Goal: Information Seeking & Learning: Learn about a topic

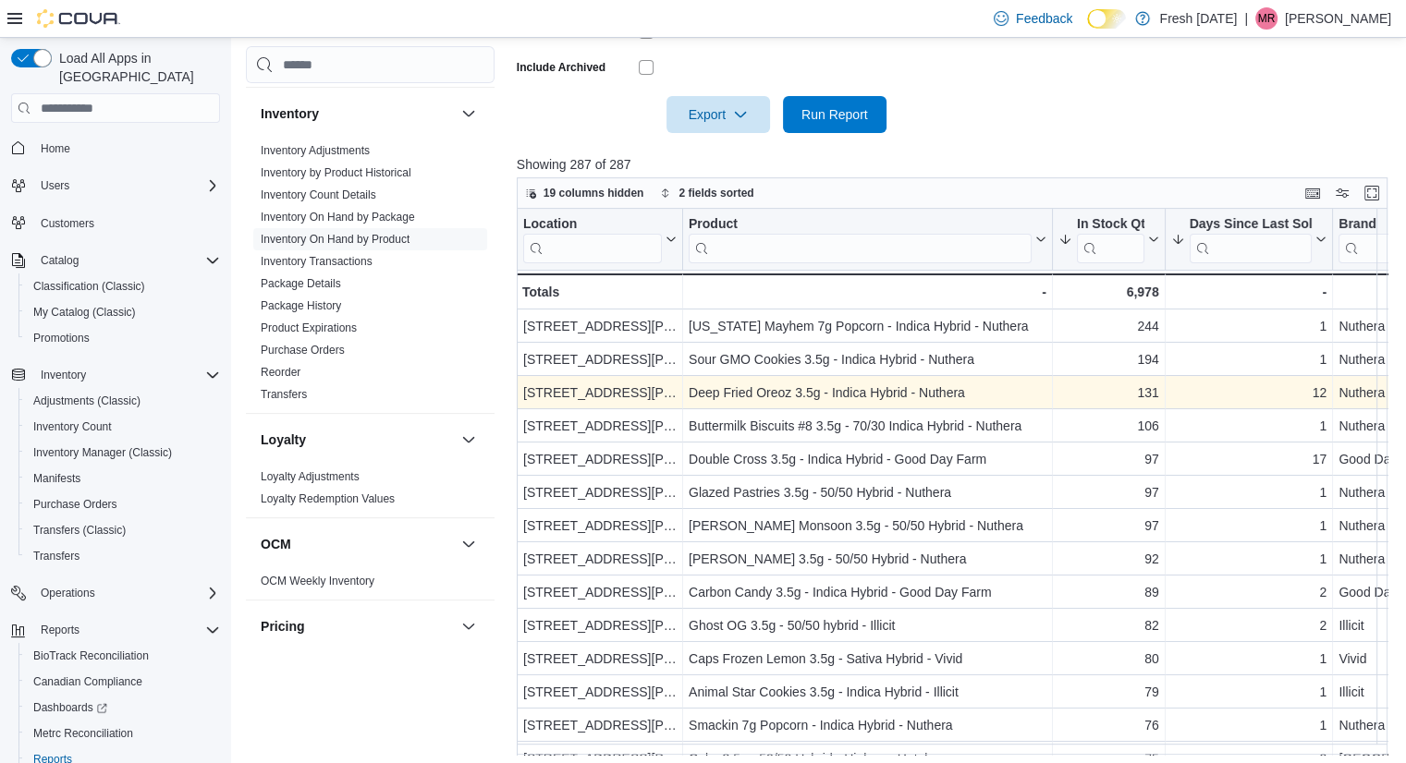
scroll to position [566, 0]
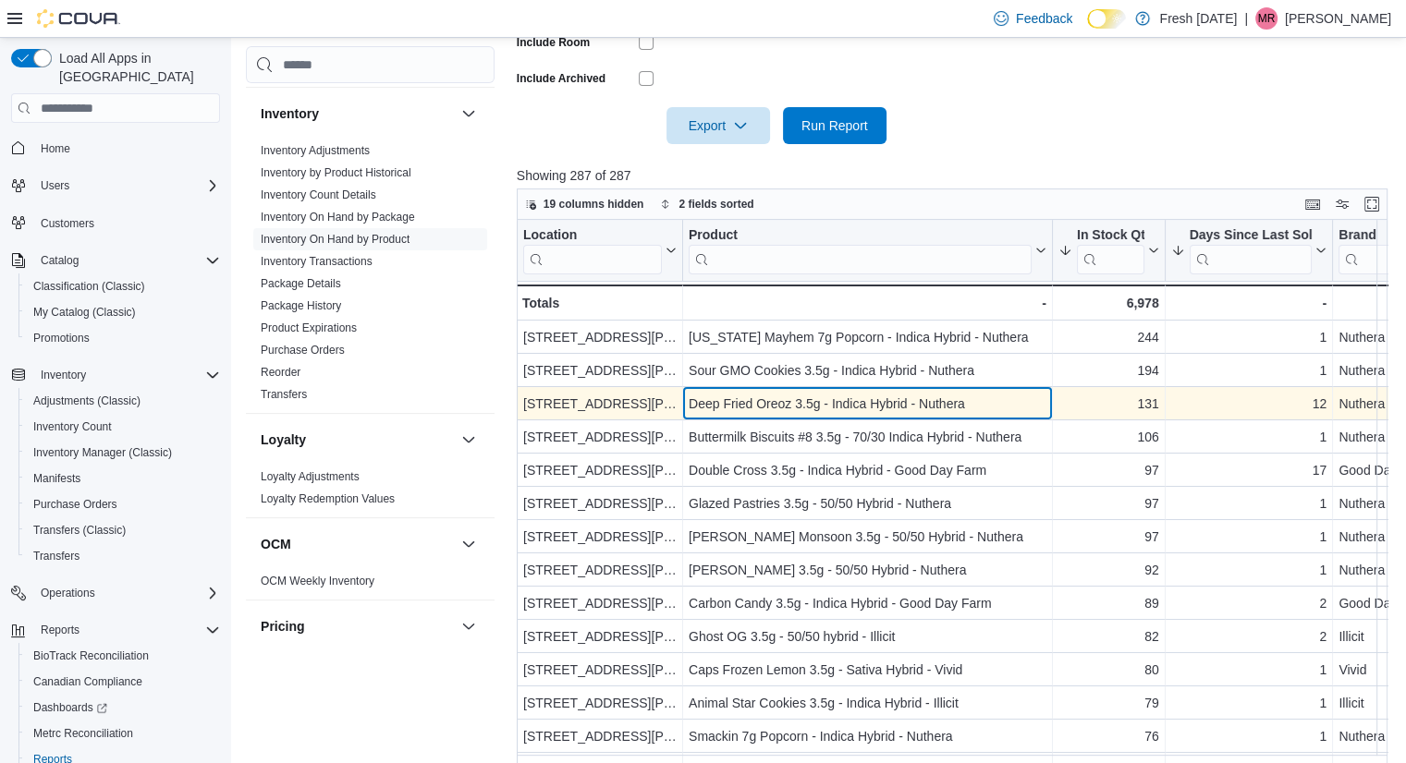
click at [975, 393] on div "Deep Fried Oreoz 3.5g - Indica Hybrid - Nuthera" at bounding box center [868, 404] width 358 height 22
copy div "Deep Fried Oreoz 3.5g - Indica Hybrid - Nuthera"
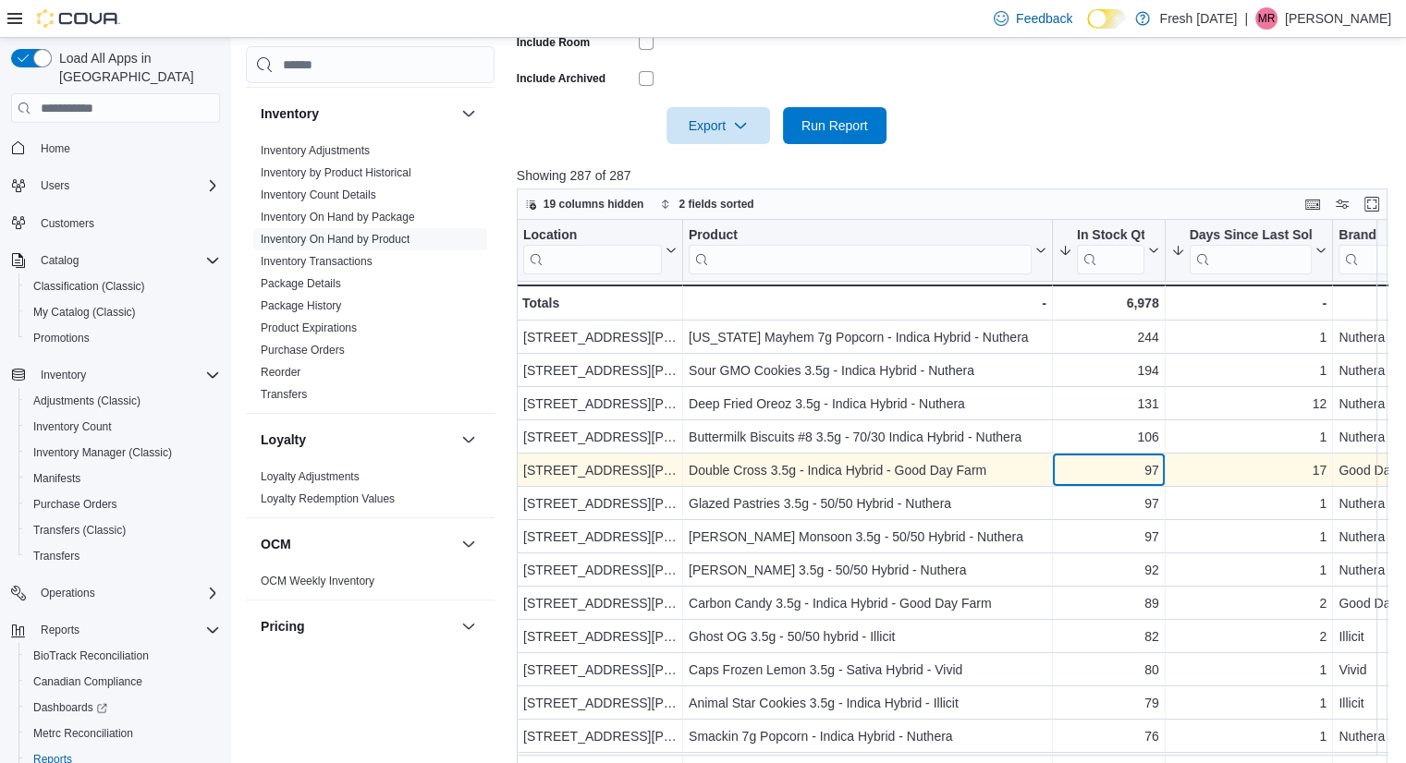
click at [1055, 460] on div "97 - In Stock Qty, column 3, row 5" at bounding box center [1109, 470] width 113 height 33
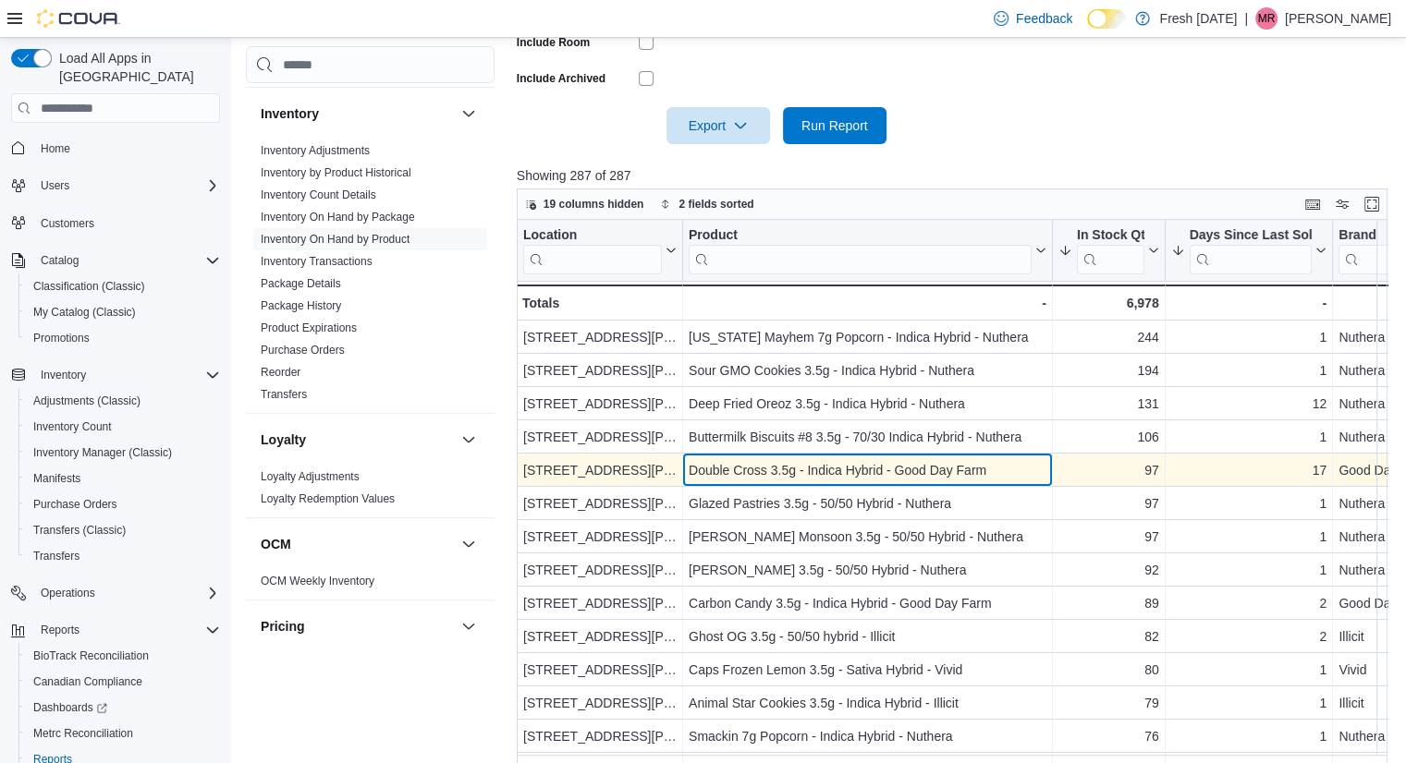
click at [1002, 466] on div "Double Cross 3.5g - Indica Hybrid - Good Day Farm" at bounding box center [868, 470] width 358 height 22
copy div "Double Cross 3.5g - Indica Hybrid - Good Day Farm"
click at [1002, 466] on div "Double Cross 3.5g - Indica Hybrid - Good Day Farm" at bounding box center [868, 470] width 358 height 22
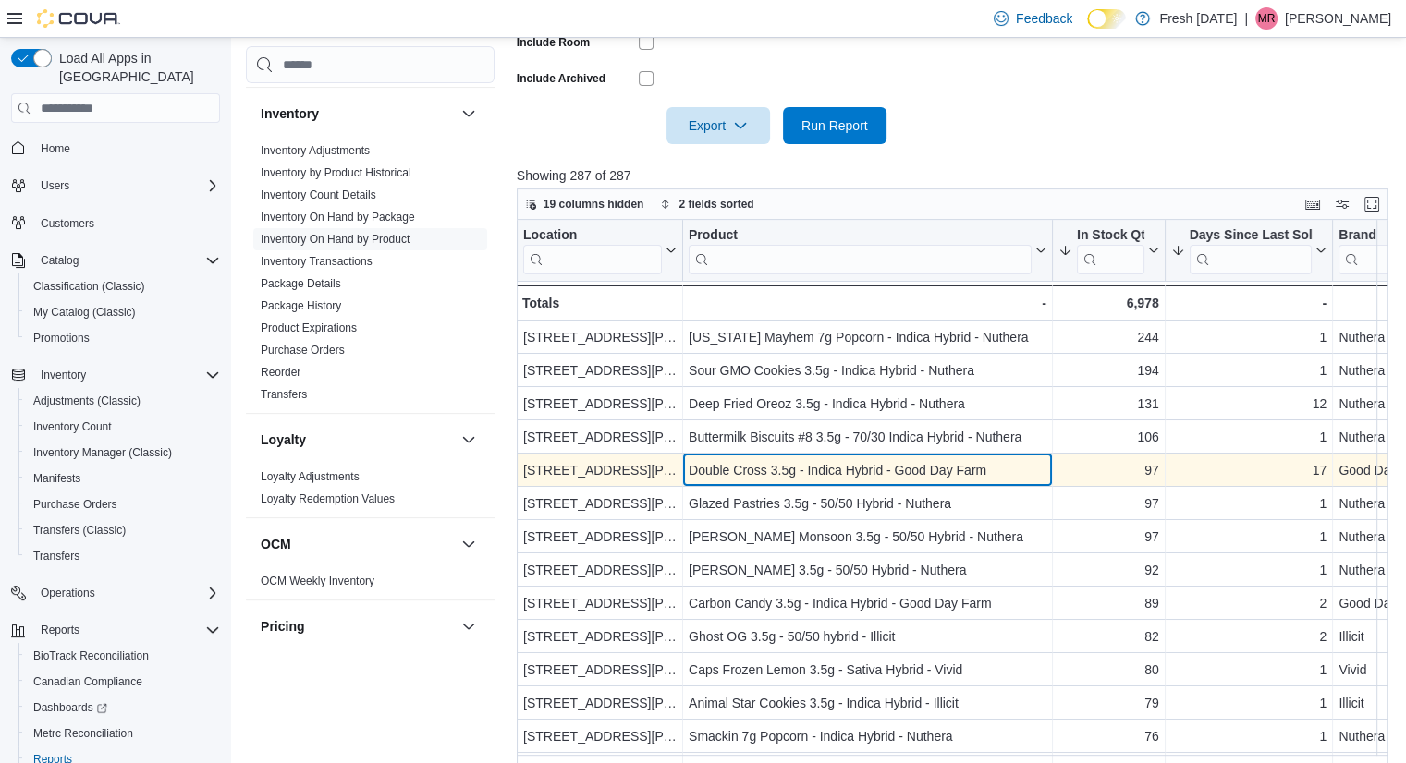
click at [1002, 466] on div "Double Cross 3.5g - Indica Hybrid - Good Day Farm" at bounding box center [868, 470] width 358 height 22
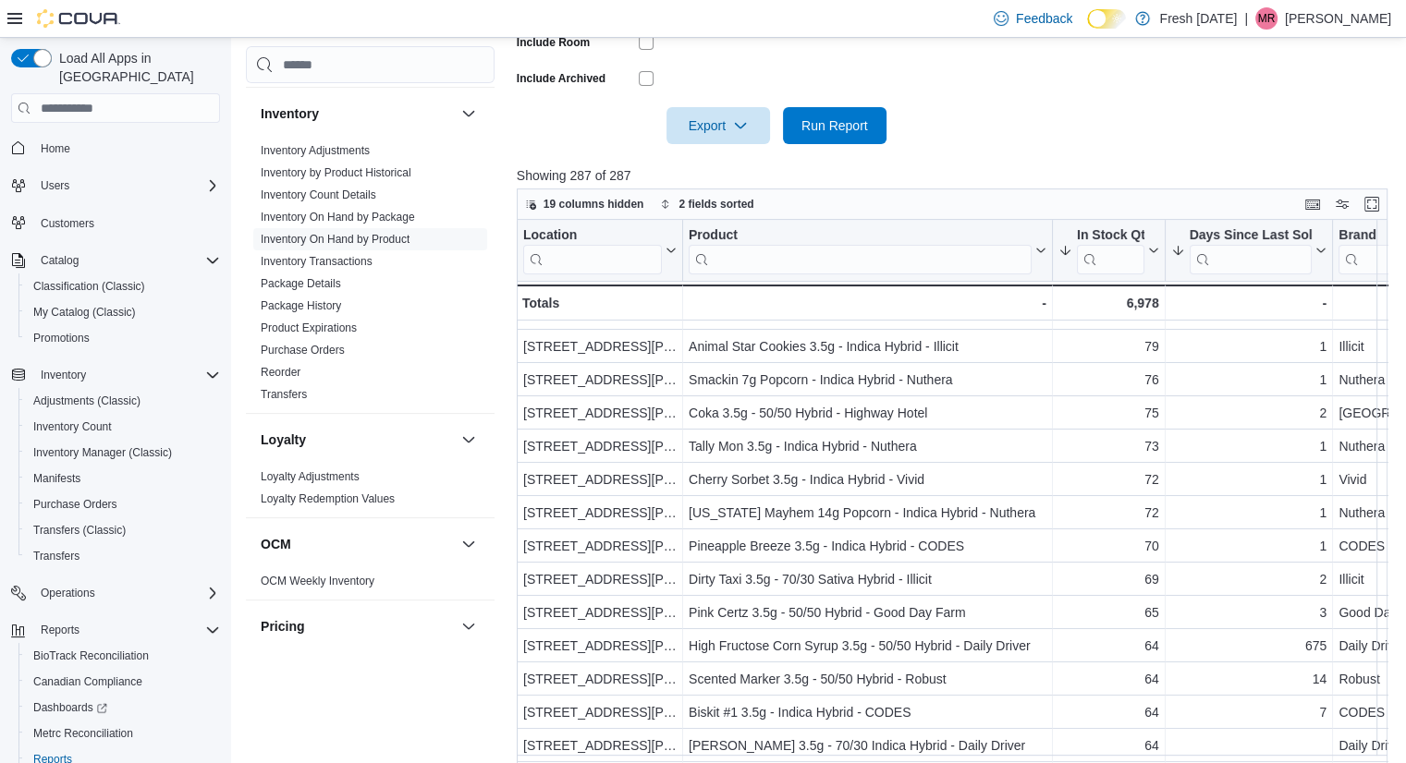
scroll to position [358, 0]
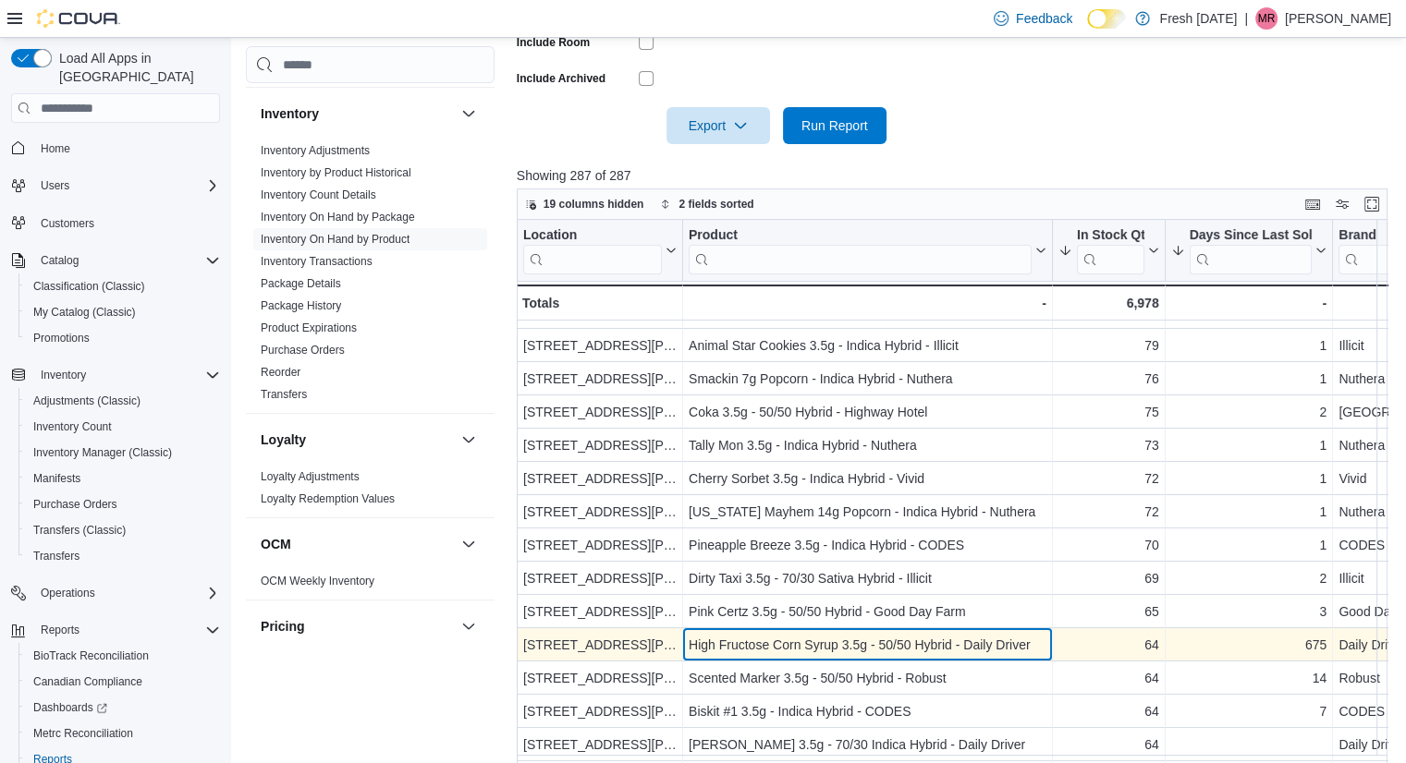
click at [947, 636] on div "High Fructose Corn Syrup 3.5g - 50/50 Hybrid - Daily Driver" at bounding box center [868, 645] width 358 height 22
copy div "High Fructose Corn Syrup 3.5g - 50/50 Hybrid - Daily Driver"
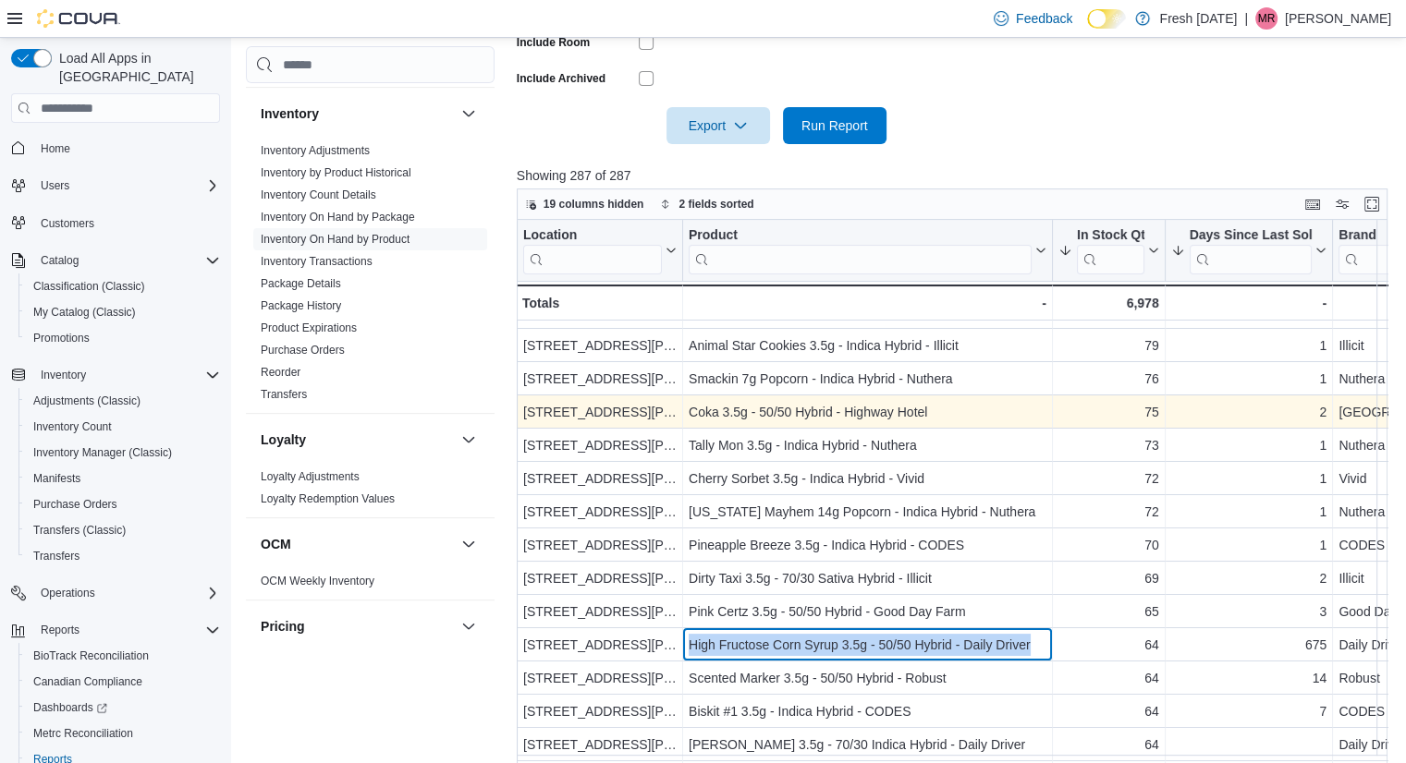
scroll to position [392, 0]
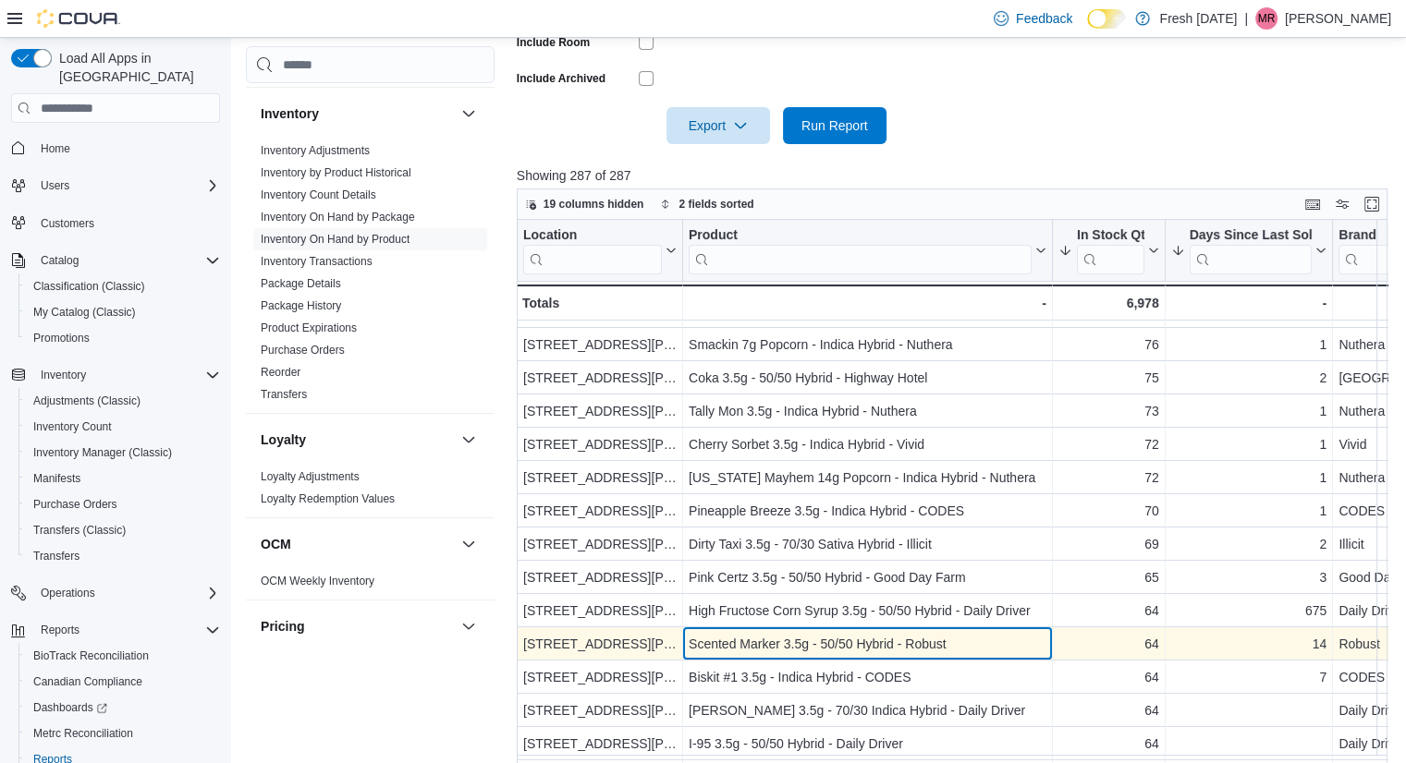
click at [901, 652] on div "Scented Marker 3.5g - 50/50 Hybrid - Robust" at bounding box center [868, 644] width 358 height 22
copy div "Scented Marker 3.5g - 50/50 Hybrid - Robust"
click at [901, 652] on div "Scented Marker 3.5g - 50/50 Hybrid - Robust" at bounding box center [868, 644] width 358 height 22
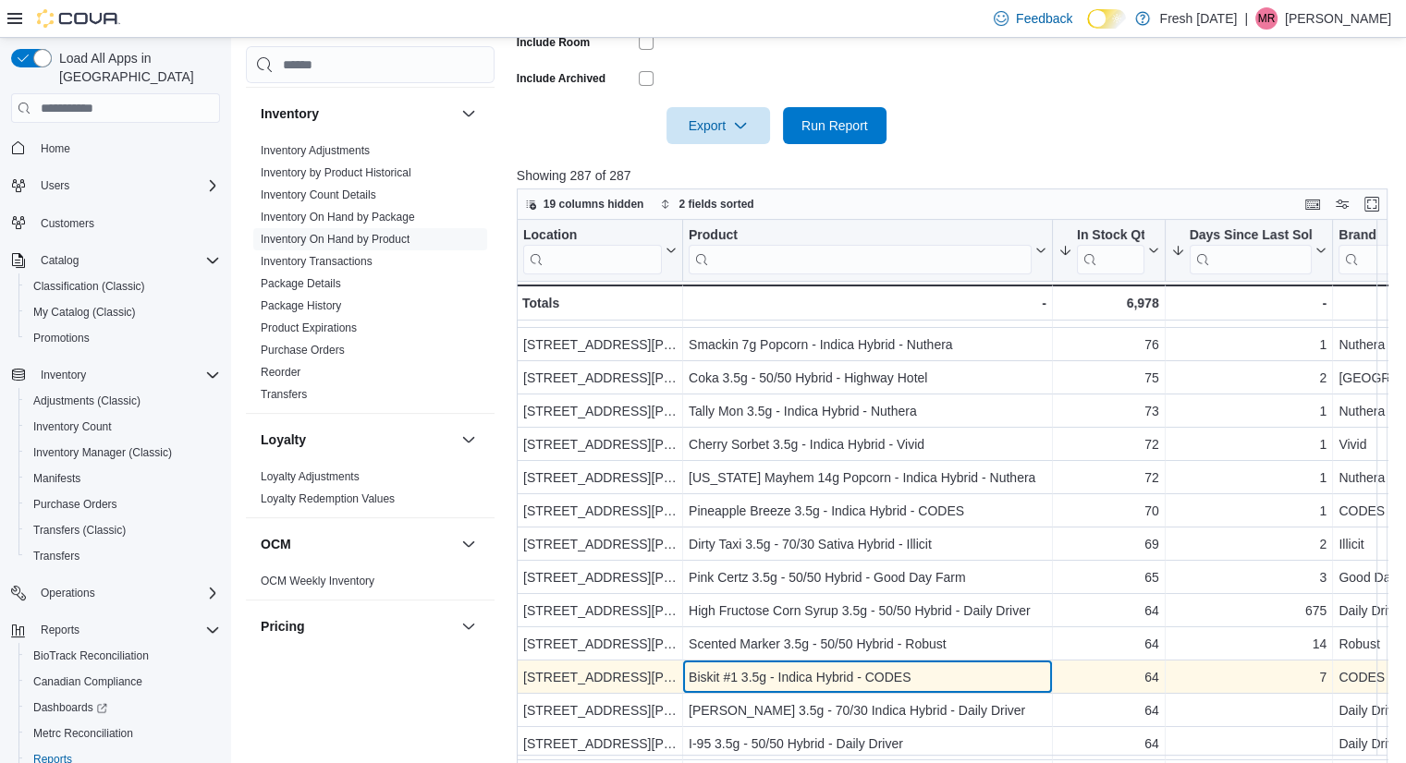
click at [847, 676] on div "Biskit #1 3.5g - Indica Hybrid - CODES" at bounding box center [868, 677] width 358 height 22
copy div "Biskit #1 3.5g - Indica Hybrid - CODES"
click at [847, 676] on div "Biskit #1 3.5g - Indica Hybrid - CODES" at bounding box center [868, 677] width 358 height 22
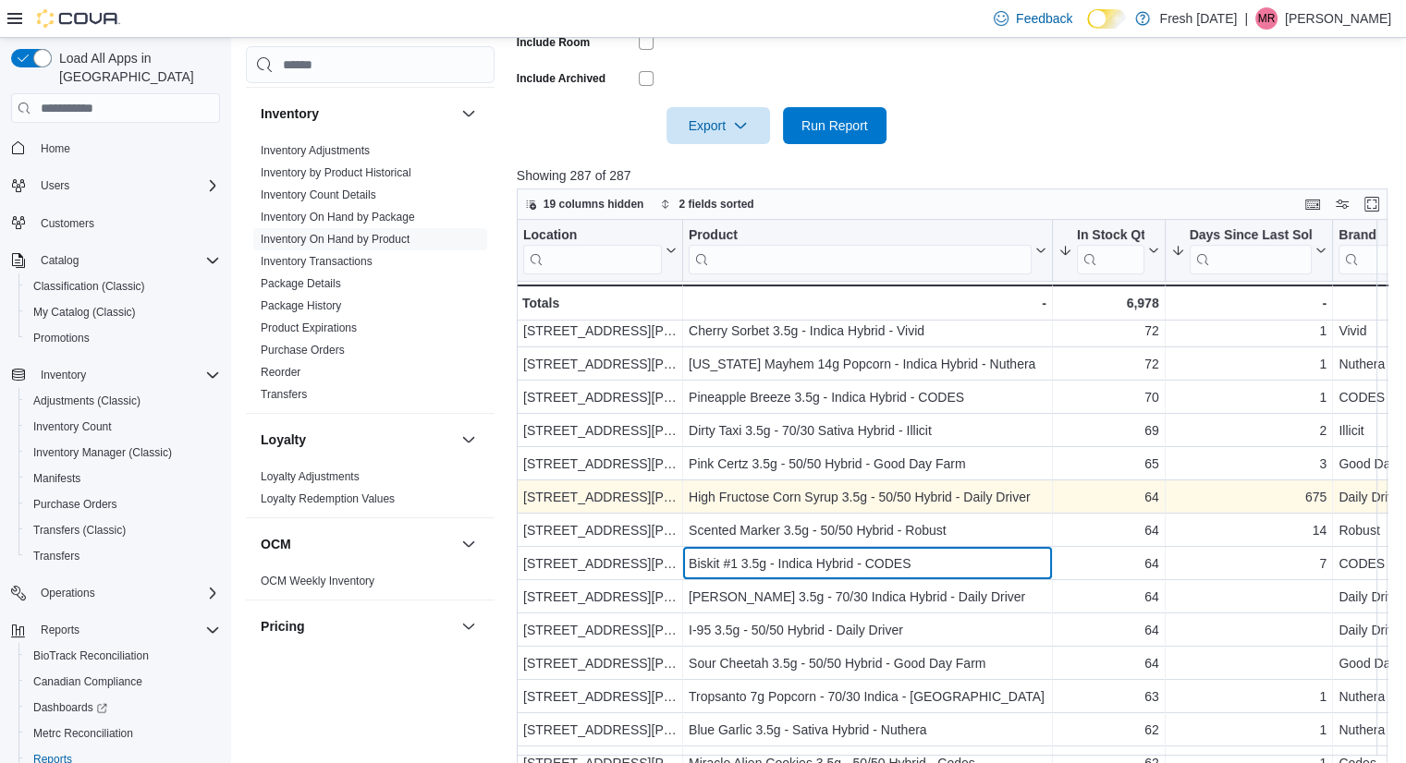
scroll to position [508, 0]
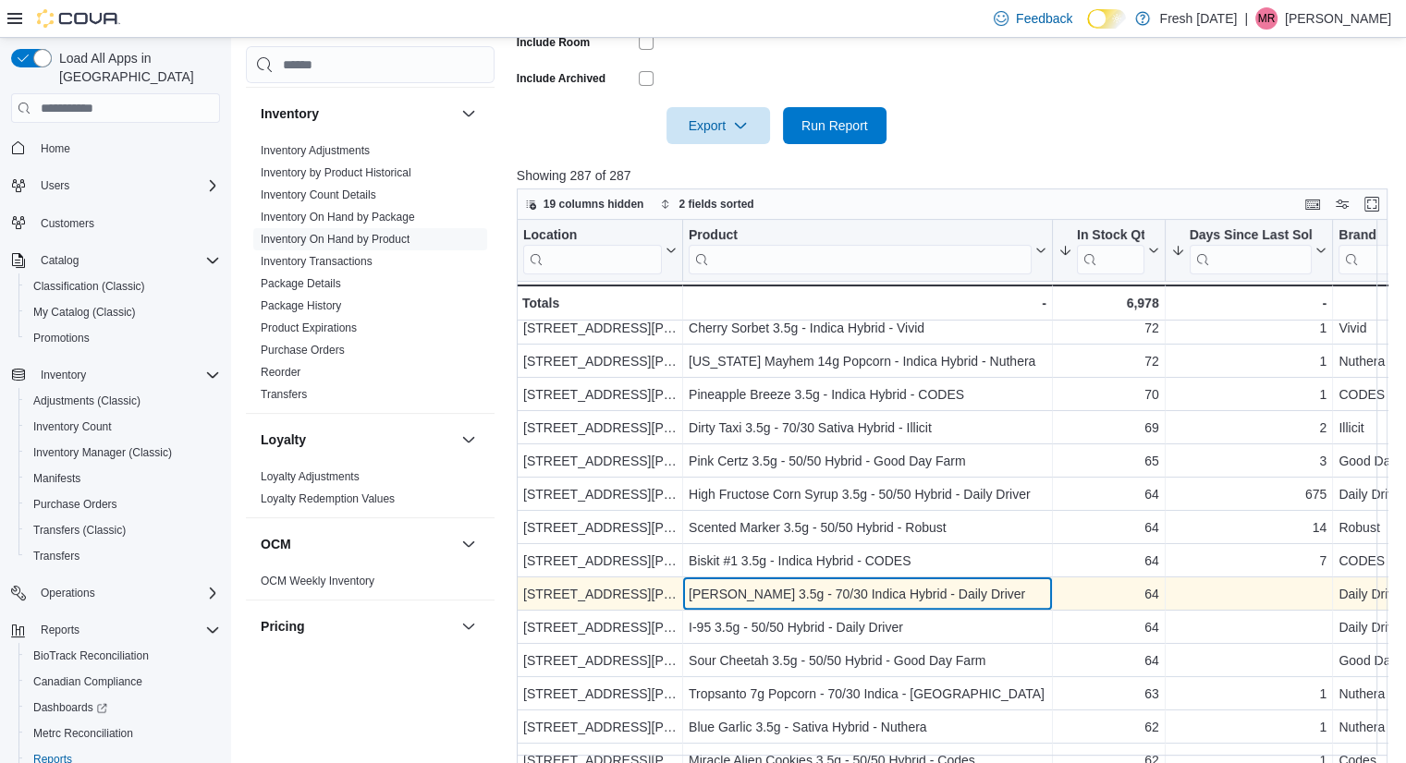
click at [839, 599] on div "[PERSON_NAME] 3.5g - 70/30 Indica Hybrid - Daily Driver" at bounding box center [868, 594] width 358 height 22
copy div "[PERSON_NAME] 3.5g - 70/30 Indica Hybrid - Daily Driver"
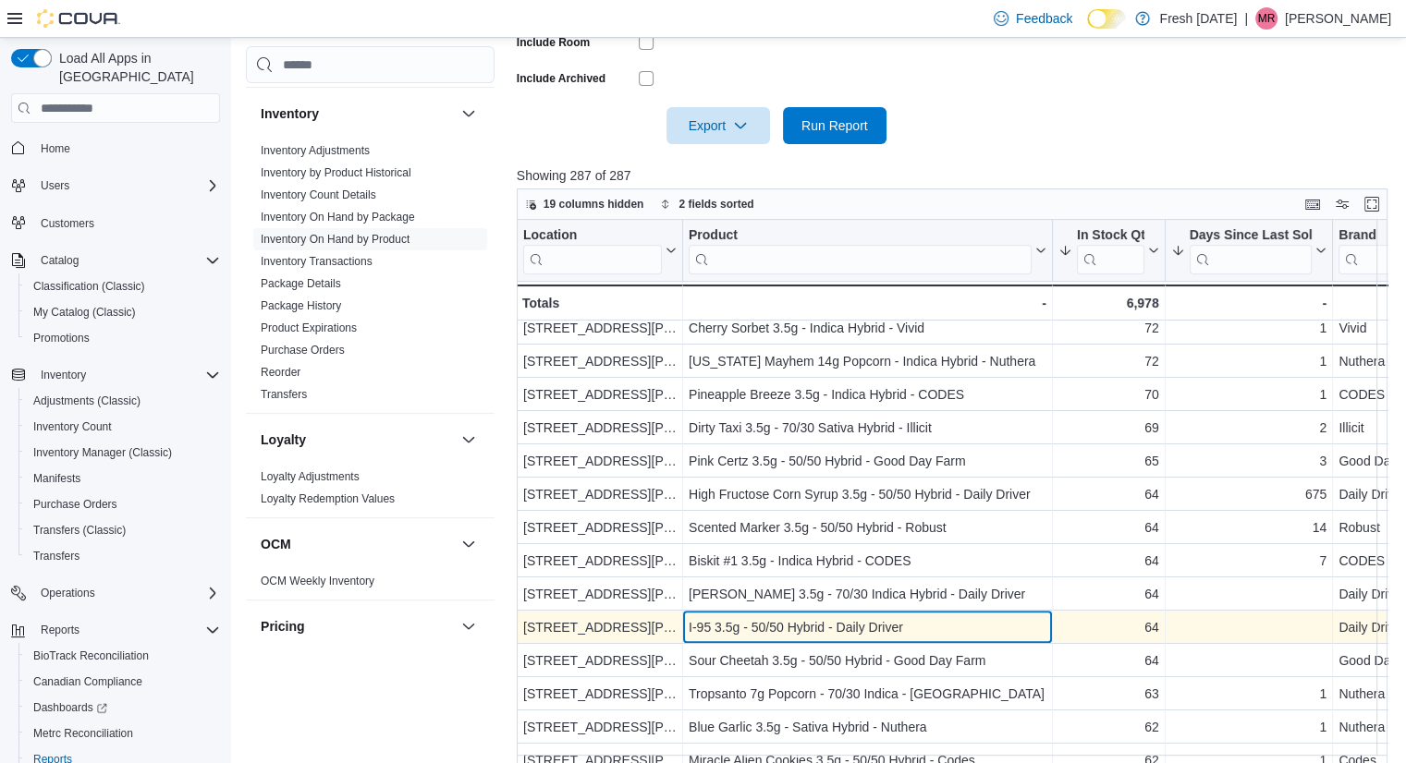
click at [819, 629] on div "I-95 3.5g - 50/50 Hybrid - Daily Driver" at bounding box center [868, 628] width 358 height 22
copy div "I-95 3.5g - 50/50 Hybrid - Daily Driver"
click at [819, 629] on div "I-95 3.5g - 50/50 Hybrid - Daily Driver" at bounding box center [868, 628] width 358 height 22
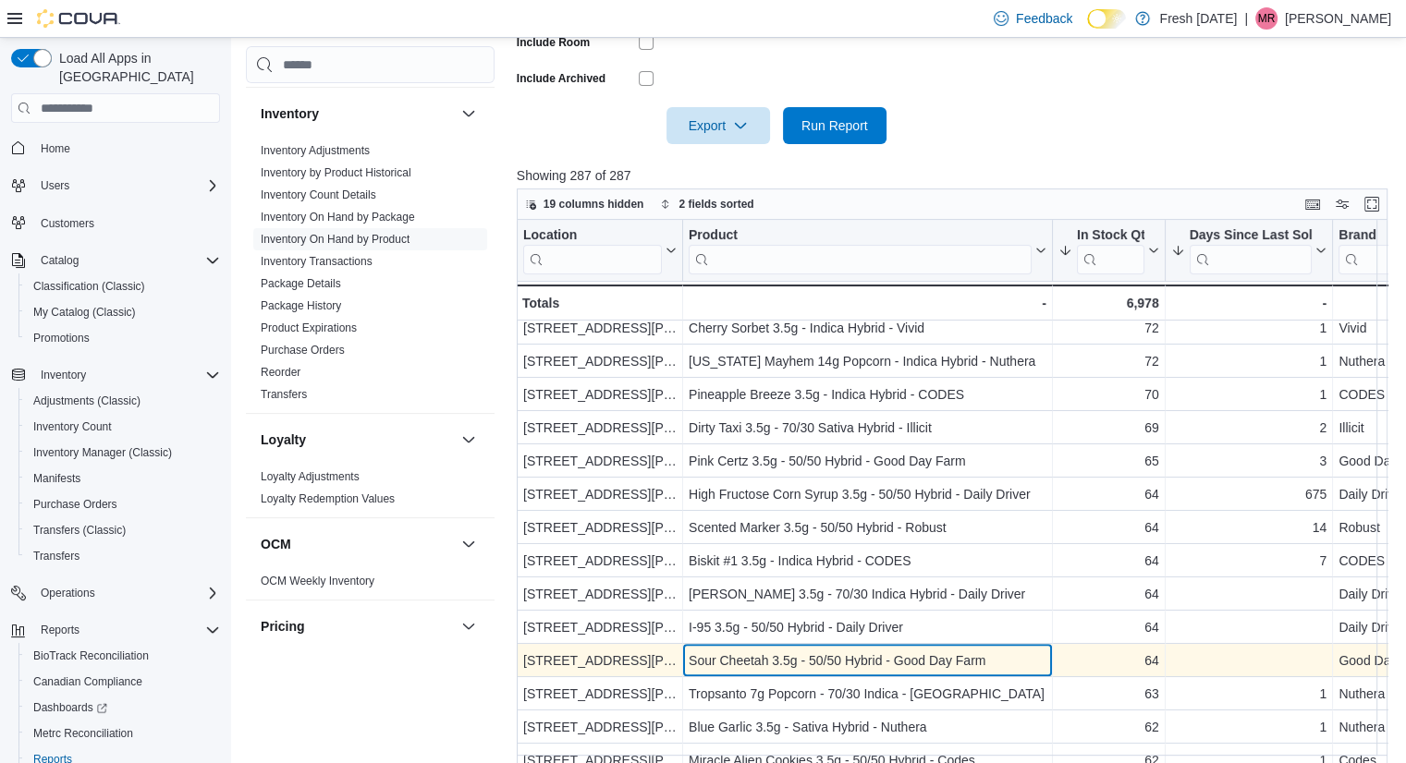
click at [799, 655] on div "Sour Cheetah 3.5g - 50/50 Hybrid - Good Day Farm" at bounding box center [868, 661] width 358 height 22
copy div "Sour Cheetah 3.5g - 50/50 Hybrid - Good Day Farm"
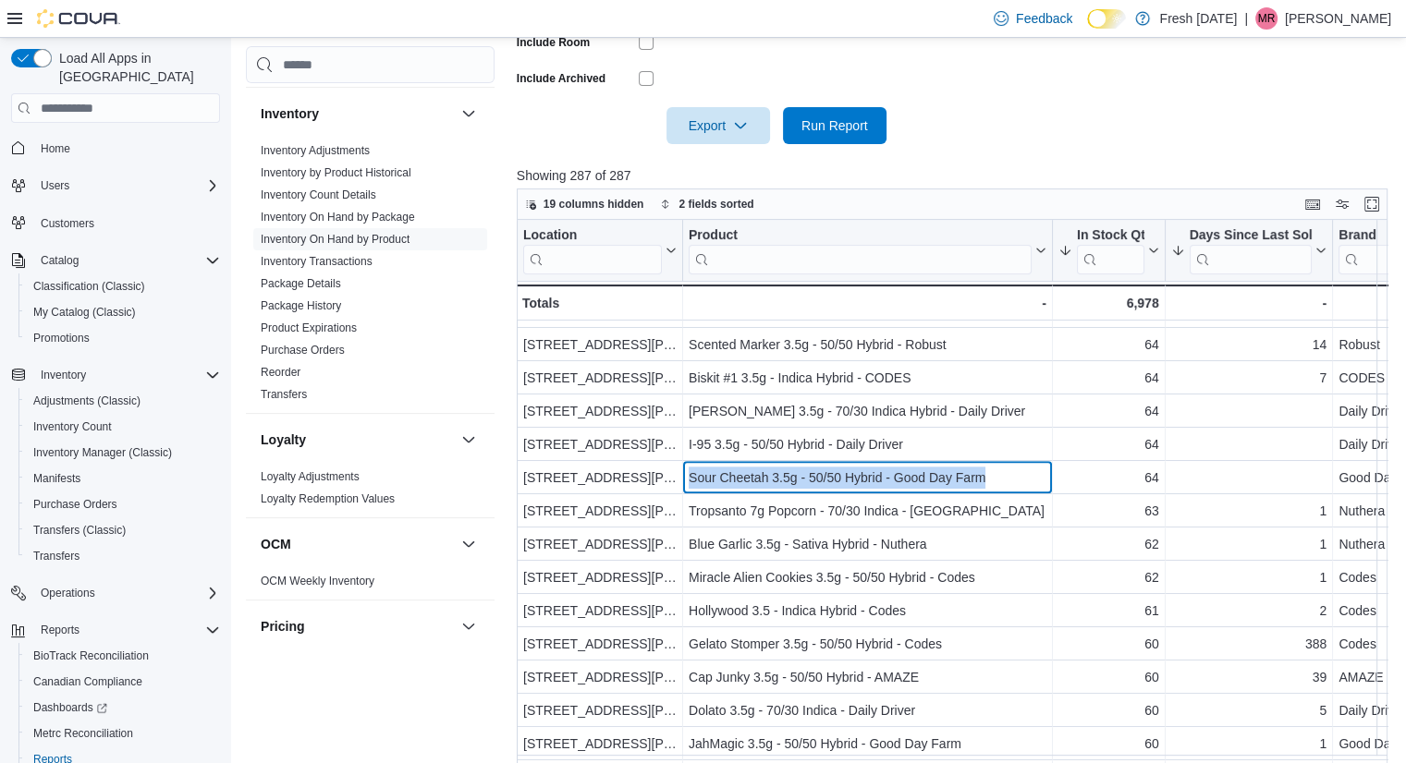
scroll to position [702, 0]
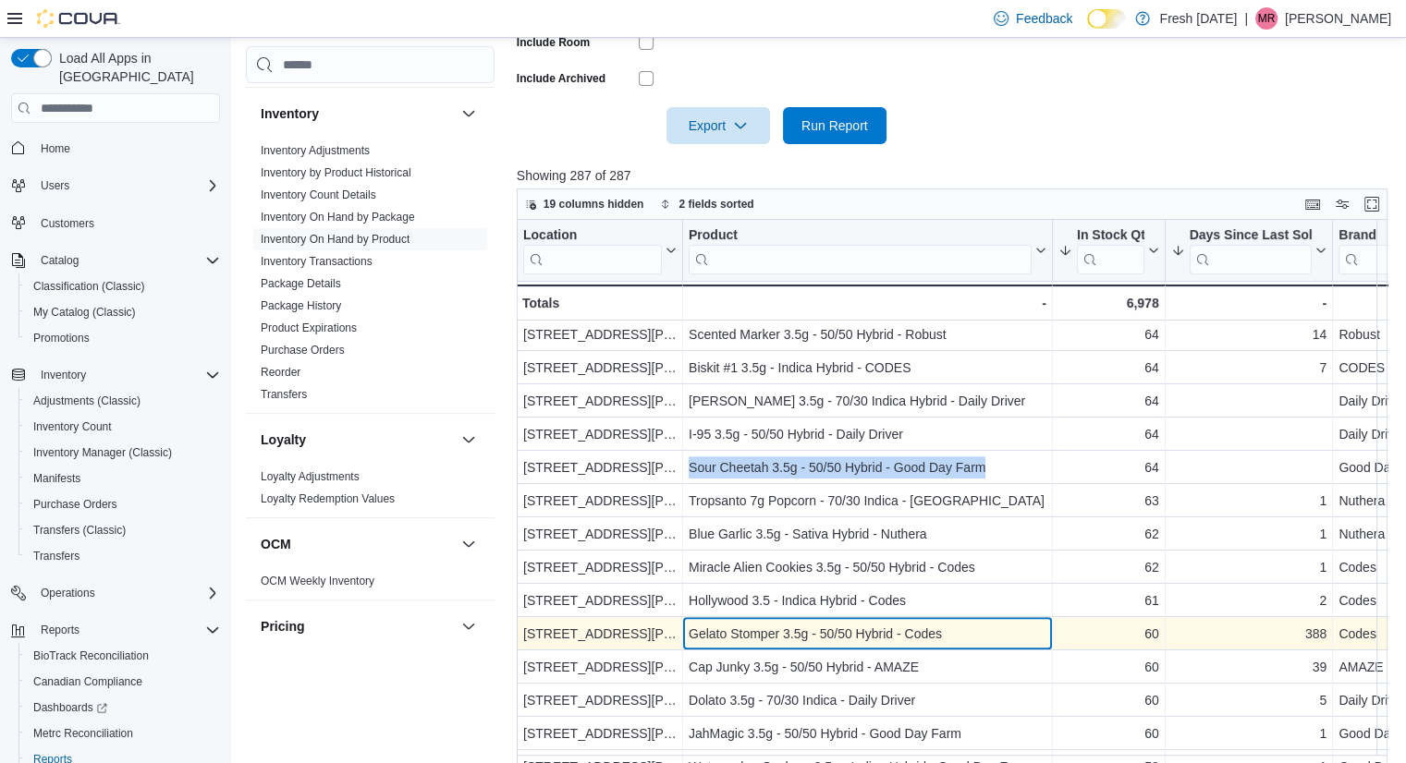
click at [810, 630] on div "Gelato Stomper 3.5g - 50/50 Hybrid - Codes" at bounding box center [868, 634] width 358 height 22
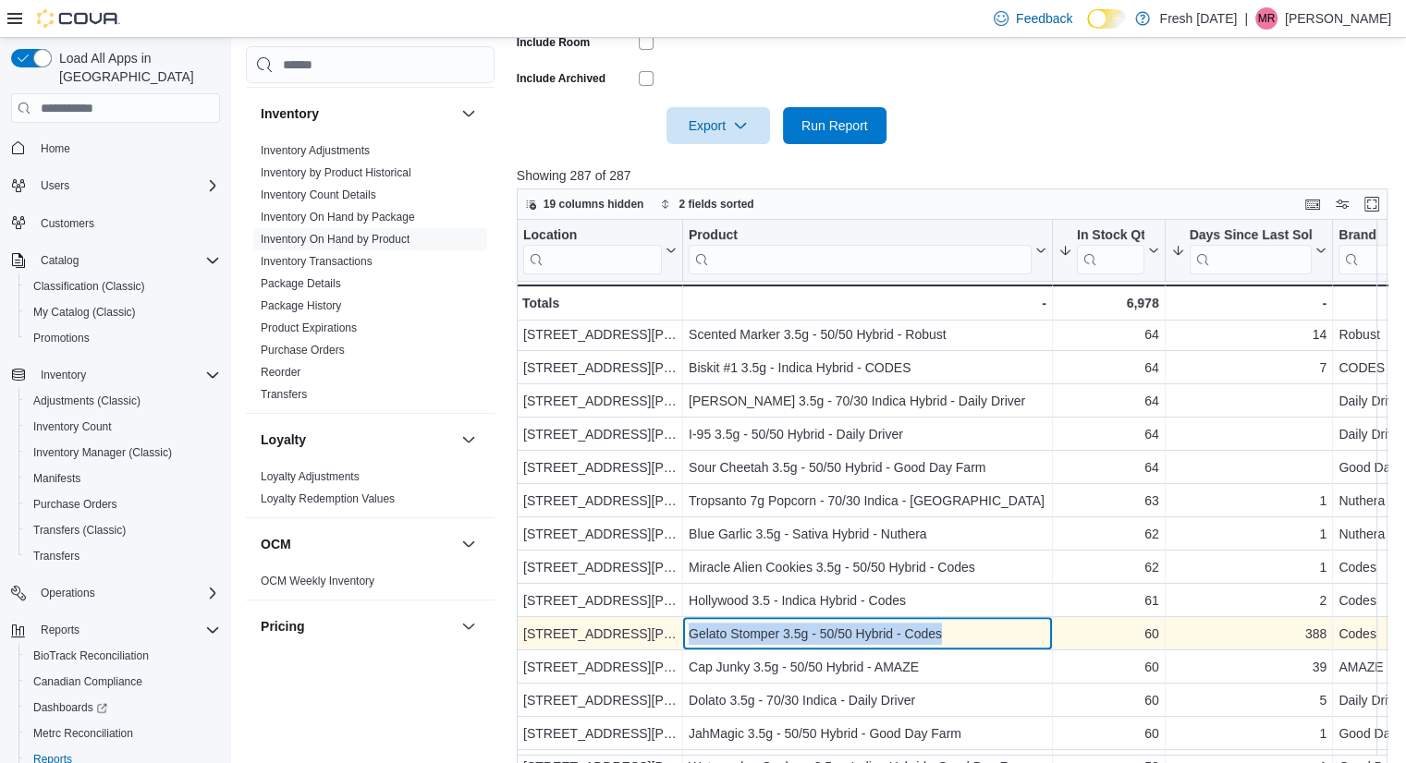
click at [810, 630] on div "Gelato Stomper 3.5g - 50/50 Hybrid - Codes" at bounding box center [868, 634] width 358 height 22
copy div "Gelato Stomper 3.5g - 50/50 Hybrid - Codes"
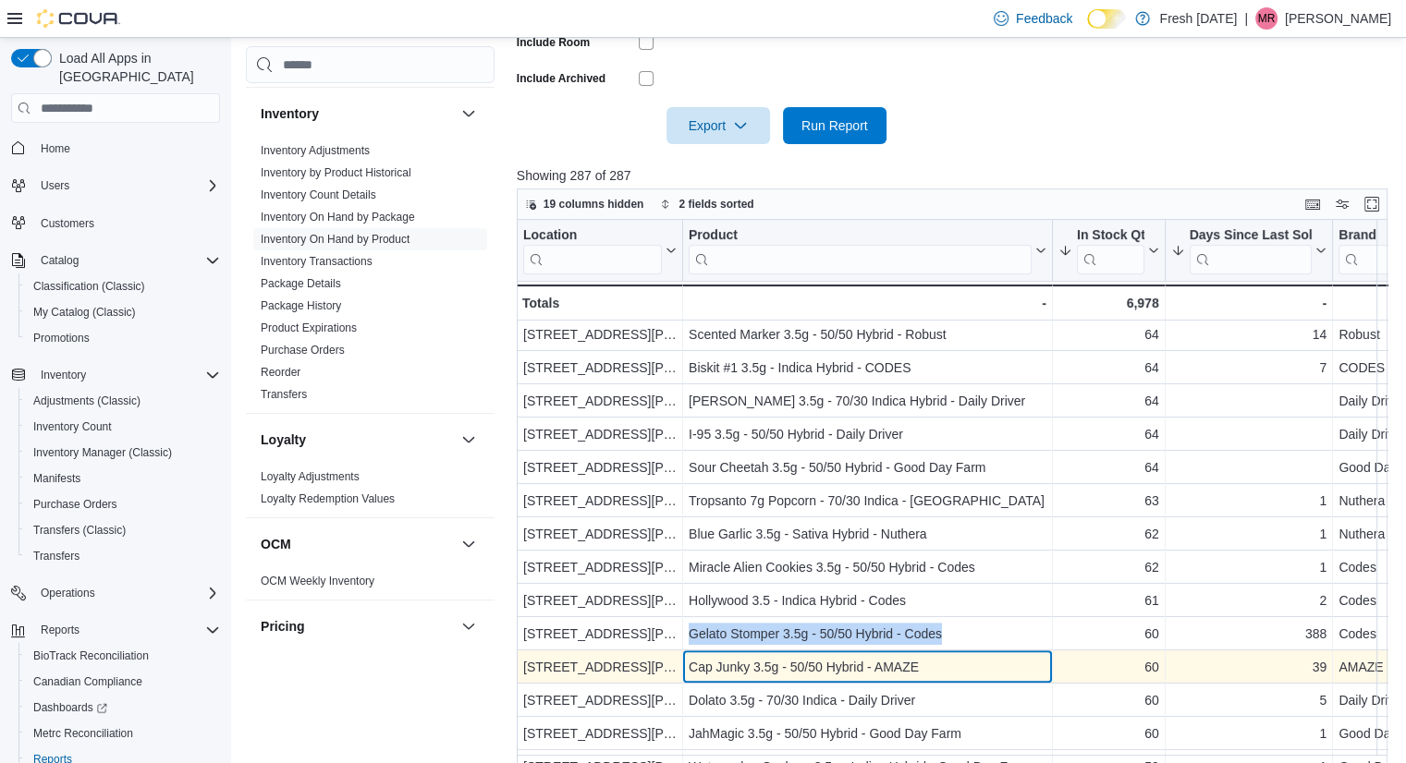
click at [838, 662] on div "Cap Junky 3.5g - 50/50 Hybrid - AMAZE" at bounding box center [868, 667] width 358 height 22
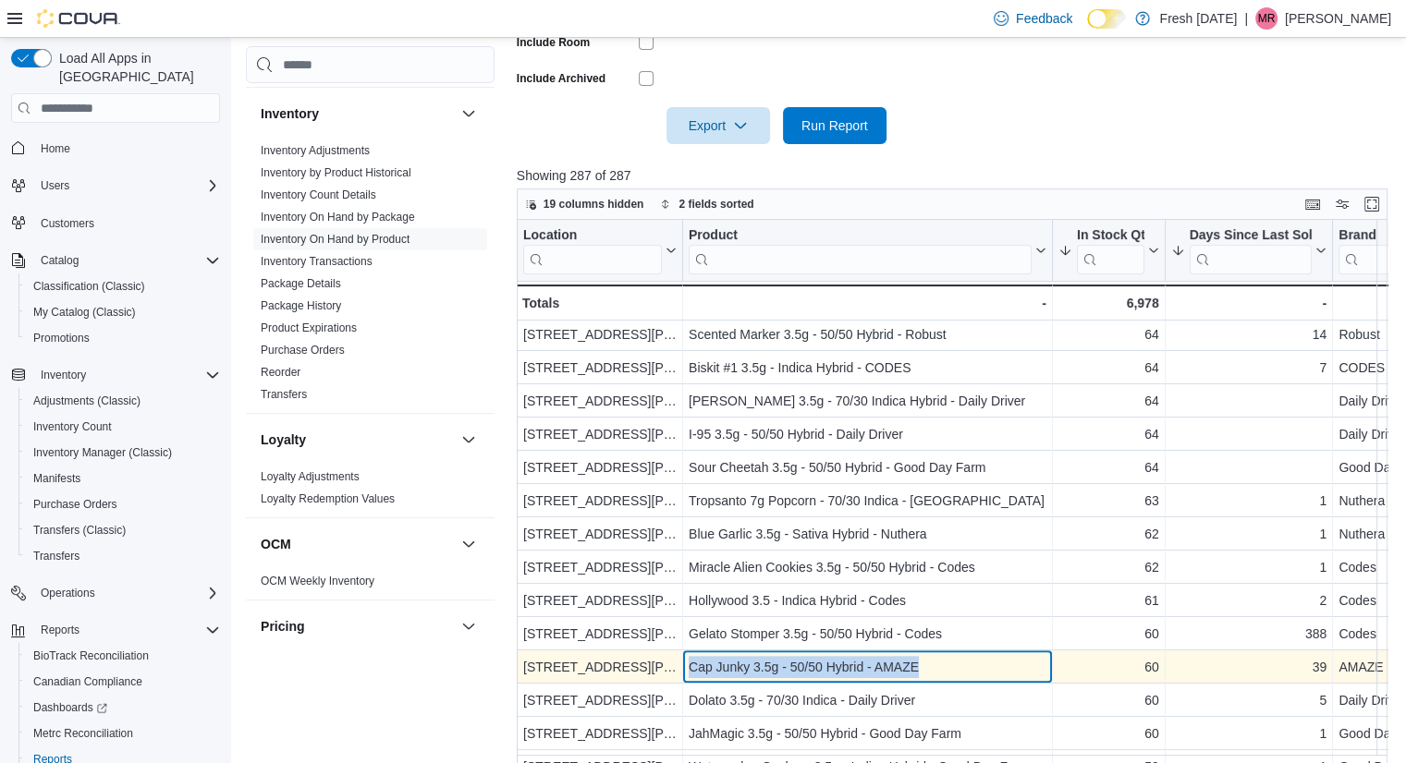
click at [838, 662] on div "Cap Junky 3.5g - 50/50 Hybrid - AMAZE" at bounding box center [868, 667] width 358 height 22
copy div "Cap Junky 3.5g - 50/50 Hybrid - AMAZE"
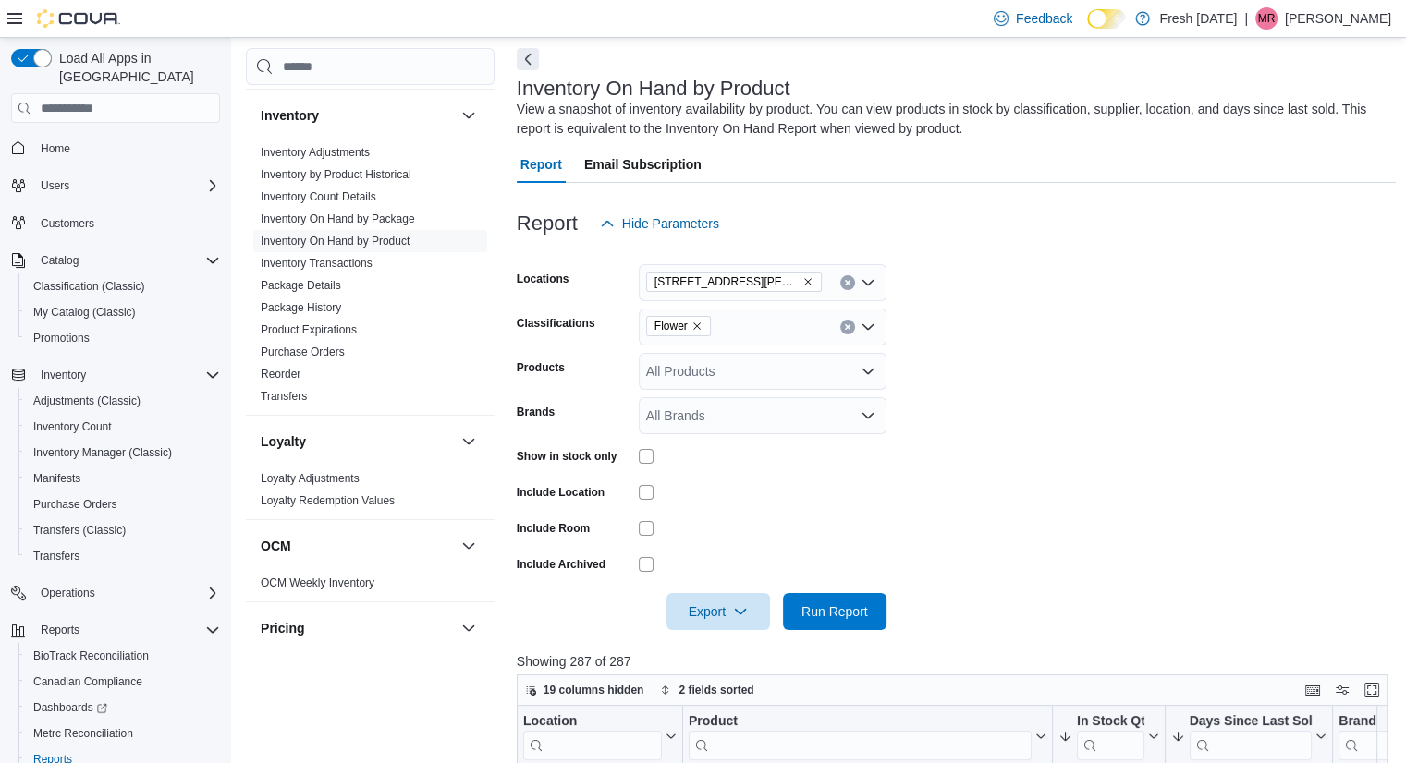
scroll to position [78, 0]
click at [696, 321] on span "Flower" at bounding box center [678, 328] width 48 height 18
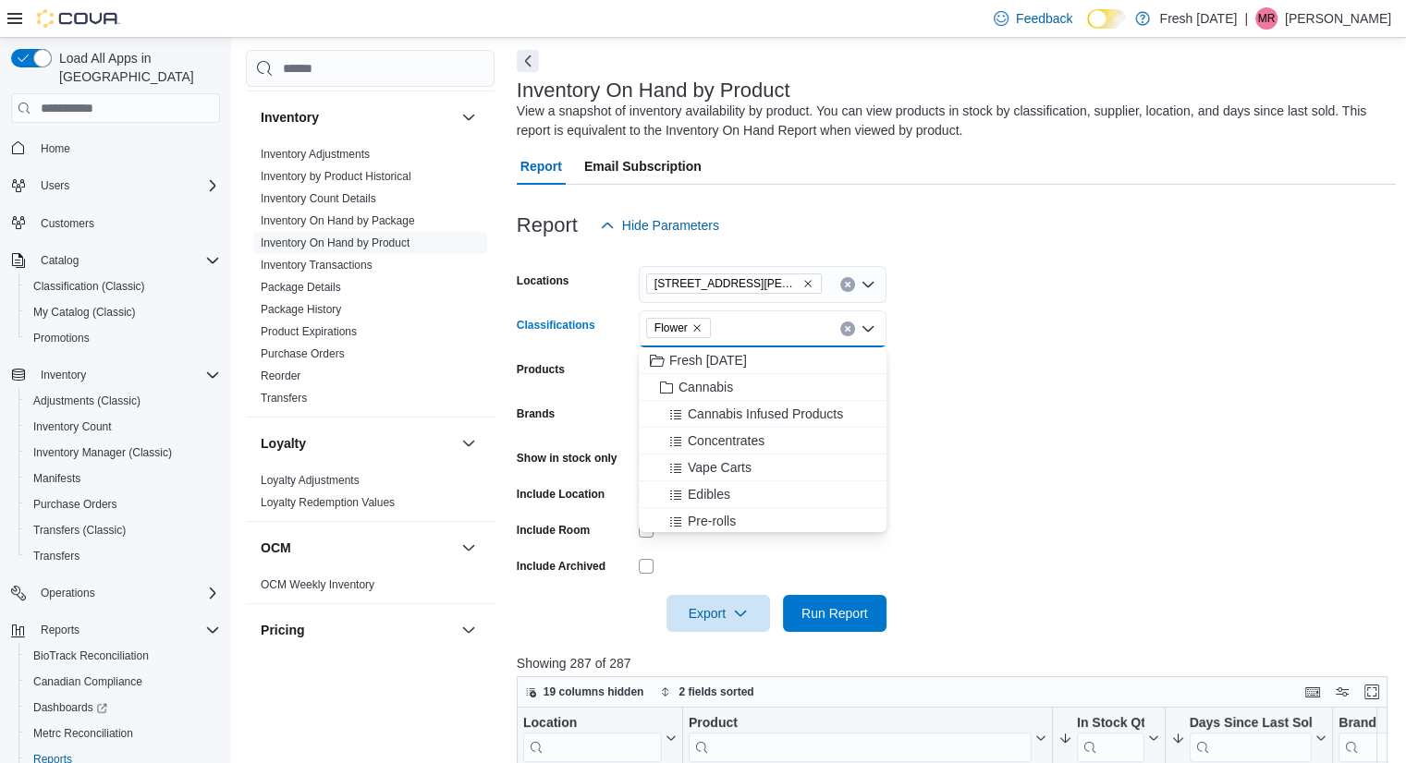
click at [696, 324] on icon "Remove Flower from selection in this group" at bounding box center [696, 328] width 11 height 11
click at [721, 486] on span "Vape Carts" at bounding box center [720, 494] width 64 height 18
click at [828, 617] on span "Run Report" at bounding box center [834, 613] width 67 height 18
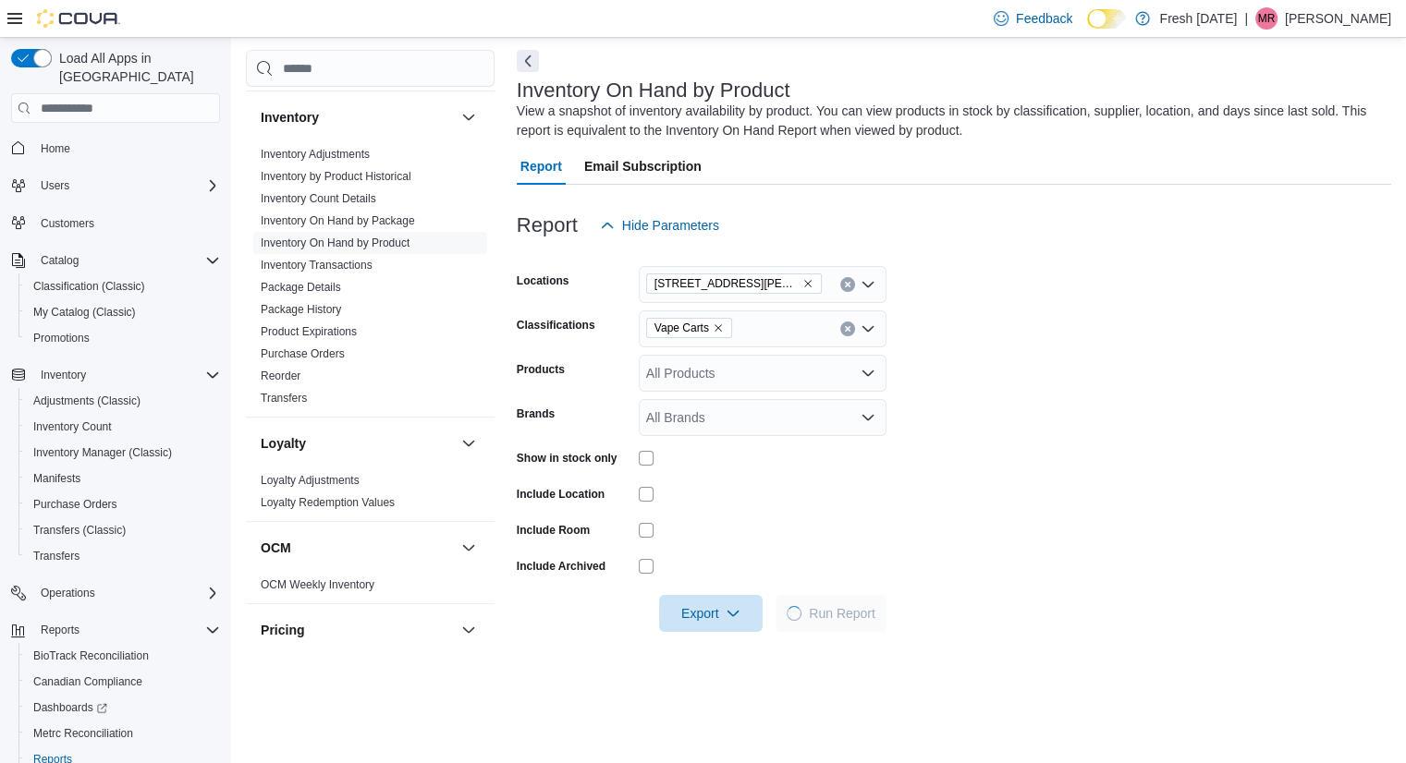
click at [932, 381] on form "Locations [STREET_ADDRESS][PERSON_NAME] Classifications Vape Carts Products All…" at bounding box center [954, 438] width 874 height 388
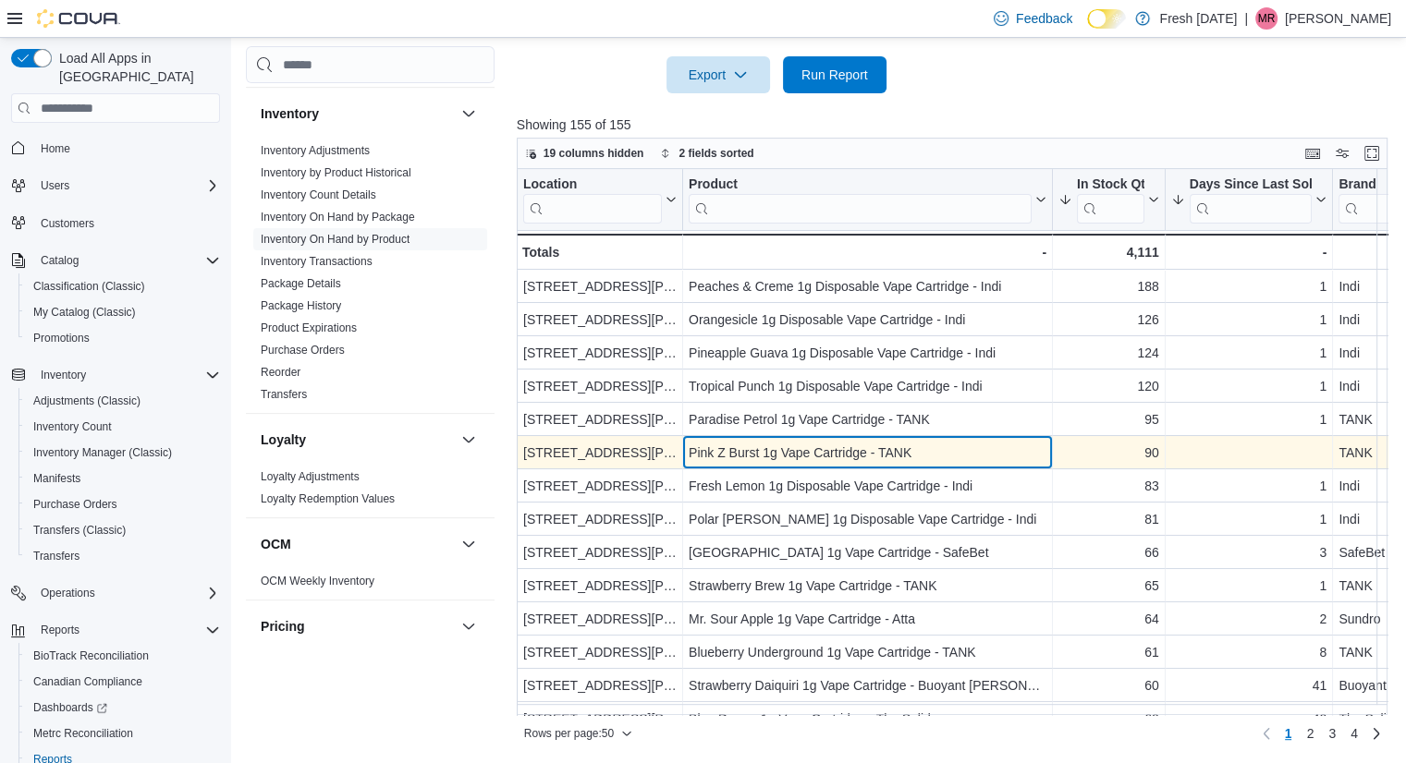
click at [846, 457] on div "Pink Z Burst 1g Vape Cartridge - TANK" at bounding box center [868, 453] width 358 height 22
click at [912, 445] on div "Pink Z Burst 1g Vape Cartridge - TANK" at bounding box center [868, 453] width 358 height 22
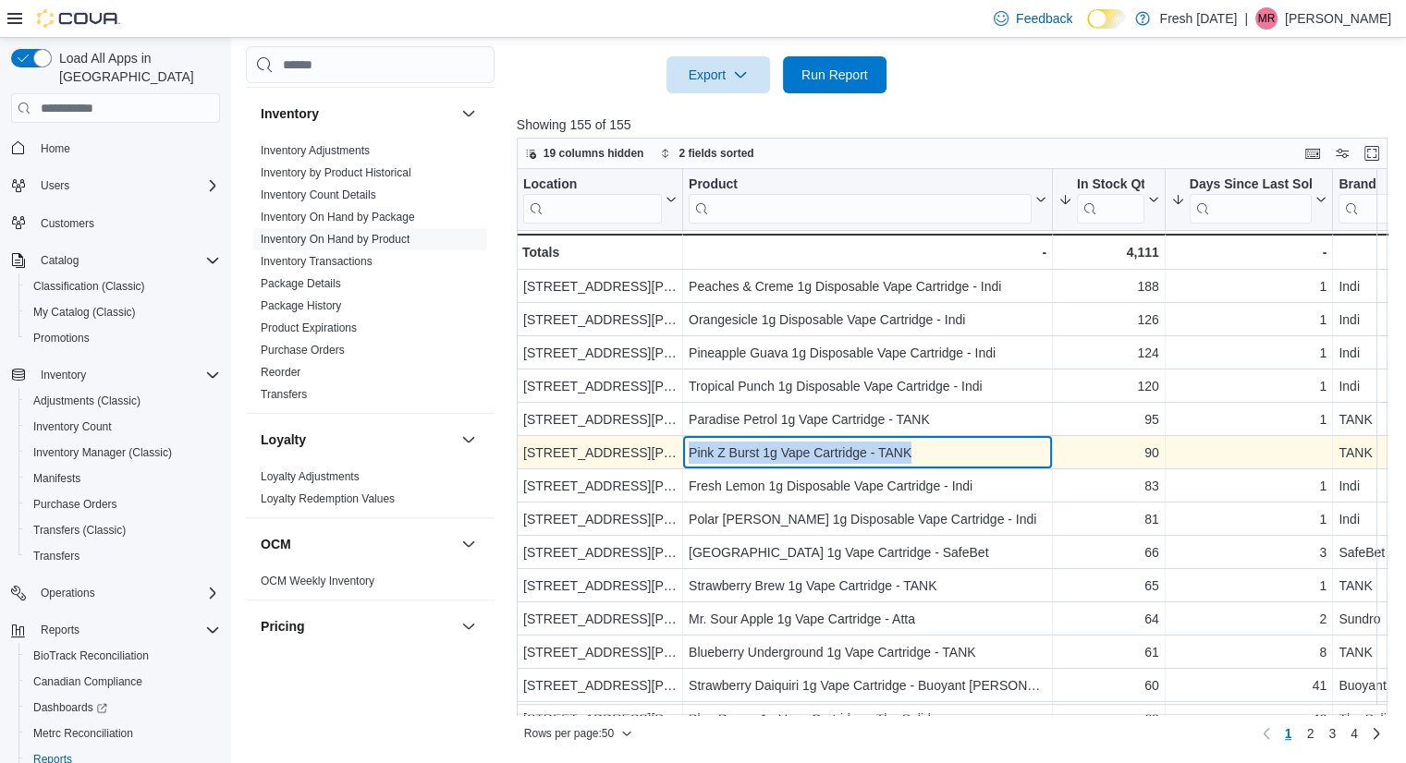
click at [912, 445] on div "Pink Z Burst 1g Vape Cartridge - TANK" at bounding box center [868, 453] width 358 height 22
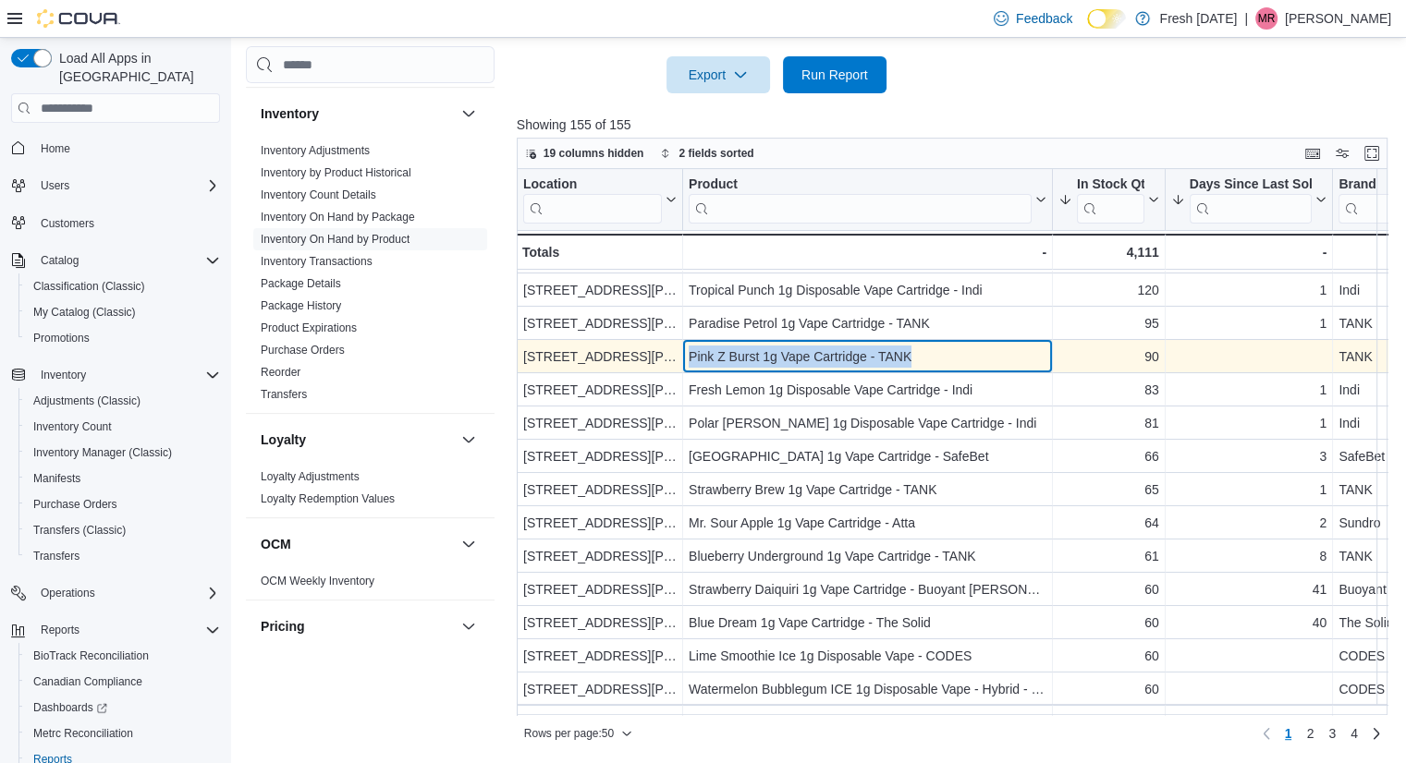
scroll to position [98, 0]
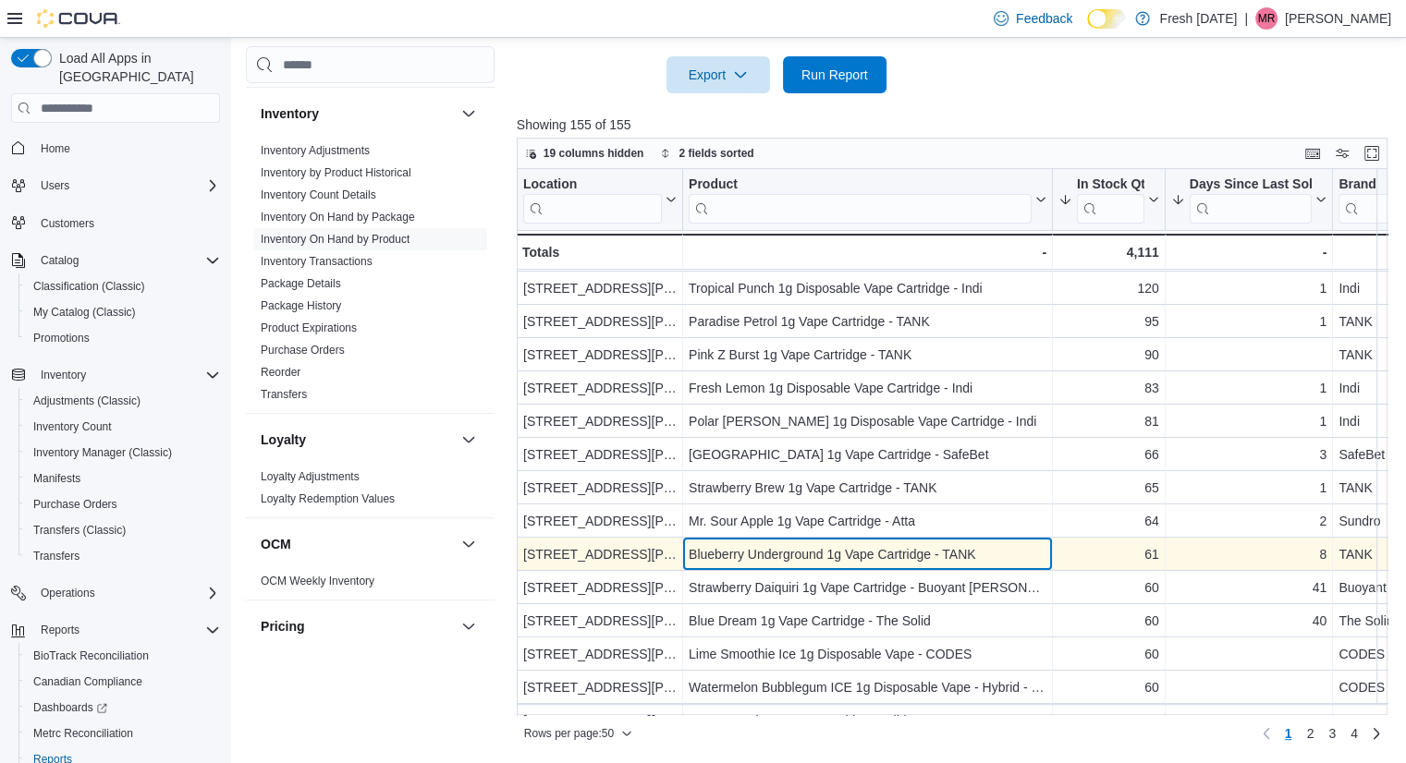
click at [959, 548] on div "Blueberry Underground 1g Vape Cartridge - TANK" at bounding box center [868, 554] width 358 height 22
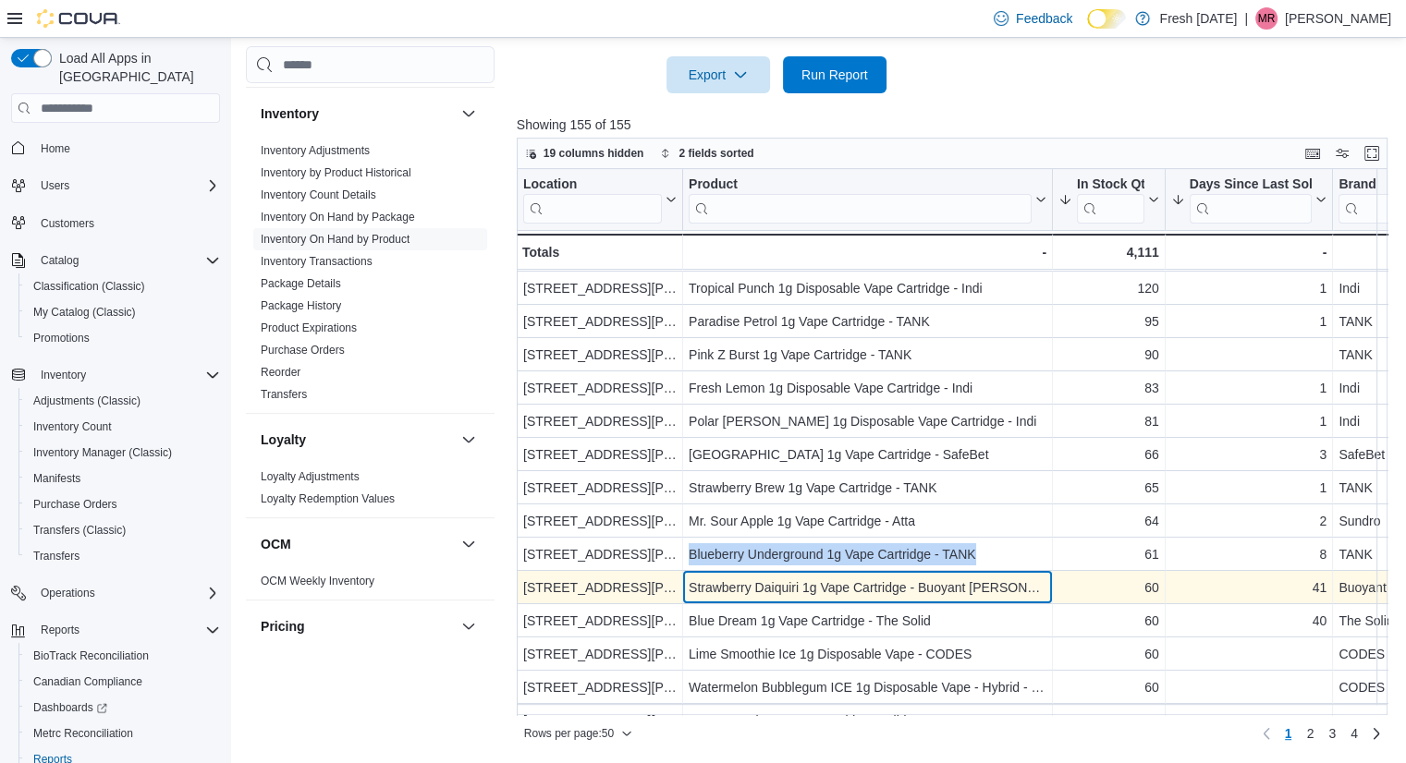
click at [930, 586] on div "Strawberry Daiquiri 1g Vape Cartridge - Buoyant [PERSON_NAME]" at bounding box center [868, 588] width 358 height 22
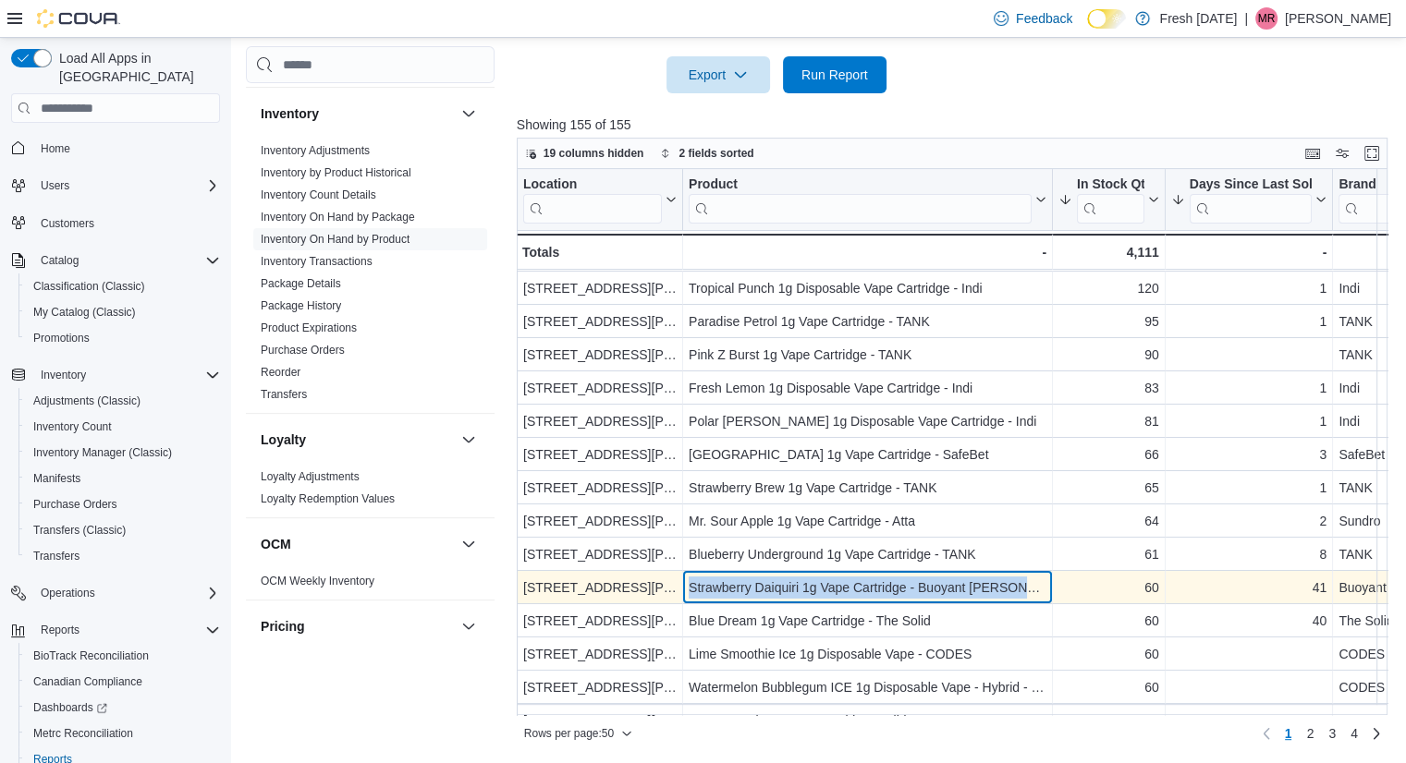
click at [930, 586] on div "Strawberry Daiquiri 1g Vape Cartridge - Buoyant [PERSON_NAME]" at bounding box center [868, 588] width 358 height 22
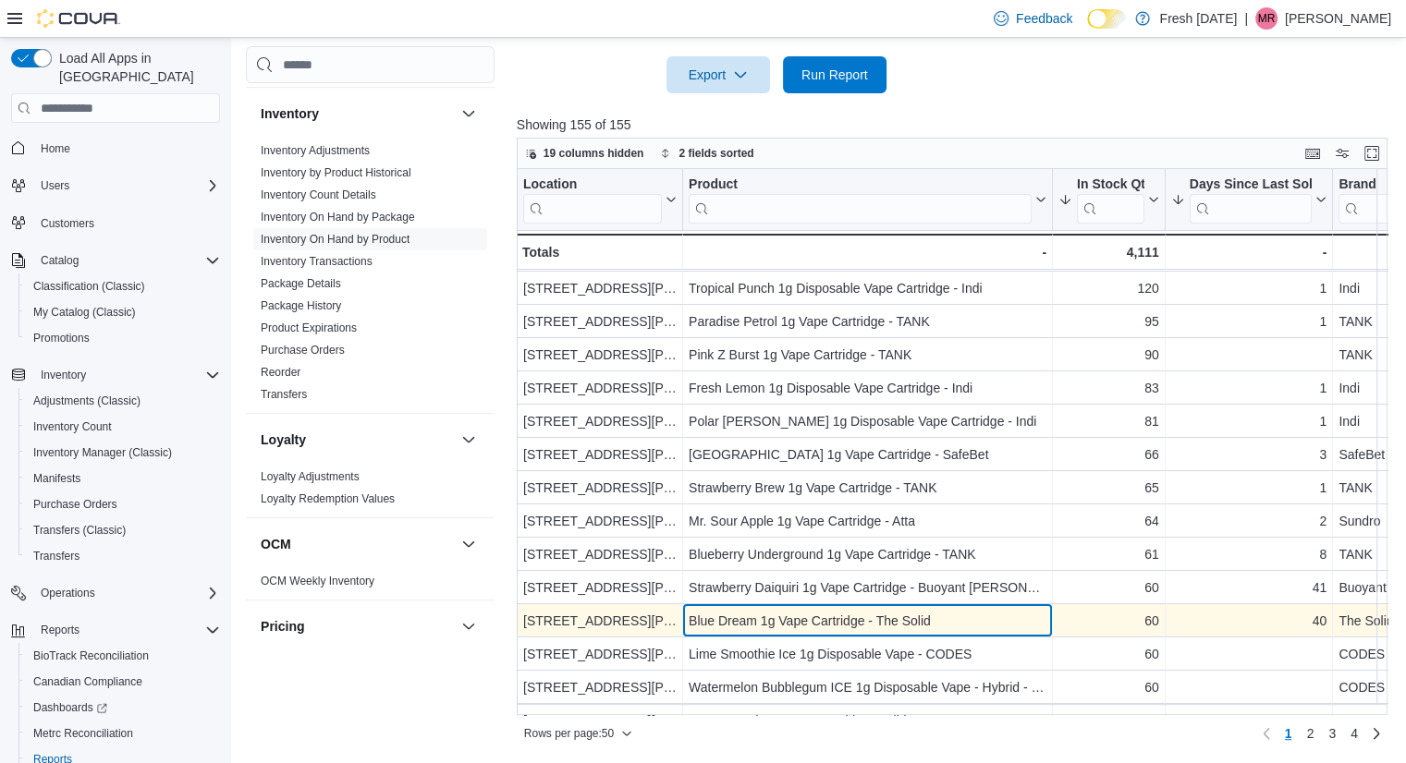
click at [836, 615] on div "Blue Dream 1g Vape Cartridge - The Solid" at bounding box center [868, 621] width 358 height 22
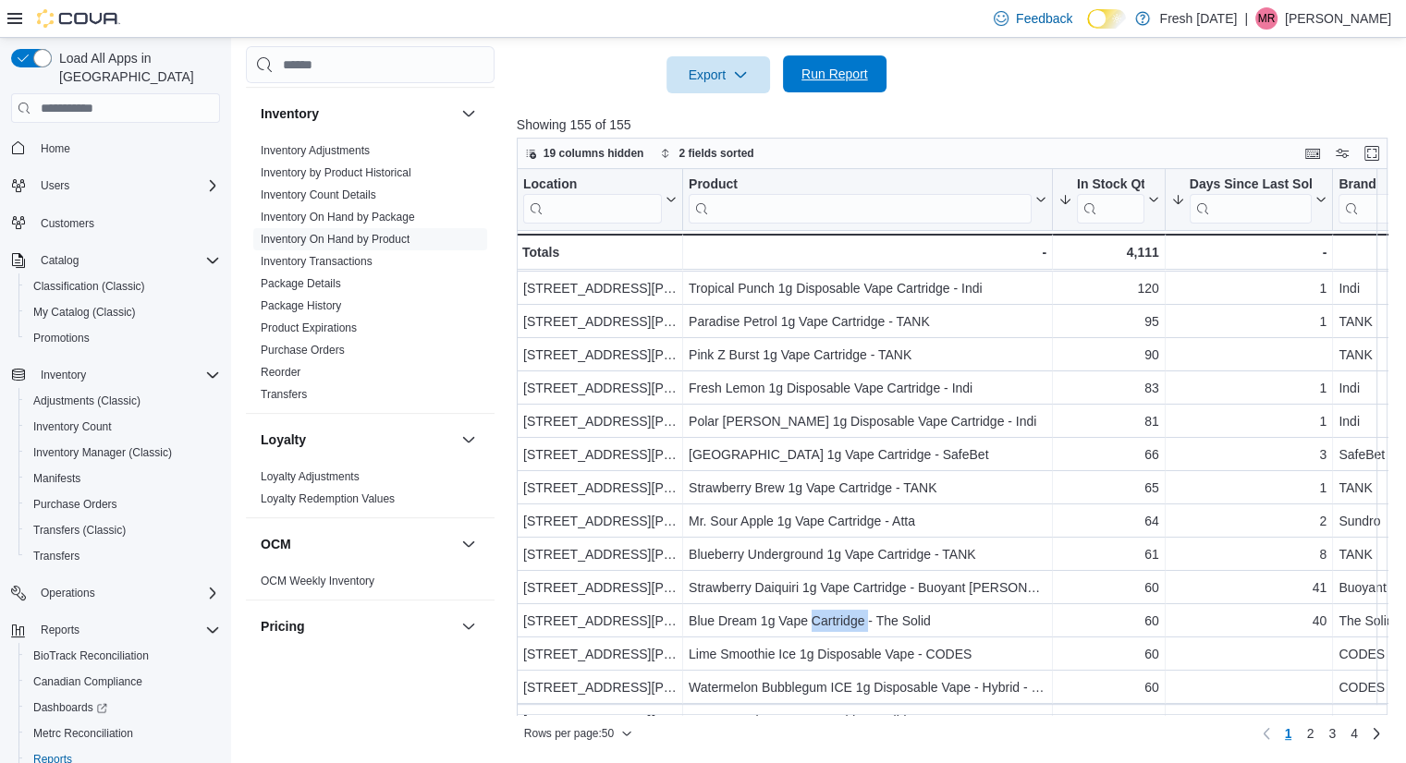
click at [842, 91] on span "Run Report" at bounding box center [834, 73] width 81 height 37
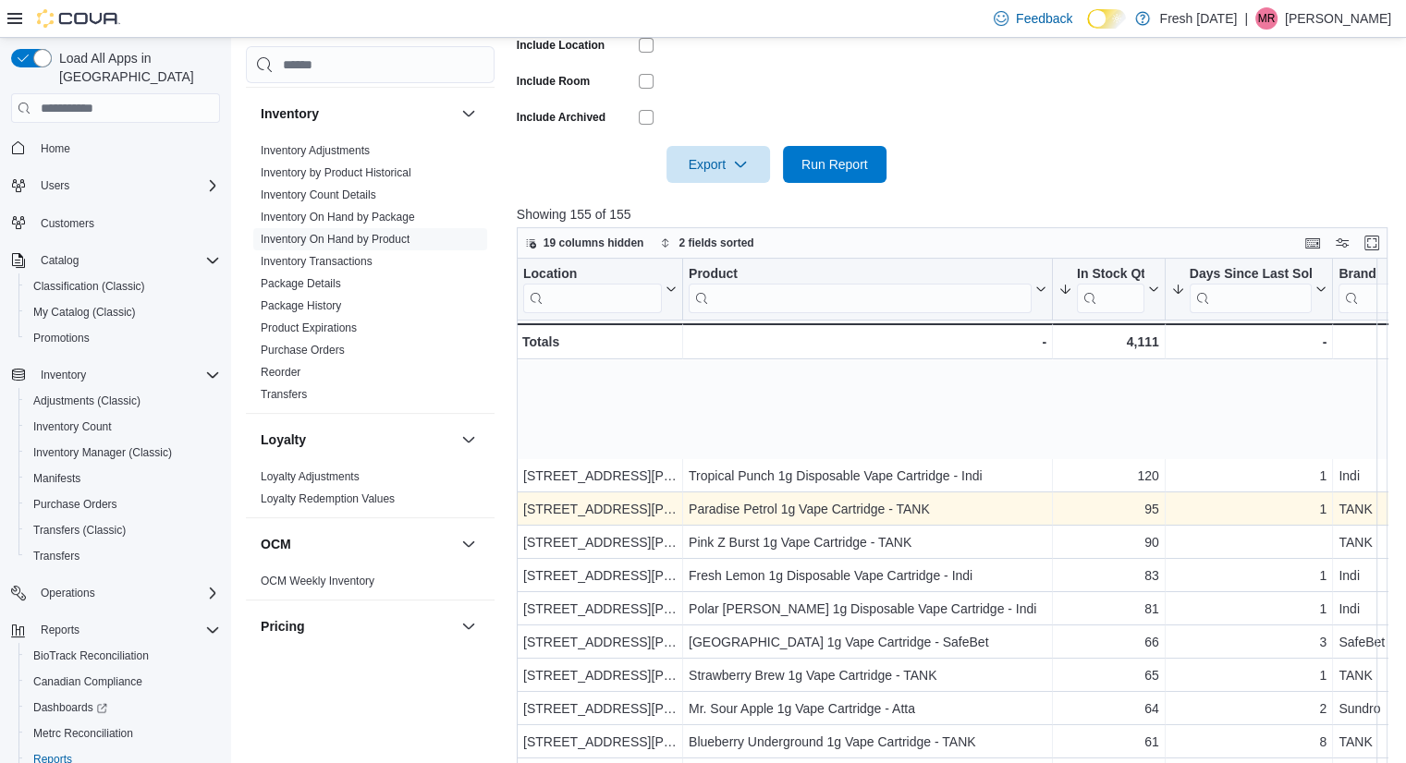
scroll to position [140, 0]
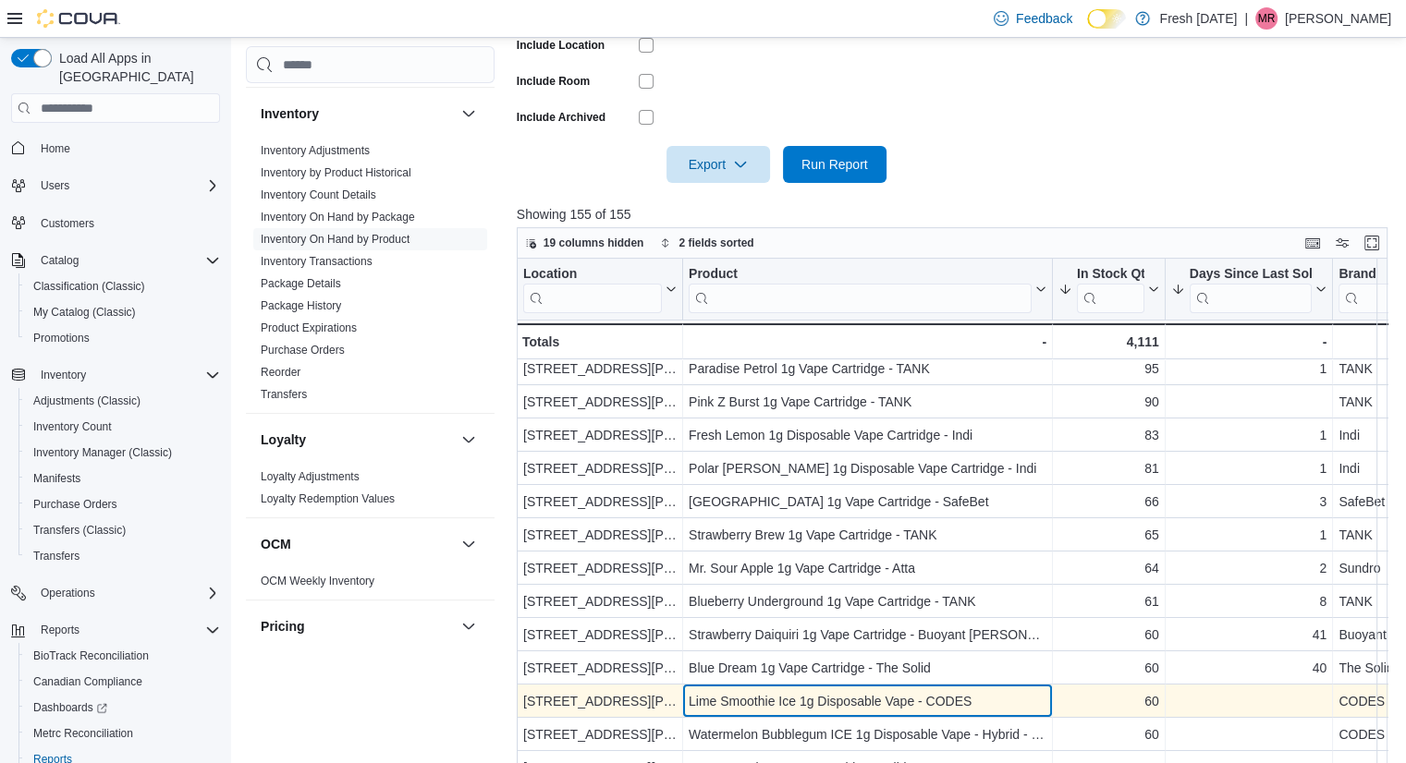
click at [983, 703] on div "Lime Smoothie Ice 1g Disposable Vape - CODES" at bounding box center [868, 701] width 358 height 22
click at [950, 698] on div "Lime Smoothie Ice 1g Disposable Vape - CODES" at bounding box center [868, 701] width 358 height 22
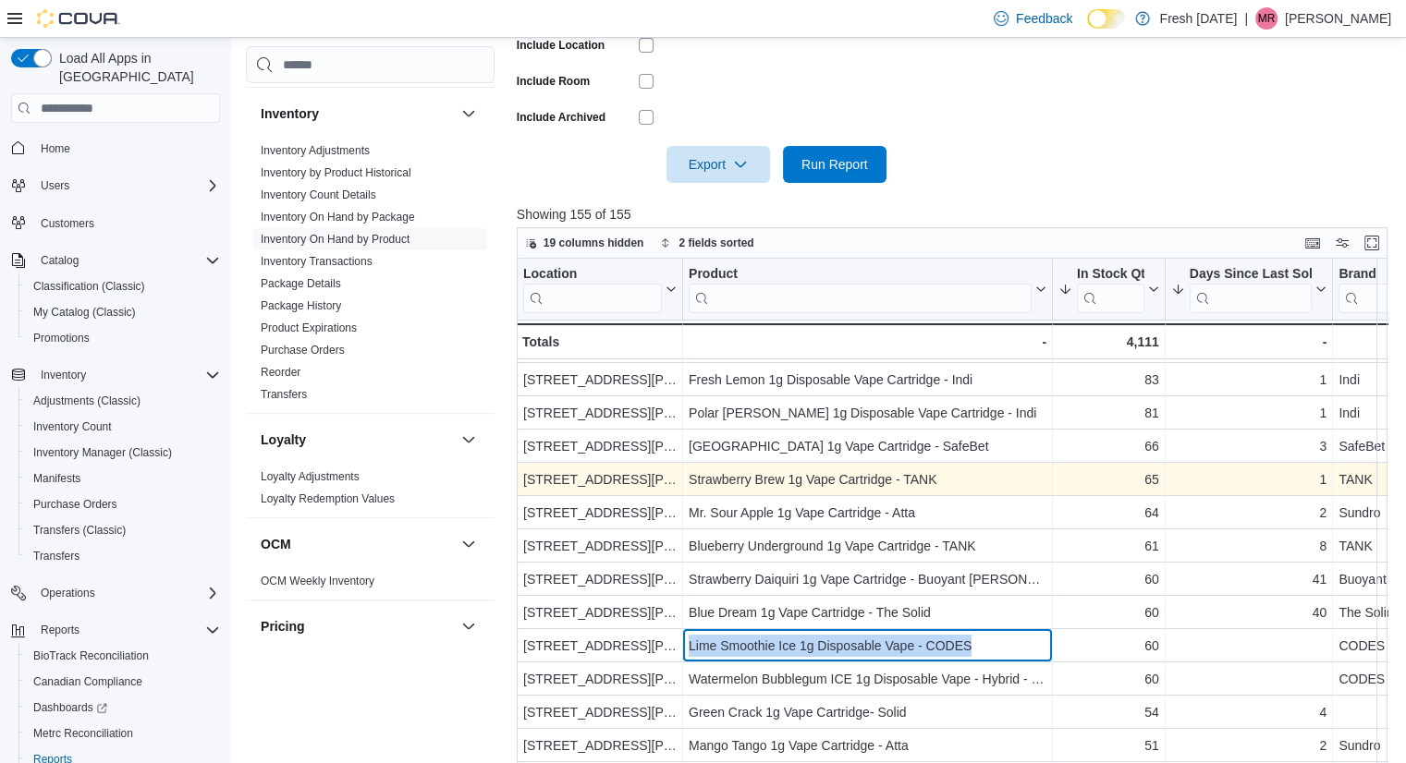
scroll to position [196, 0]
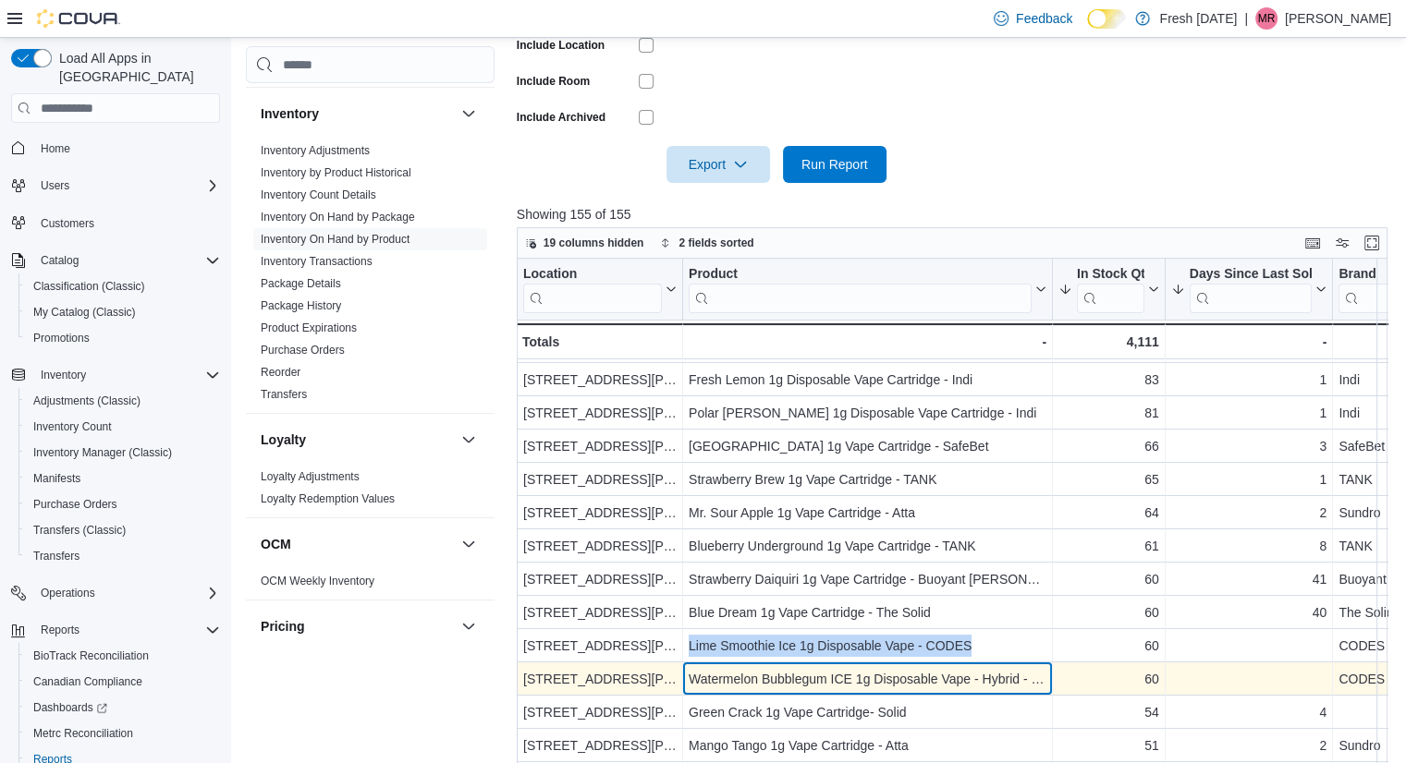
click at [975, 668] on div "Watermelon Bubblegum ICE 1g Disposable Vape - Hybrid - CODES" at bounding box center [868, 679] width 358 height 22
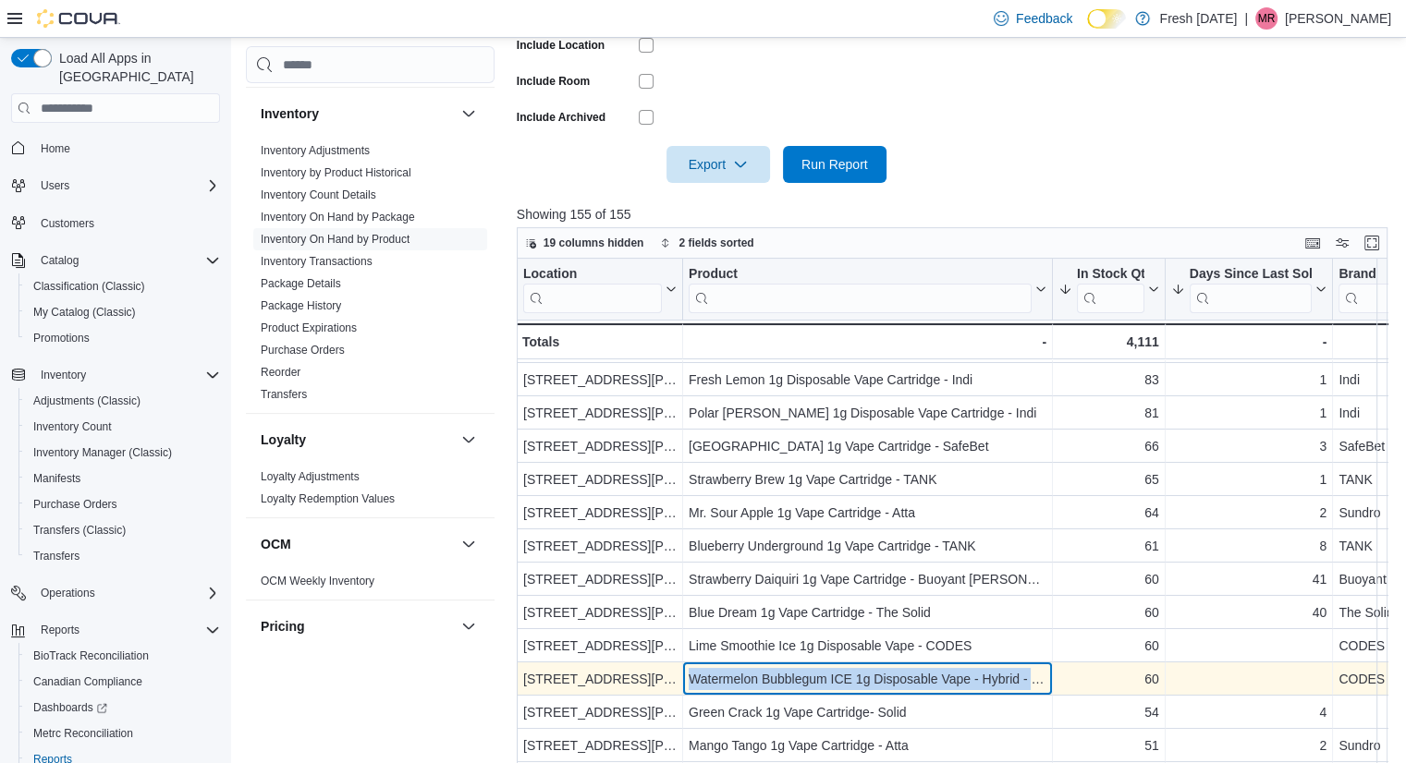
click at [975, 668] on div "Watermelon Bubblegum ICE 1g Disposable Vape - Hybrid - CODES" at bounding box center [868, 679] width 358 height 22
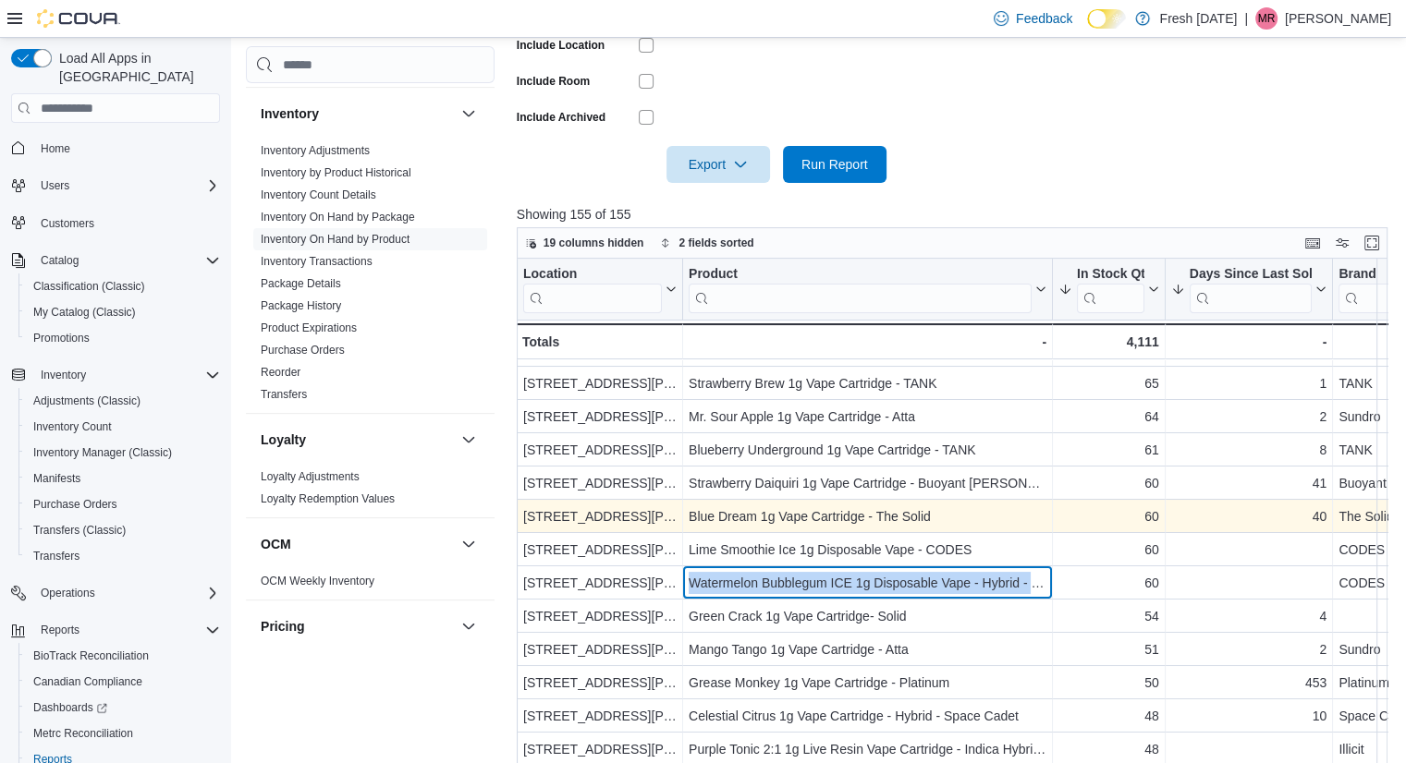
scroll to position [336, 0]
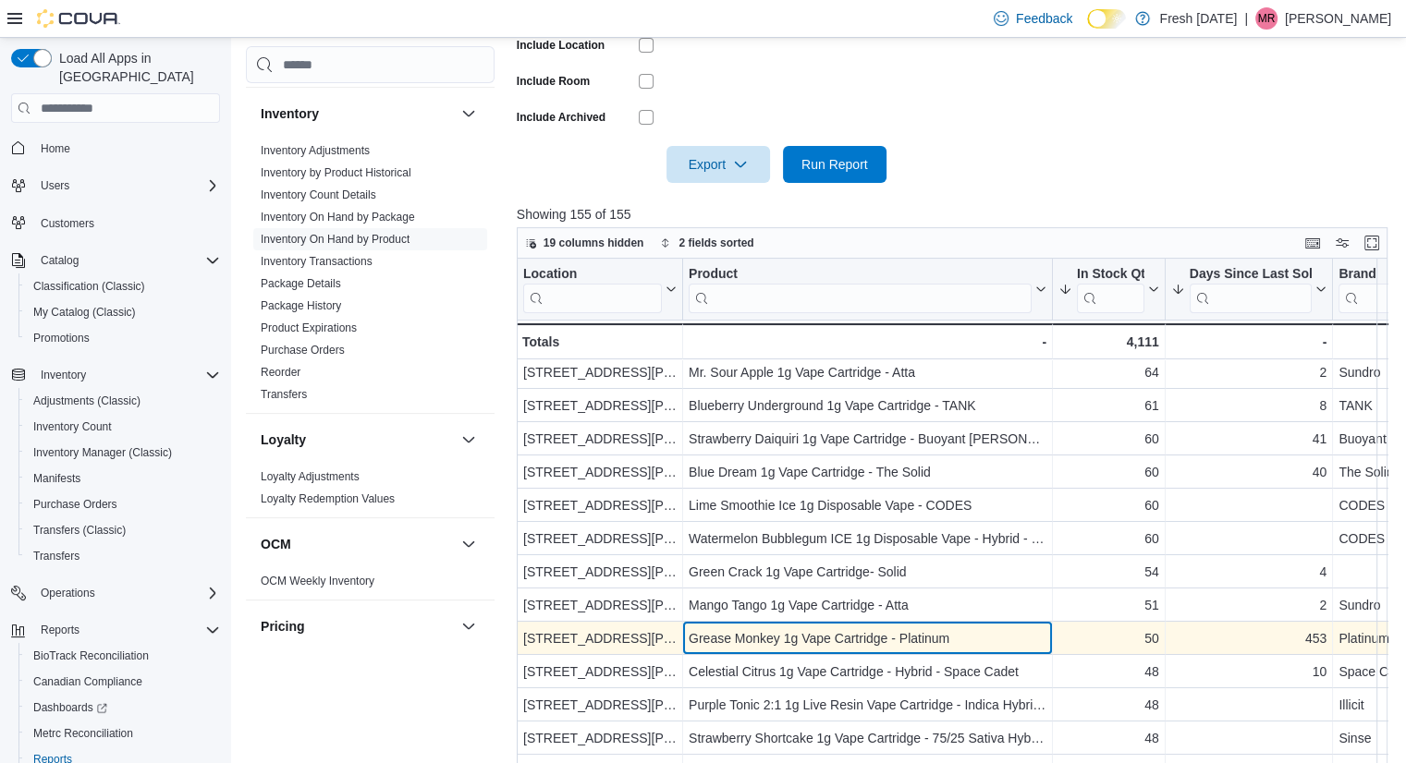
click at [906, 641] on div "Grease Monkey 1g Vape Cartridge - Platinum" at bounding box center [868, 639] width 358 height 22
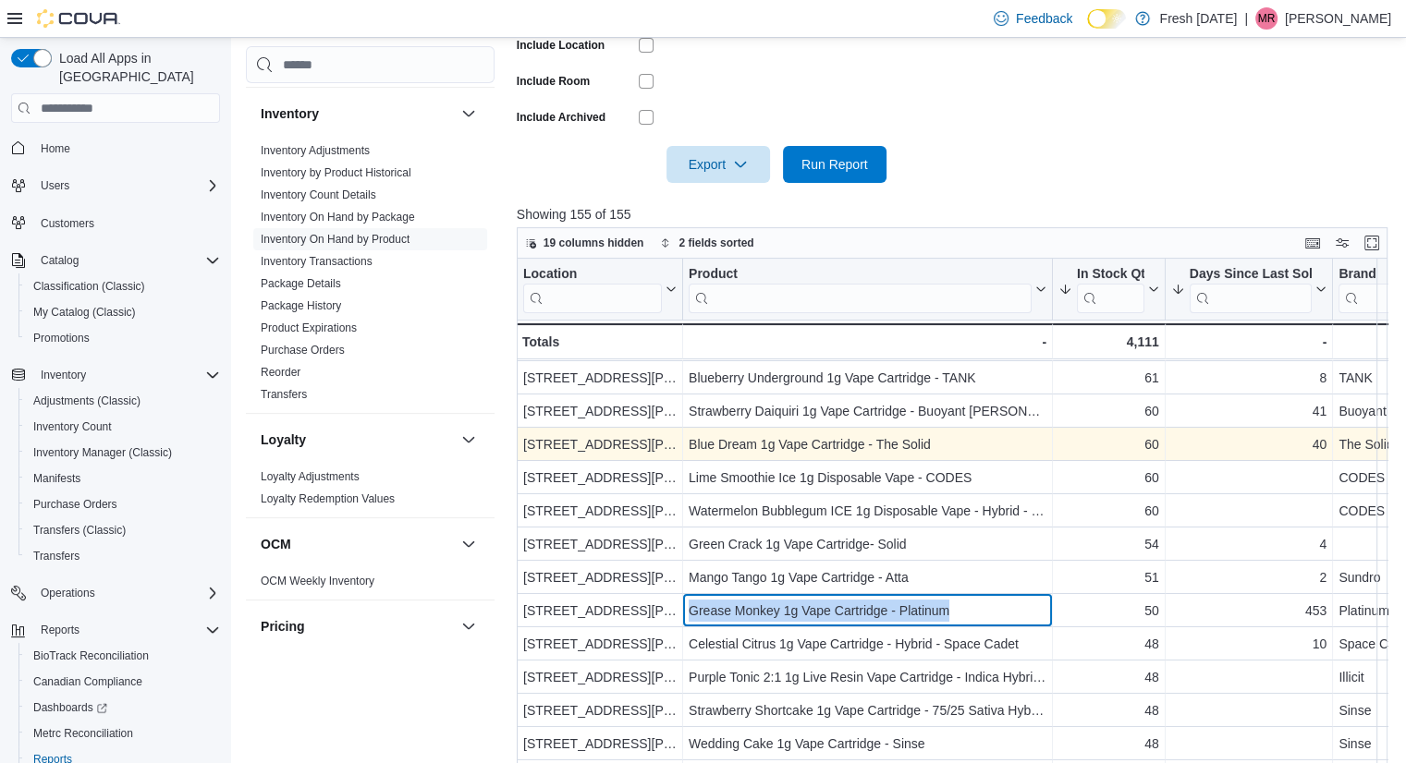
scroll to position [365, 0]
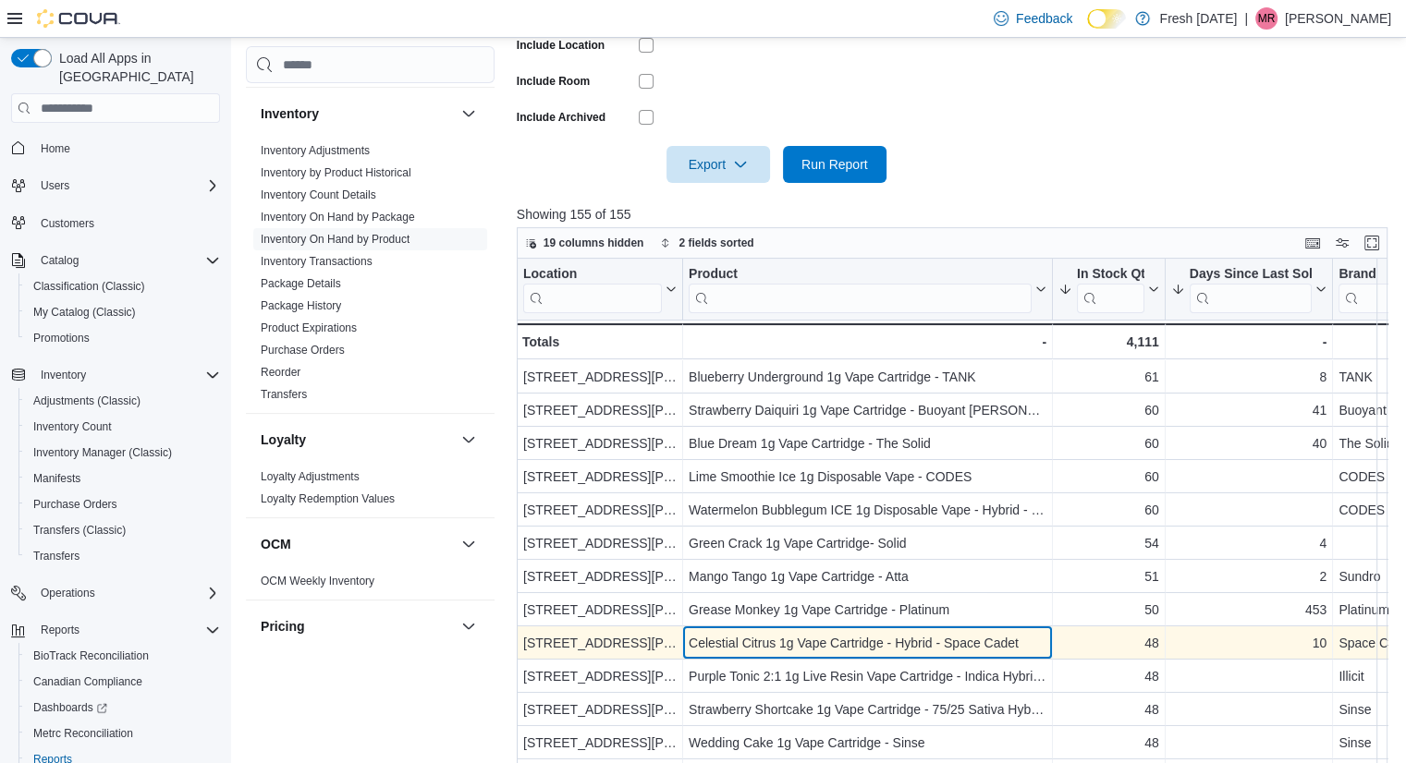
click at [905, 646] on div "Celestial Citrus 1g Vape Cartridge - Hybrid - Space Cadet" at bounding box center [868, 643] width 358 height 22
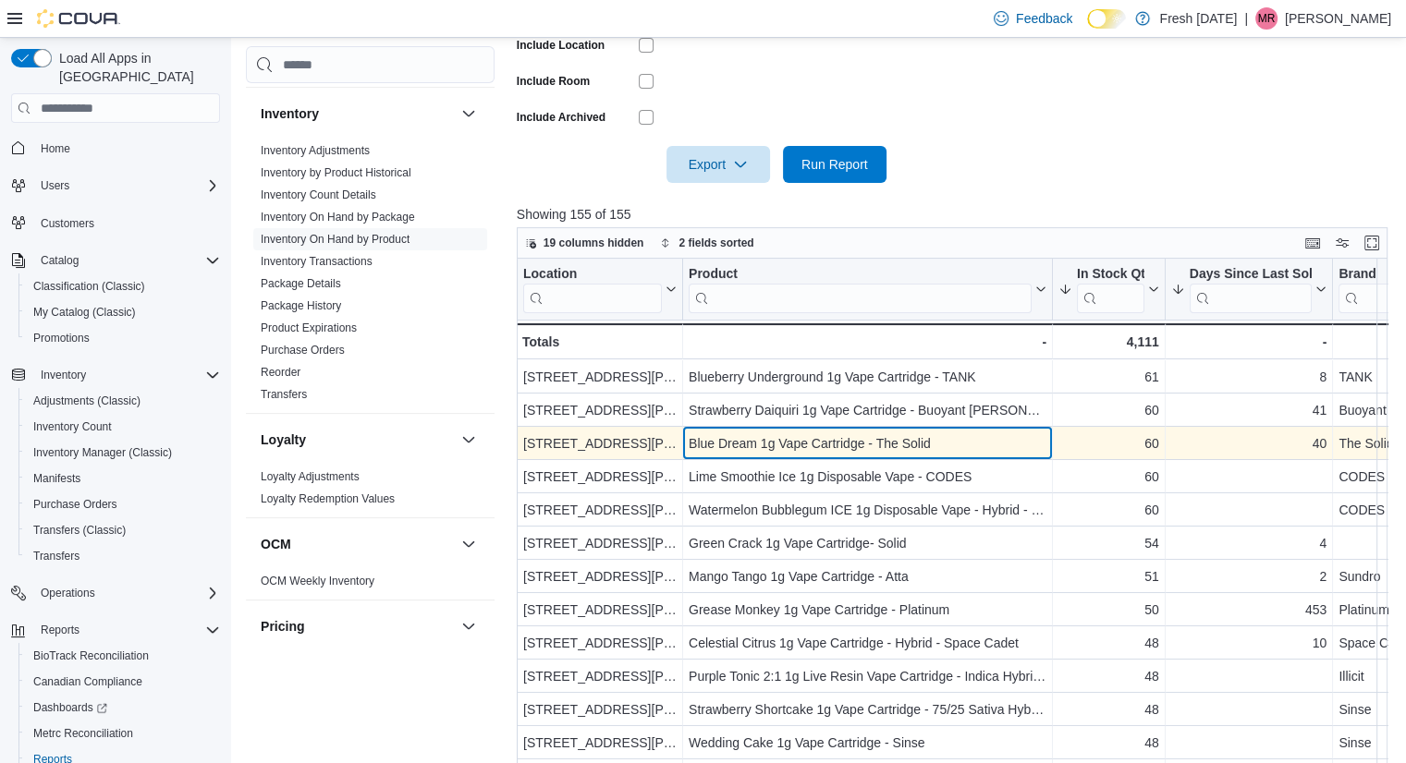
click at [972, 457] on div "Blue Dream 1g Vape Cartridge - The Solid - Product, column 2, row 14" at bounding box center [868, 443] width 370 height 33
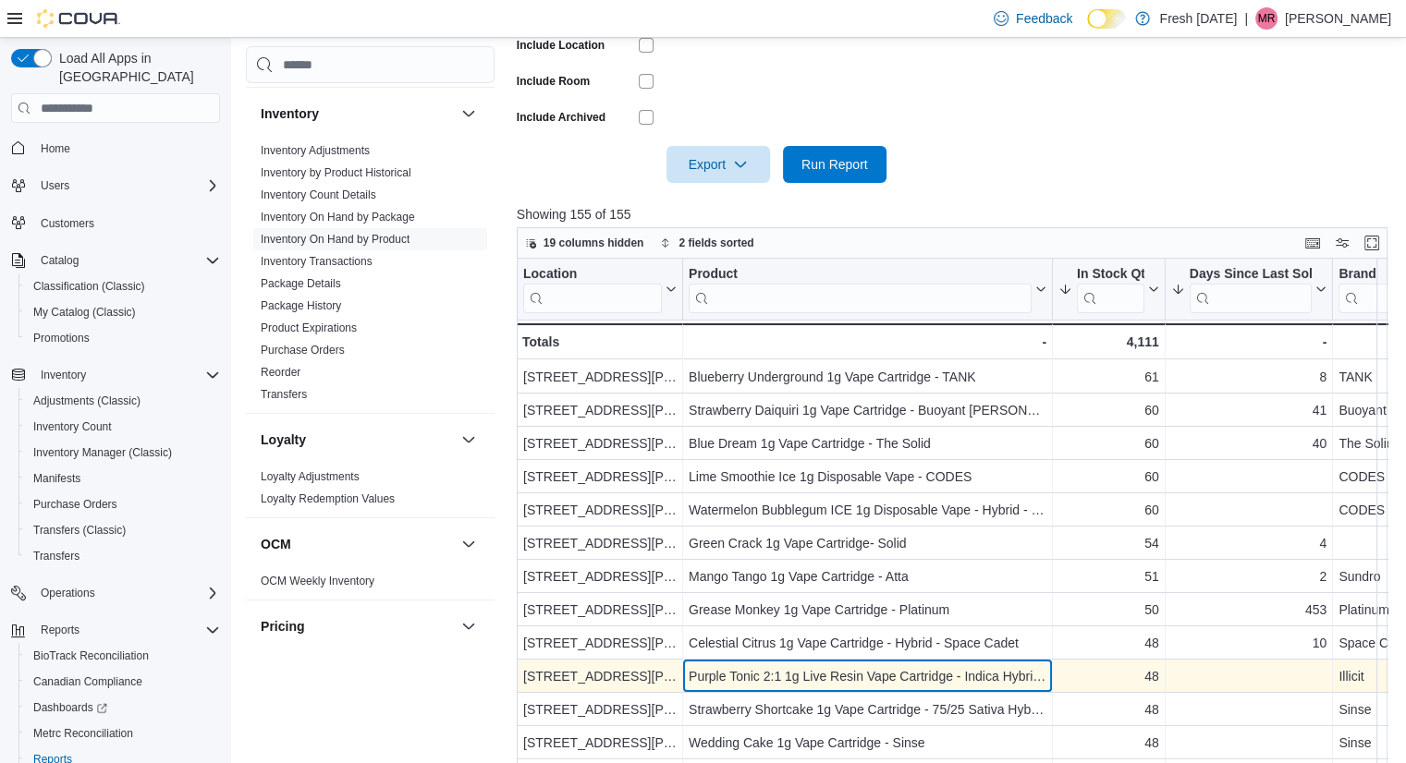
click at [1009, 678] on div "Purple Tonic 2:1 1g Live Resin Vape Cartridge - Indica Hybrid - Illicit" at bounding box center [868, 677] width 358 height 22
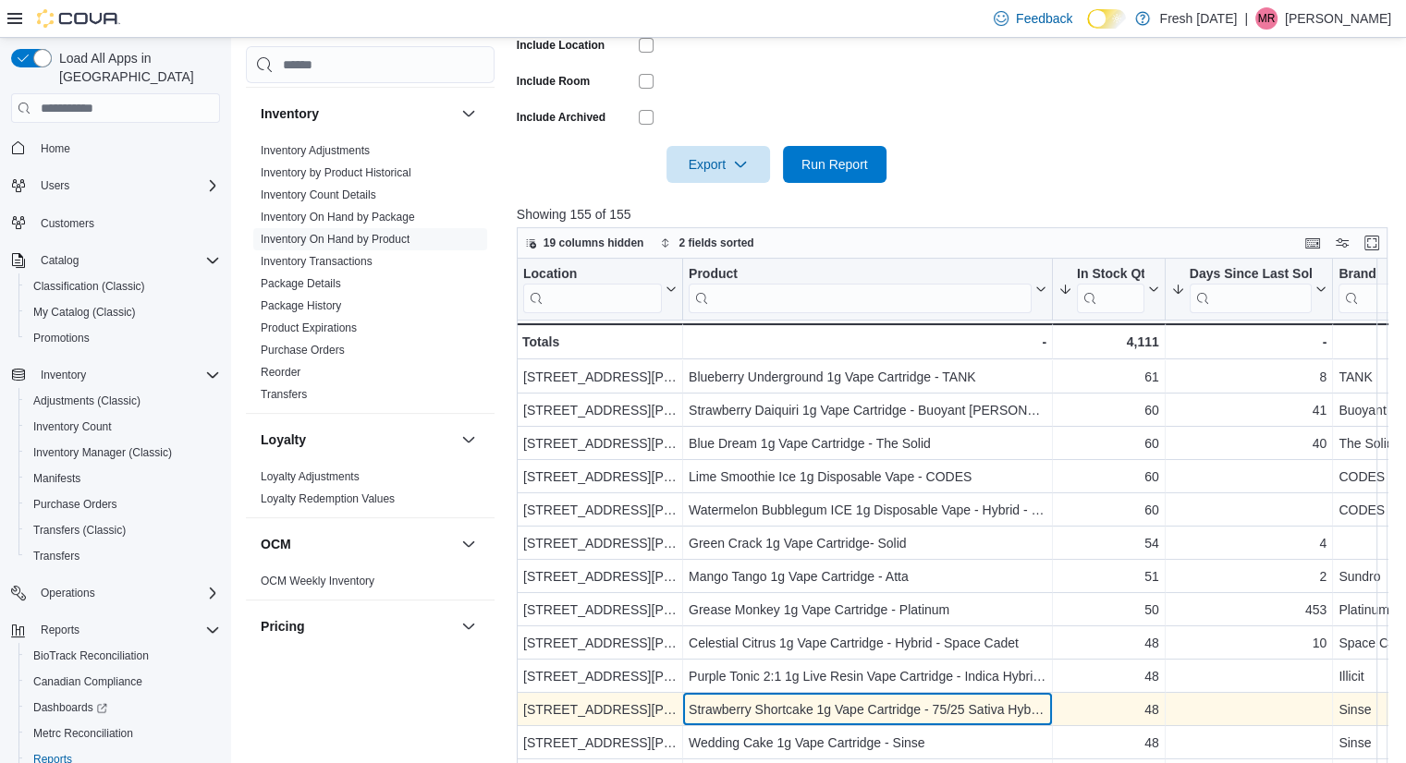
click at [880, 712] on div "Strawberry Shortcake 1g Vape Cartridge - 75/25 Sativa Hybrid - Sinse" at bounding box center [868, 710] width 358 height 22
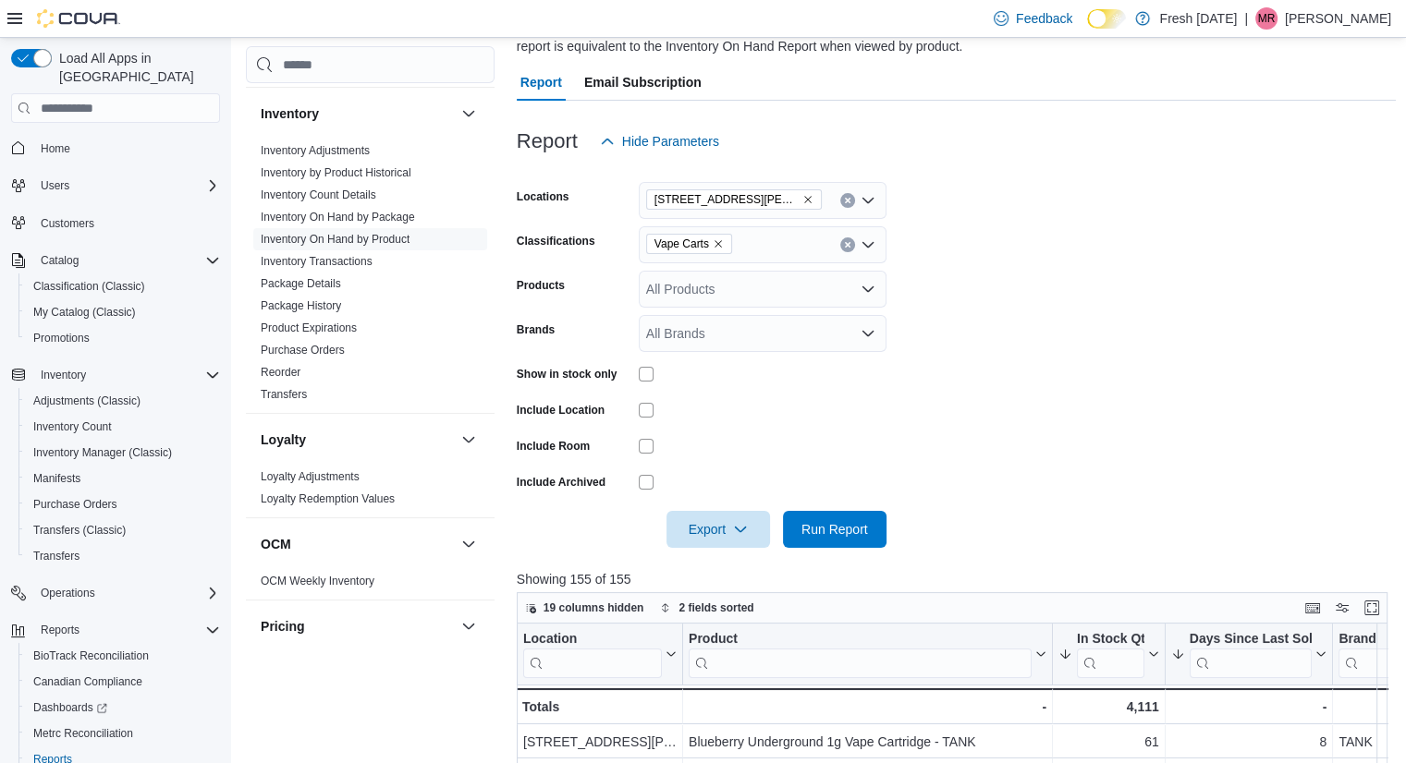
scroll to position [161, 0]
click at [717, 239] on icon "Remove Vape Carts from selection in this group" at bounding box center [718, 244] width 11 height 11
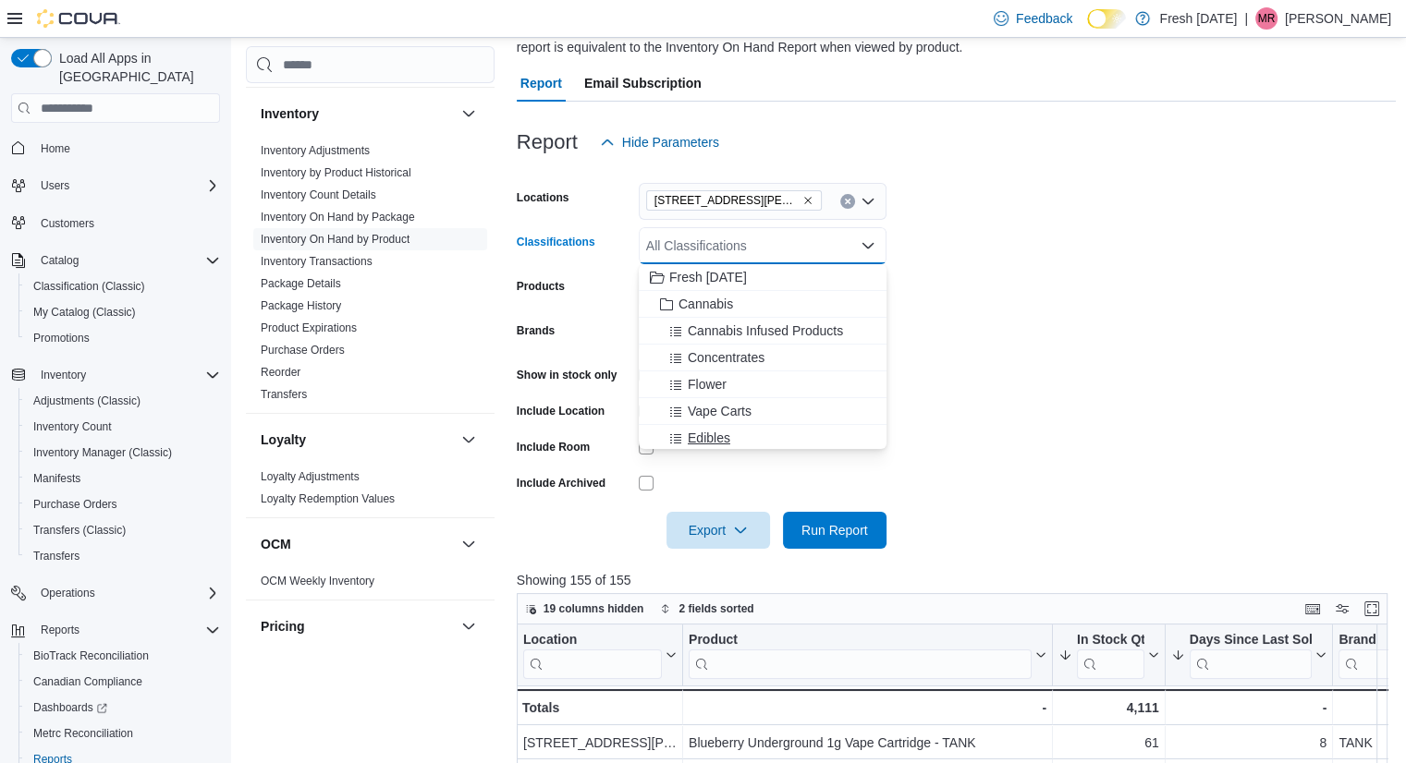
click at [715, 434] on span "Edibles" at bounding box center [709, 438] width 43 height 18
click at [928, 495] on form "Locations [STREET_ADDRESS][PERSON_NAME] Classifications Edibles Combo box. Sele…" at bounding box center [957, 355] width 880 height 388
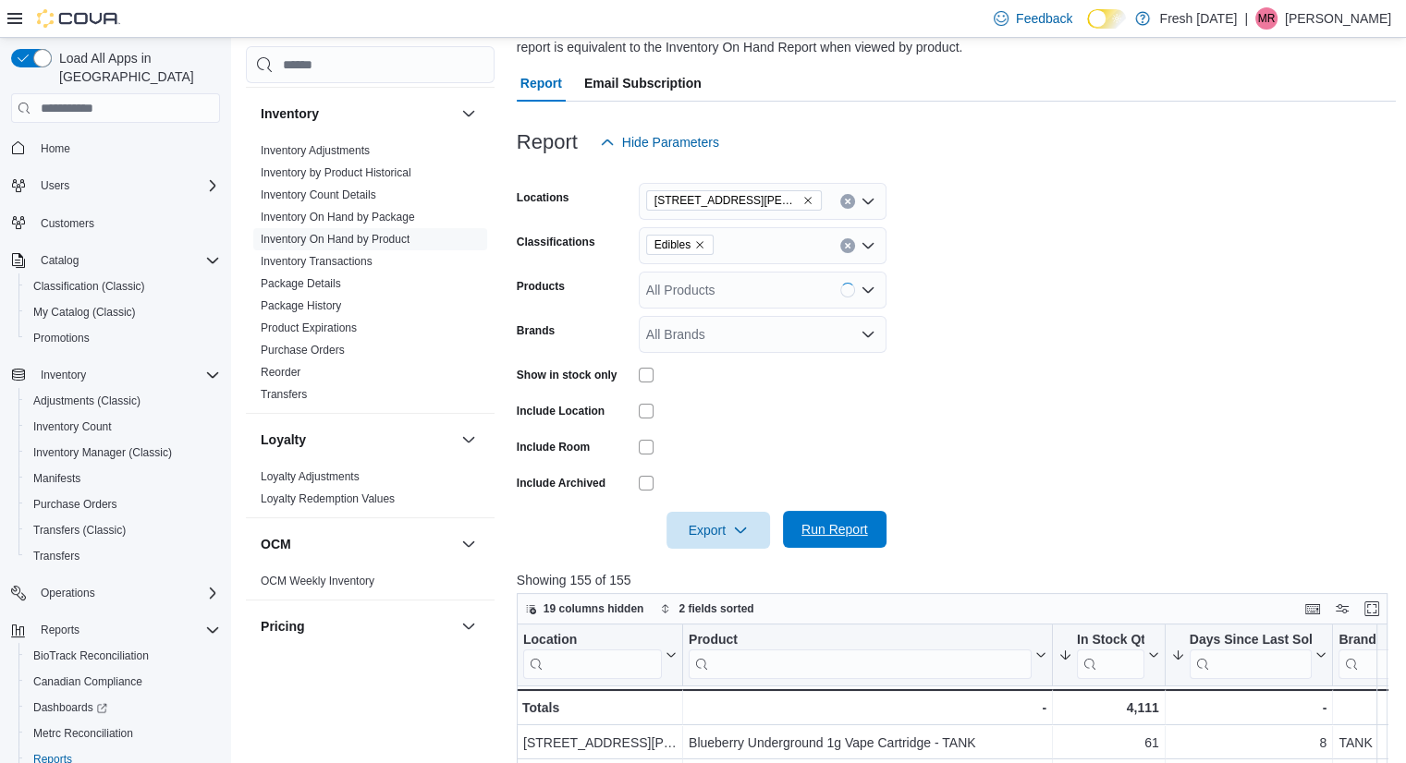
click at [836, 541] on span "Run Report" at bounding box center [834, 529] width 81 height 37
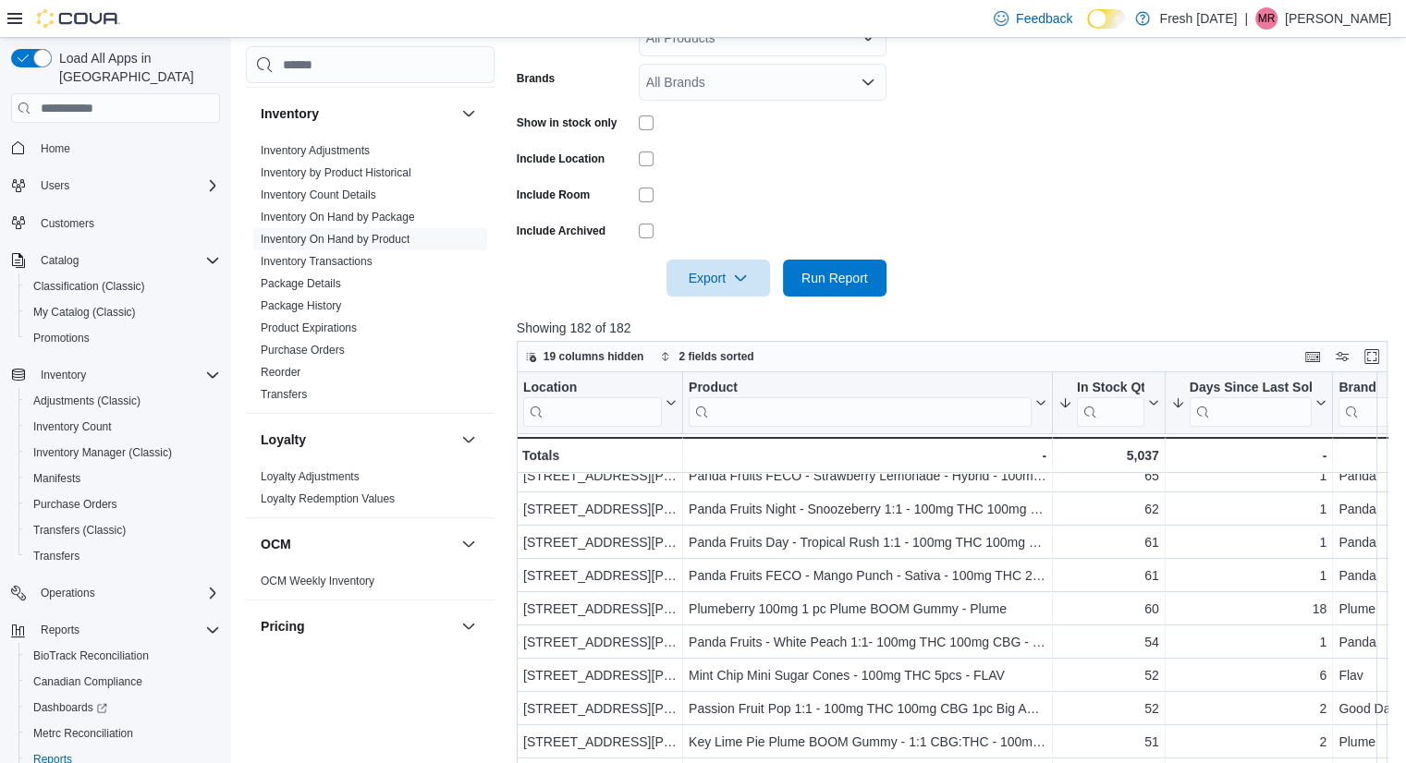
scroll to position [487, 0]
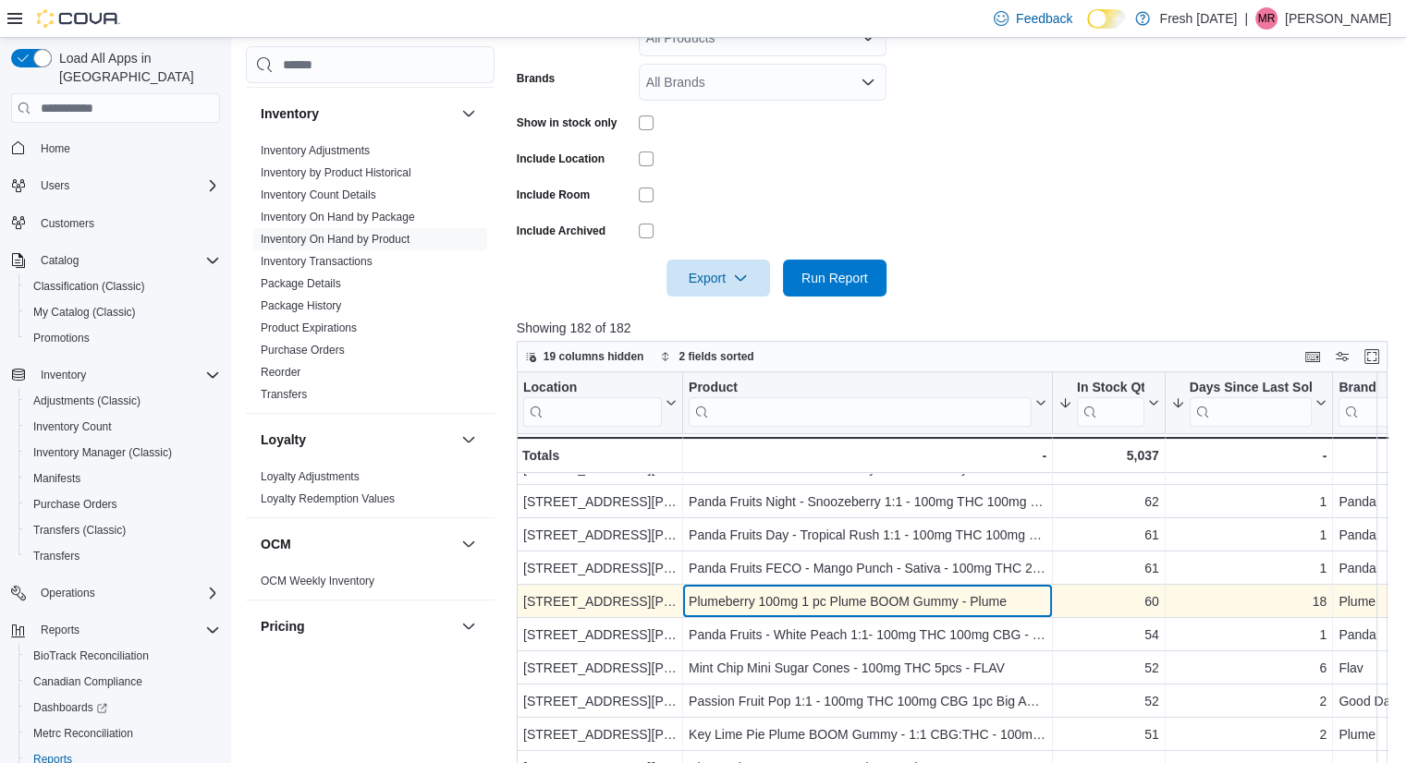
click at [1001, 604] on div "Plumeberry 100mg 1 pc Plume BOOM Gummy - Plume" at bounding box center [868, 602] width 358 height 22
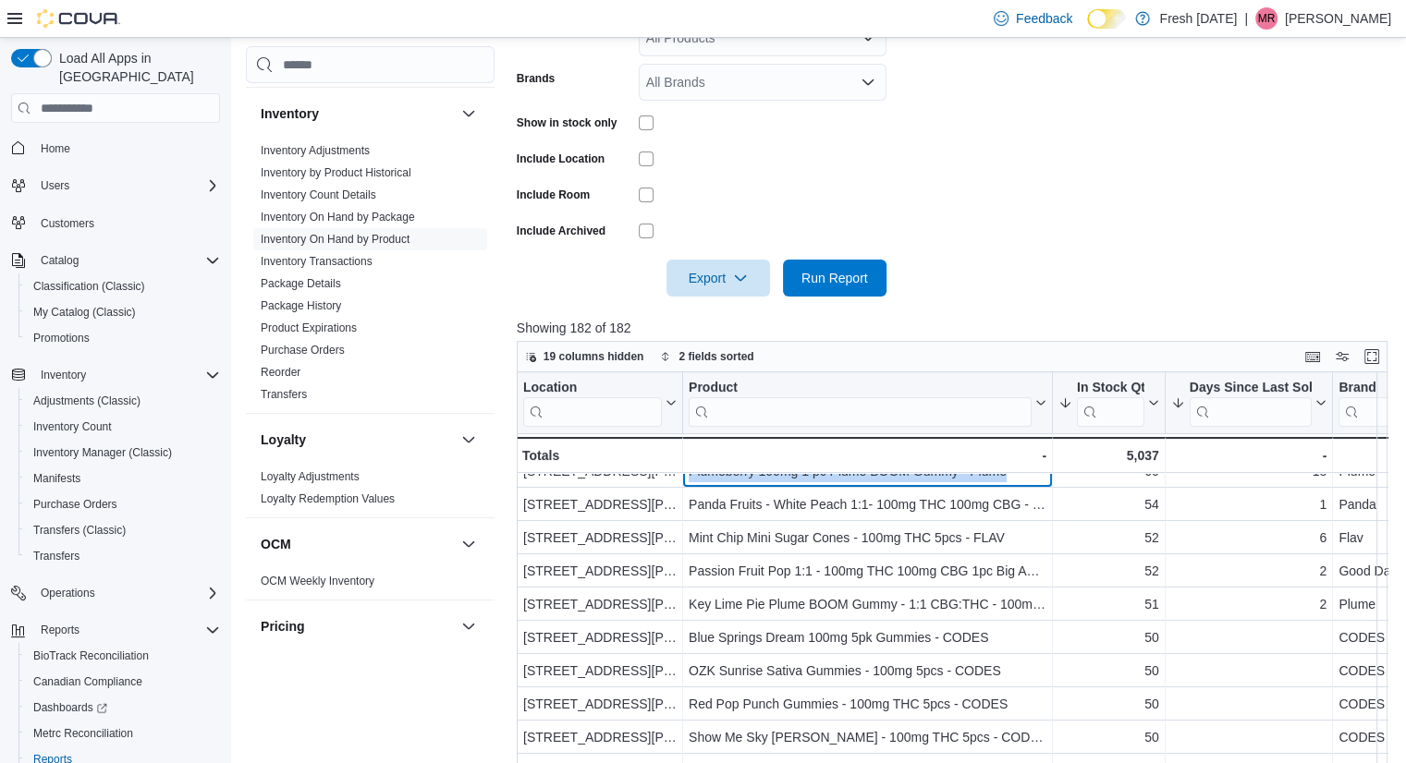
scroll to position [636, 0]
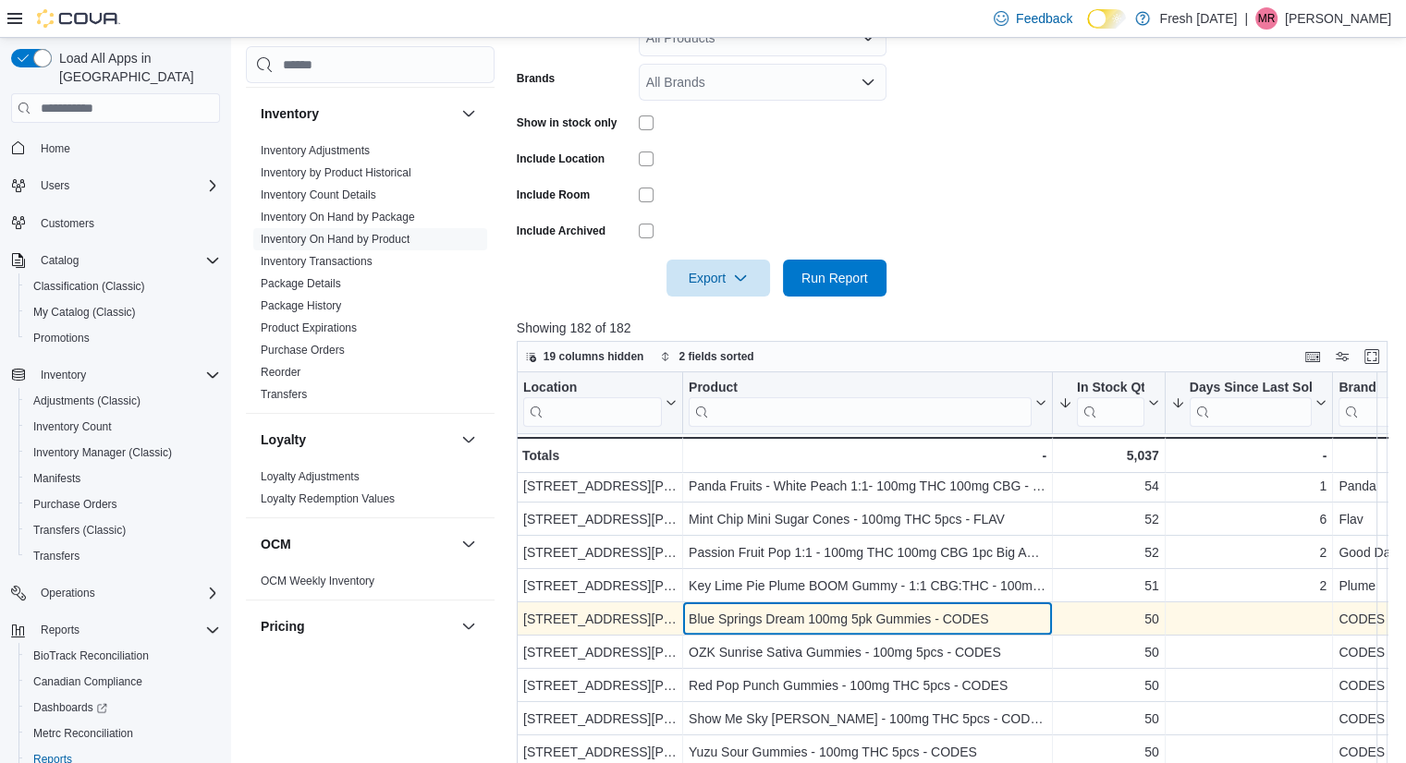
click at [923, 632] on div "Blue Springs Dream 100mg 5pk Gummies - CODES - Product, column 2, row 24" at bounding box center [868, 619] width 370 height 33
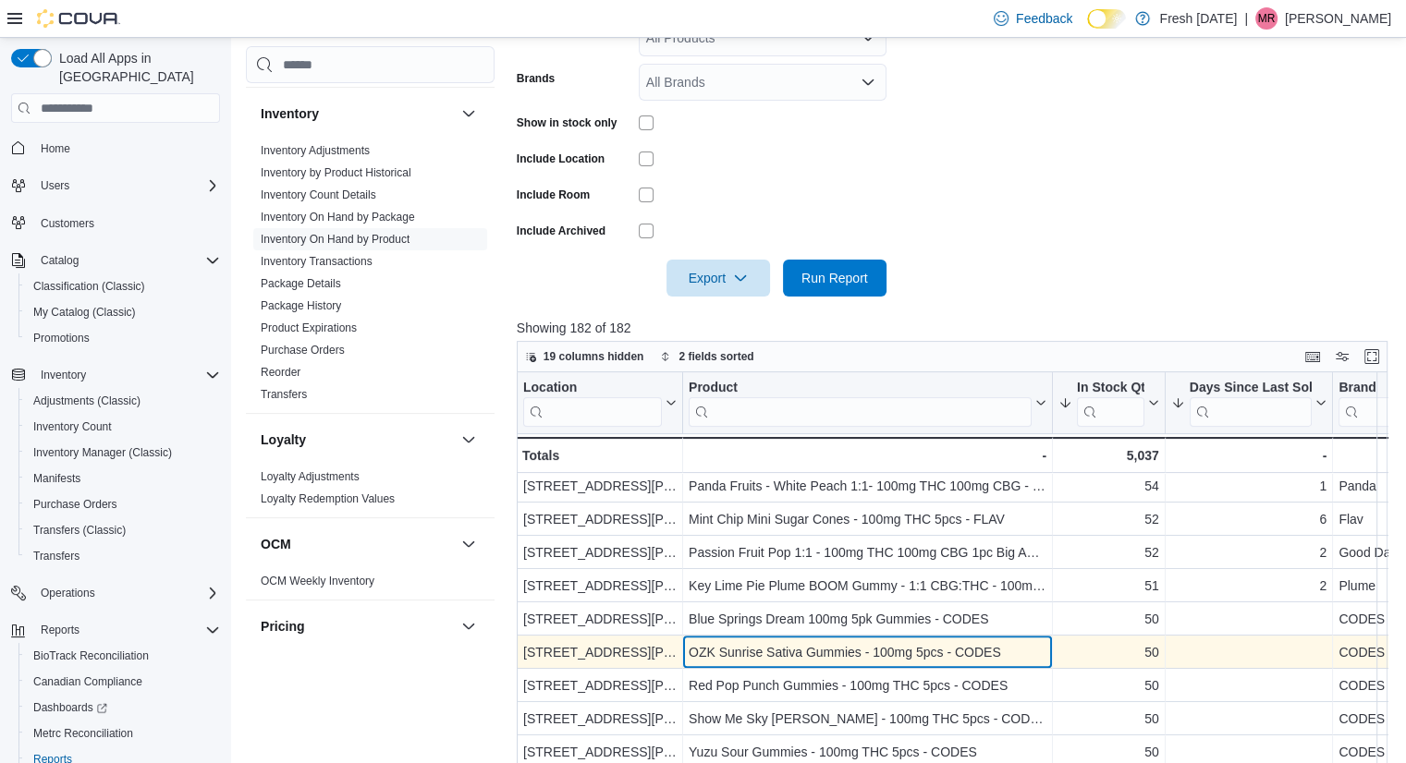
click at [914, 654] on div "OZK Sunrise Sativa Gummies - 100mg 5pcs - CODES" at bounding box center [868, 652] width 358 height 22
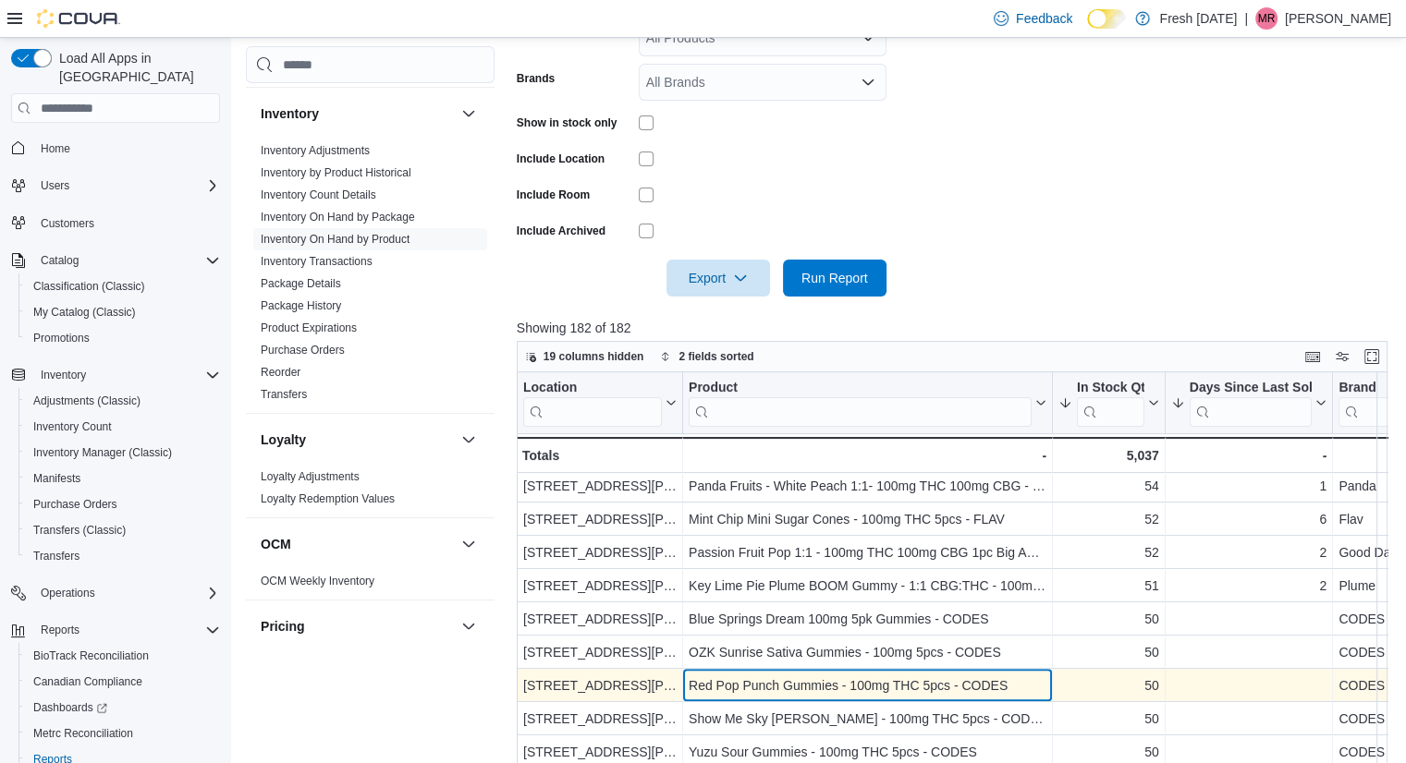
click at [887, 685] on div "Red Pop Punch Gummies - 100mg THC 5pcs - CODES" at bounding box center [868, 686] width 358 height 22
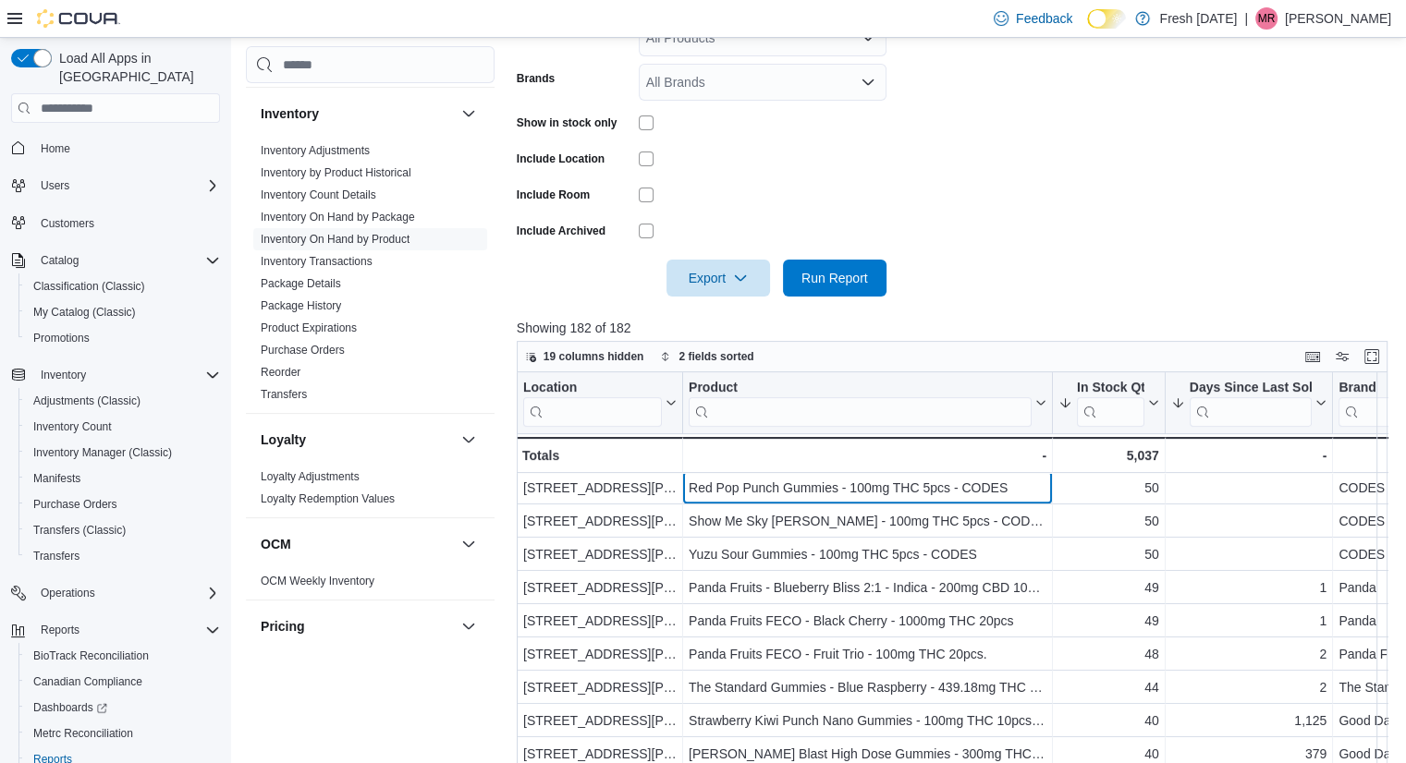
scroll to position [841, 0]
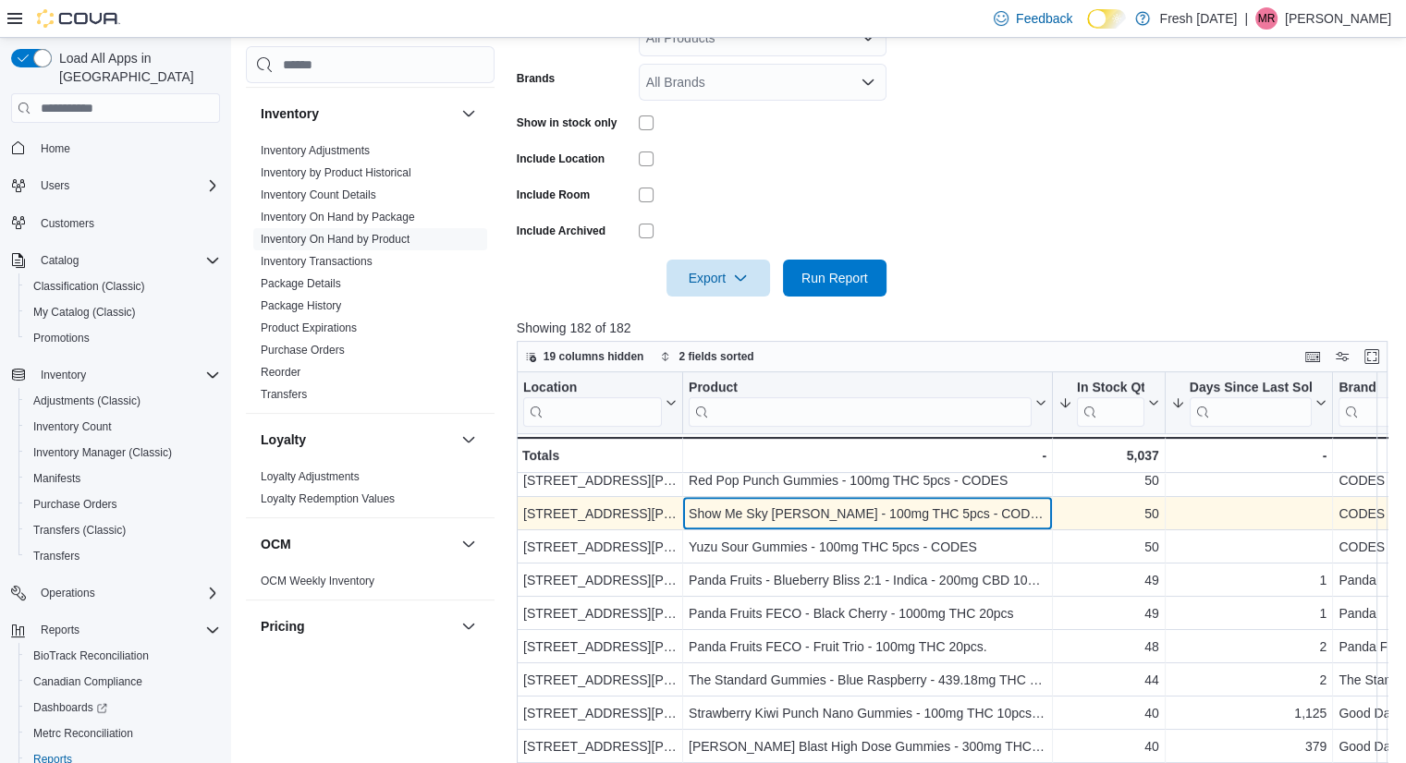
click at [1020, 514] on div "Show Me Sky [PERSON_NAME] - 100mg THC 5pcs - CODES" at bounding box center [868, 514] width 358 height 22
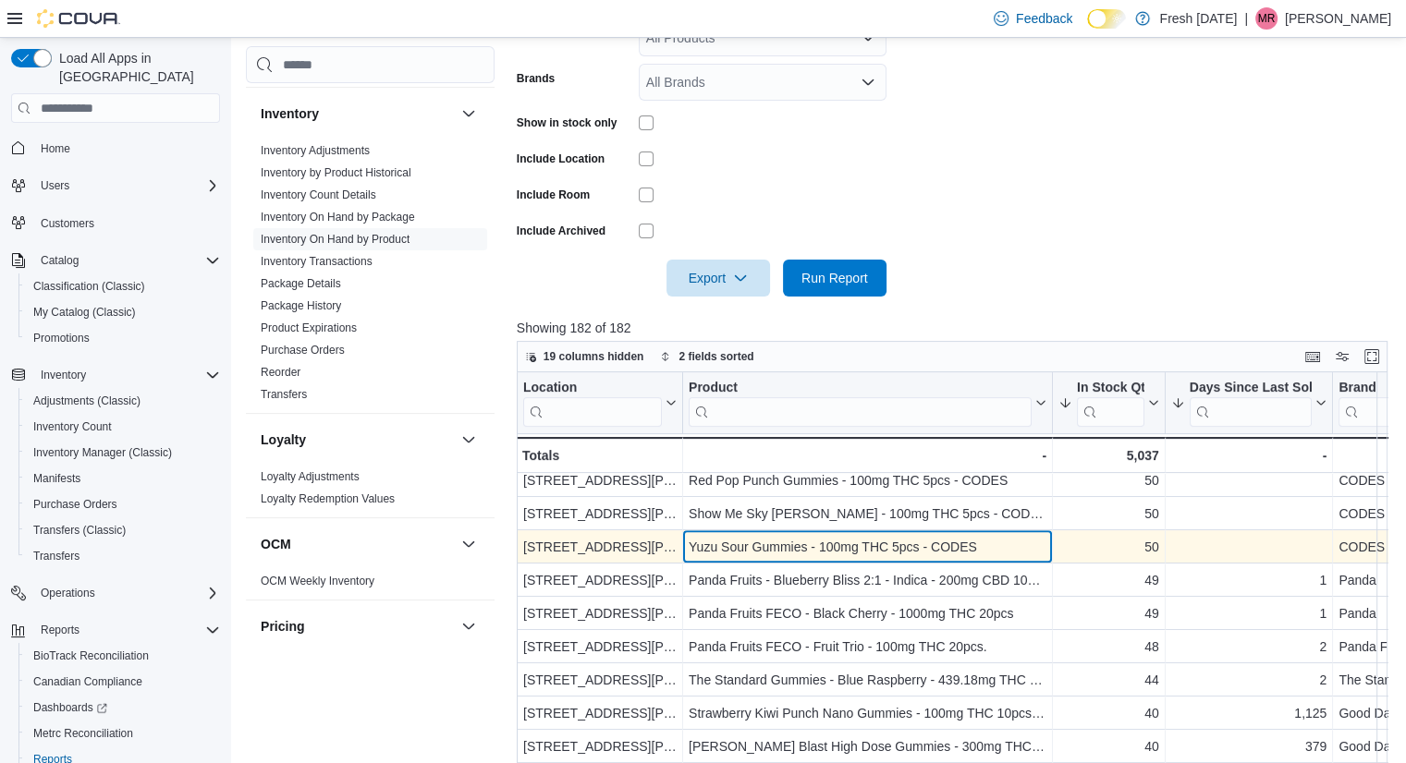
click at [805, 541] on div "Yuzu Sour Gummies - 100mg THC 5pcs - CODES" at bounding box center [868, 547] width 358 height 22
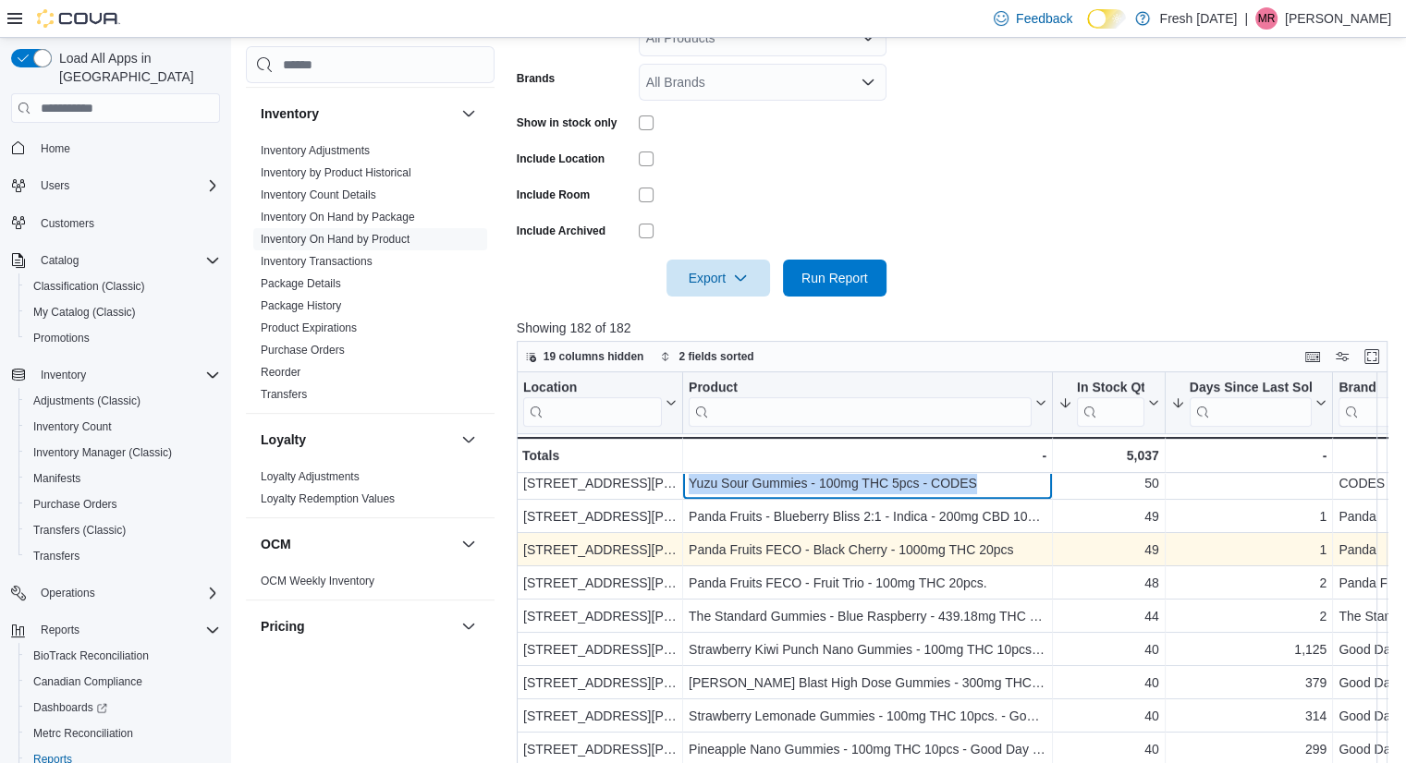
scroll to position [911, 0]
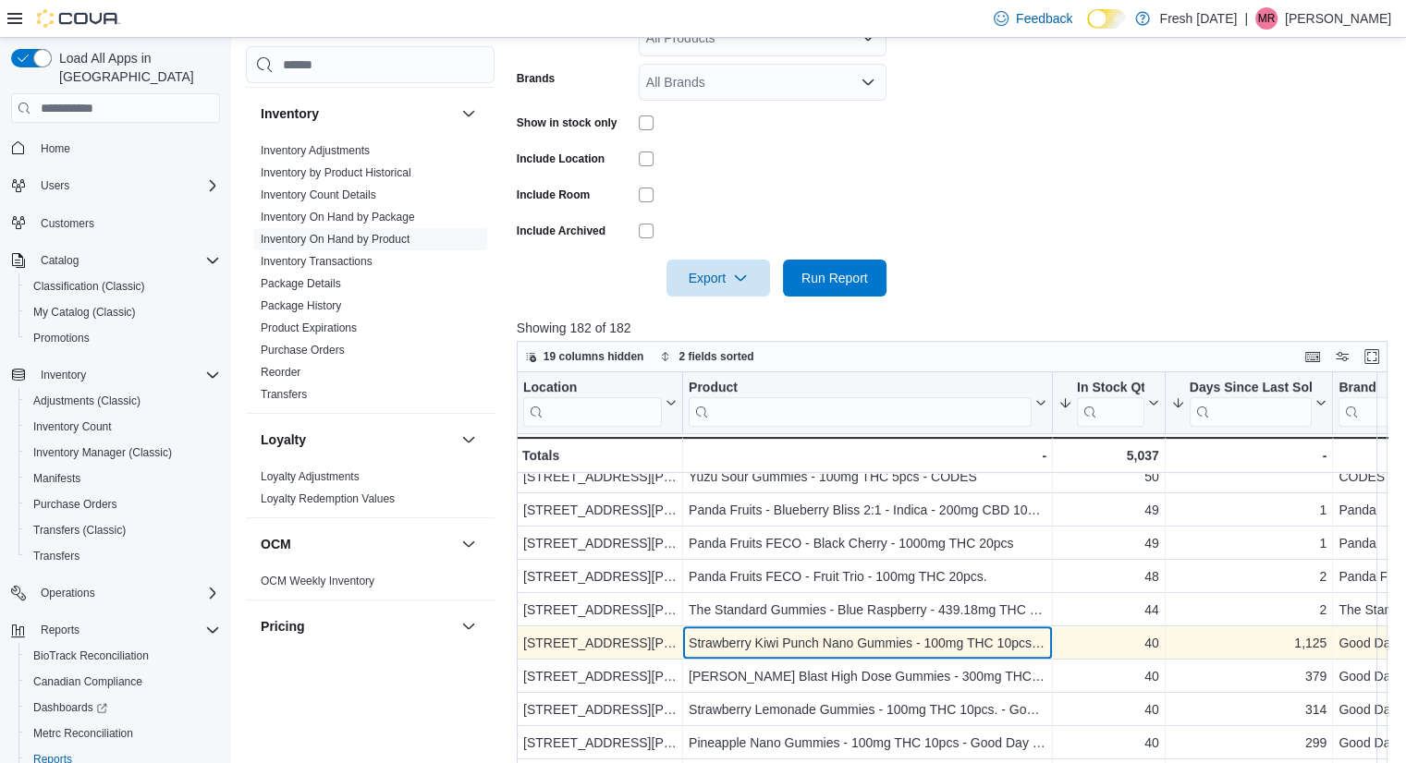
click at [915, 633] on div "Strawberry Kiwi Punch Nano Gummies - 100mg THC 10pcs - Good Day Farm" at bounding box center [868, 643] width 358 height 22
click at [912, 637] on div "Strawberry Kiwi Punch Nano Gummies - 100mg THC 10pcs - Good Day Farm" at bounding box center [868, 643] width 358 height 22
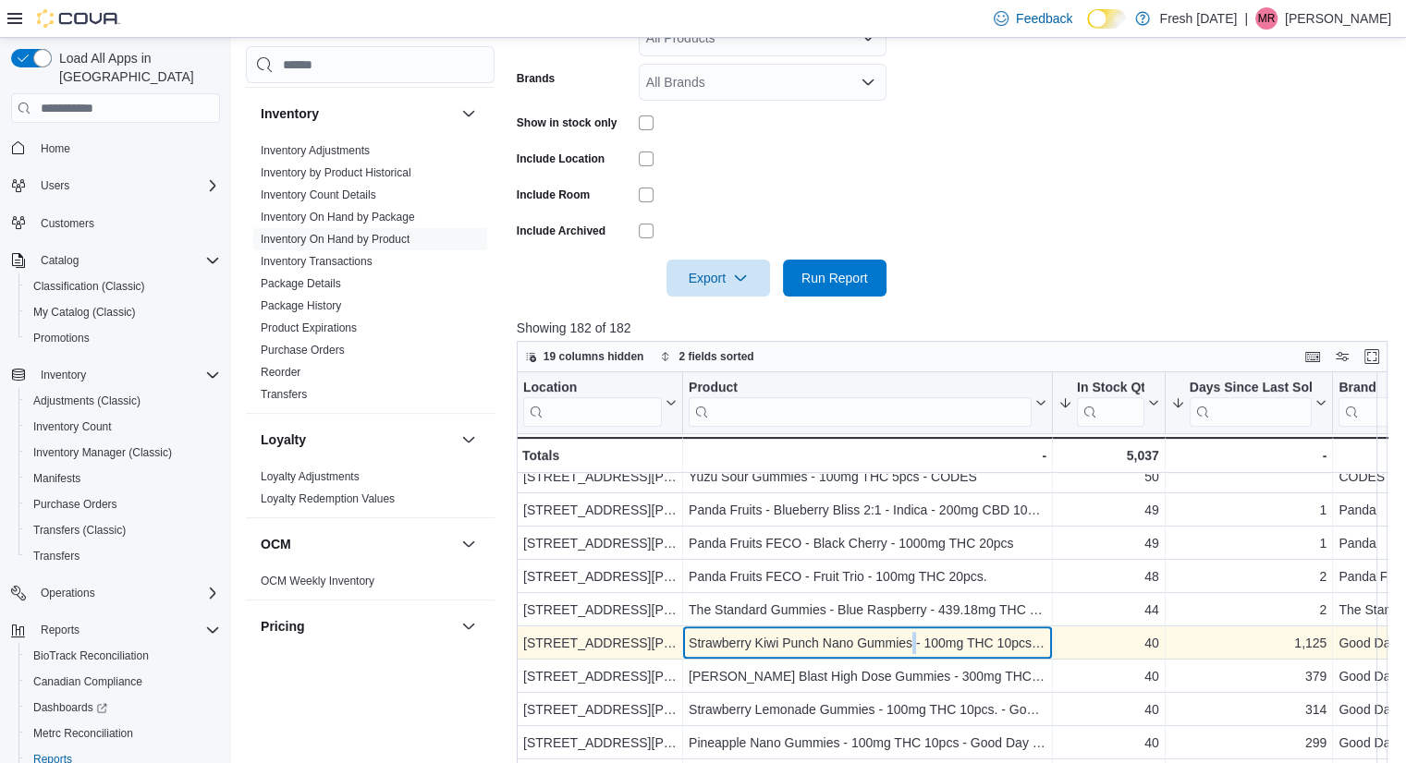
click at [912, 637] on div "Strawberry Kiwi Punch Nano Gummies - 100mg THC 10pcs - Good Day Farm" at bounding box center [868, 643] width 358 height 22
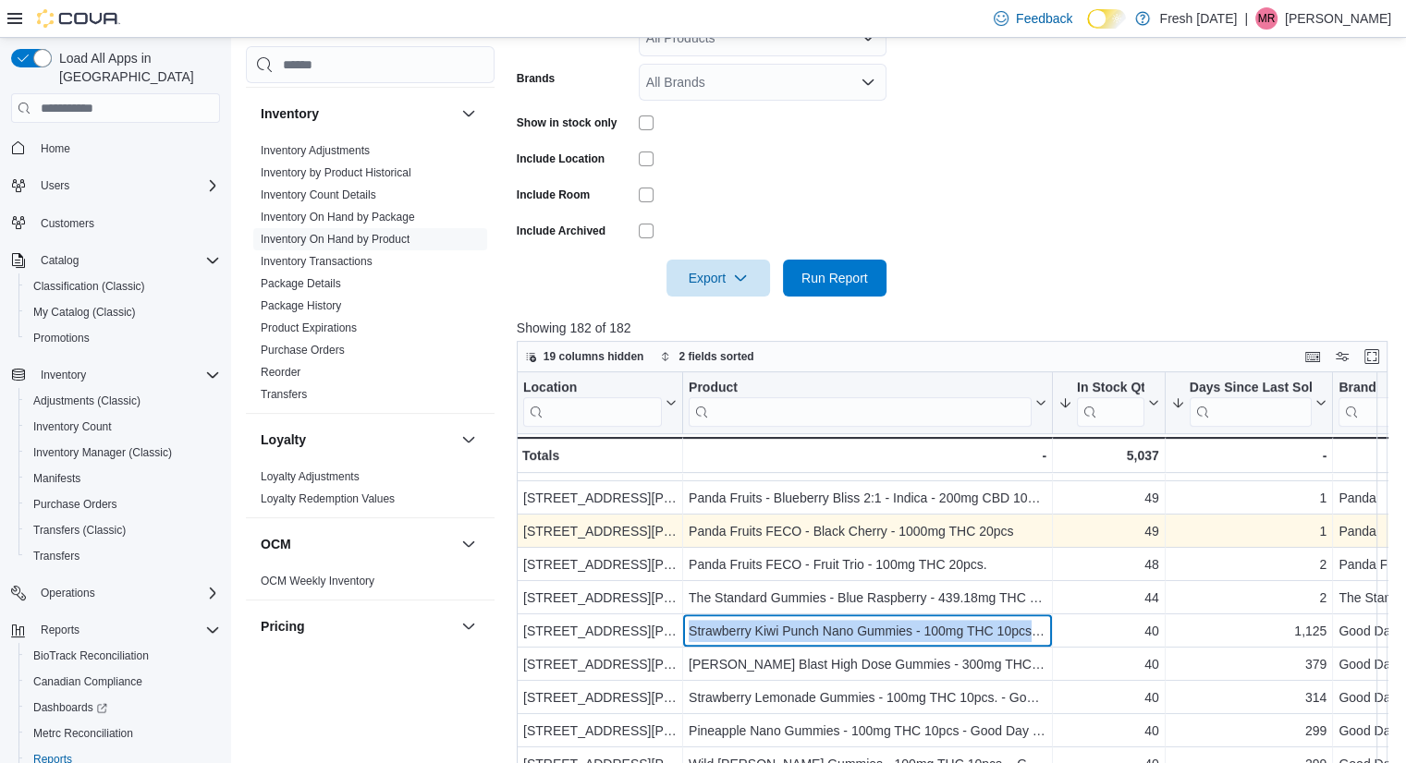
scroll to position [926, 0]
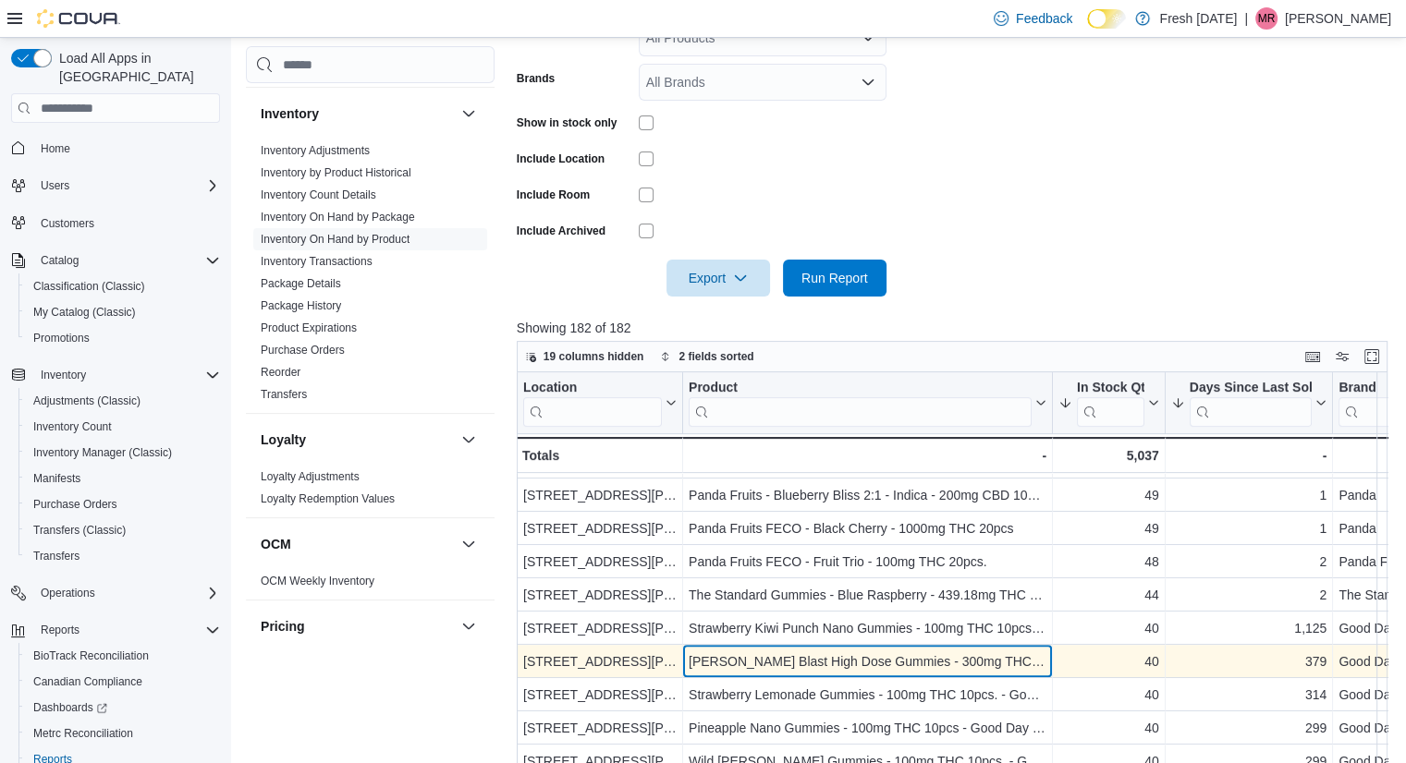
click at [931, 653] on div "[PERSON_NAME] Blast High Dose Gummies - 300mg THC 10pcs - Good Day Farm" at bounding box center [868, 662] width 358 height 22
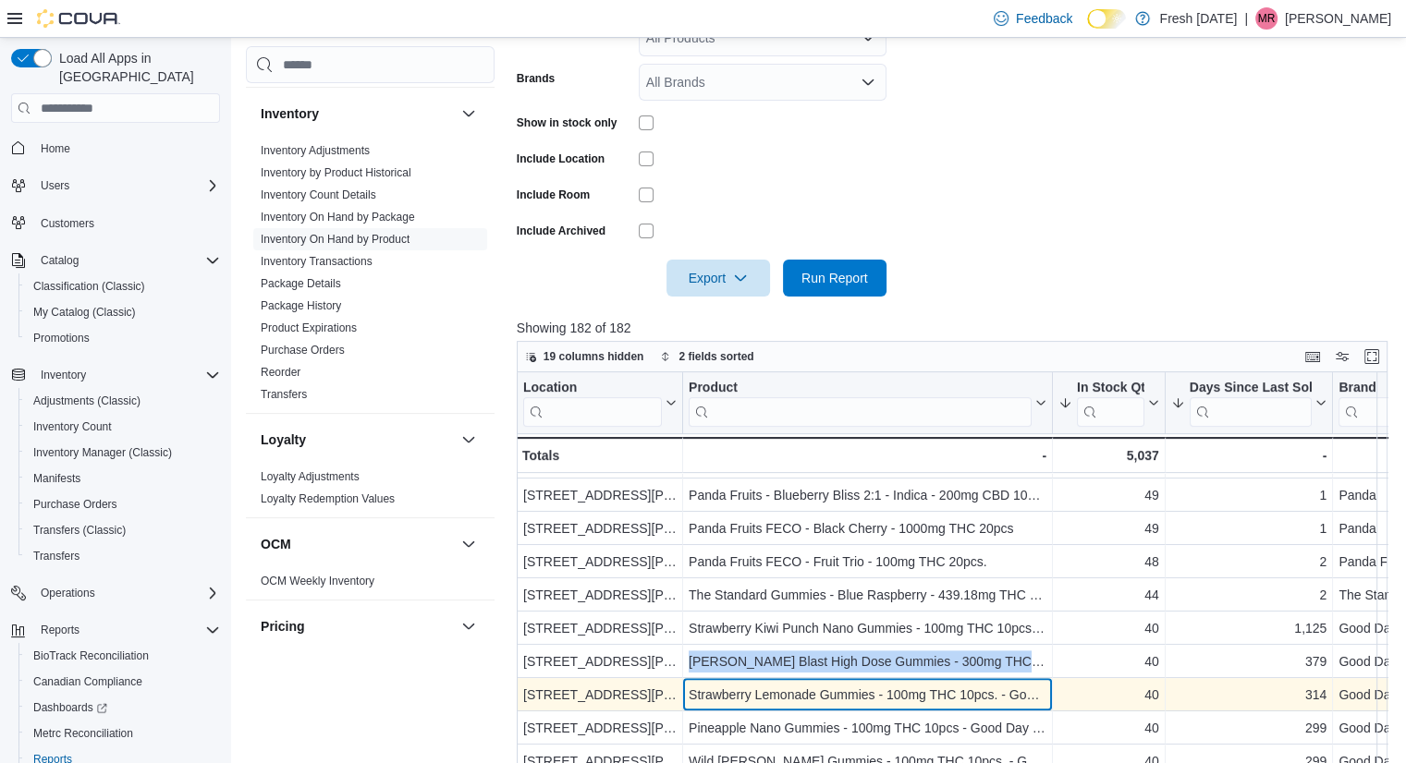
click at [788, 698] on div "Strawberry Lemonade Gummies - 100mg THC 10pcs. - Good Day Farm" at bounding box center [868, 695] width 358 height 22
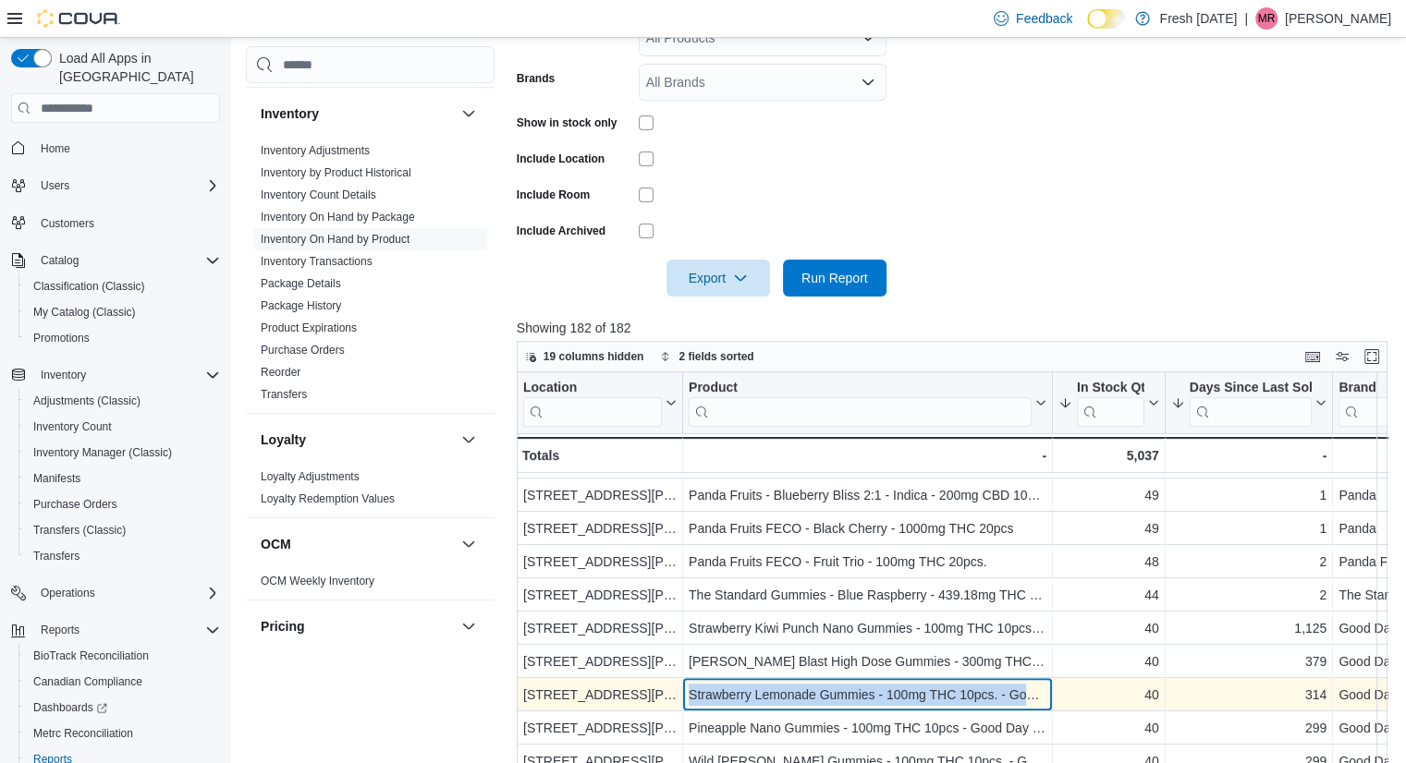
click at [788, 698] on div "Strawberry Lemonade Gummies - 100mg THC 10pcs. - Good Day Farm" at bounding box center [868, 695] width 358 height 22
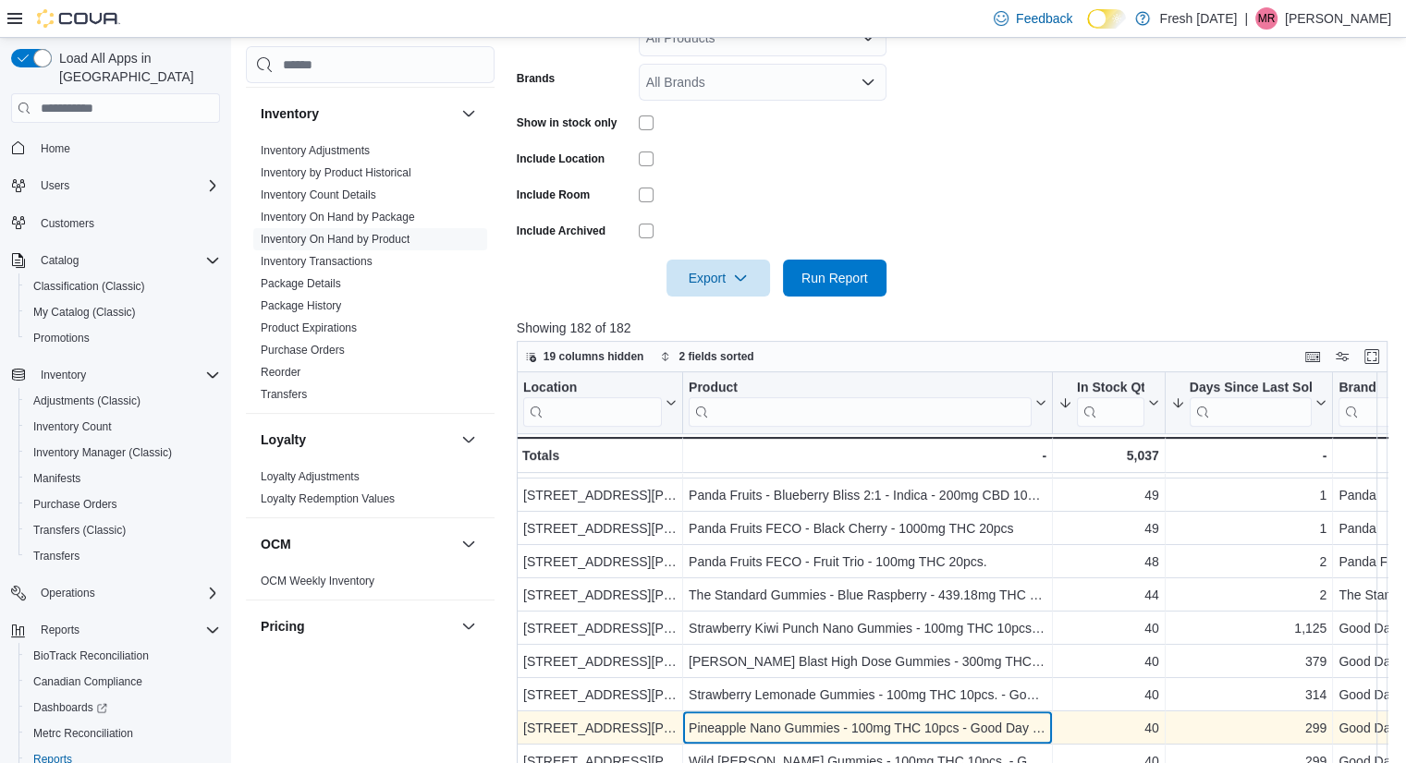
click at [821, 724] on div "Pineapple Nano Gummies - 100mg THC 10pcs - Good Day Farm" at bounding box center [868, 728] width 358 height 22
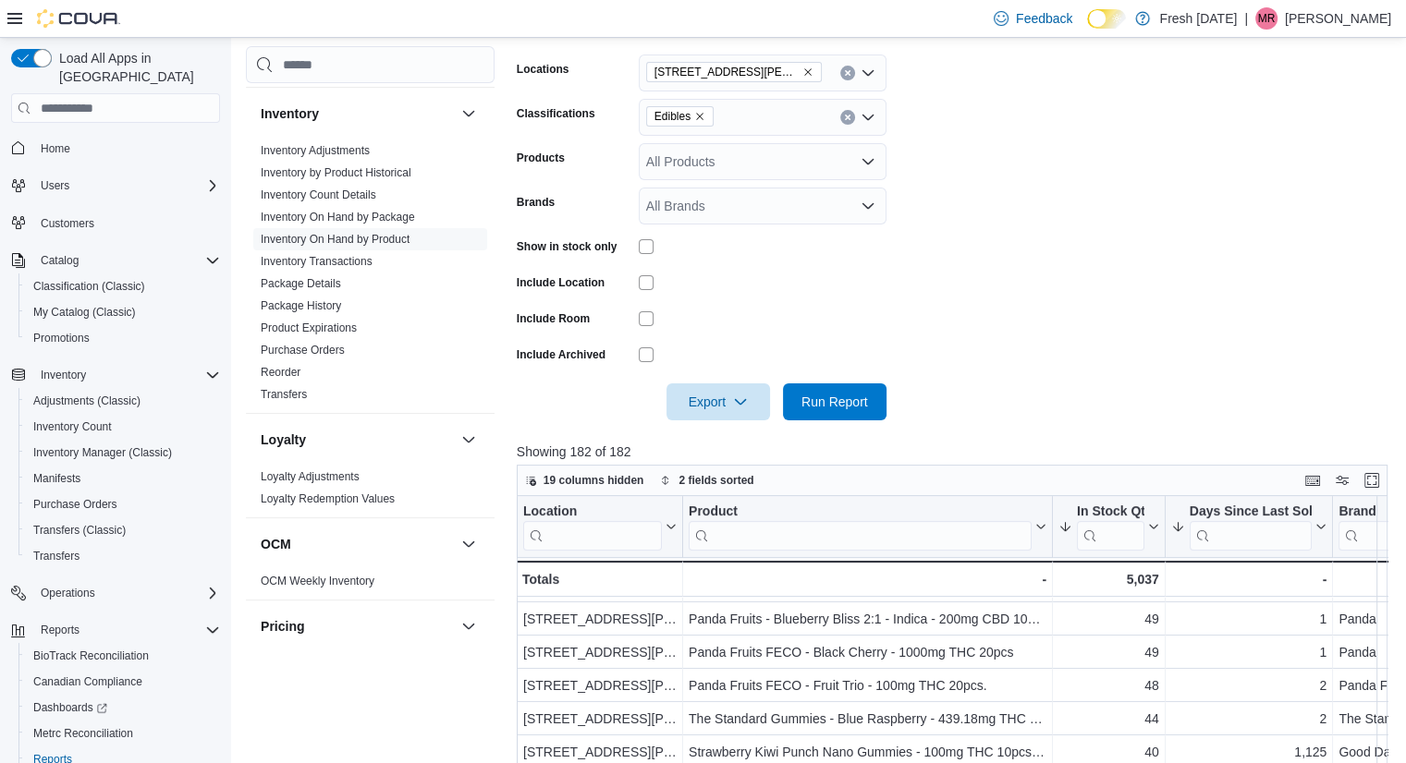
scroll to position [288, 0]
click at [699, 116] on icon "Remove Edibles from selection in this group" at bounding box center [699, 118] width 7 height 7
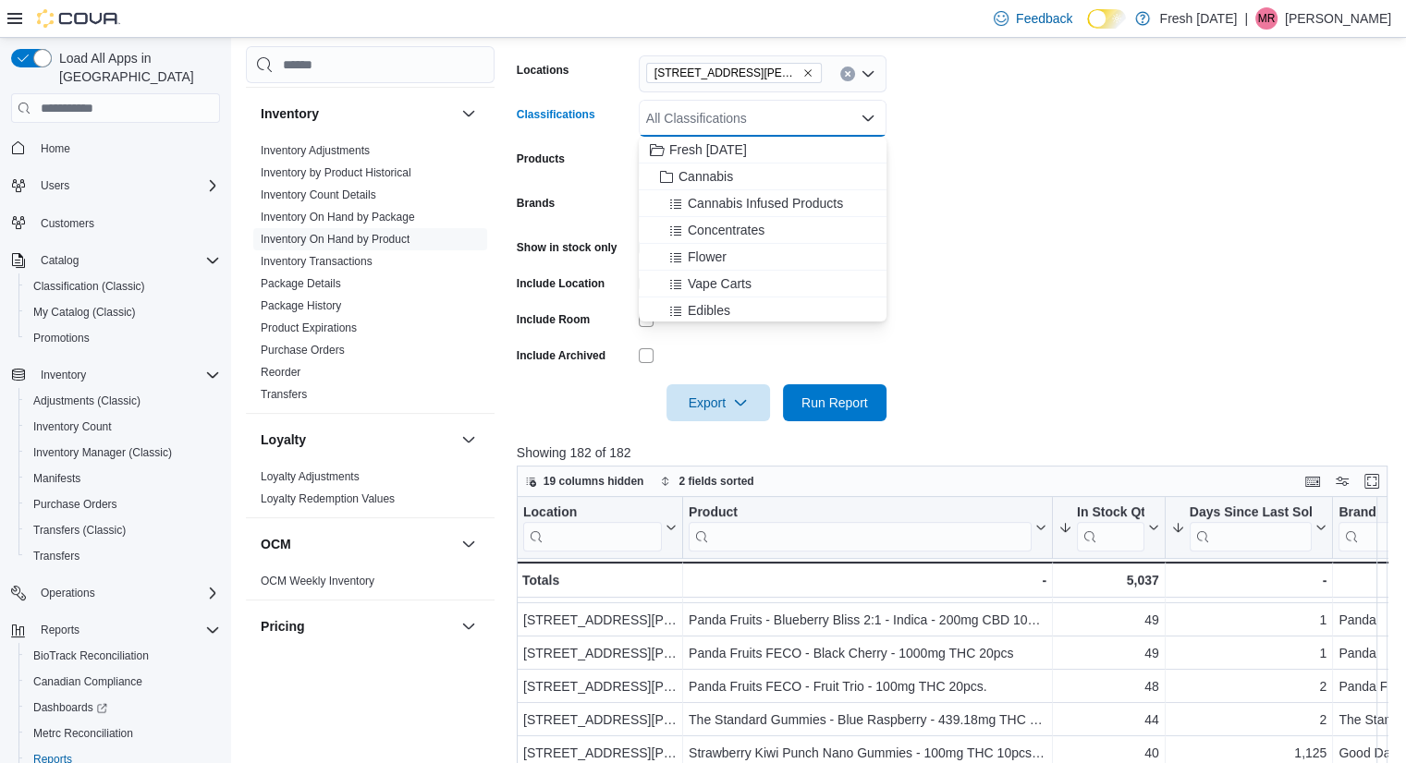
click at [699, 116] on div "All Classifications" at bounding box center [763, 118] width 248 height 37
click at [751, 273] on div "Pre-rolls" at bounding box center [763, 282] width 226 height 18
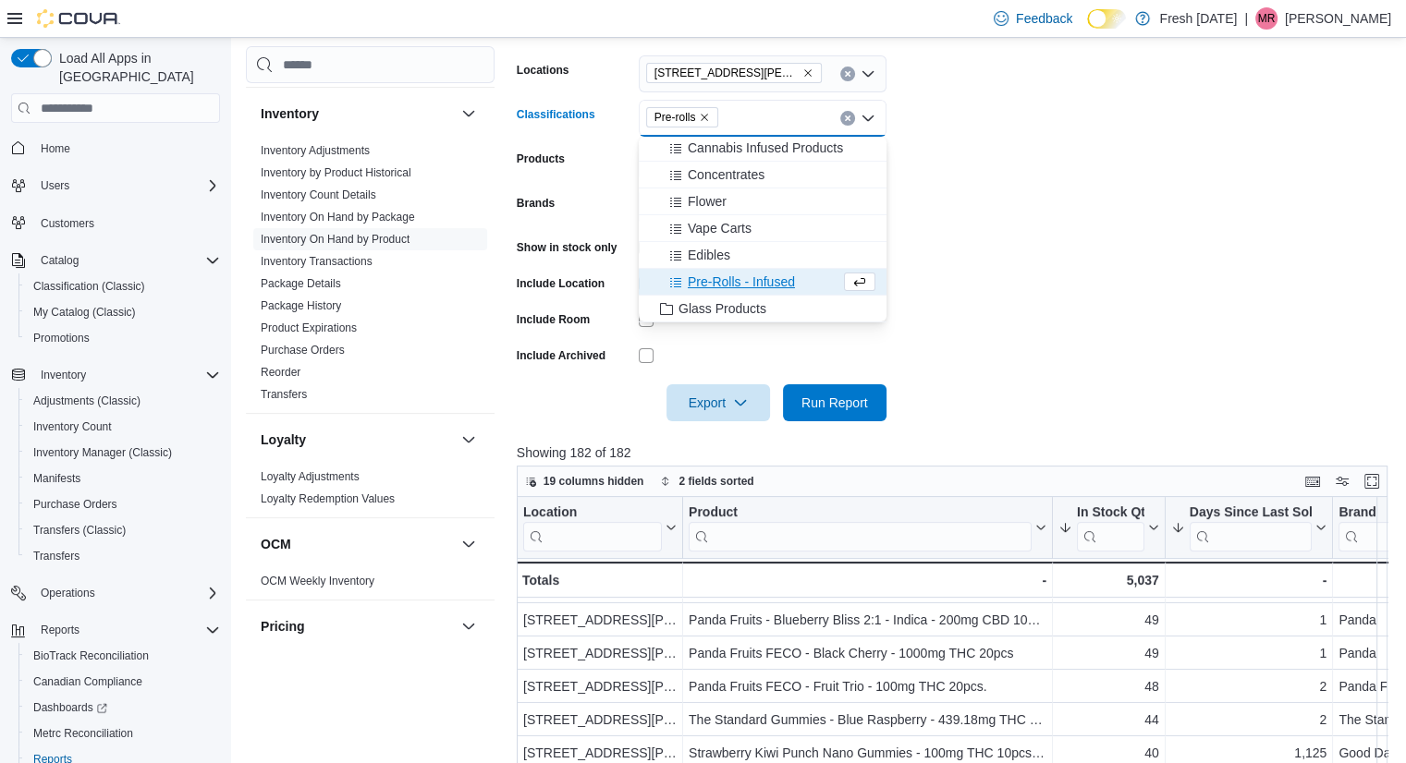
click at [751, 273] on span "Pre-Rolls - Infused" at bounding box center [741, 282] width 107 height 18
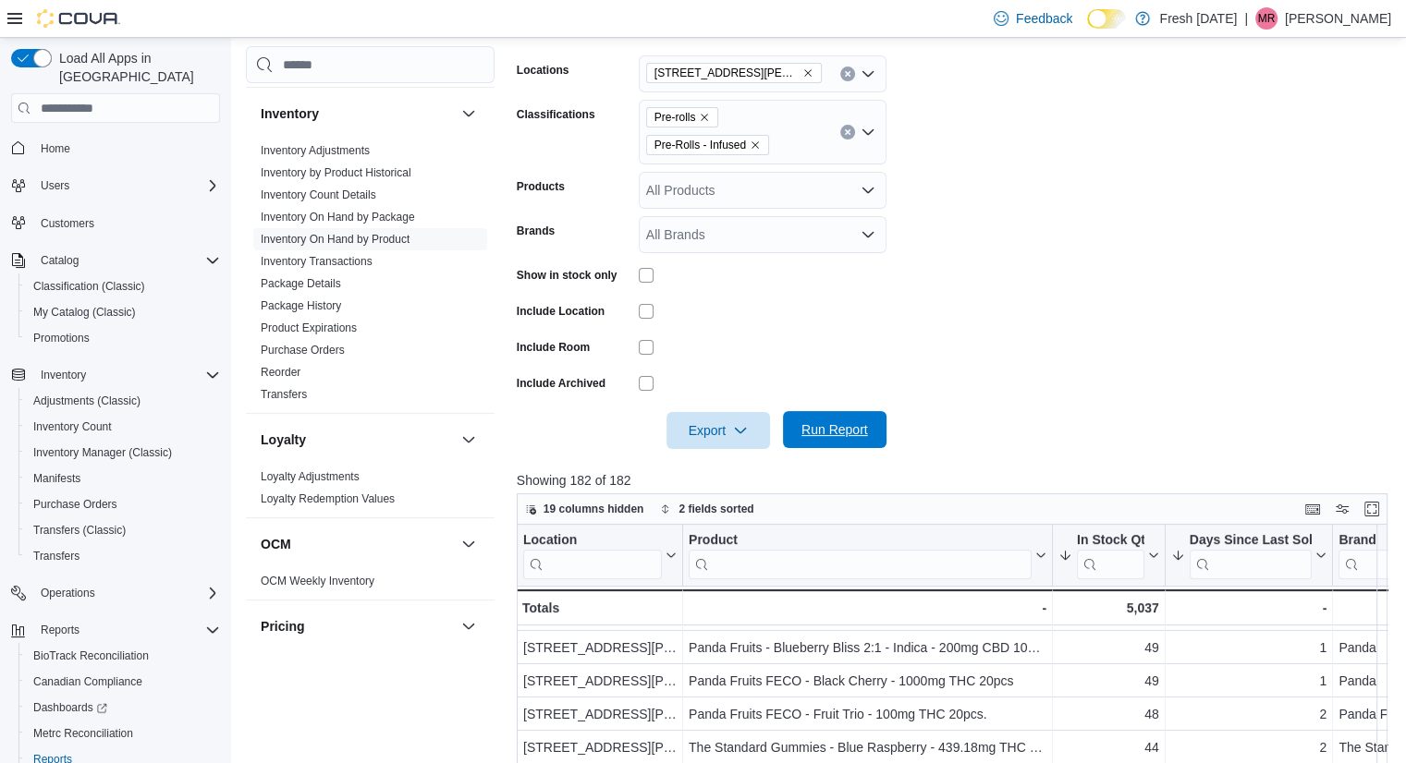
click at [851, 434] on span "Run Report" at bounding box center [834, 430] width 67 height 18
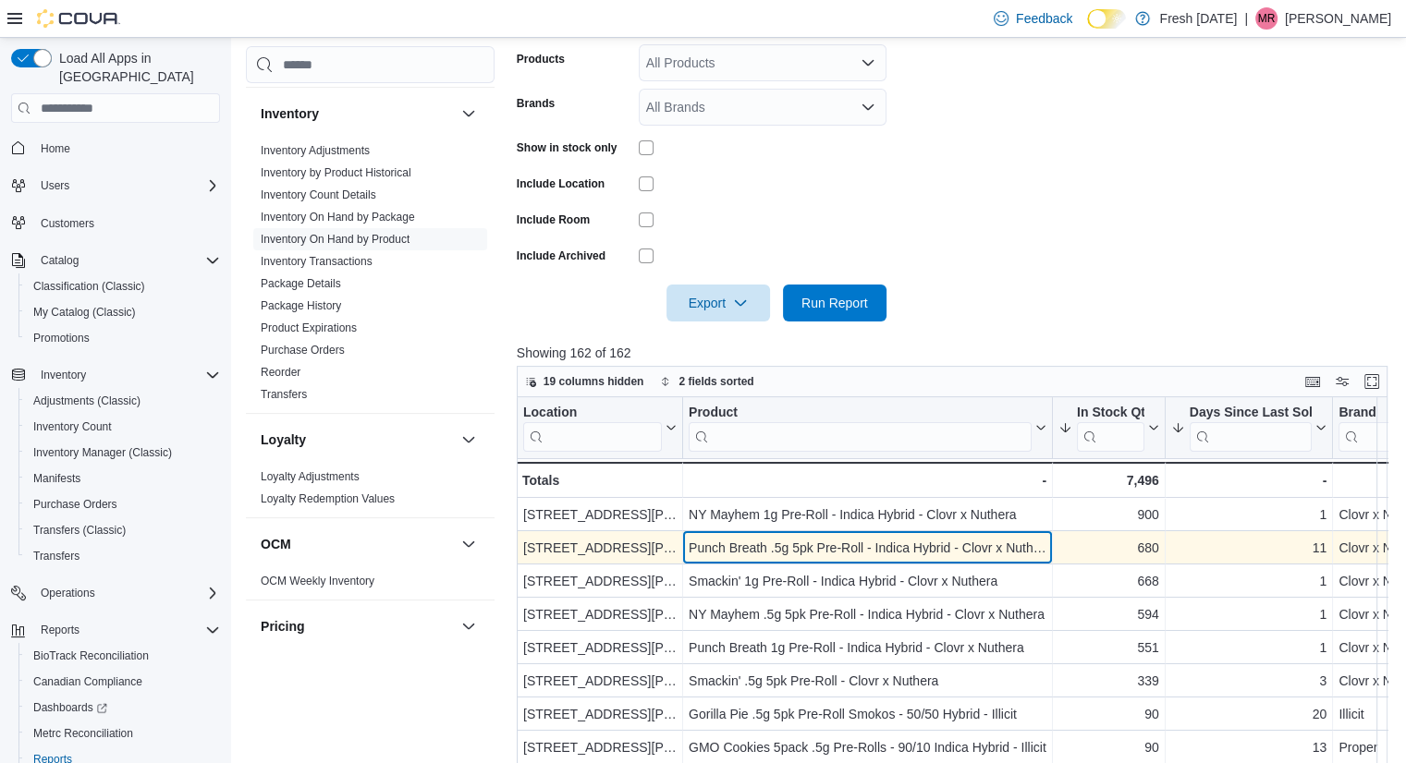
click at [989, 541] on div "Punch Breath .5g 5pk Pre-Roll - Indica Hybrid - Clovr x Nuthera" at bounding box center [868, 548] width 358 height 22
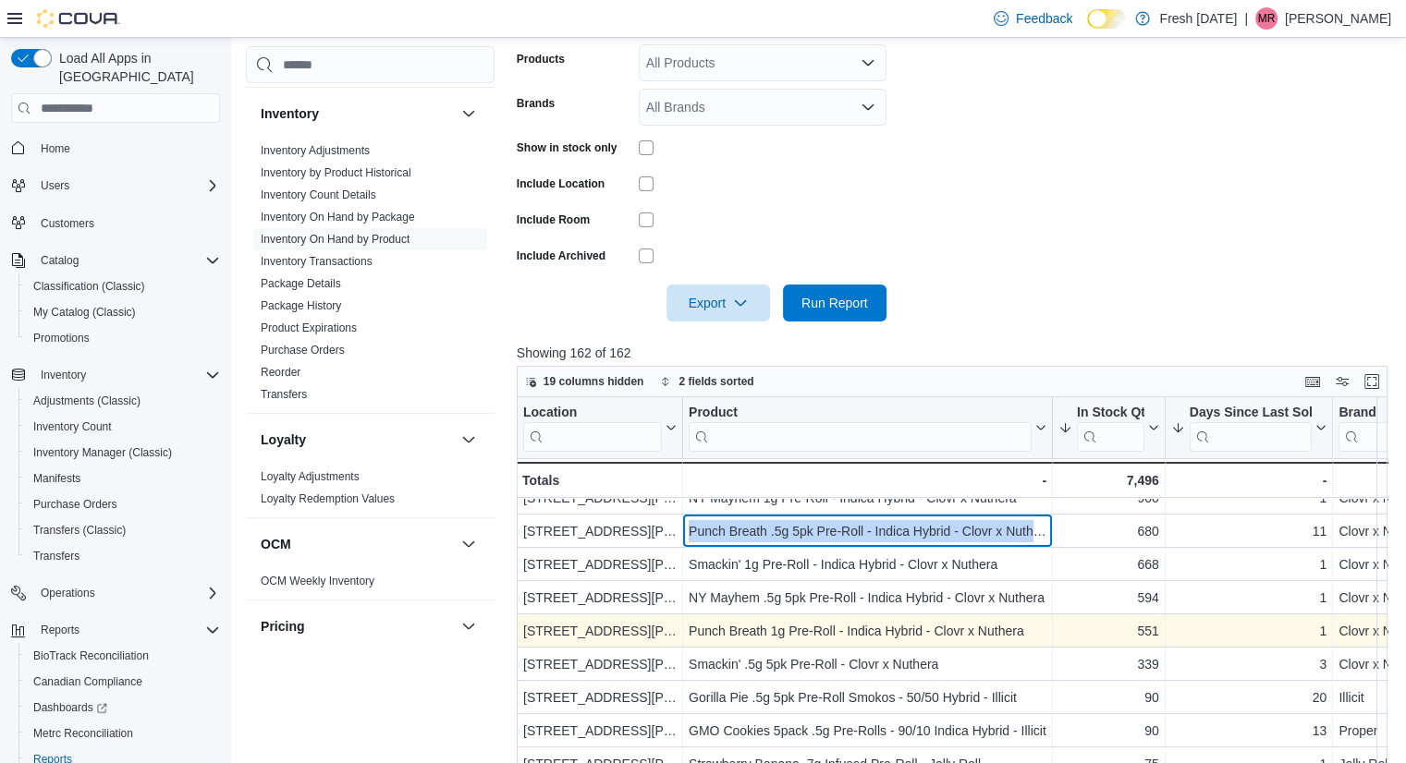
scroll to position [18, 0]
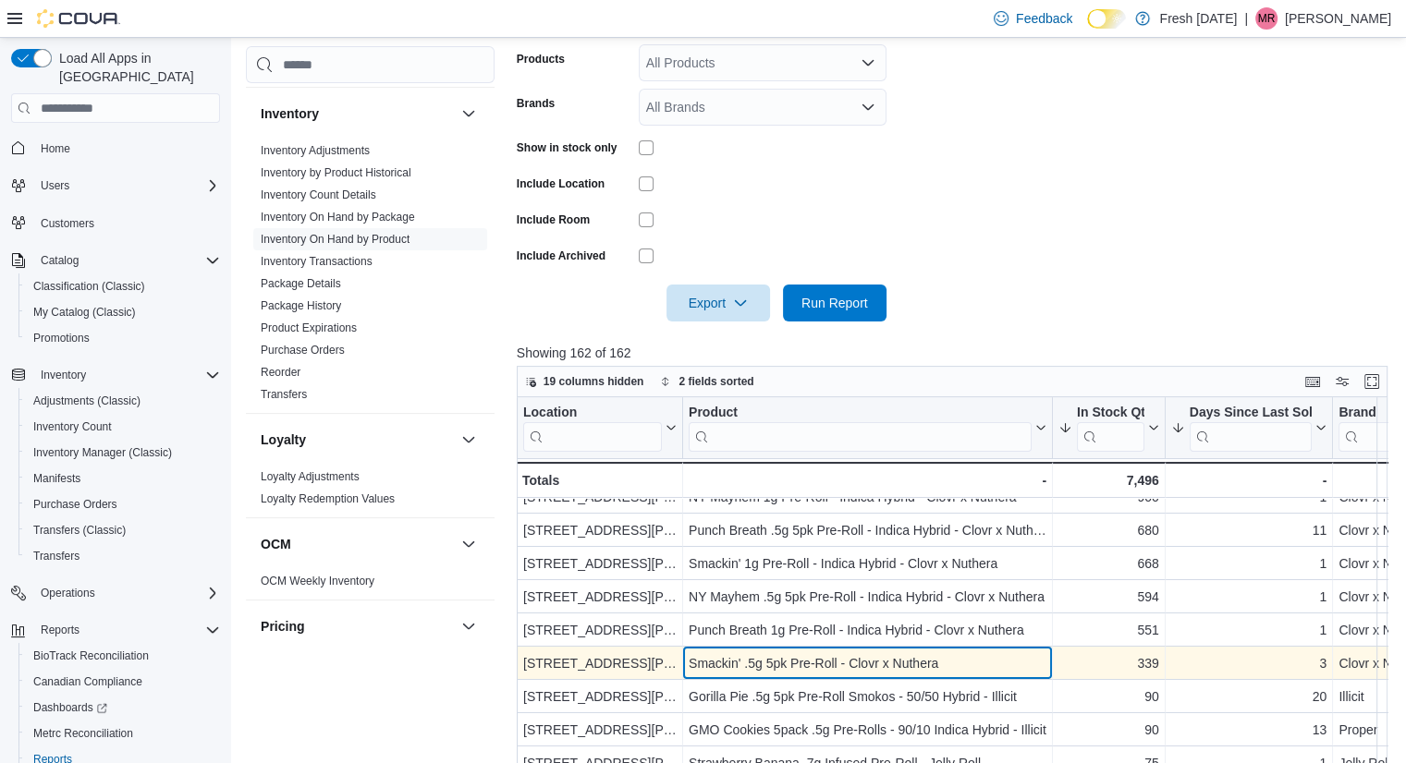
click at [922, 678] on div "Smackin' .5g 5pk Pre-Roll - Clovr x Nuthera - Product, column 2, row 6" at bounding box center [868, 663] width 370 height 33
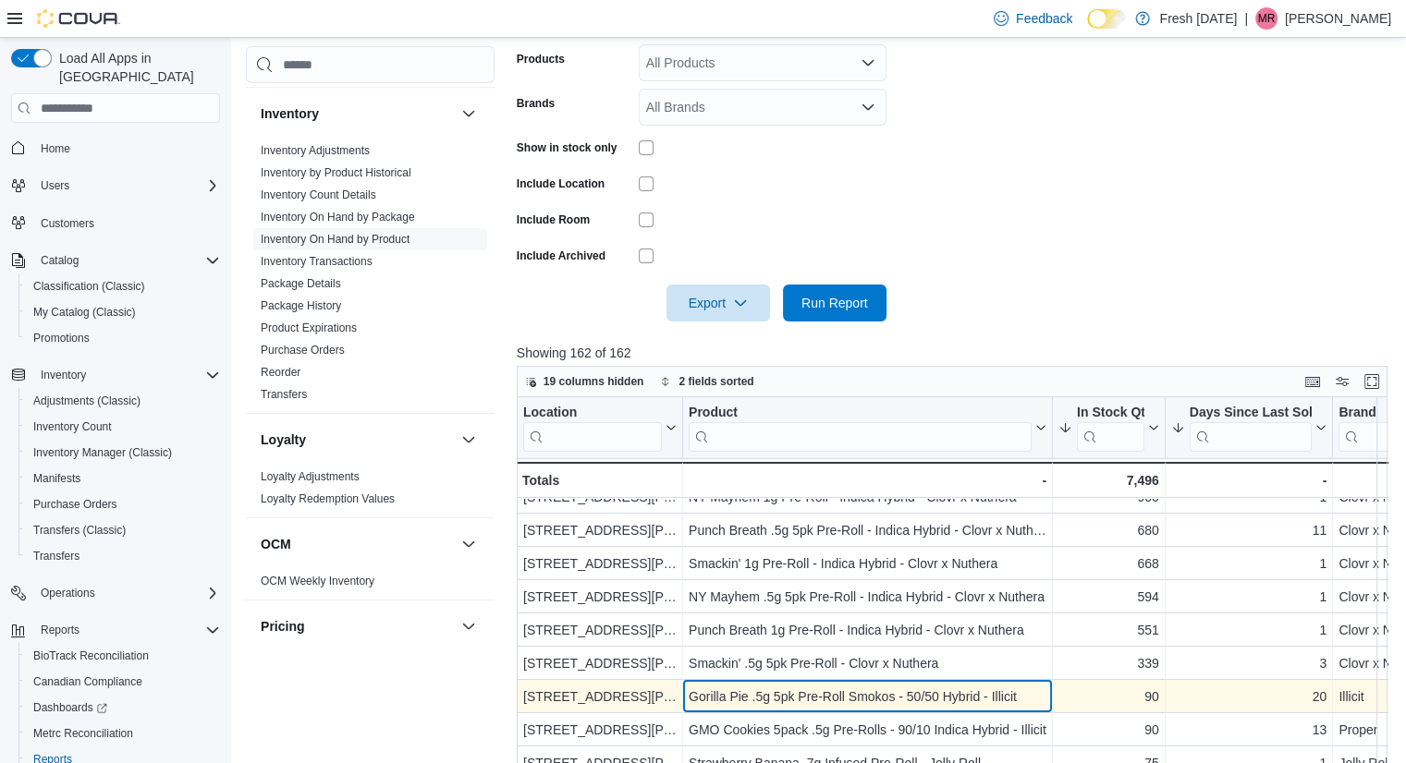
click at [925, 692] on div "Gorilla Pie .5g 5pk Pre-Roll Smokos - 50/50 Hybrid - Illicit" at bounding box center [868, 697] width 358 height 22
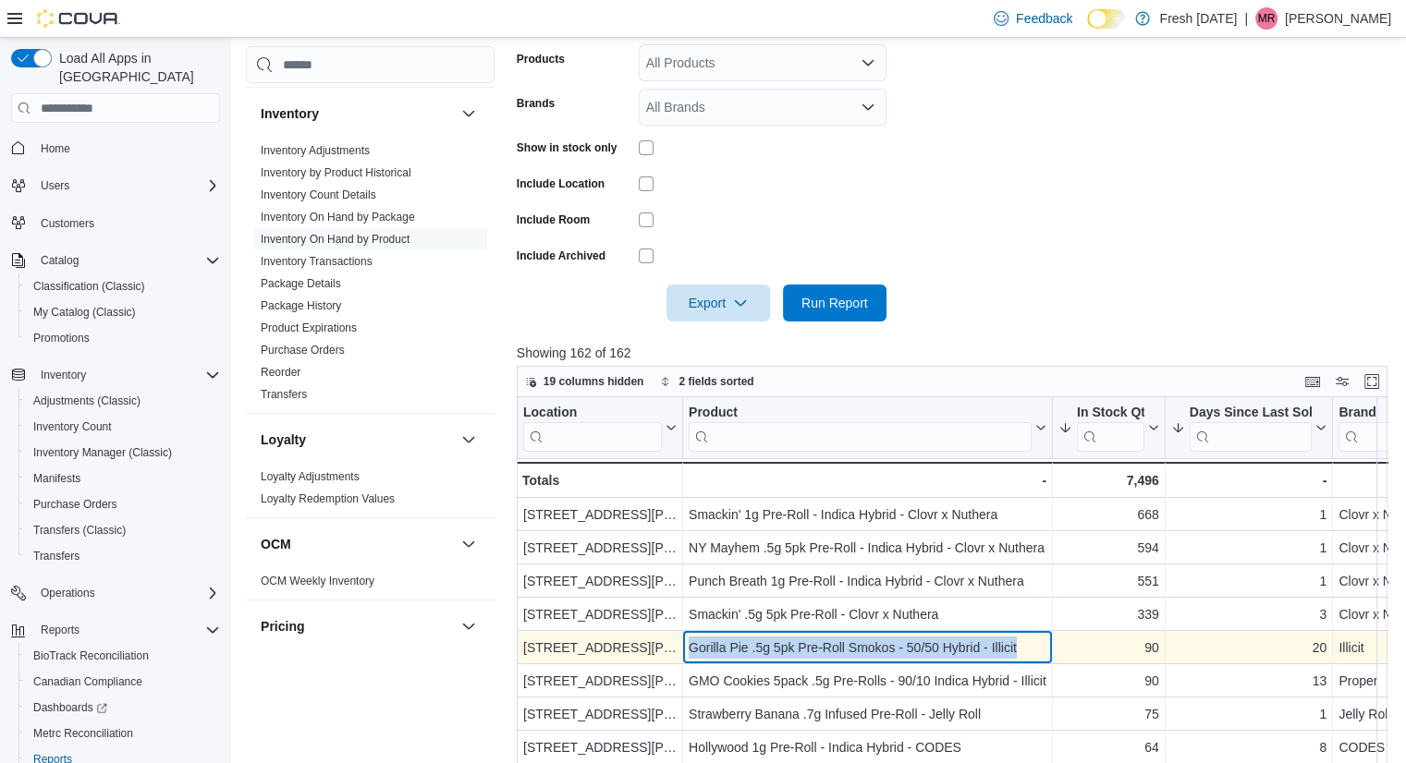
scroll to position [67, 0]
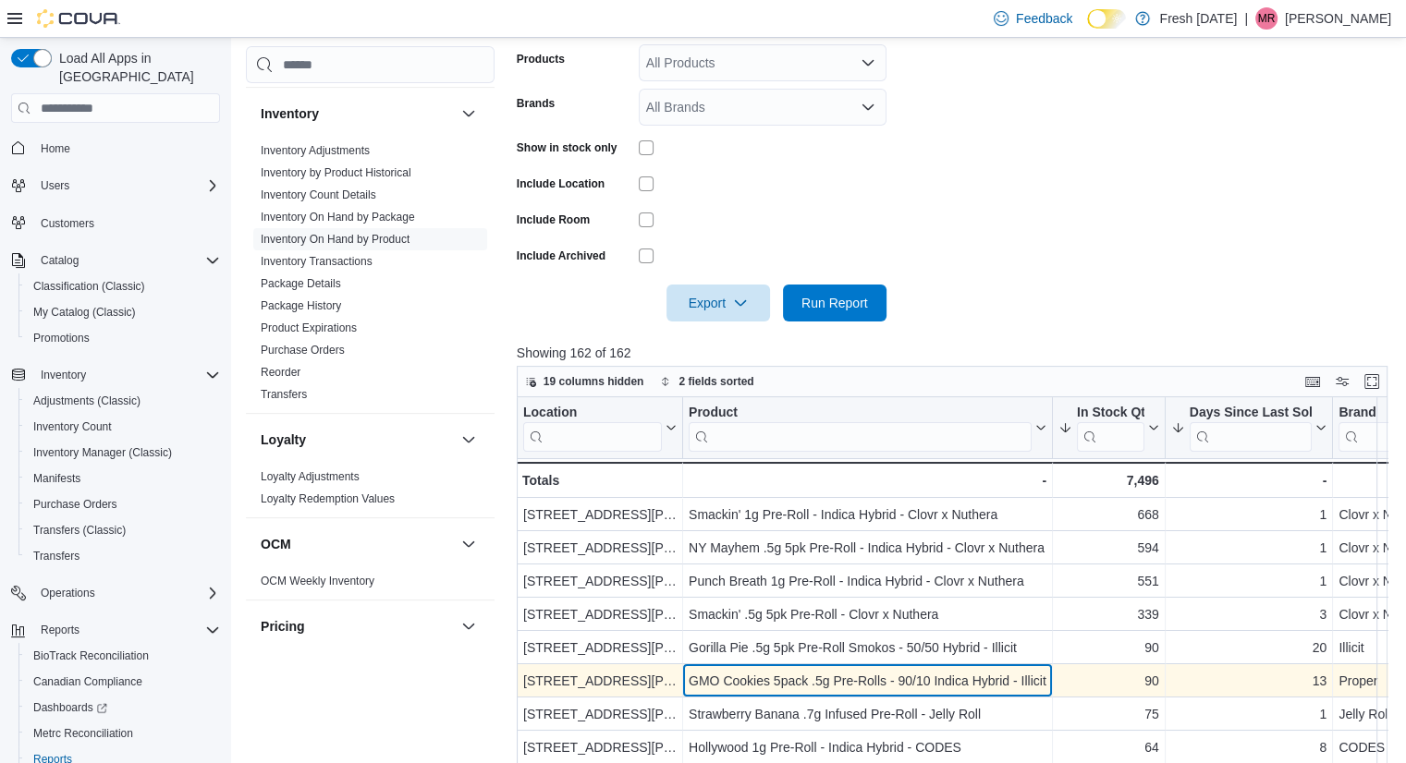
click at [945, 679] on div "GMO Cookies 5pack .5g Pre-Rolls - 90/10 Indica Hybrid - Illicit" at bounding box center [868, 681] width 358 height 22
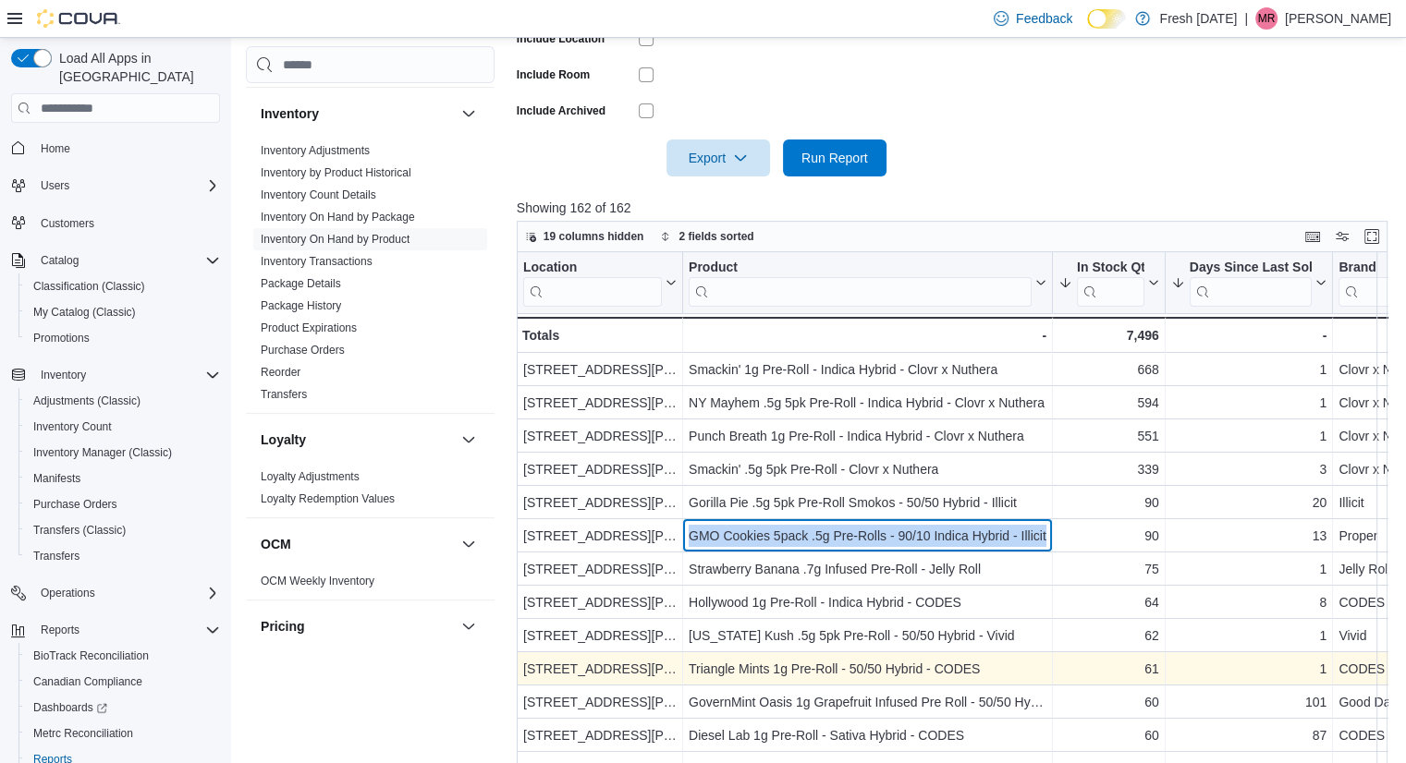
scroll to position [563, 0]
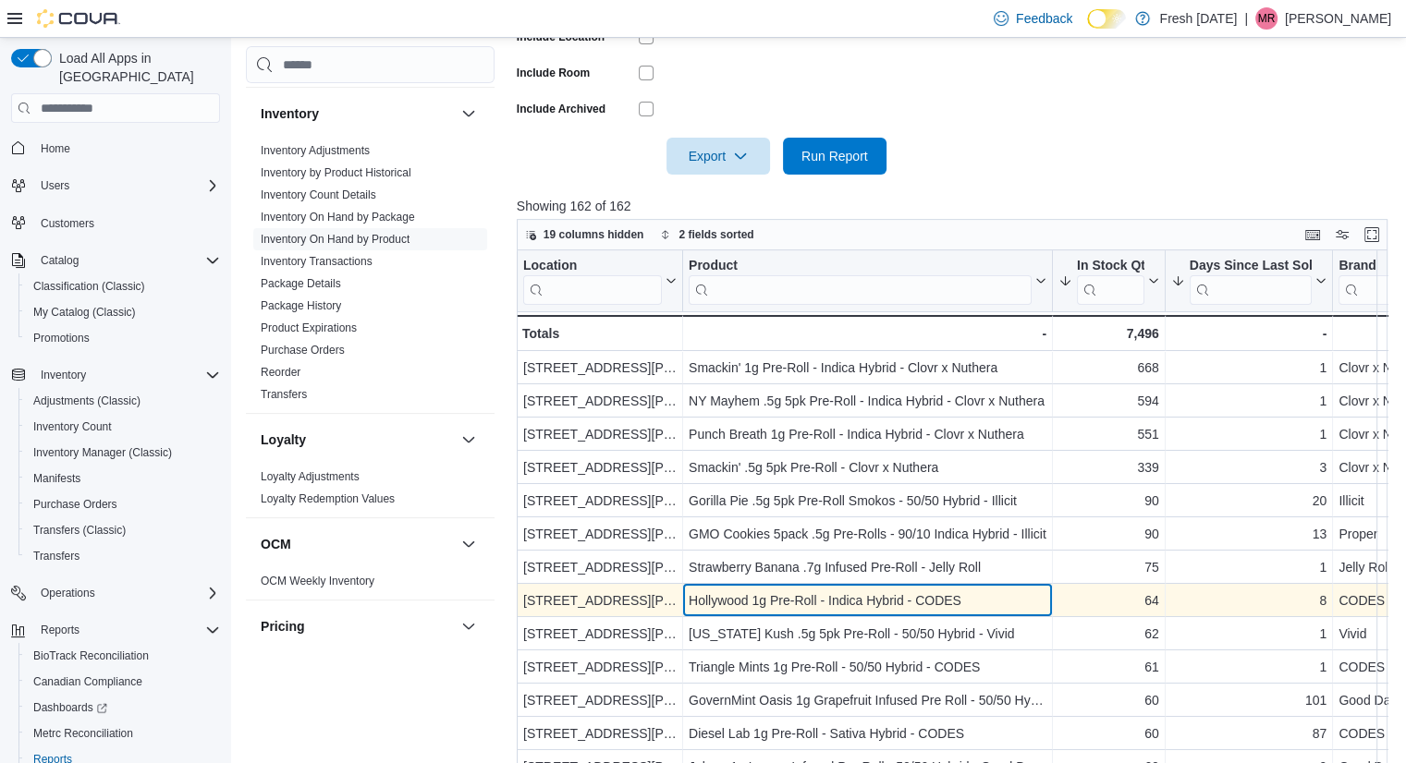
click at [906, 602] on div "Hollywood 1g Pre-Roll - Indica Hybrid - CODES" at bounding box center [868, 601] width 358 height 22
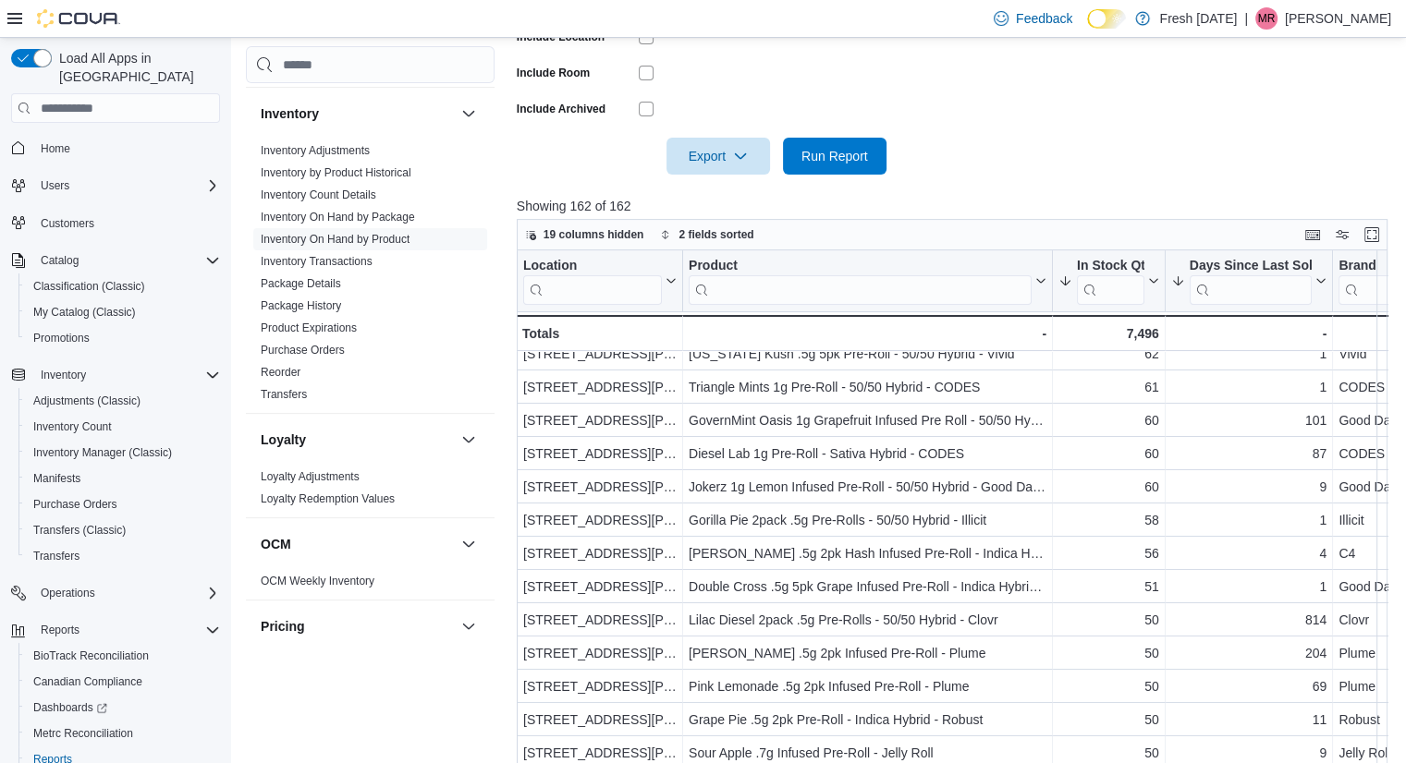
scroll to position [344, 0]
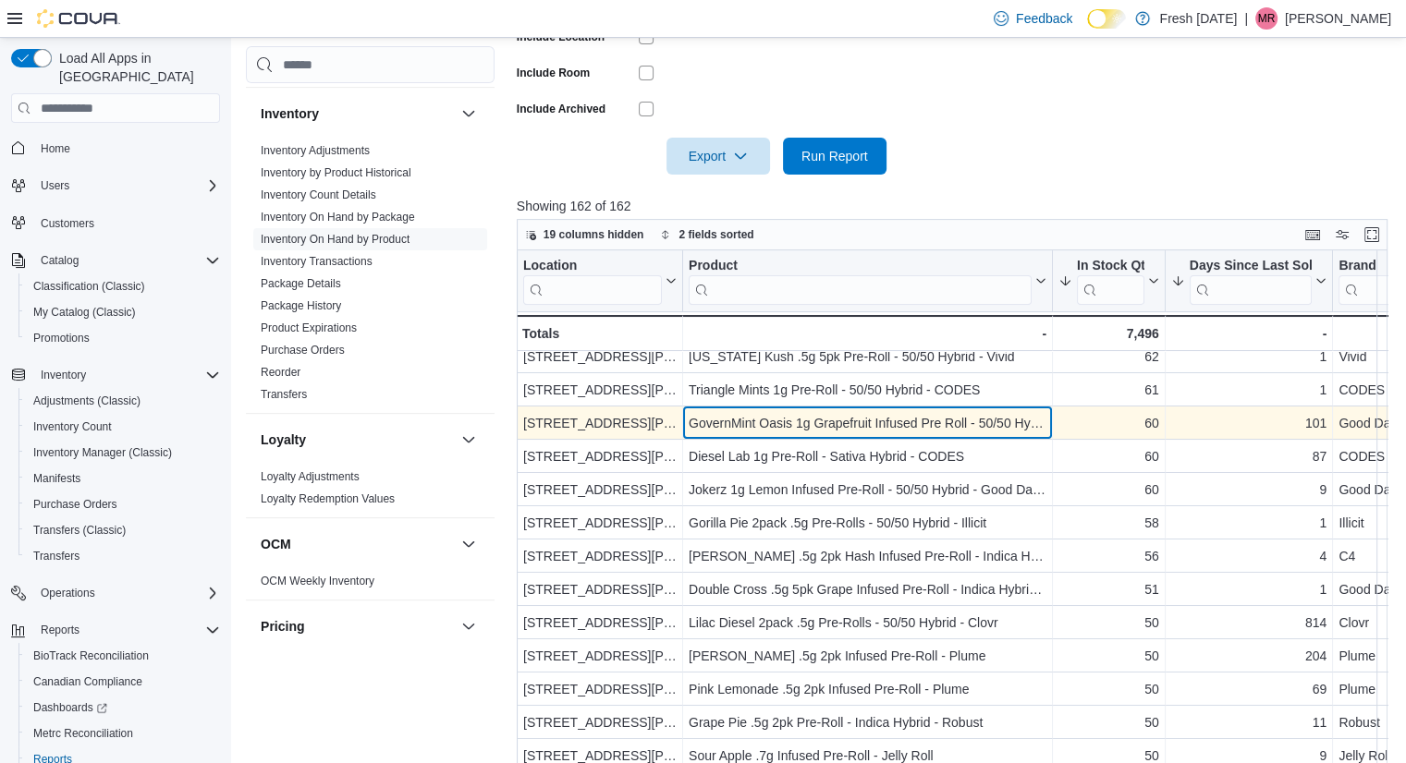
click at [972, 429] on div "GovernMint Oasis 1g Grapefruit Infused Pre Roll - 50/50 Hybrid - Good Day Farm" at bounding box center [868, 423] width 358 height 22
click at [971, 428] on div "GovernMint Oasis 1g Grapefruit Infused Pre Roll - 50/50 Hybrid - Good Day Farm" at bounding box center [868, 423] width 358 height 22
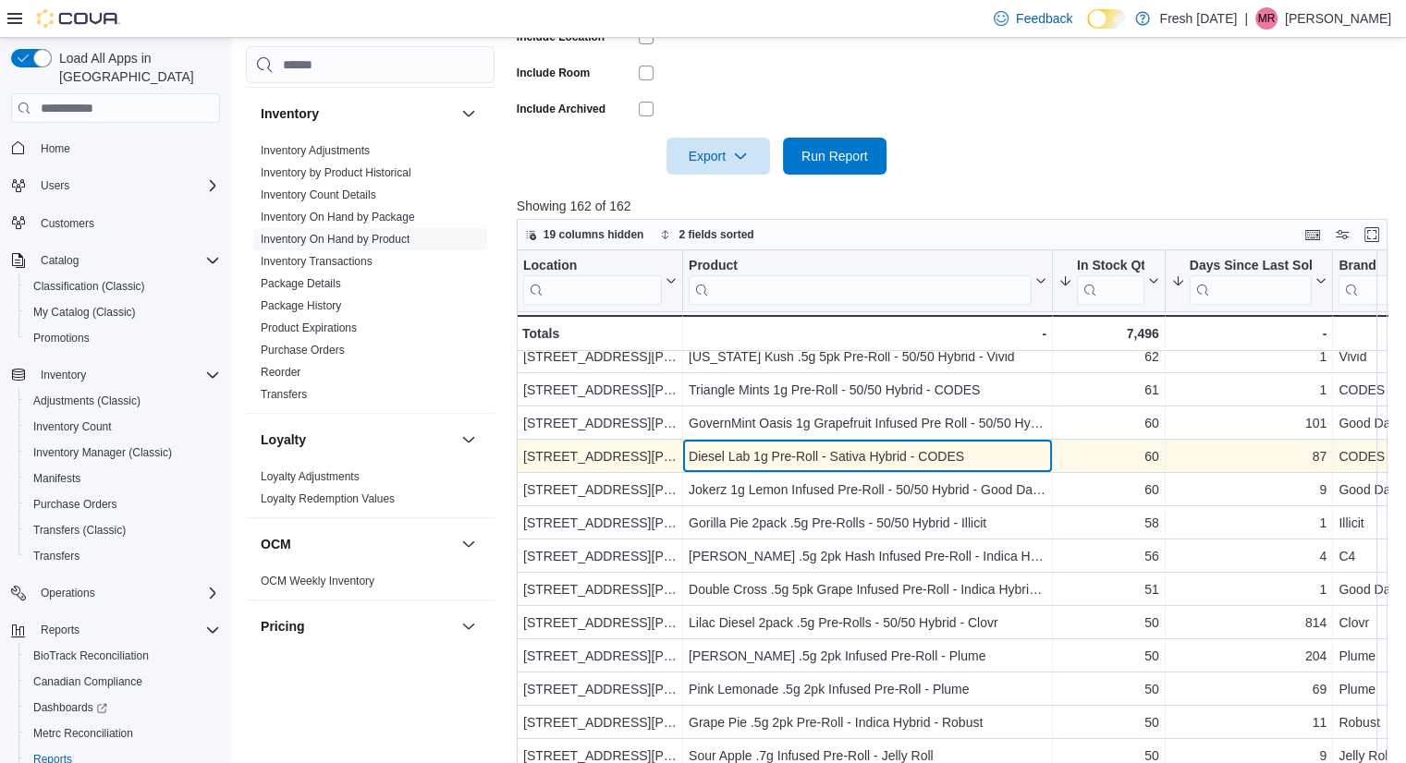
click at [992, 441] on div "Diesel Lab 1g Pre-Roll - Sativa Hybrid - CODES - Product, column 2, row 14" at bounding box center [868, 456] width 370 height 33
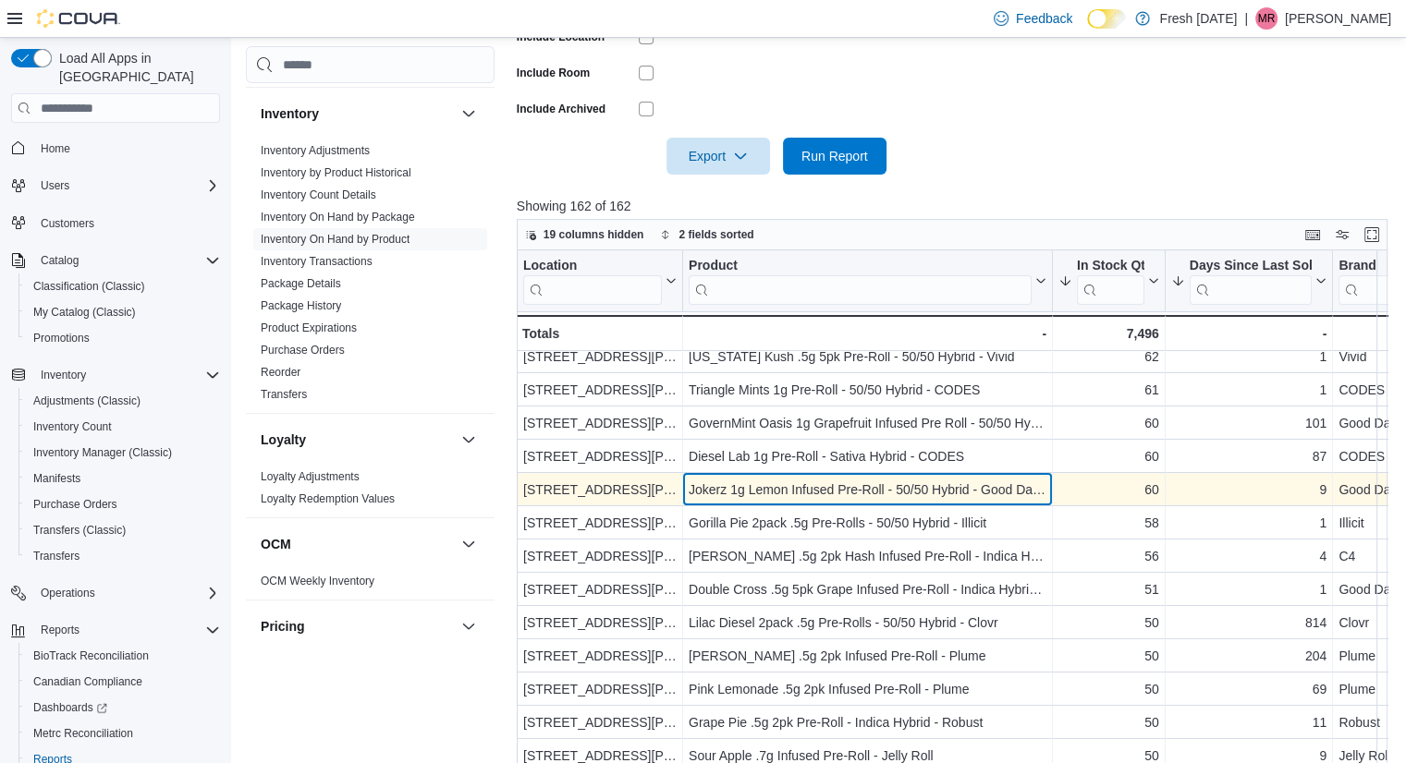
click at [925, 481] on div "Jokerz 1g Lemon Infused Pre-Roll - 50/50 Hybrid - Good Day Farm" at bounding box center [868, 490] width 358 height 22
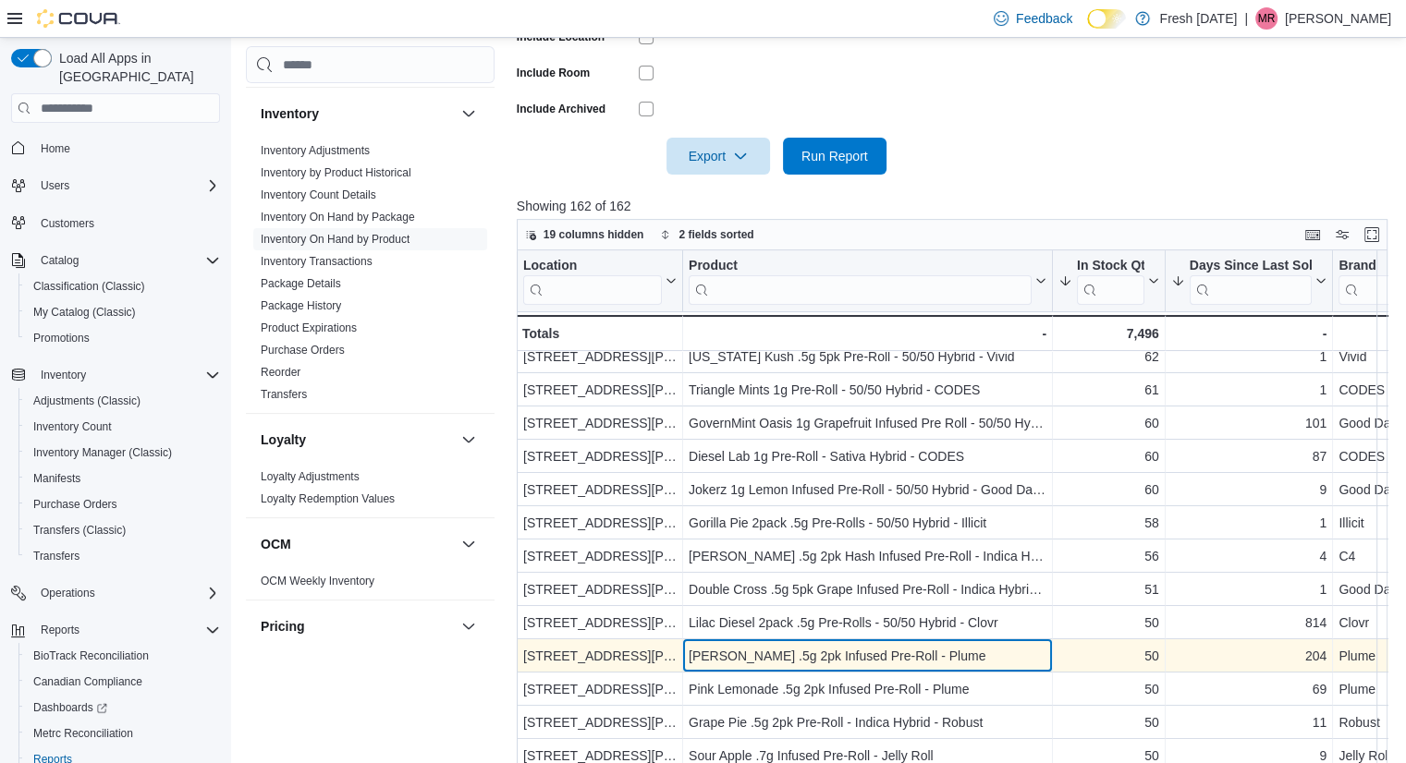
click at [995, 640] on div "[PERSON_NAME] .5g 2pk Infused Pre-Roll - Plume - Product, column 2, row 20" at bounding box center [868, 656] width 370 height 33
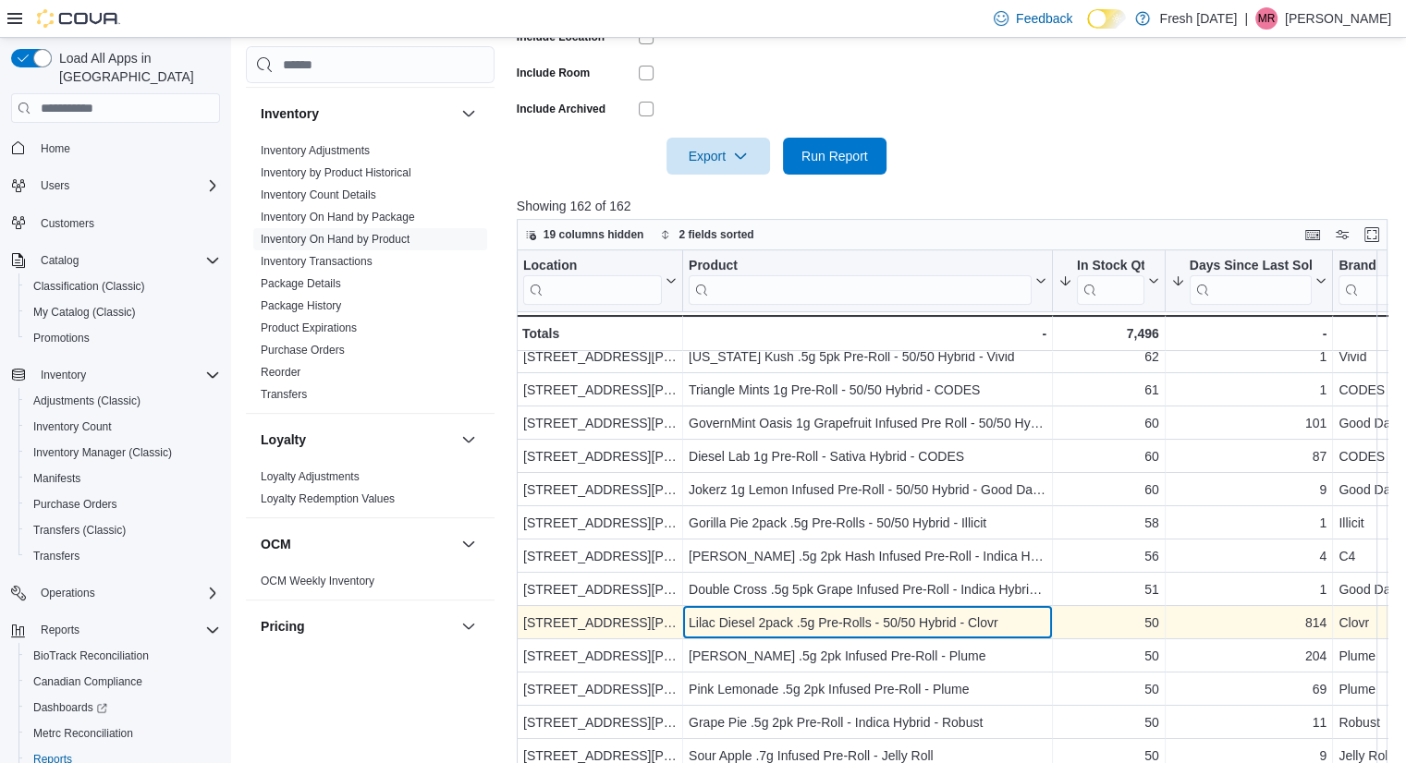
click at [987, 628] on div "Lilac Diesel 2pack .5g Pre-Rolls - 50/50 Hybrid - Clovr" at bounding box center [868, 623] width 358 height 22
click at [995, 619] on div "Lilac Diesel 2pack .5g Pre-Rolls - 50/50 Hybrid - Clovr" at bounding box center [868, 623] width 358 height 22
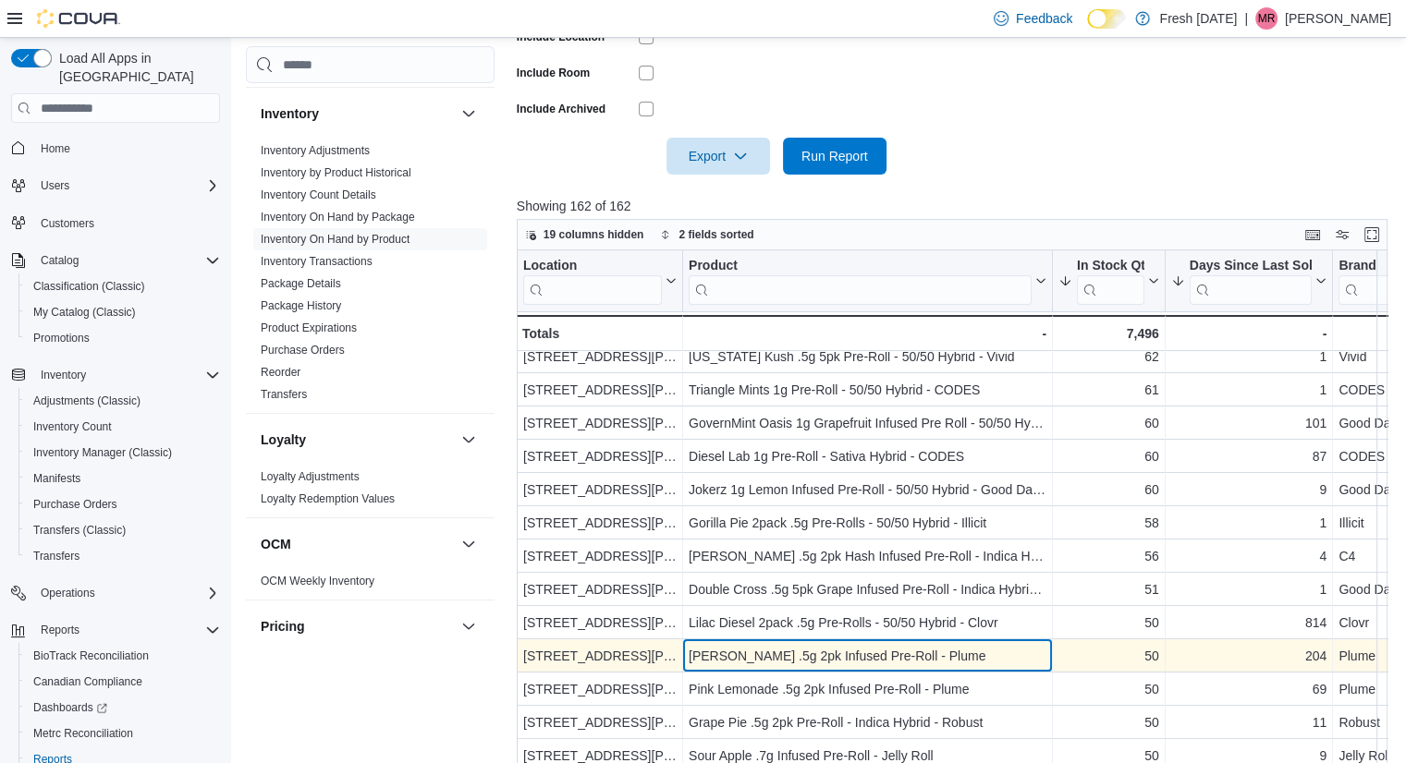
click at [922, 649] on div "[PERSON_NAME] .5g 2pk Infused Pre-Roll - Plume" at bounding box center [868, 656] width 358 height 22
click at [934, 649] on div "[PERSON_NAME] .5g 2pk Infused Pre-Roll - Plume" at bounding box center [868, 656] width 358 height 22
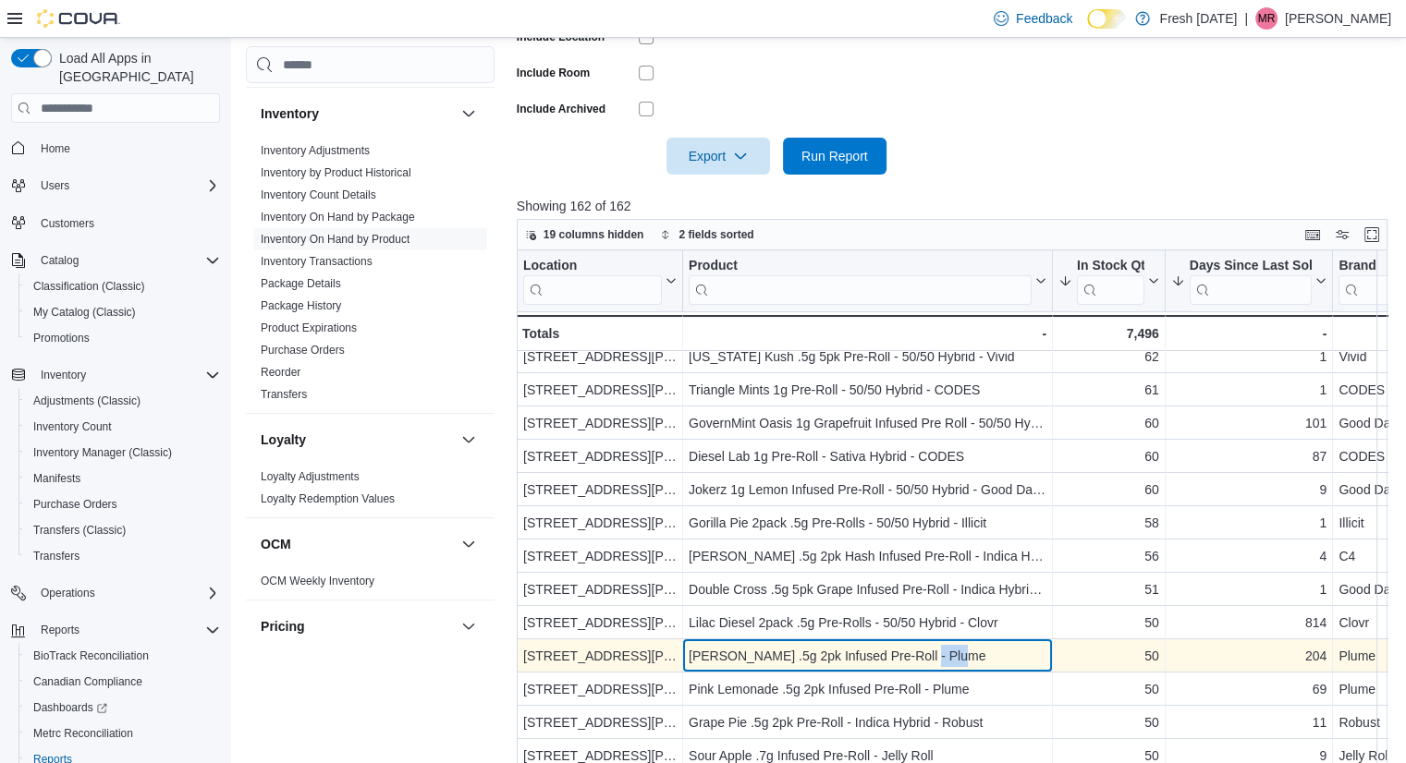
click at [934, 649] on div "[PERSON_NAME] .5g 2pk Infused Pre-Roll - Plume" at bounding box center [868, 656] width 358 height 22
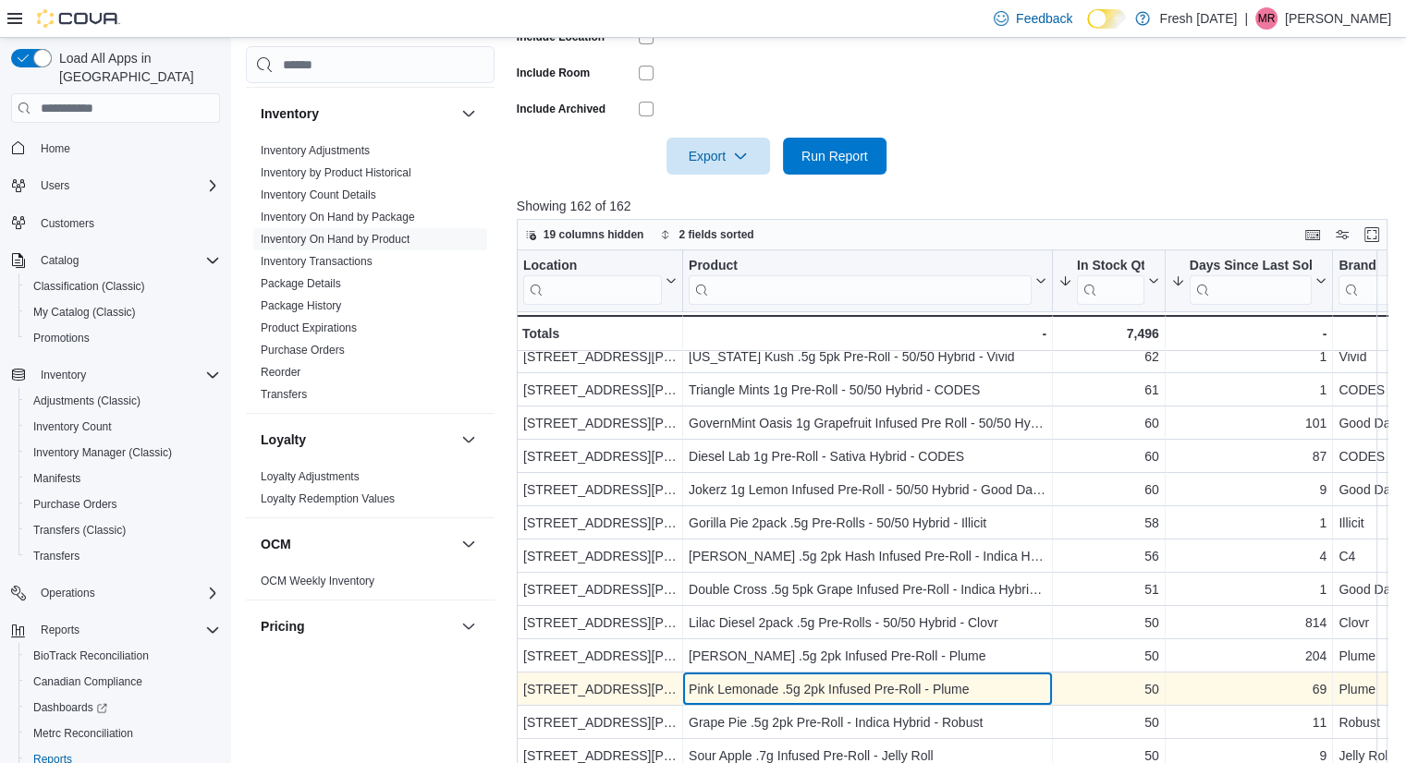
click at [987, 681] on div "Pink Lemonade .5g 2pk Infused Pre-Roll - Plume" at bounding box center [868, 689] width 358 height 22
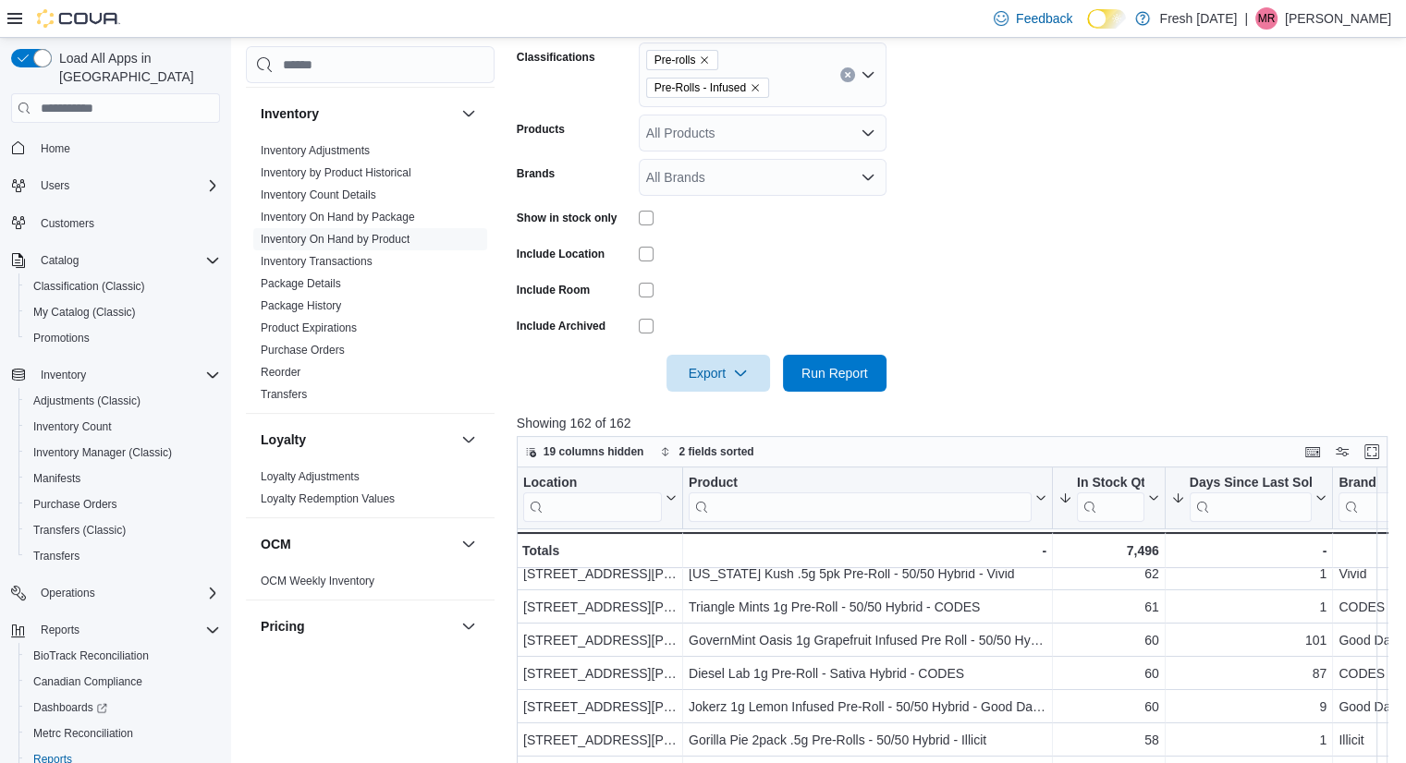
scroll to position [290, 0]
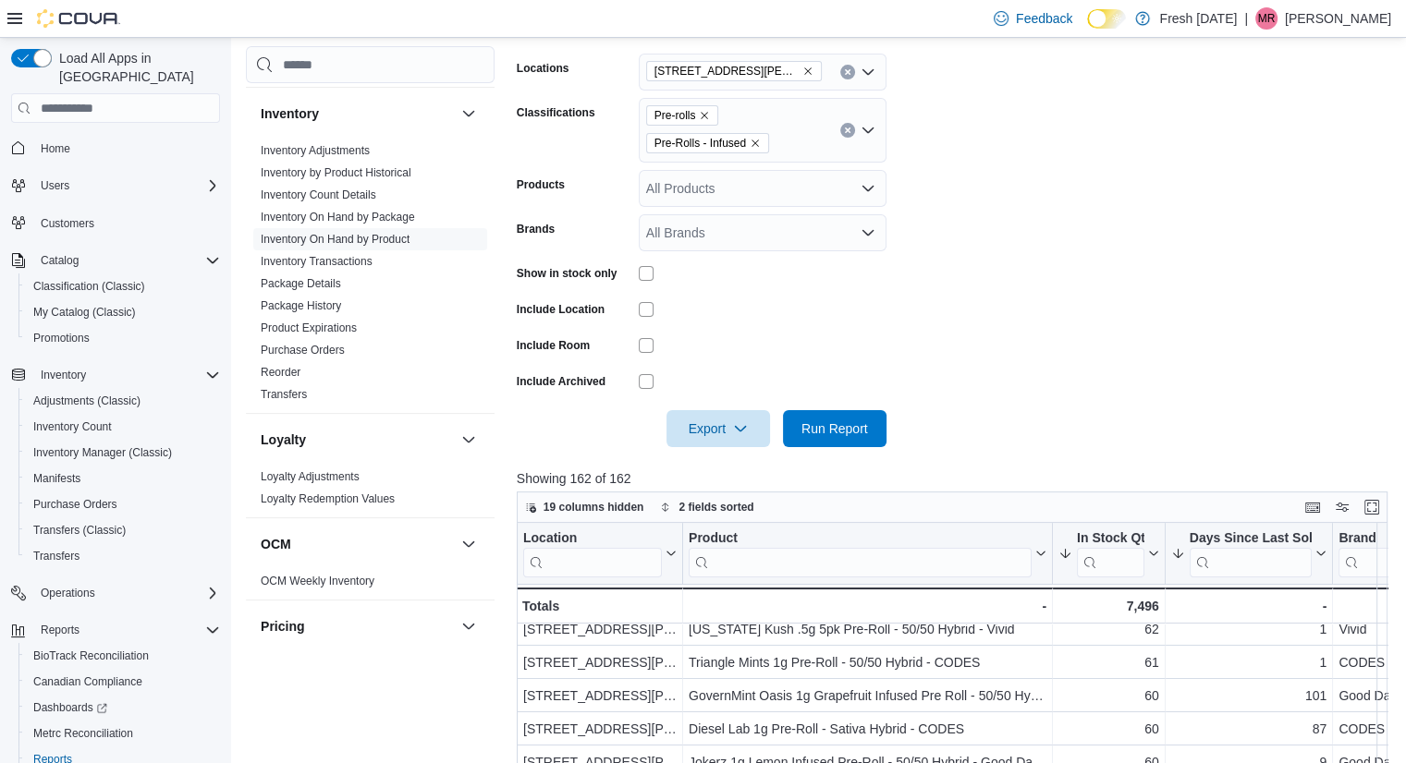
click at [804, 69] on icon "Remove 240 E. Linwood Blvd. from selection in this group" at bounding box center [807, 71] width 7 height 7
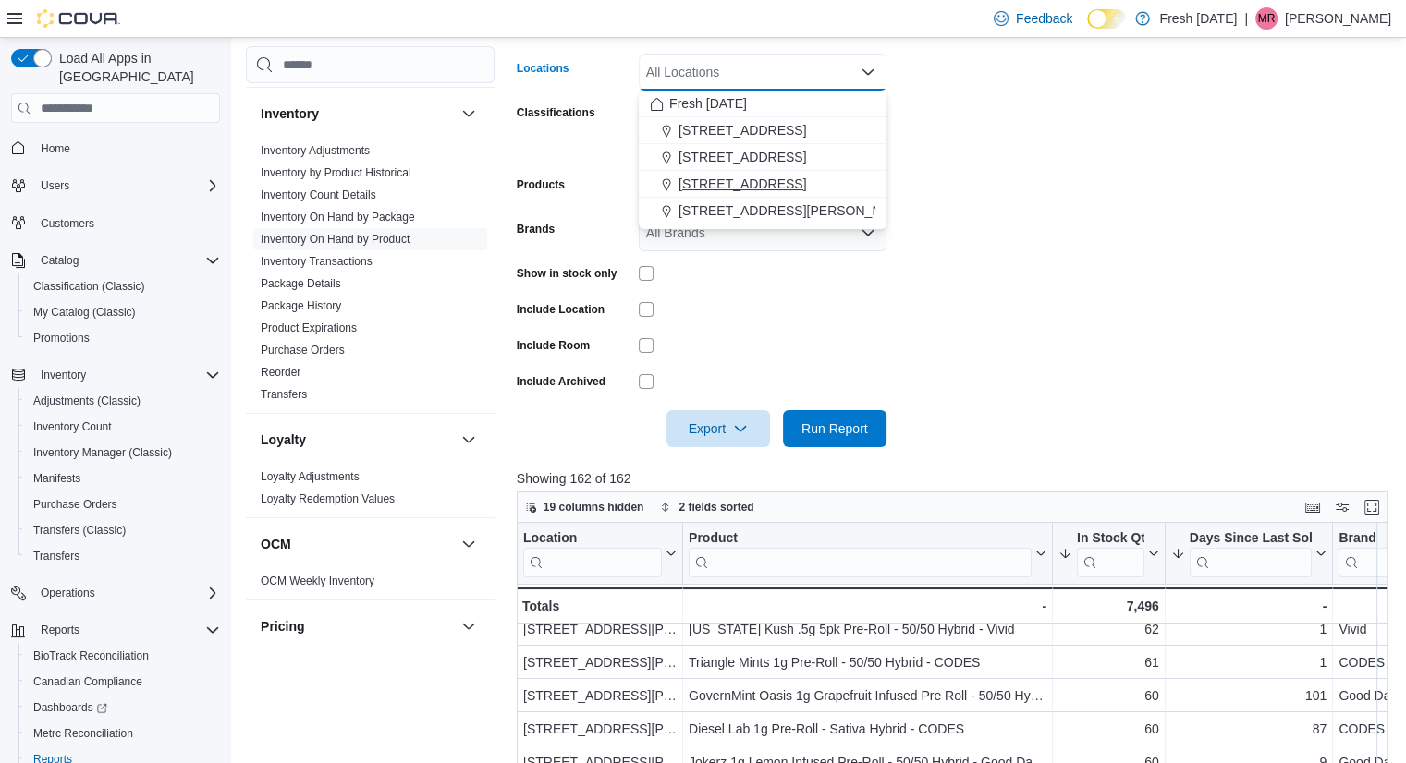
click at [731, 183] on span "[STREET_ADDRESS]" at bounding box center [742, 184] width 128 height 18
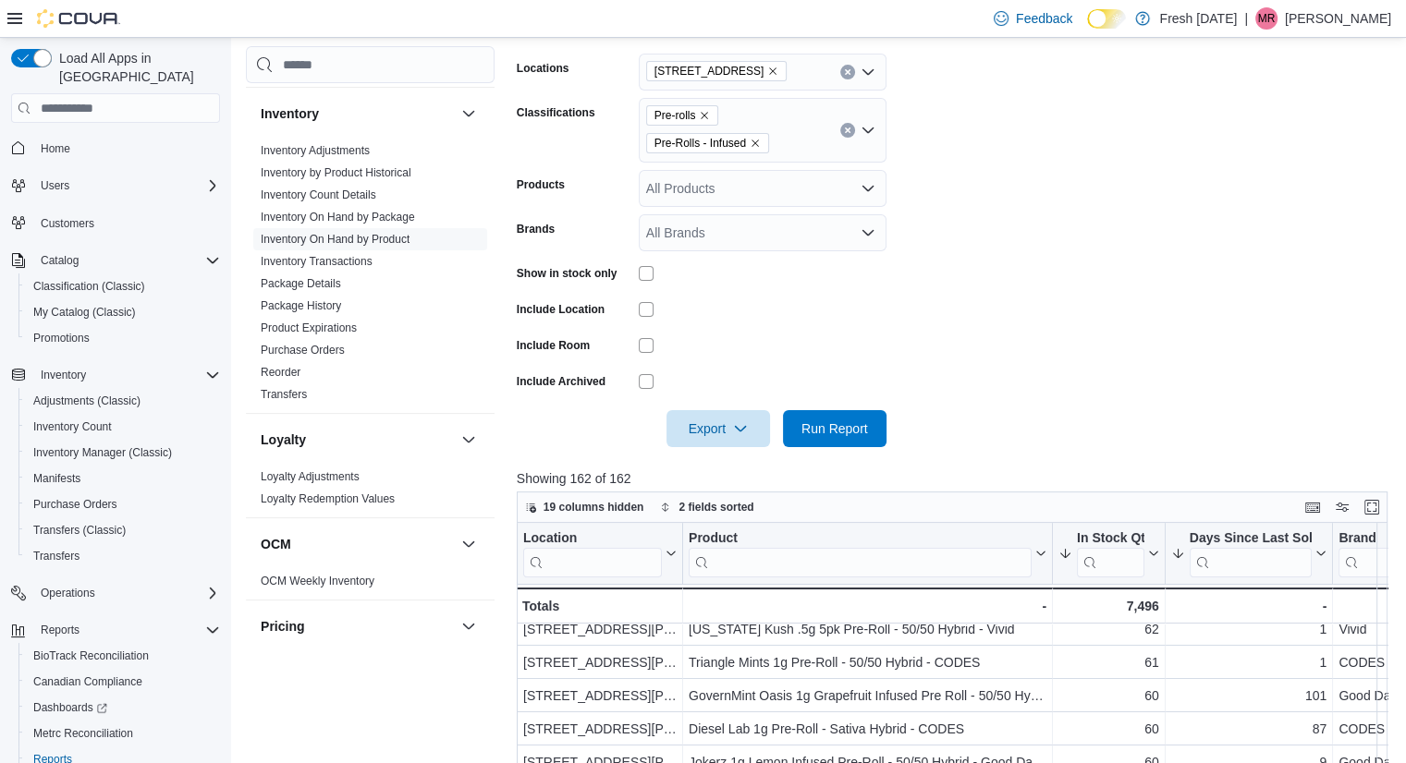
click at [954, 114] on form "Locations [STREET_ADDRESS] Pre-rolls Pre-Rolls - Infused Products All Products …" at bounding box center [957, 239] width 880 height 416
click at [702, 110] on icon "Remove Pre-rolls from selection in this group" at bounding box center [704, 115] width 11 height 11
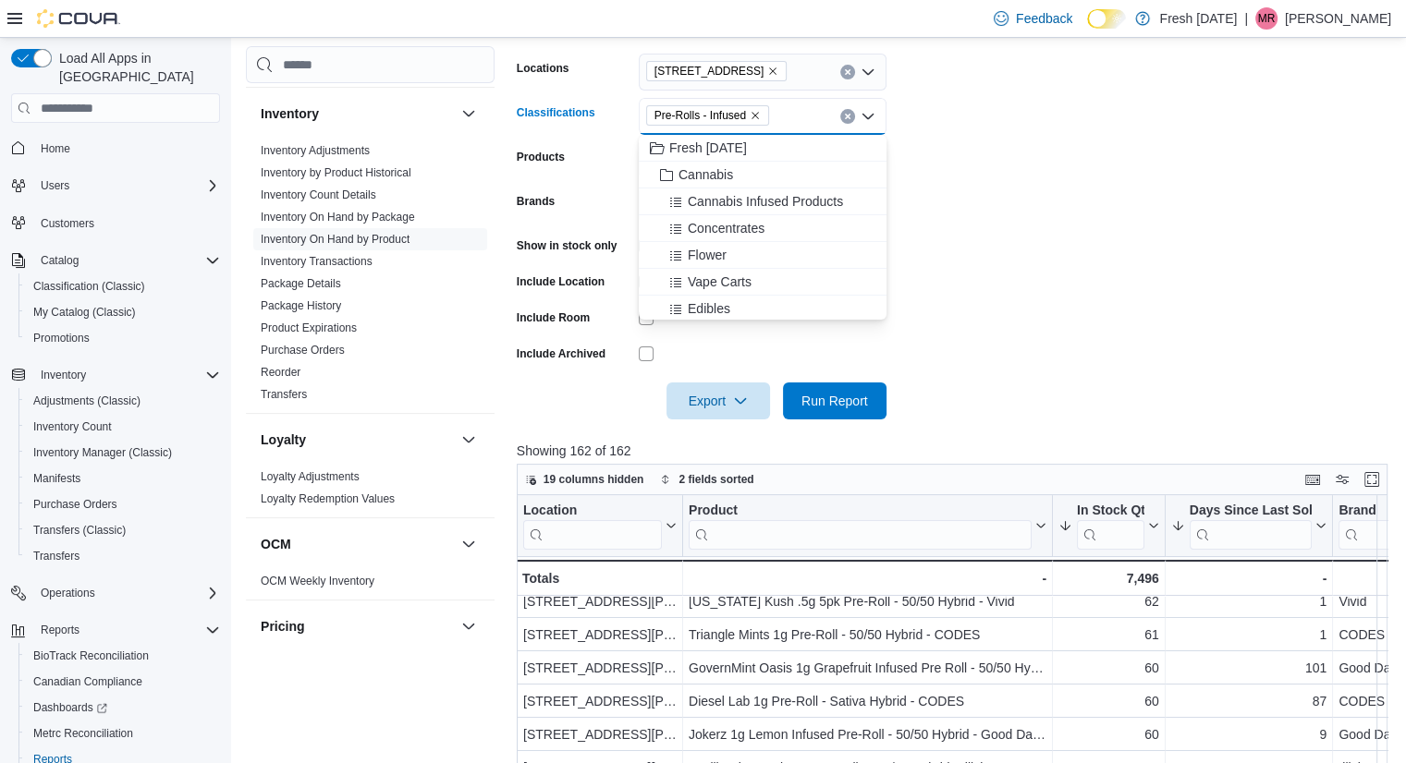
click at [756, 112] on icon "Remove Pre-Rolls - Infused from selection in this group" at bounding box center [755, 115] width 11 height 11
click at [731, 198] on span "Cannabis Infused Products" at bounding box center [765, 201] width 155 height 18
click at [969, 176] on form "Locations [STREET_ADDRESS] Cannabis Infused Products Combo box. Selected. Canna…" at bounding box center [957, 225] width 880 height 388
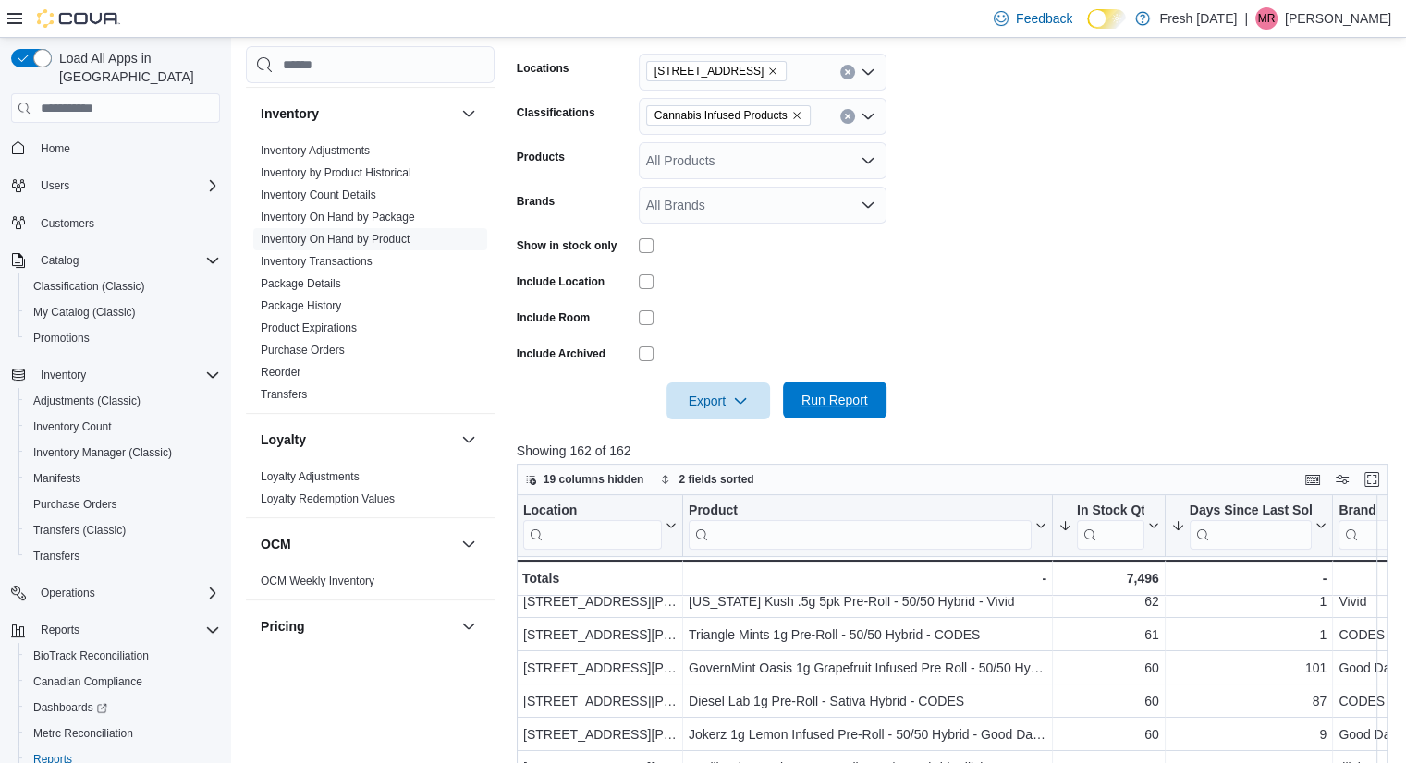
click at [846, 386] on span "Run Report" at bounding box center [834, 400] width 81 height 37
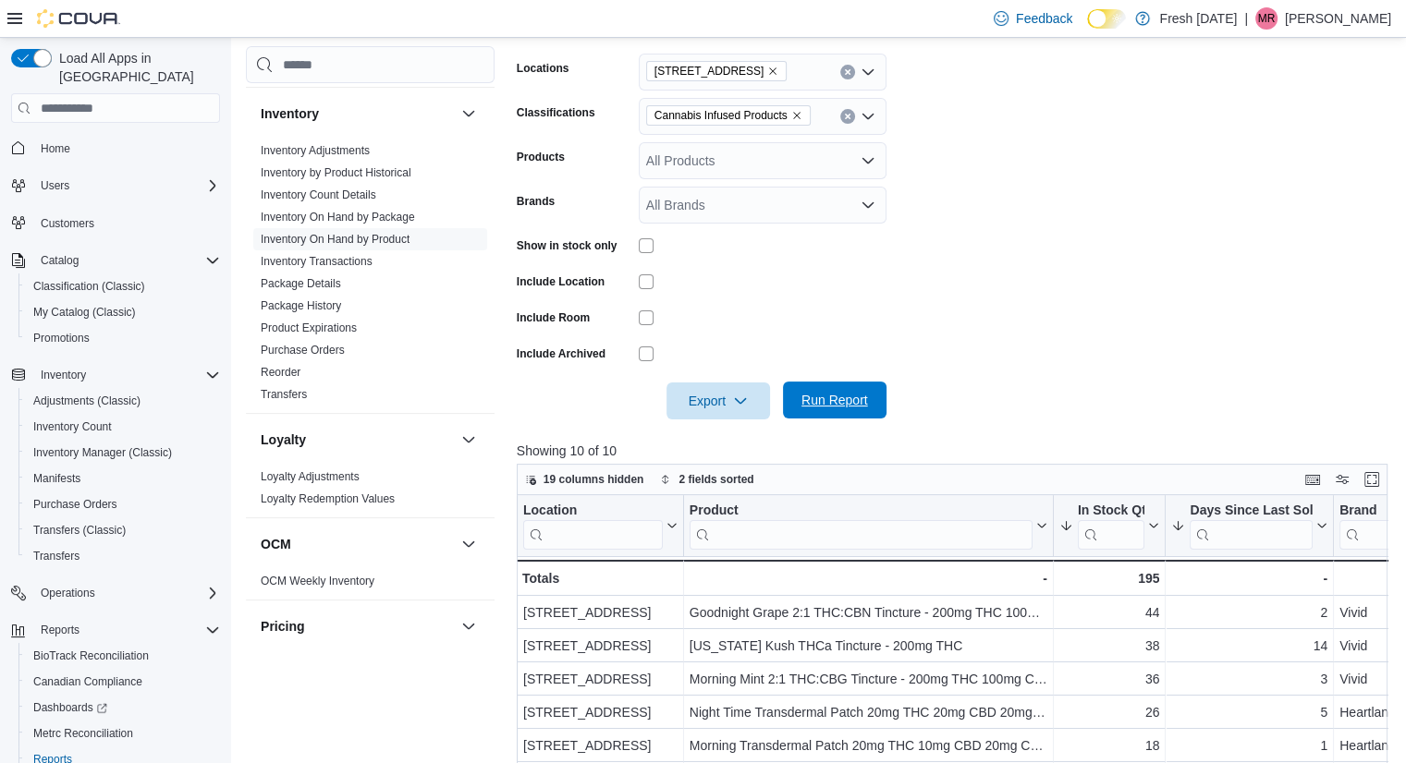
click at [836, 404] on span "Run Report" at bounding box center [834, 400] width 67 height 18
click at [836, 400] on span "Run Report" at bounding box center [834, 400] width 67 height 18
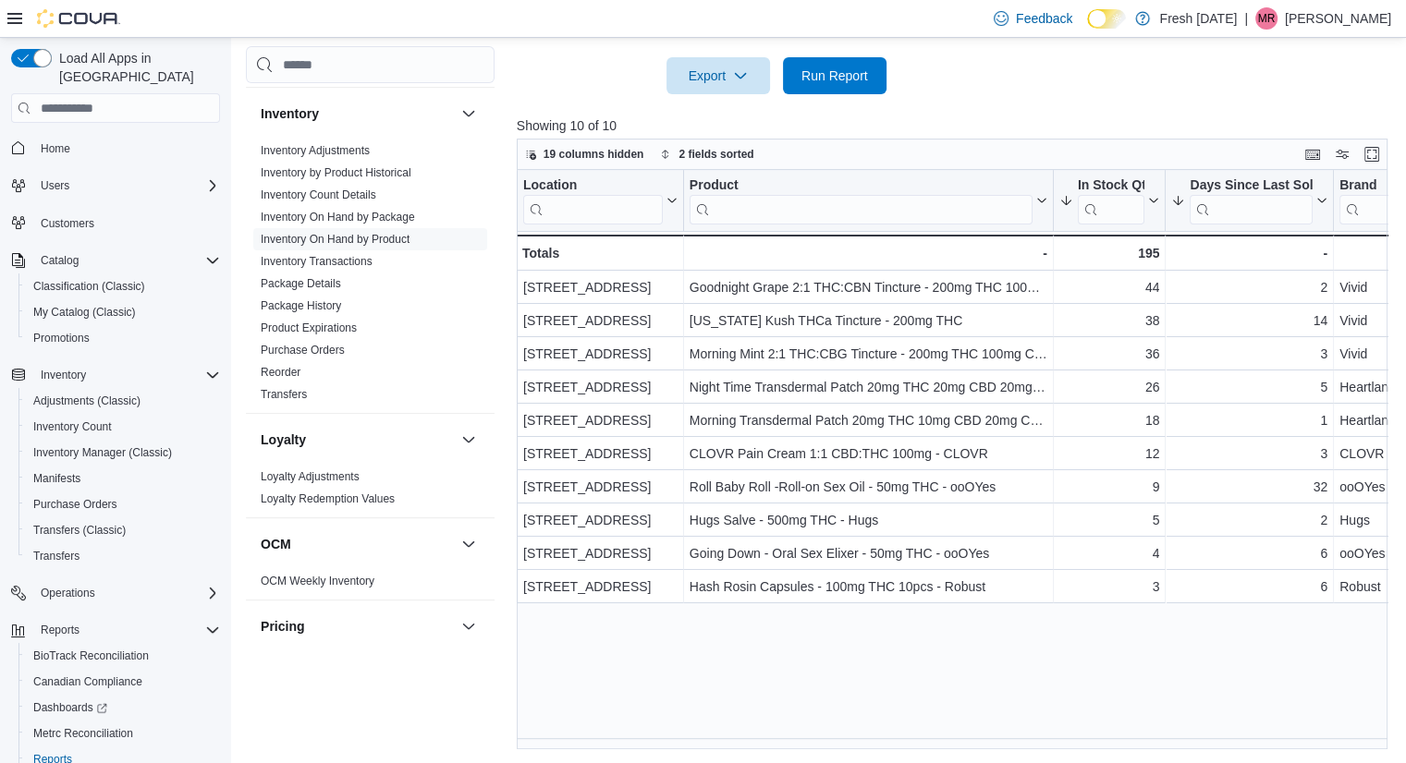
scroll to position [617, 0]
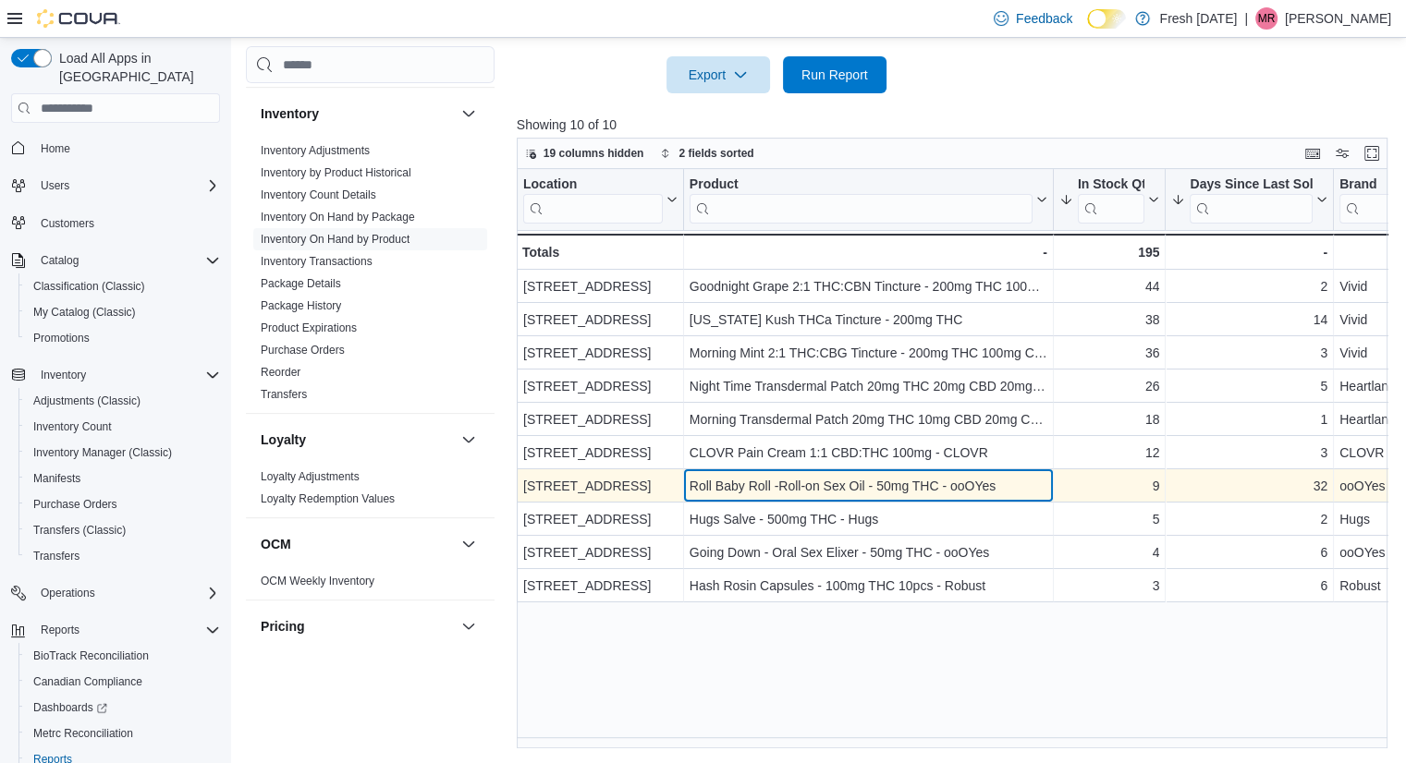
click at [913, 478] on div "Roll Baby Roll -Roll-on Sex Oil - 50mg THC - ooOYes" at bounding box center [869, 486] width 358 height 22
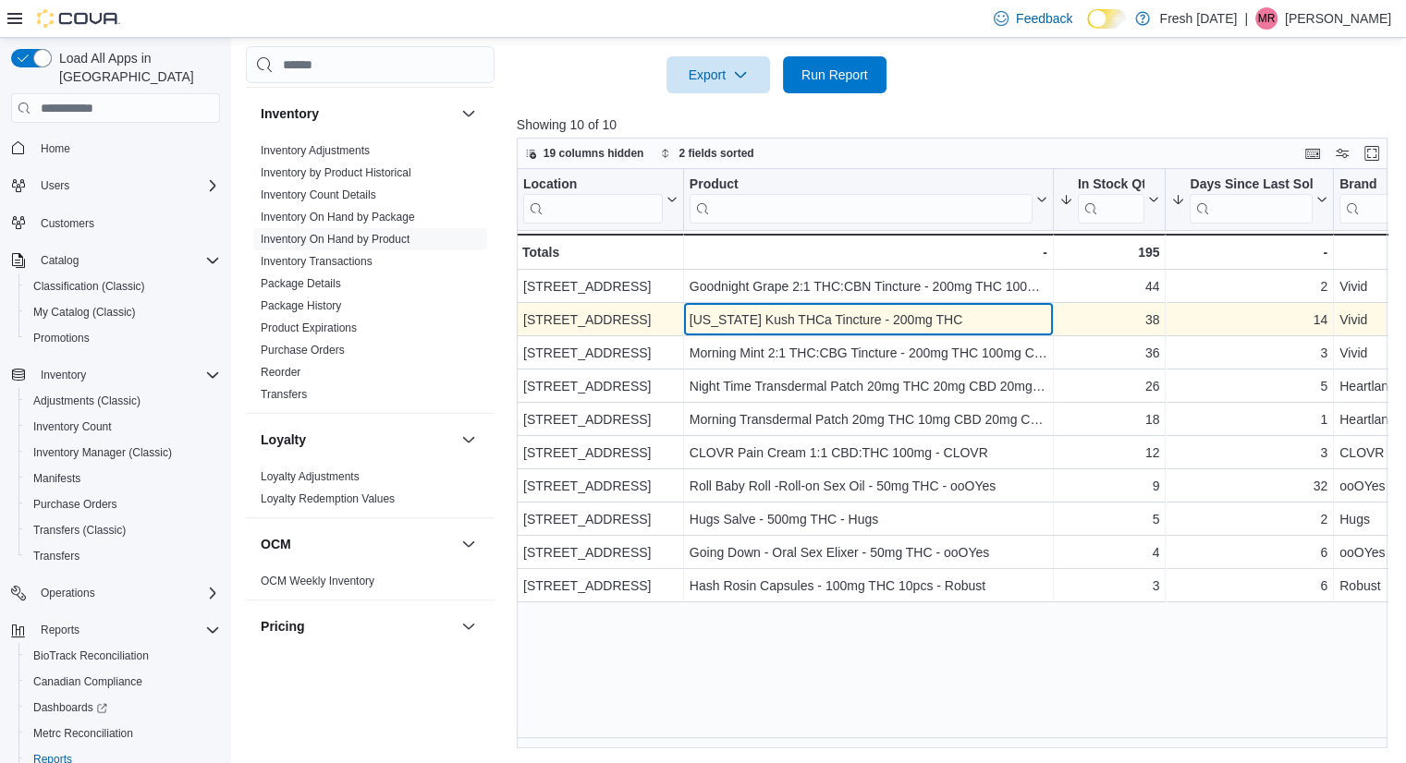
click at [877, 320] on div "[US_STATE] Kush THCa Tincture - 200mg THC" at bounding box center [869, 320] width 358 height 22
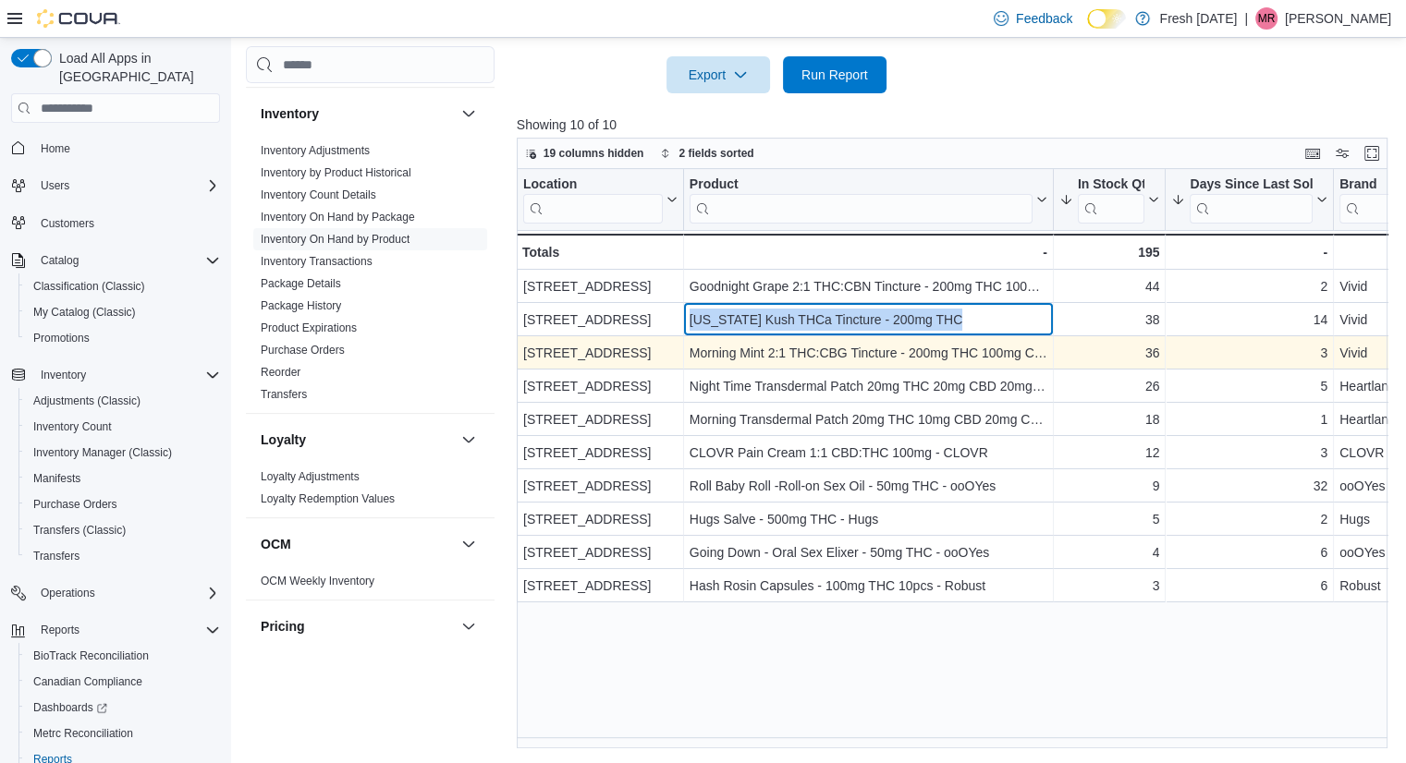
scroll to position [596, 0]
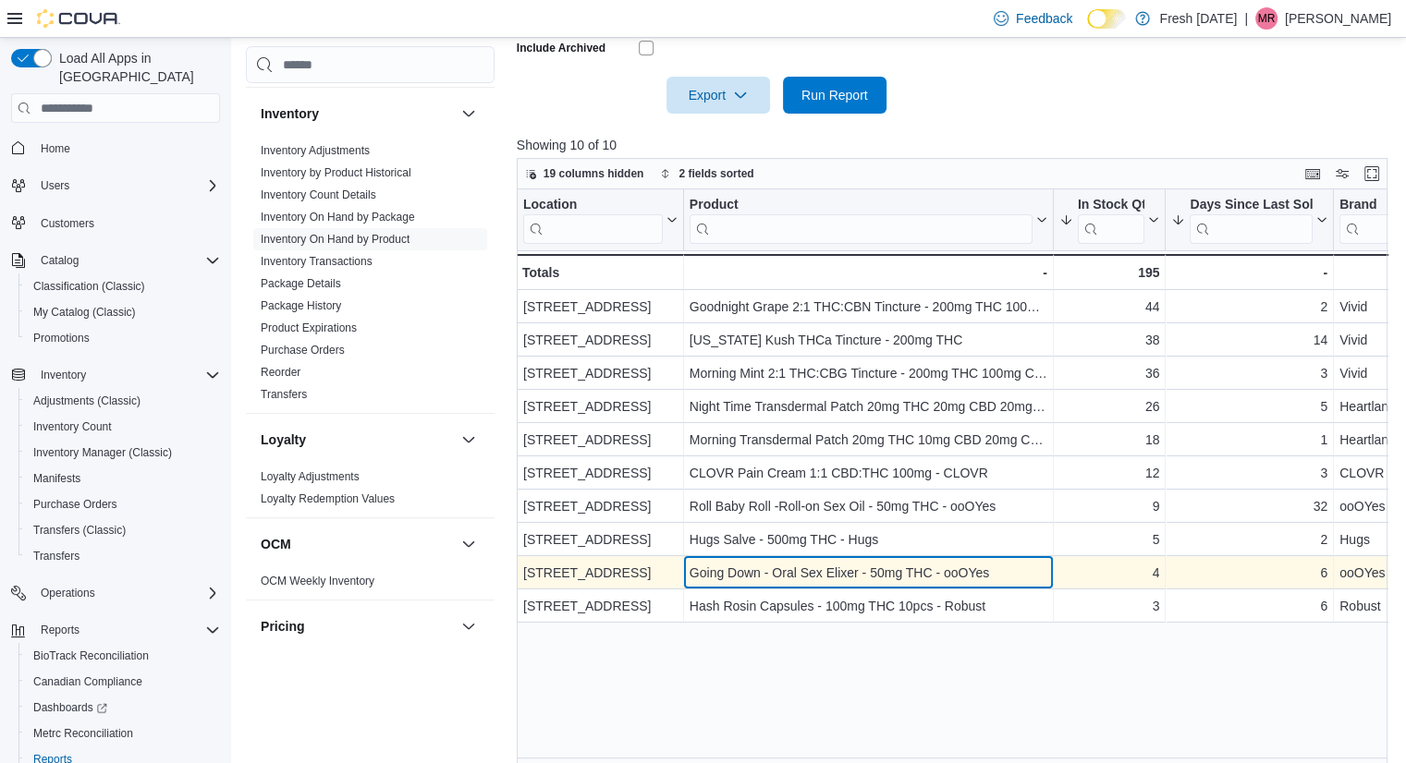
click at [935, 570] on div "Going Down - Oral Sex Elixer - 50mg THC - ooOYes" at bounding box center [869, 573] width 358 height 22
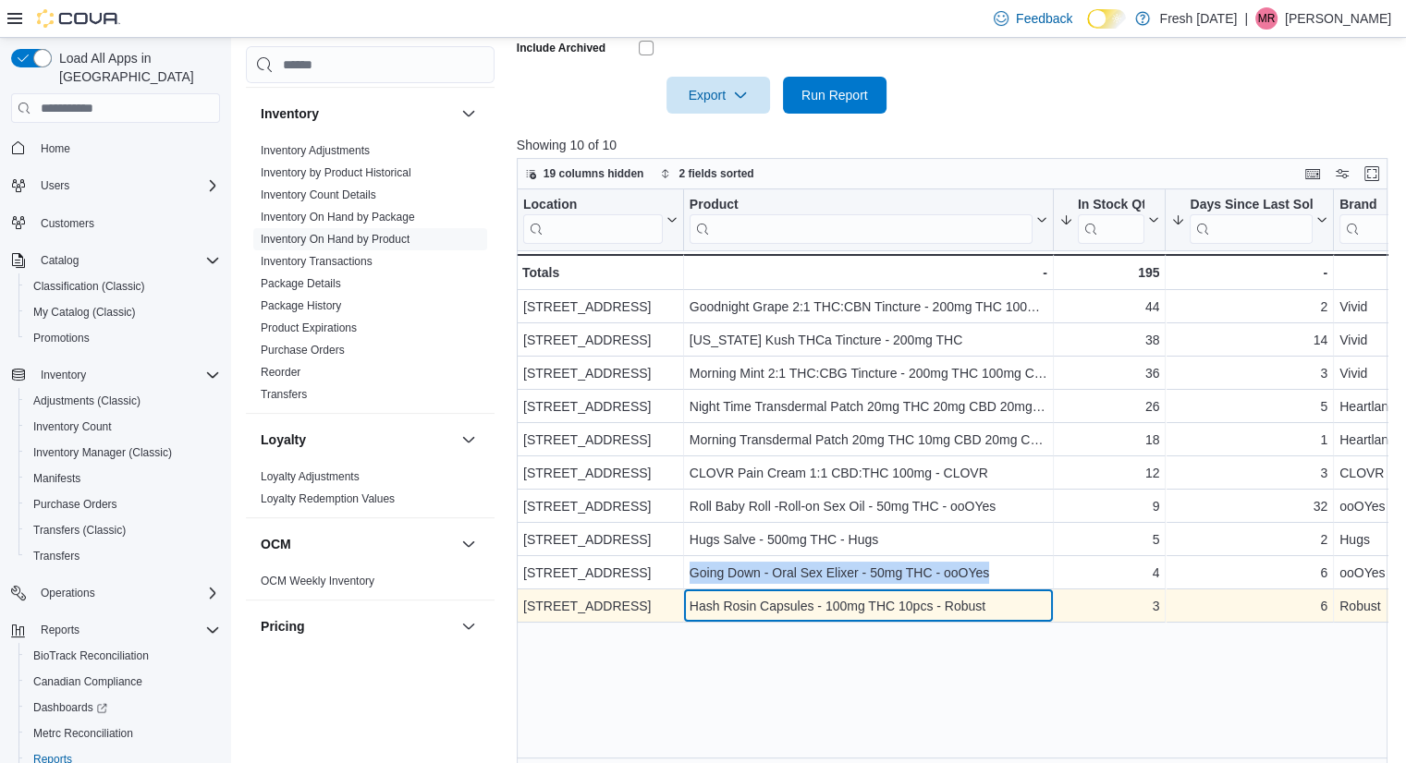
click at [991, 592] on div "Hash Rosin Capsules - 100mg THC 10pcs - Robust - Product, column 2, row 10" at bounding box center [869, 606] width 370 height 33
click at [999, 592] on div "Hash Rosin Capsules - 100mg THC 10pcs - Robust - Product, column 2, row 10" at bounding box center [869, 606] width 370 height 33
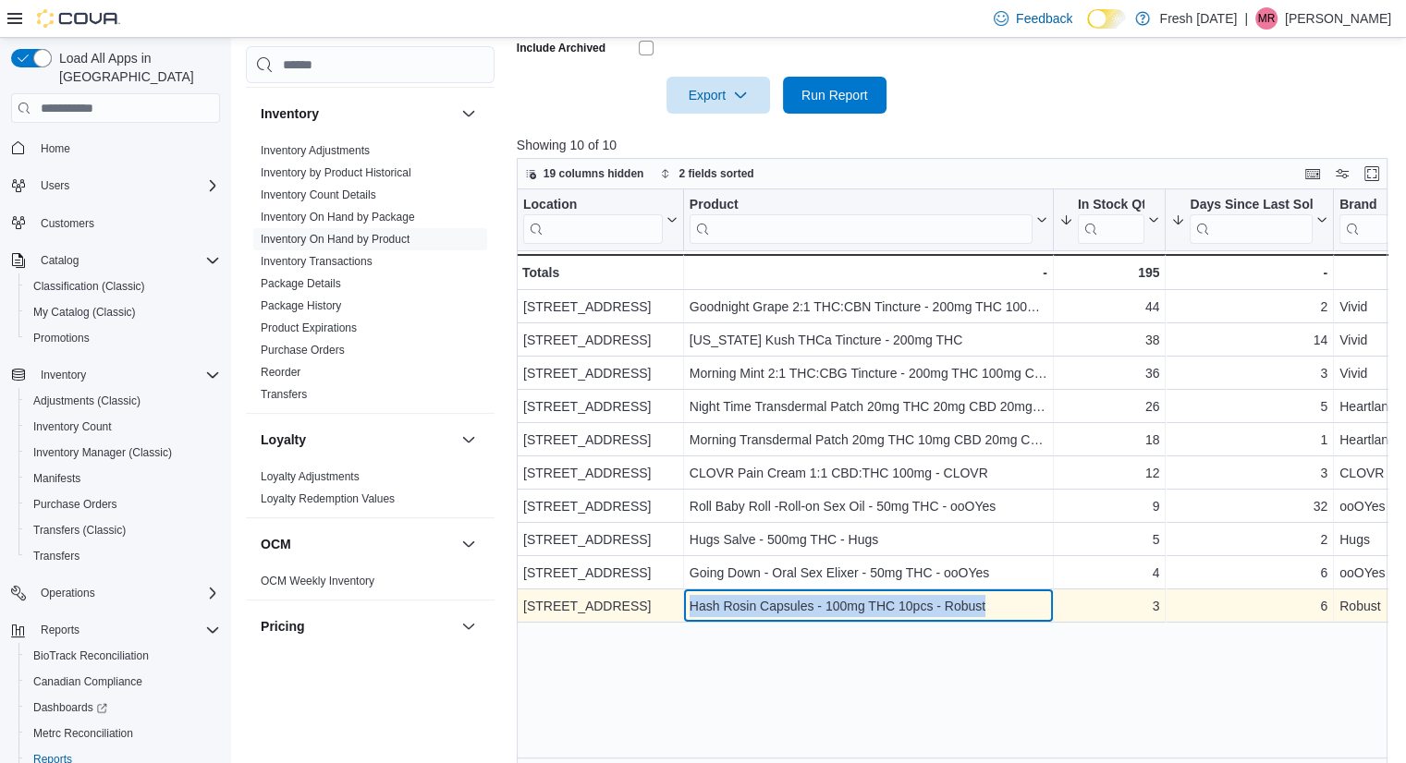
click at [999, 592] on div "Hash Rosin Capsules - 100mg THC 10pcs - Robust - Product, column 2, row 10" at bounding box center [869, 606] width 370 height 33
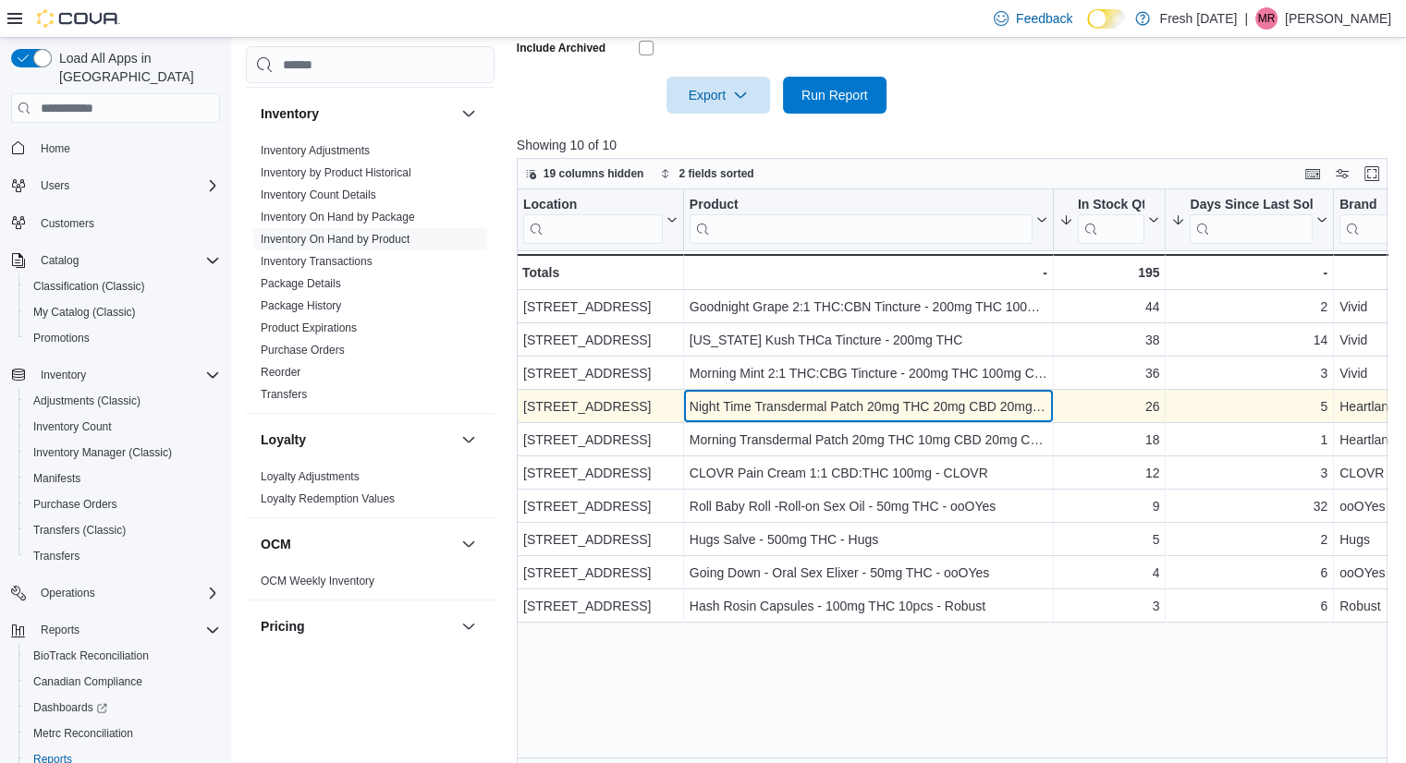
click at [1024, 407] on div "Night Time Transdermal Patch 20mg THC 20mg CBD 20mg CBN - Heartland Labs" at bounding box center [869, 407] width 358 height 22
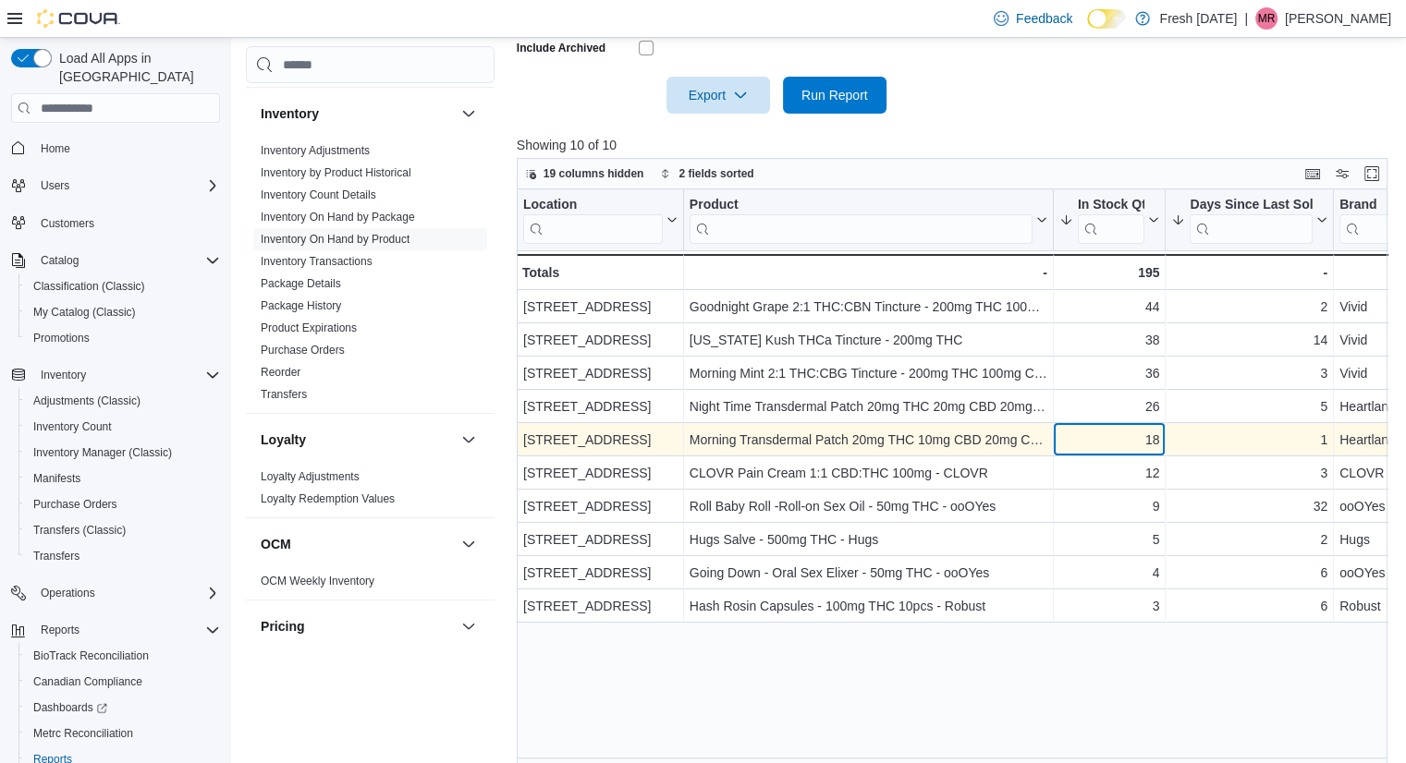
click at [1085, 423] on div "18 - In Stock Qty, column 3, row 5" at bounding box center [1110, 439] width 113 height 33
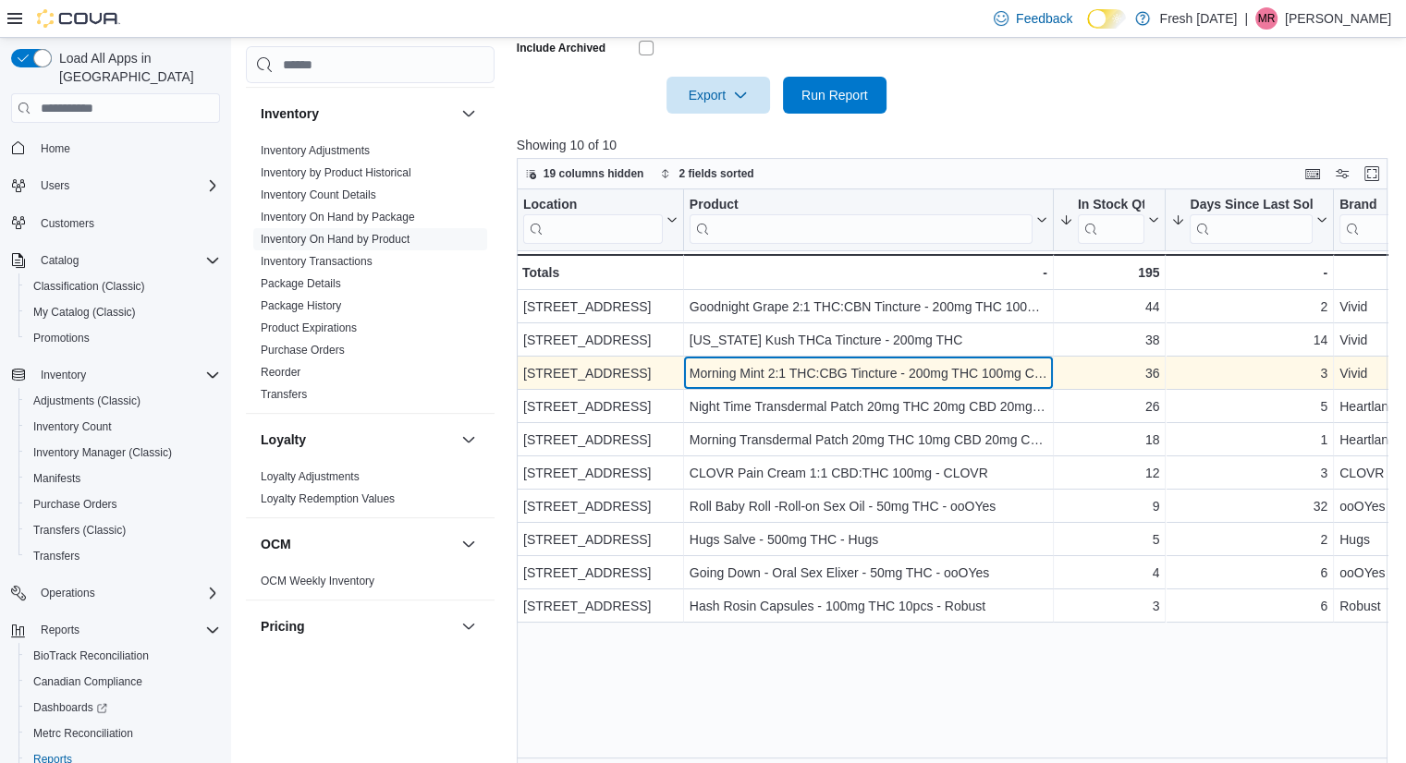
click at [1004, 375] on div "Morning Mint 2:1 THC:CBG Tincture - 200mg THC 100mg CBG - Vivid" at bounding box center [869, 373] width 358 height 22
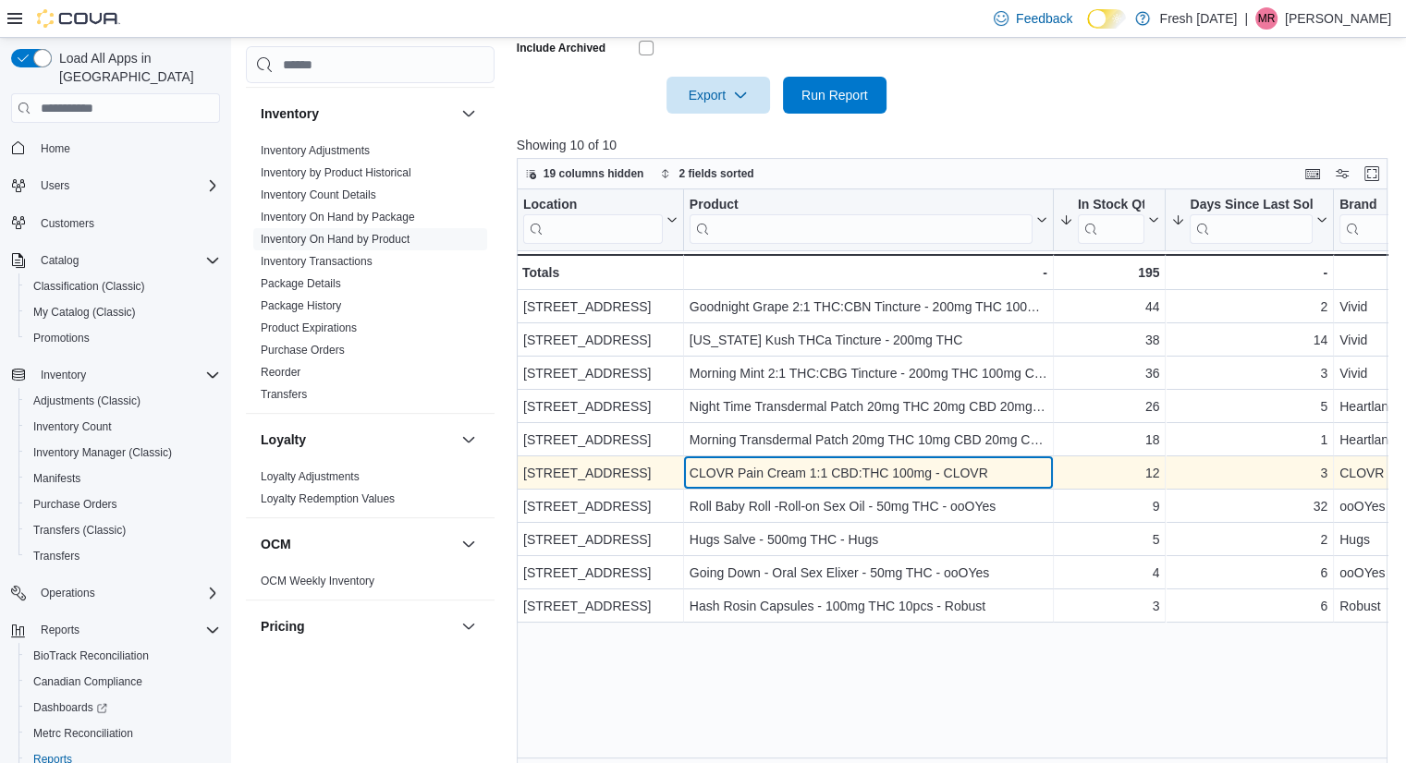
click at [909, 472] on div "CLOVR Pain Cream 1:1 CBD:THC 100mg - CLOVR" at bounding box center [869, 473] width 358 height 22
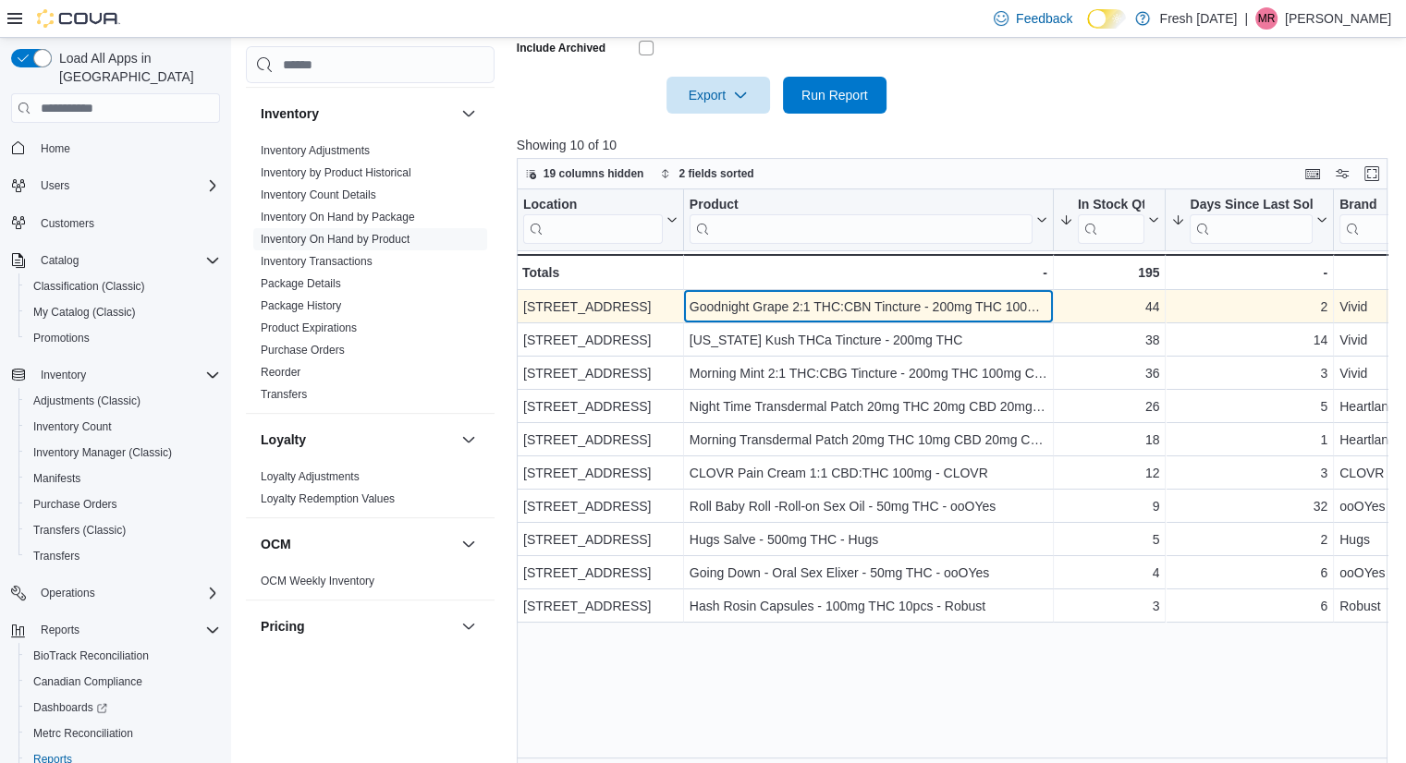
click at [935, 308] on div "Goodnight Grape 2:1 THC:CBN Tincture - 200mg THC 100mg CBN - Vivid" at bounding box center [869, 307] width 358 height 22
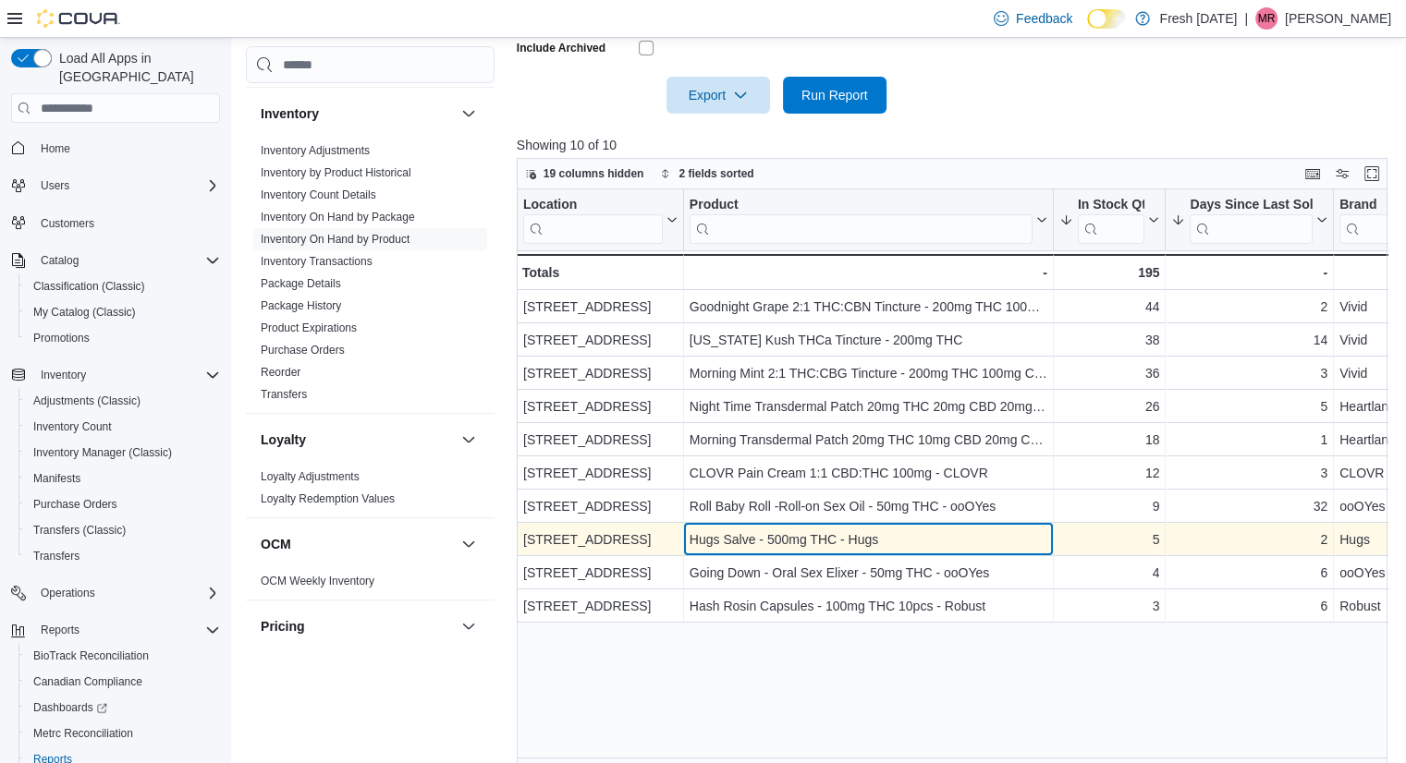
click at [987, 541] on div "Hugs Salve - 500mg THC - Hugs" at bounding box center [869, 540] width 358 height 22
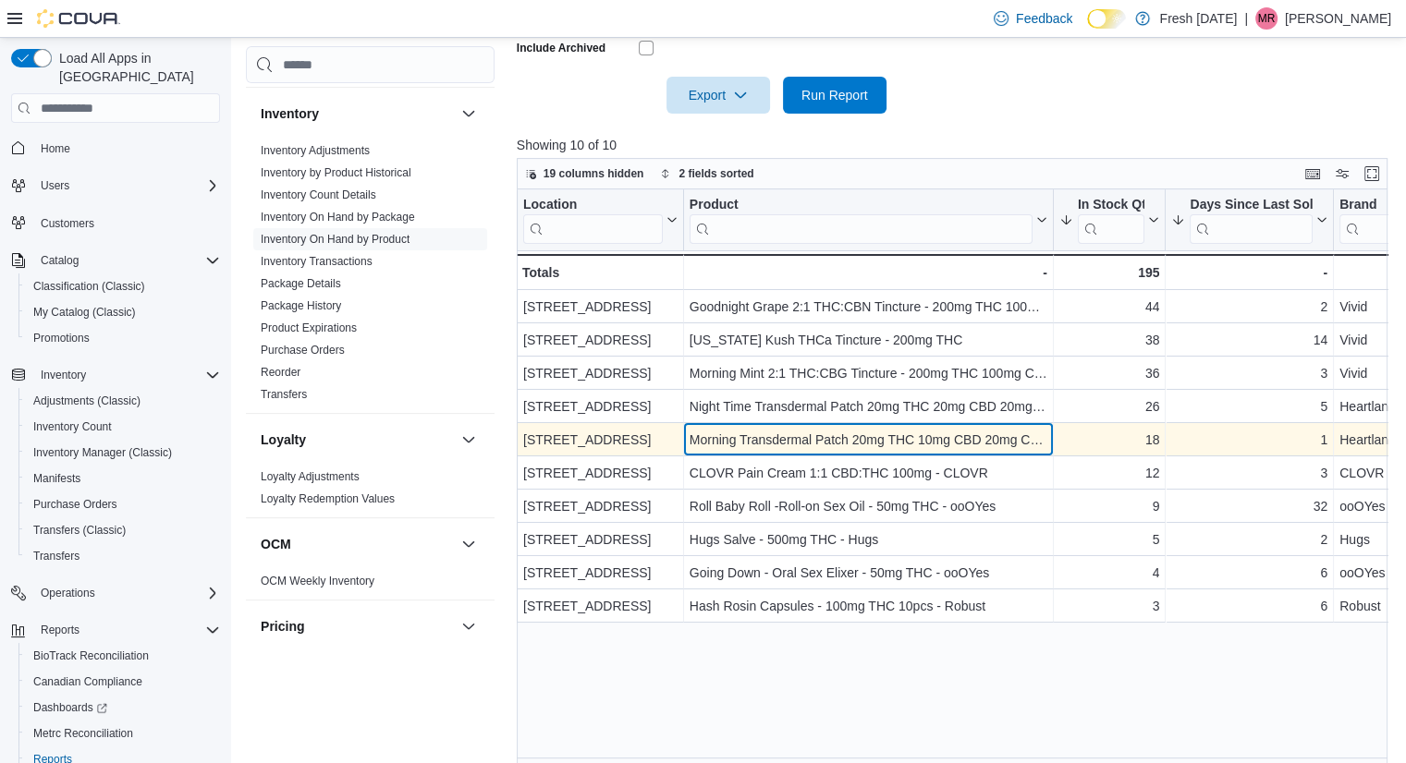
click at [788, 445] on div "Morning Transdermal Patch 20mg THC 10mg CBD 20mg CBG - Heartland Labs" at bounding box center [869, 440] width 358 height 22
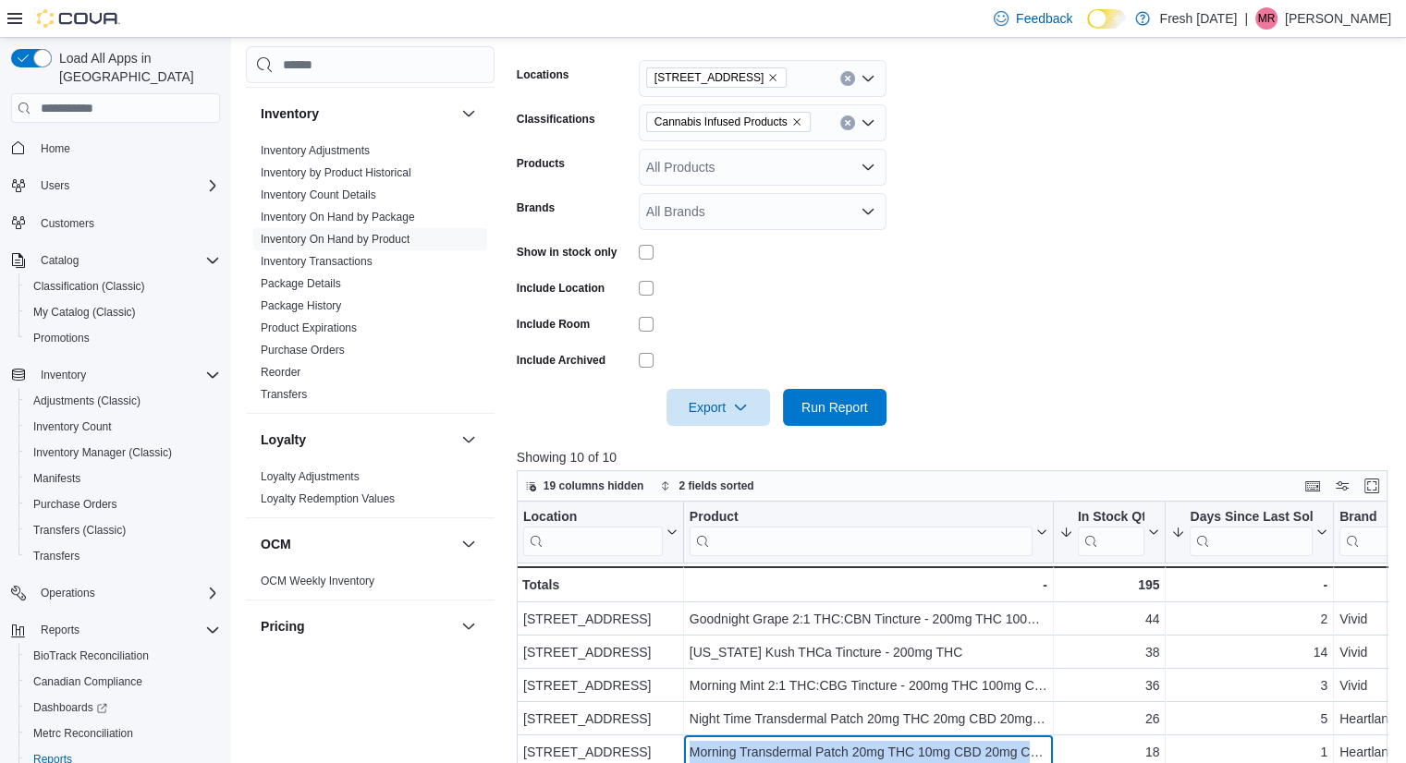
scroll to position [282, 0]
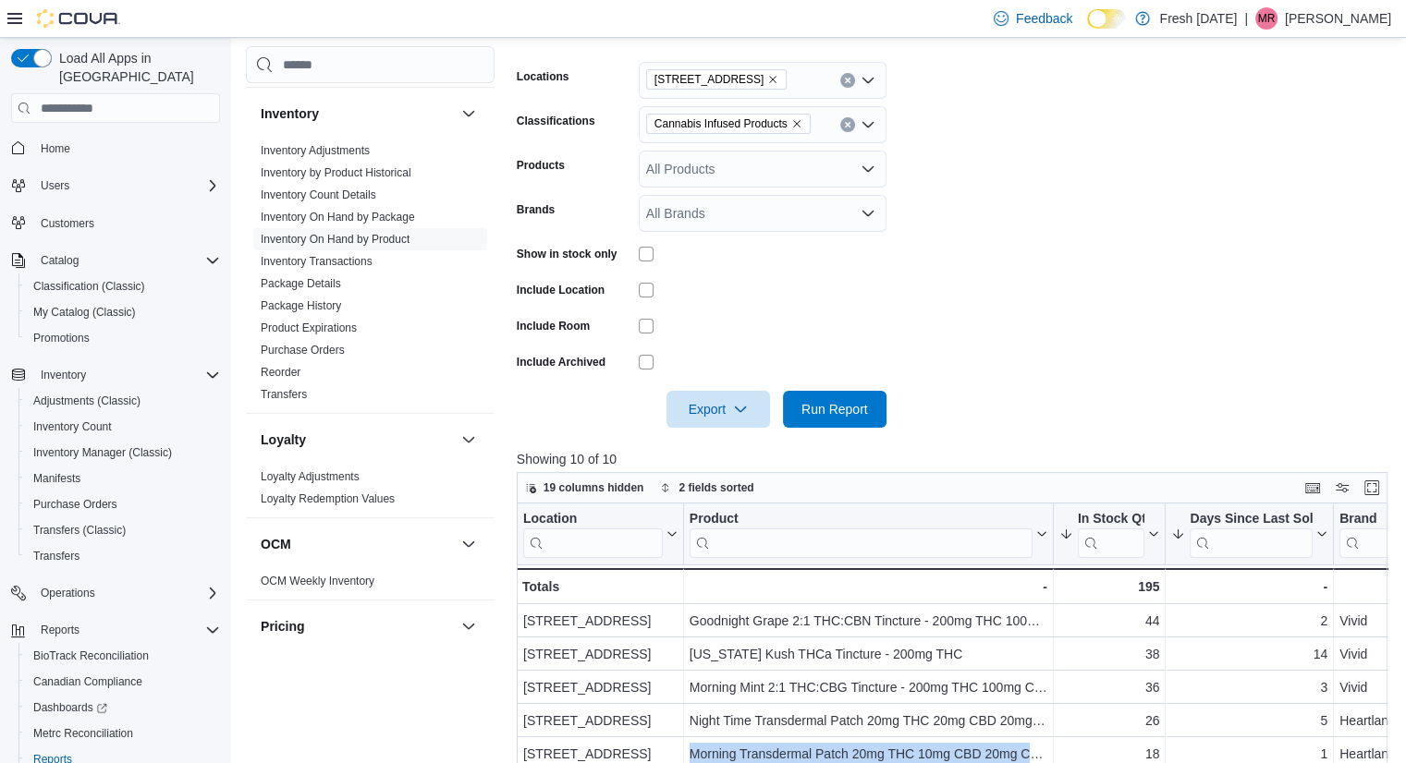
click at [795, 123] on icon "Remove Cannabis Infused Products from selection in this group" at bounding box center [796, 123] width 11 height 11
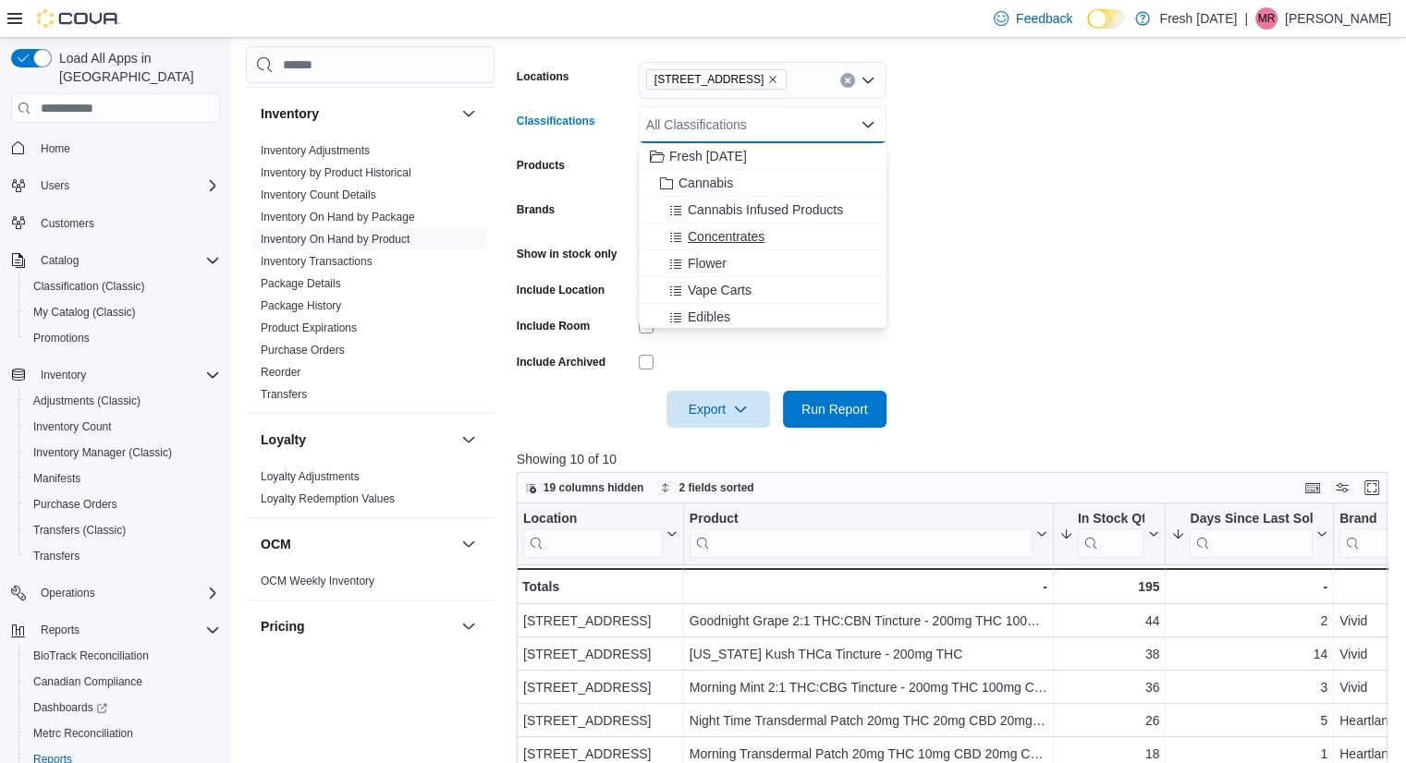
click at [770, 227] on div "Concentrates" at bounding box center [763, 236] width 226 height 18
click at [840, 389] on div at bounding box center [957, 383] width 880 height 15
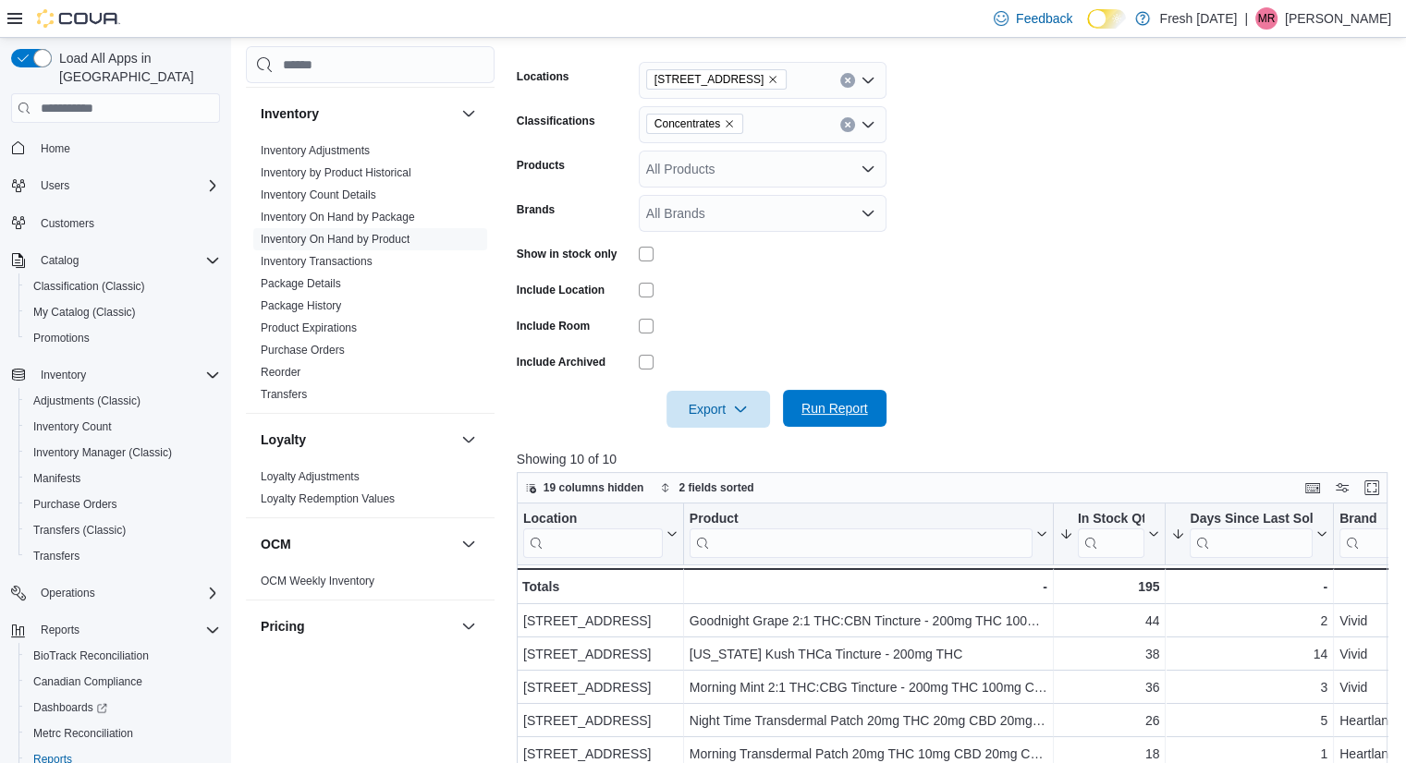
click at [842, 406] on span "Run Report" at bounding box center [834, 408] width 67 height 18
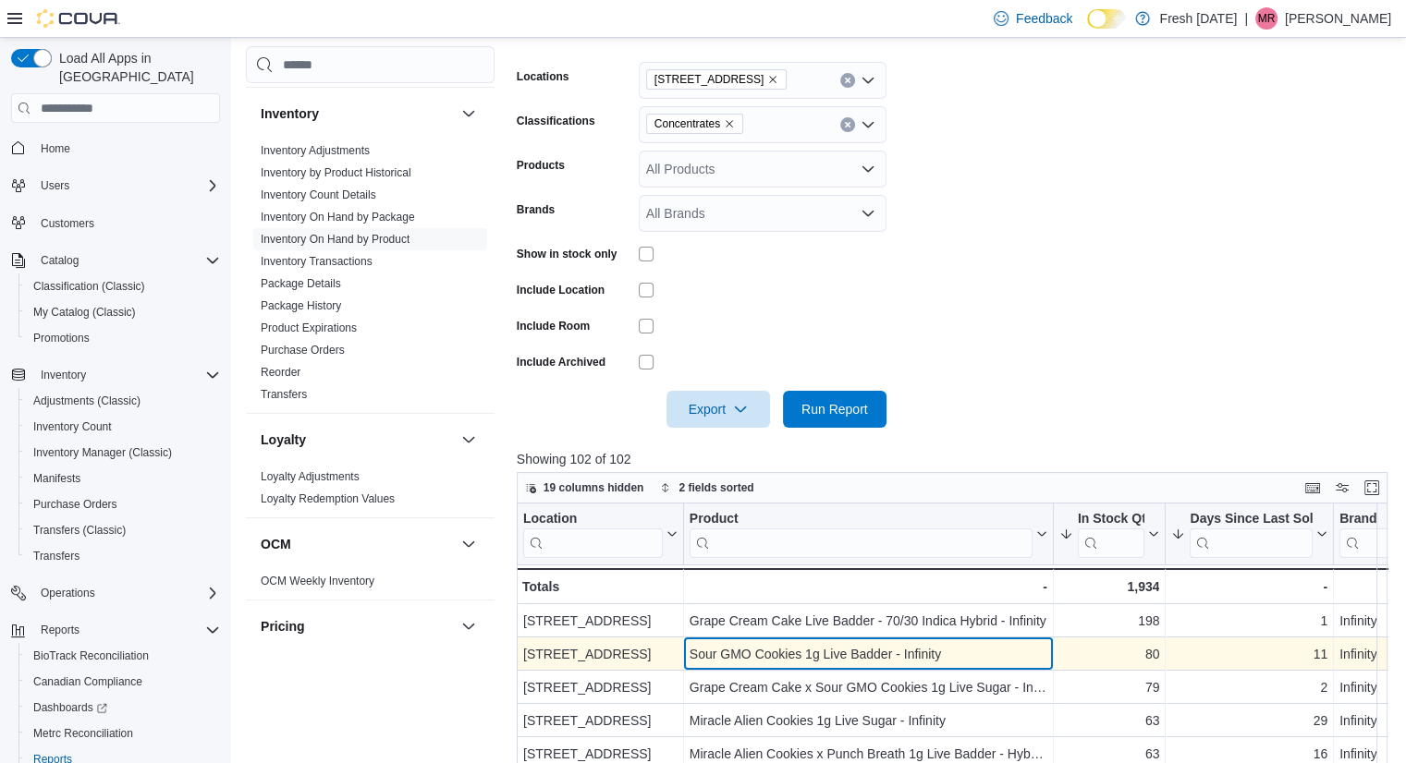
click at [989, 663] on div "Sour GMO Cookies 1g Live Badder - Infinity" at bounding box center [869, 654] width 358 height 22
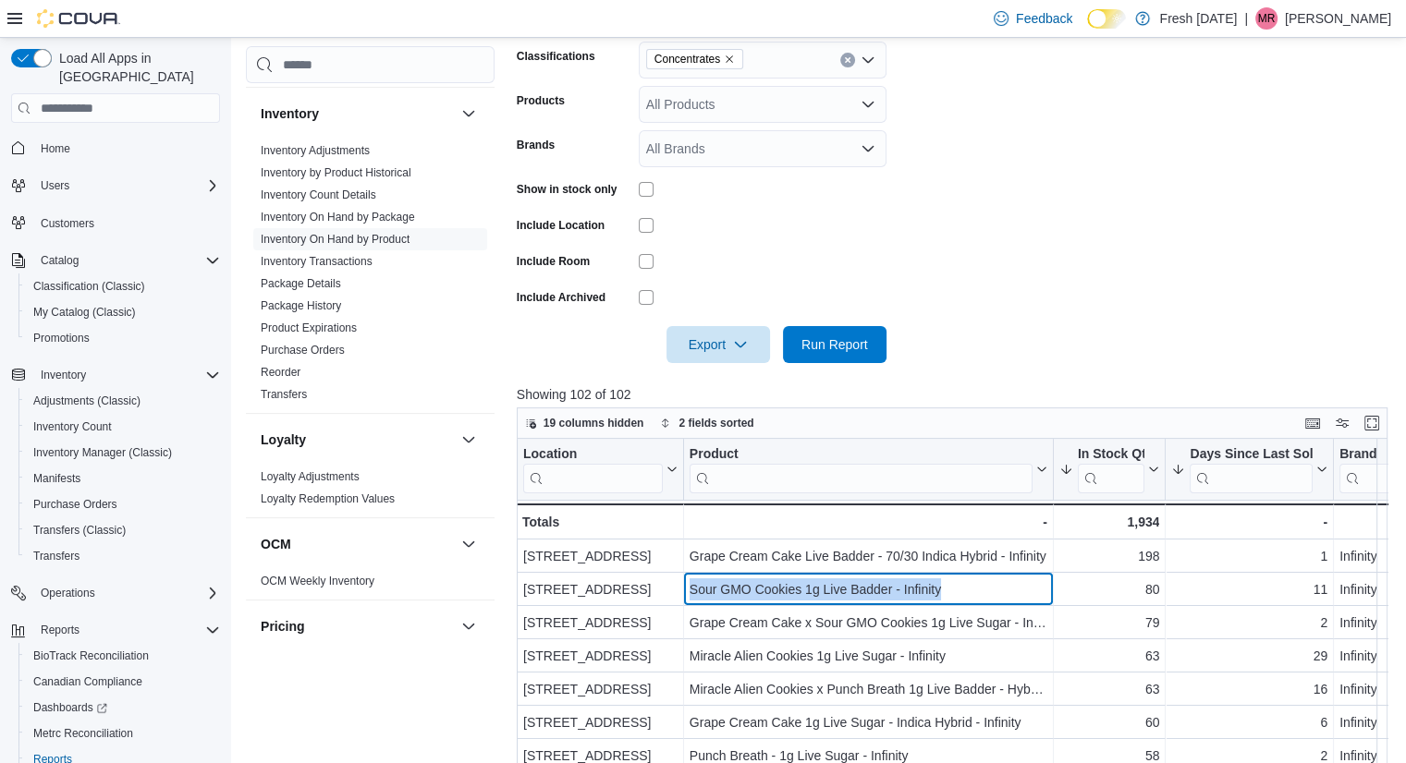
scroll to position [349, 0]
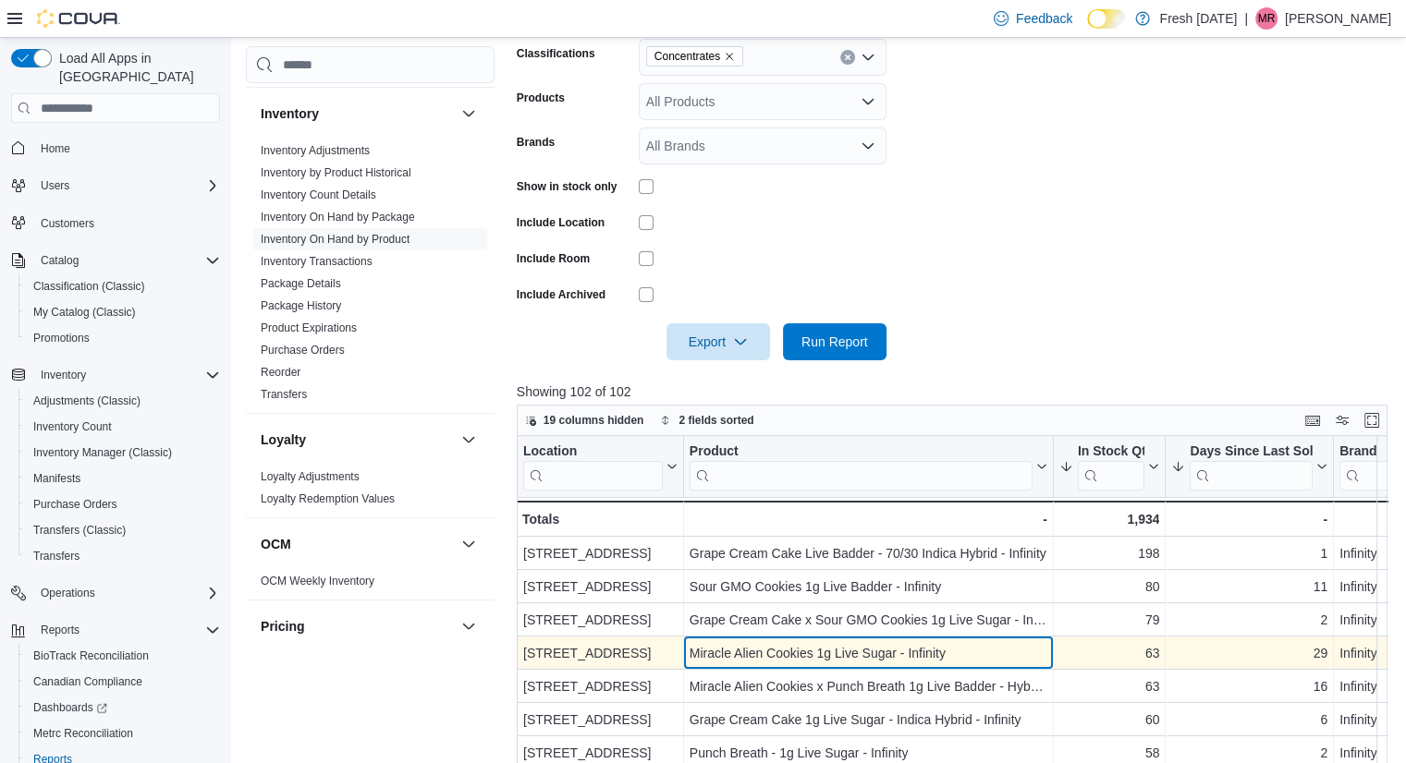
click at [980, 655] on div "Miracle Alien Cookies 1g Live Sugar - Infinity" at bounding box center [869, 653] width 358 height 22
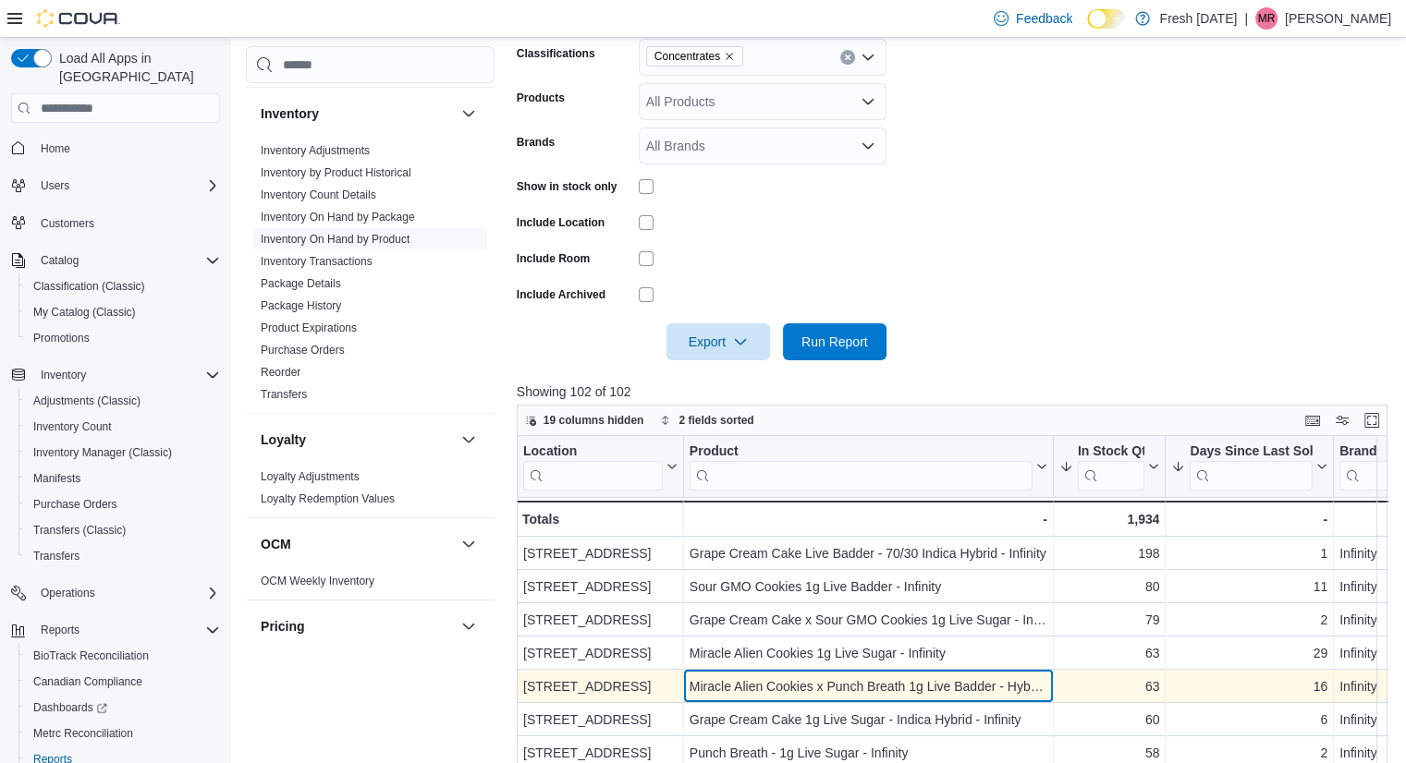
click at [998, 677] on div "Miracle Alien Cookies x Punch Breath 1g Live Badder - Hybrid - Infinity" at bounding box center [869, 687] width 358 height 22
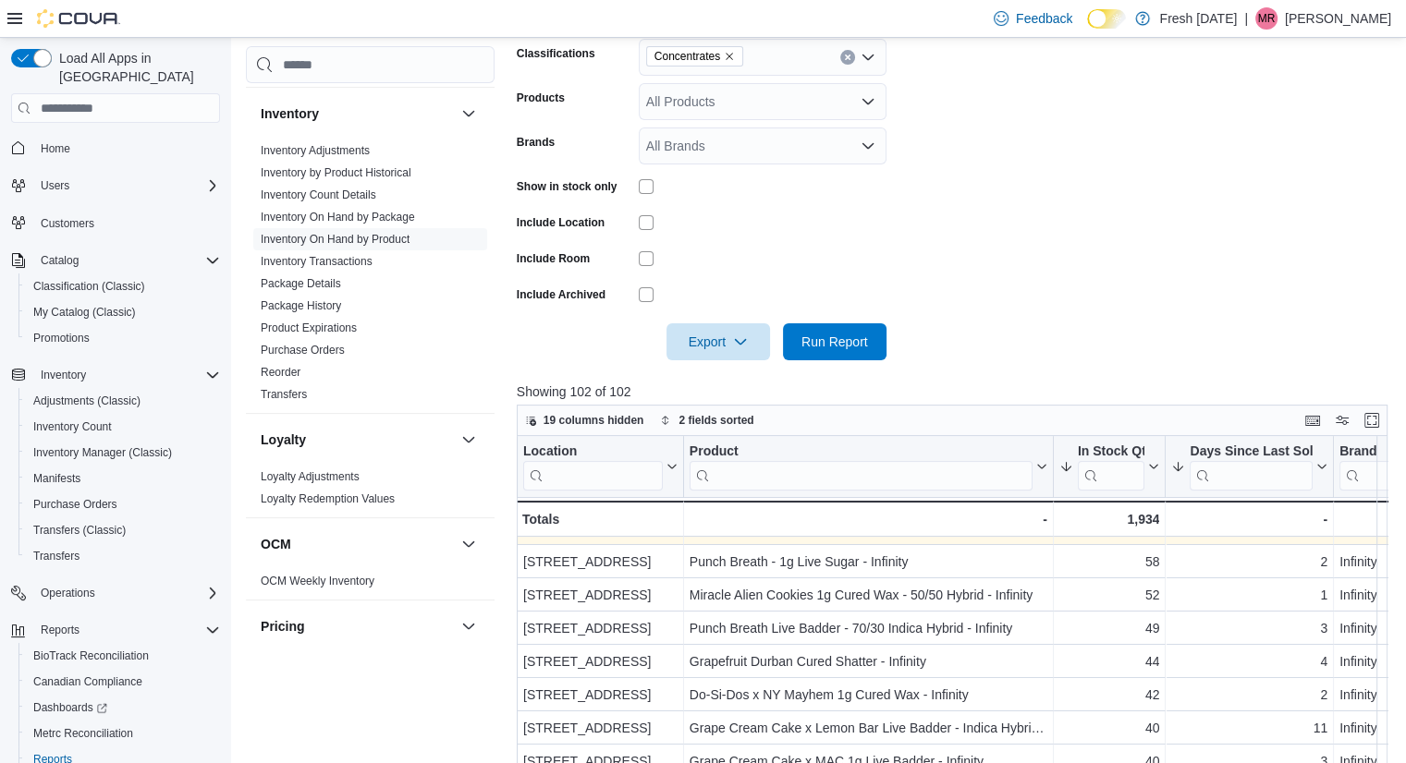
scroll to position [192, 0]
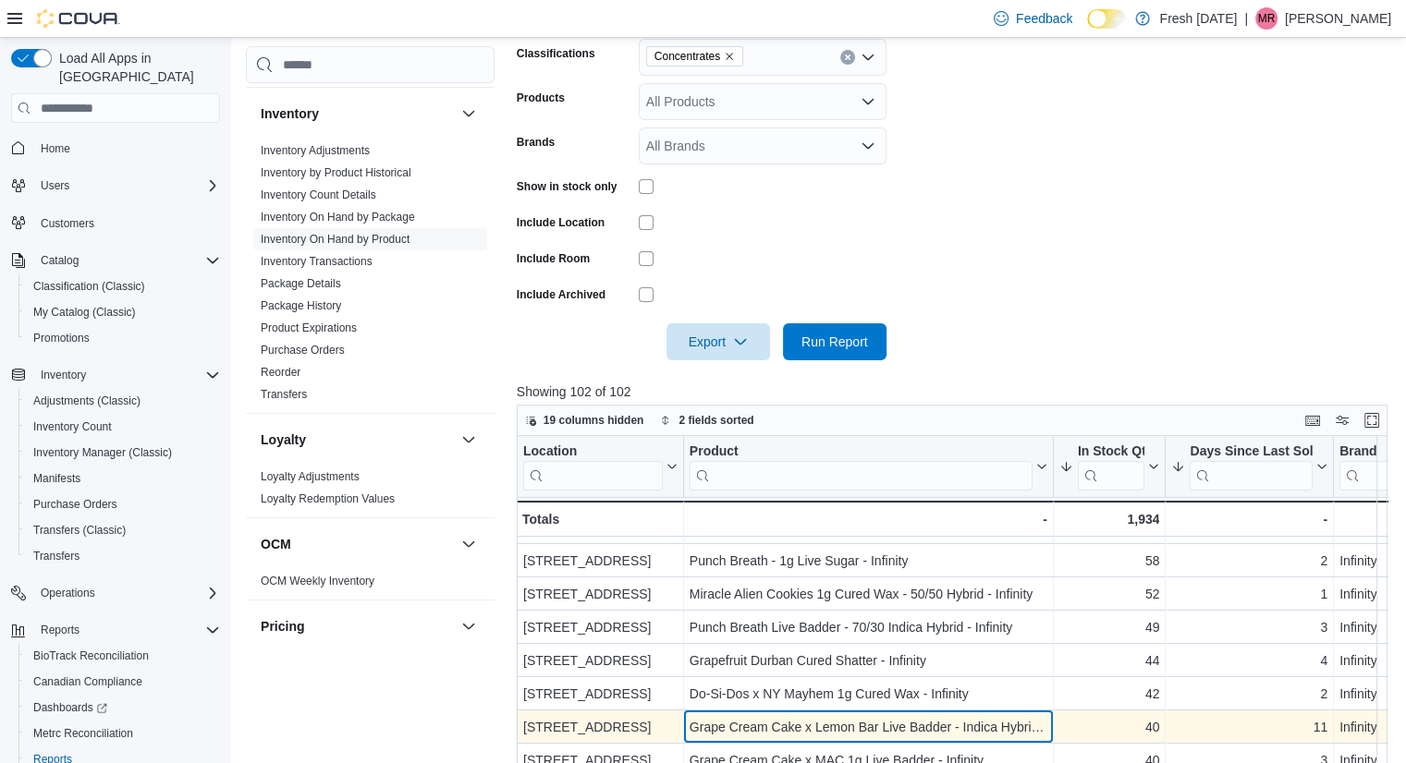
click at [1027, 729] on div "Grape Cream Cake x Lemon Bar Live Badder - Indica Hybrid - Infinity" at bounding box center [869, 727] width 358 height 22
click at [949, 724] on div "Grape Cream Cake x Lemon Bar Live Badder - Indica Hybrid - Infinity" at bounding box center [869, 727] width 358 height 22
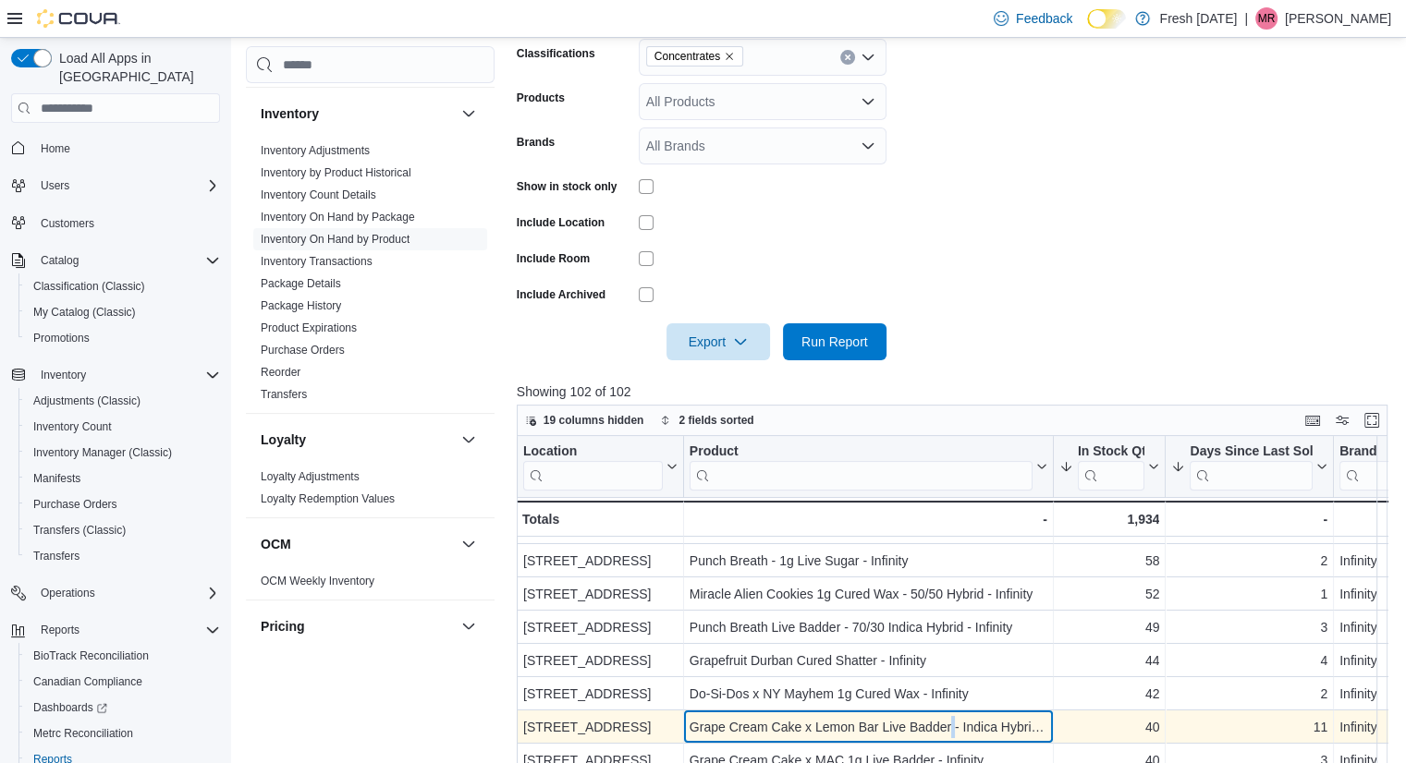
click at [949, 724] on div "Grape Cream Cake x Lemon Bar Live Badder - Indica Hybrid - Infinity" at bounding box center [869, 727] width 358 height 22
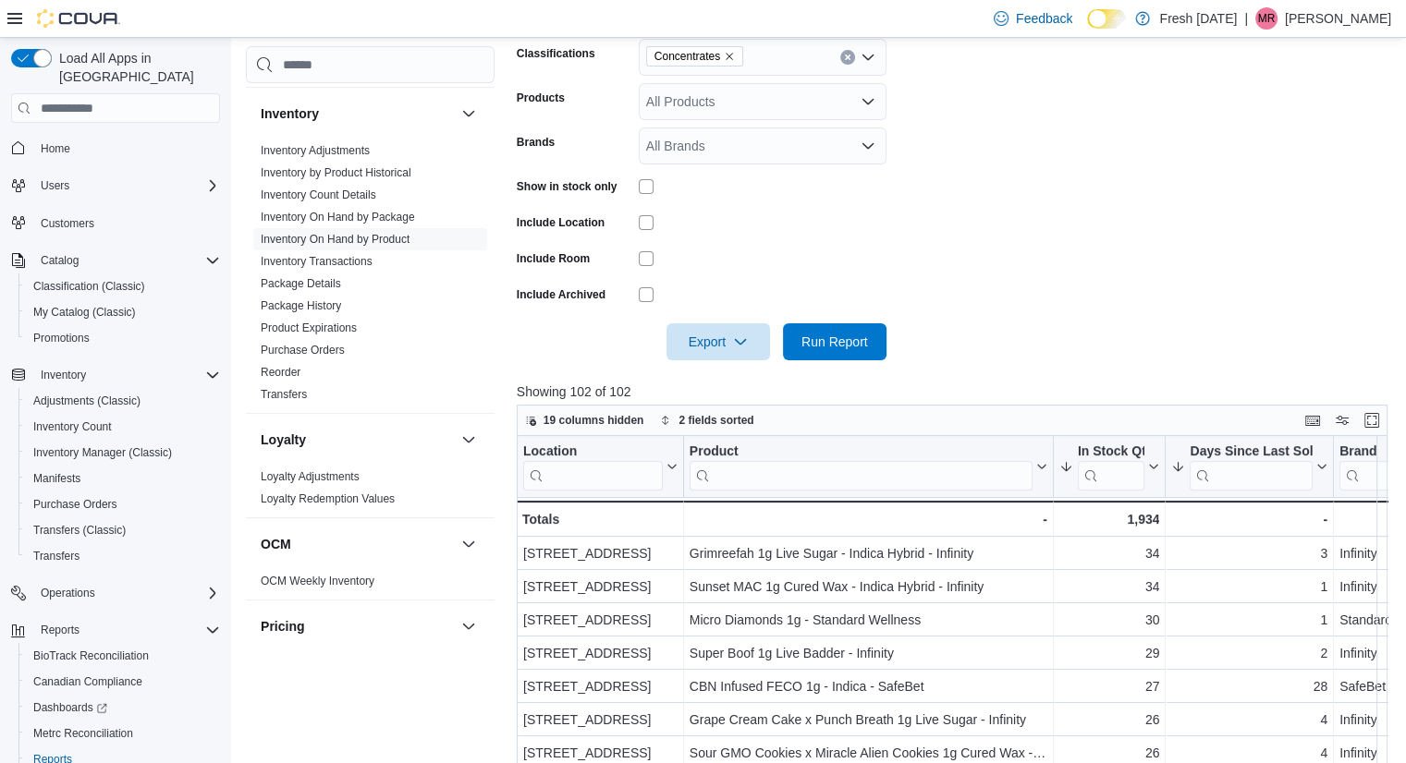
scroll to position [468, 0]
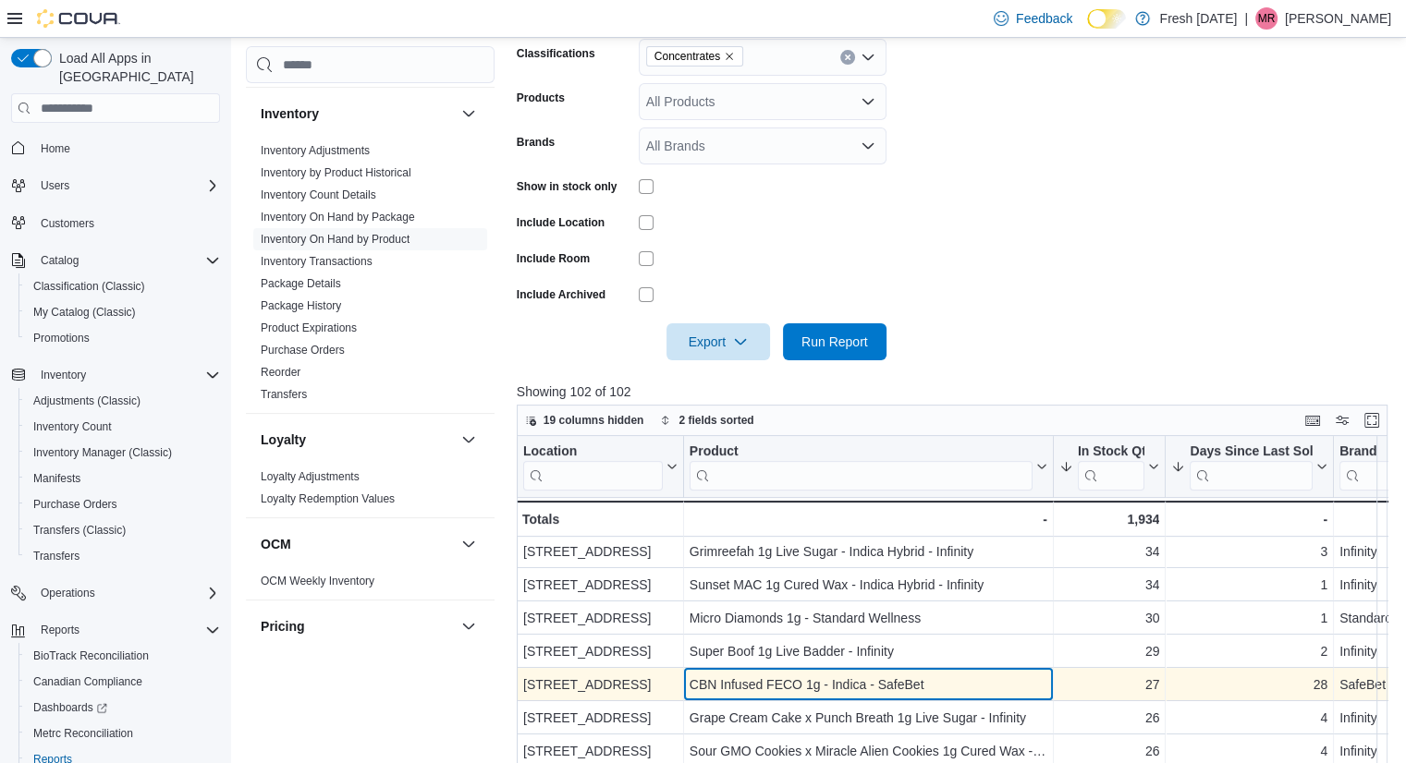
click at [954, 674] on div "CBN Infused FECO 1g - Indica - SafeBet" at bounding box center [869, 685] width 358 height 22
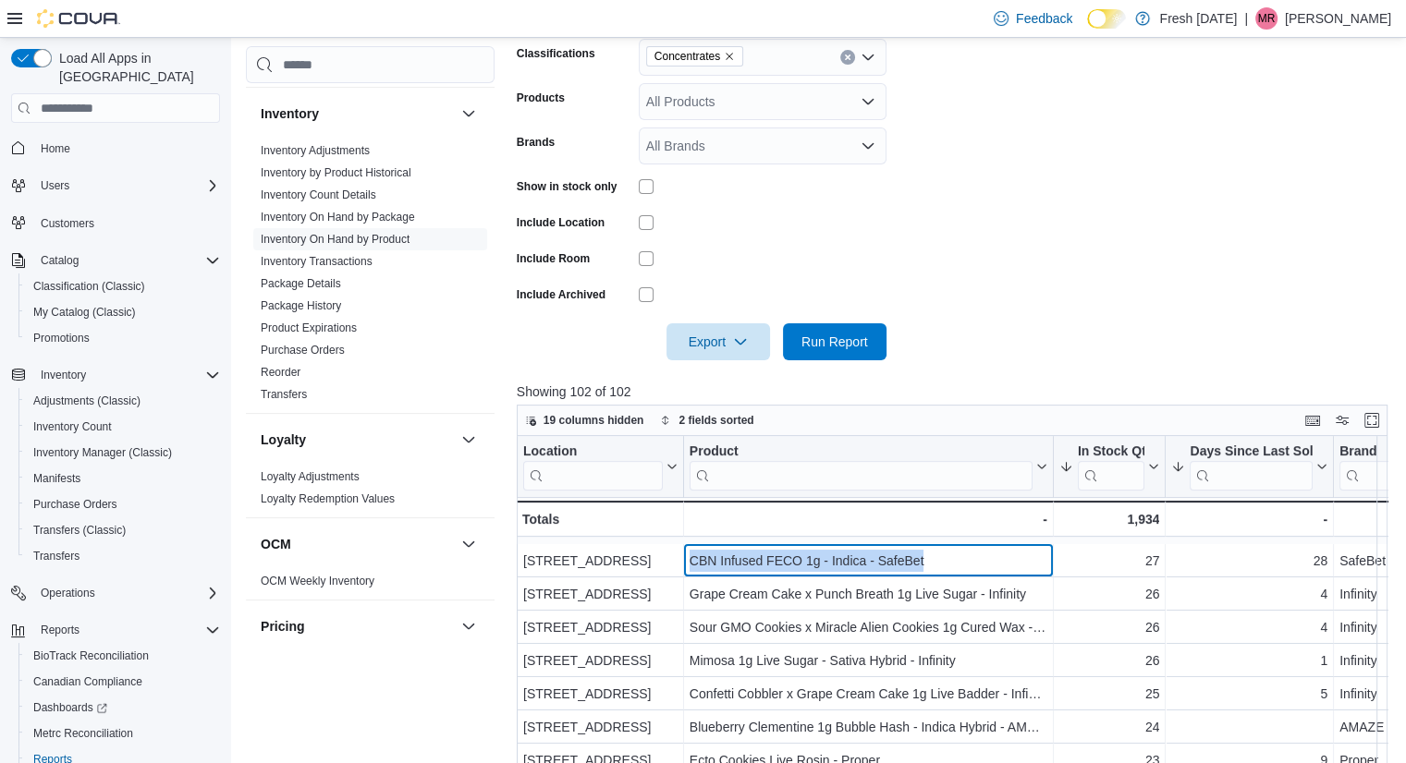
scroll to position [645, 0]
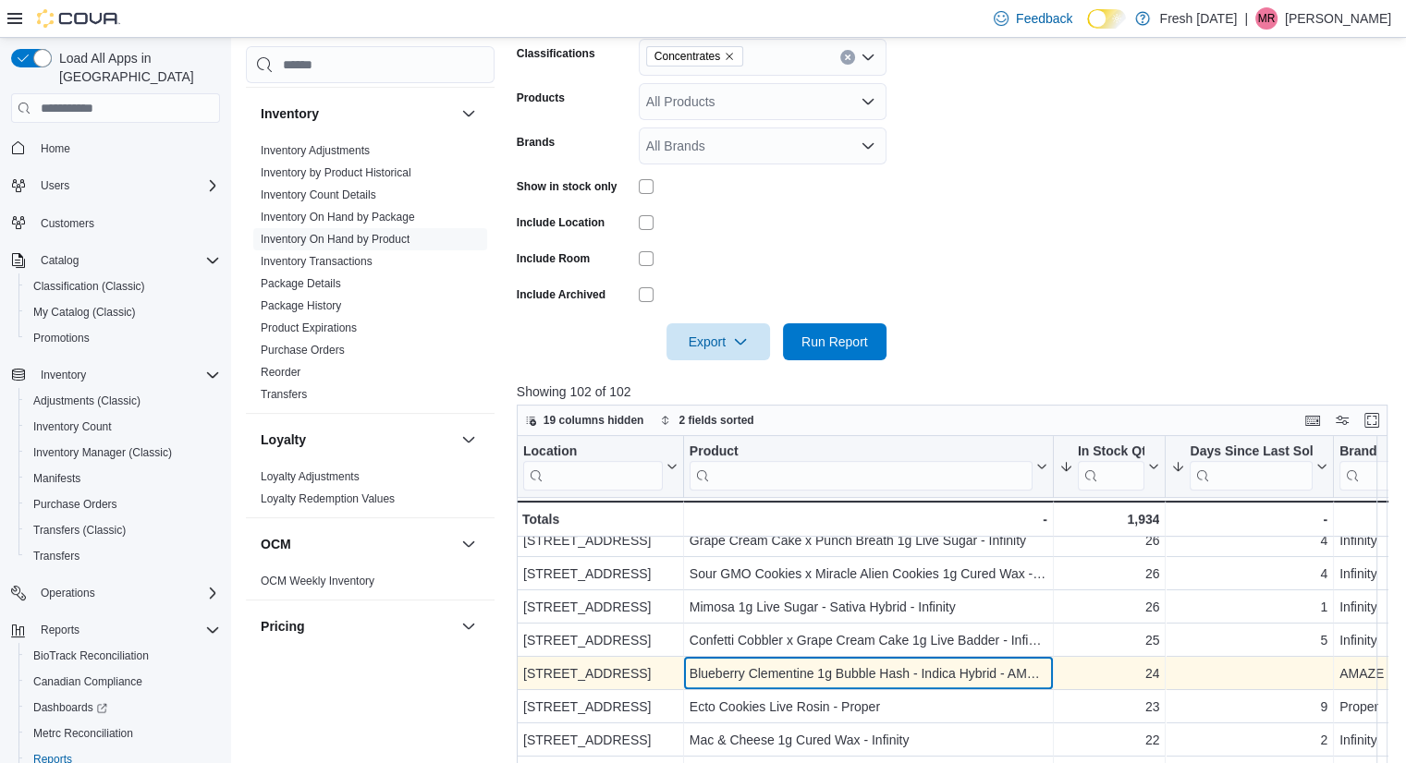
click at [946, 669] on div "Blueberry Clementine 1g Bubble Hash - Indica Hybrid - AMAZE" at bounding box center [869, 674] width 358 height 22
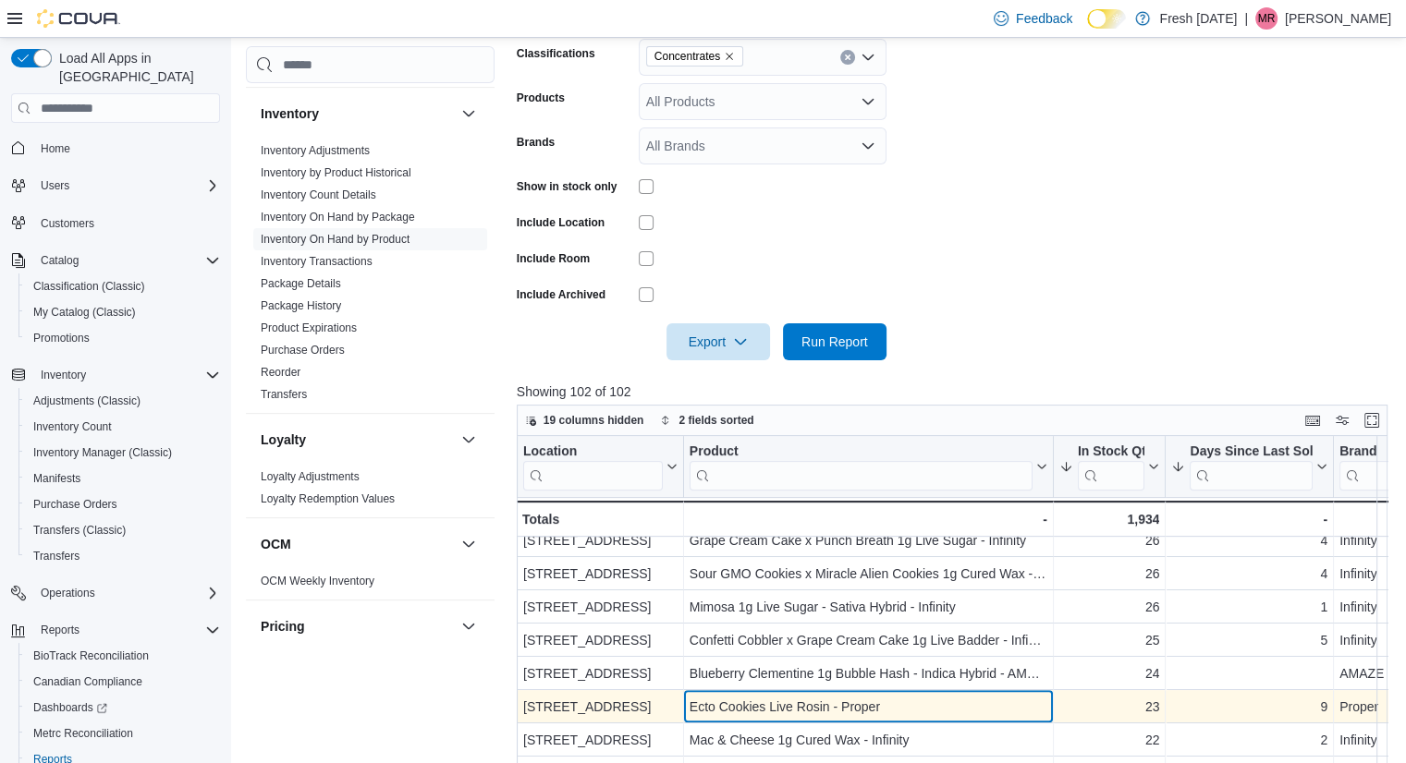
click at [770, 709] on div "Ecto Cookies Live Rosin - Proper" at bounding box center [869, 707] width 358 height 22
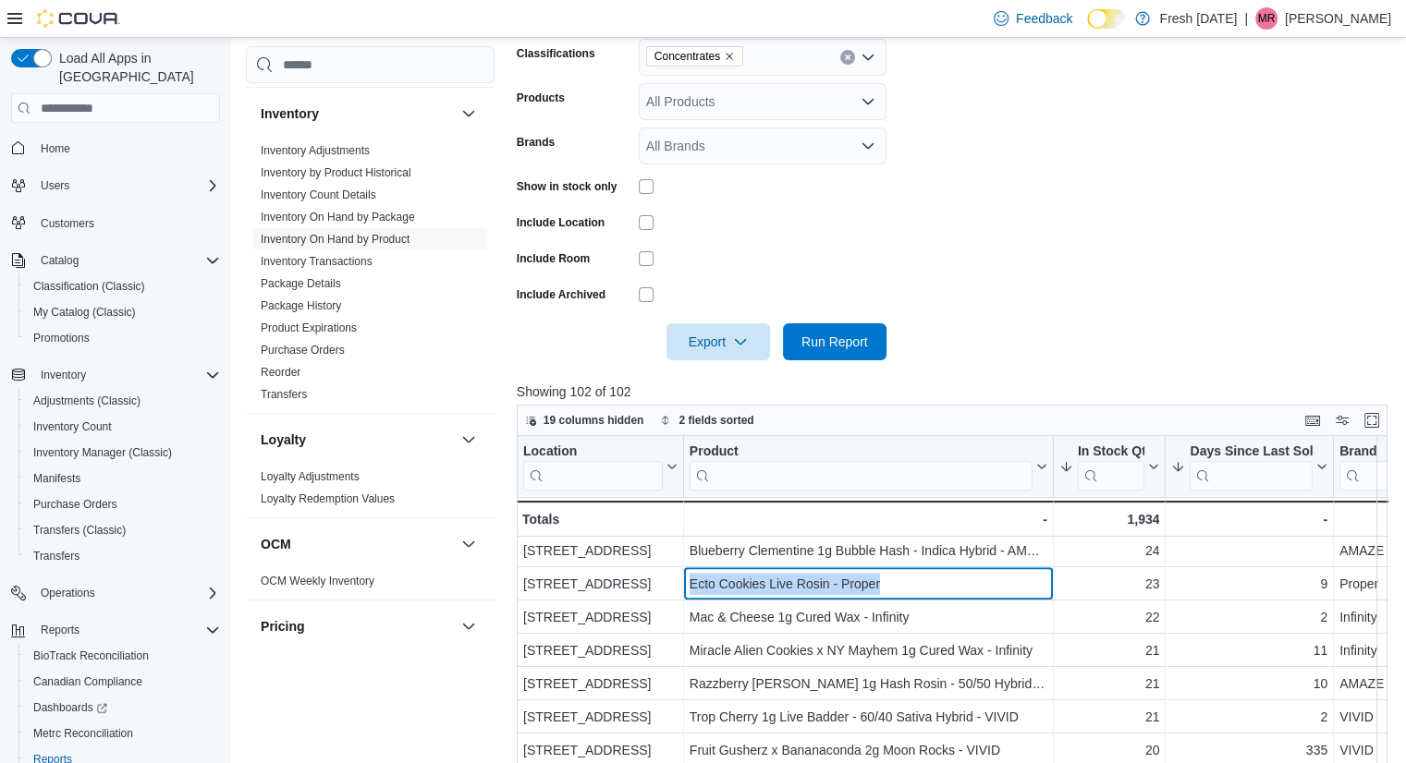
scroll to position [767, 0]
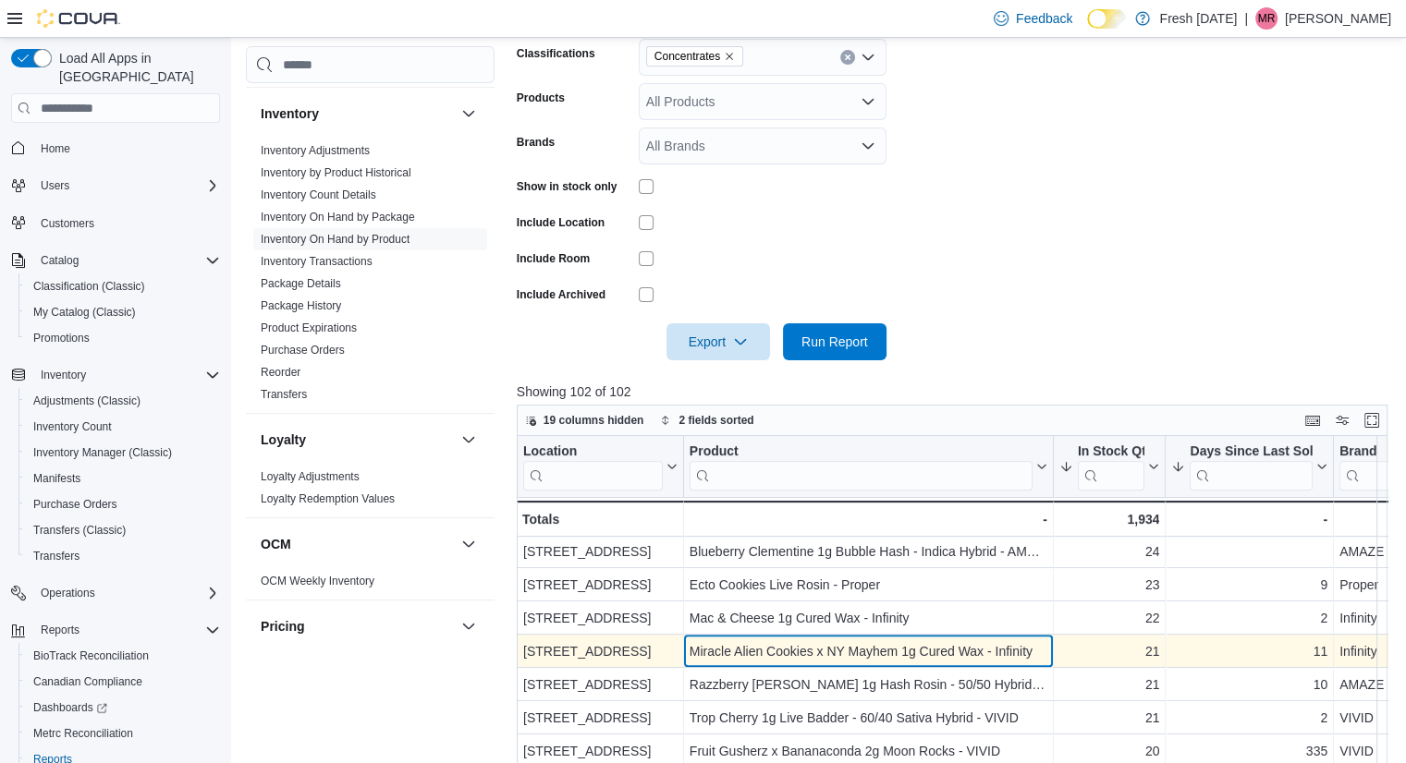
click at [834, 651] on div "Miracle Alien Cookies x NY Mayhem 1g Cured Wax - Infinity" at bounding box center [869, 652] width 358 height 22
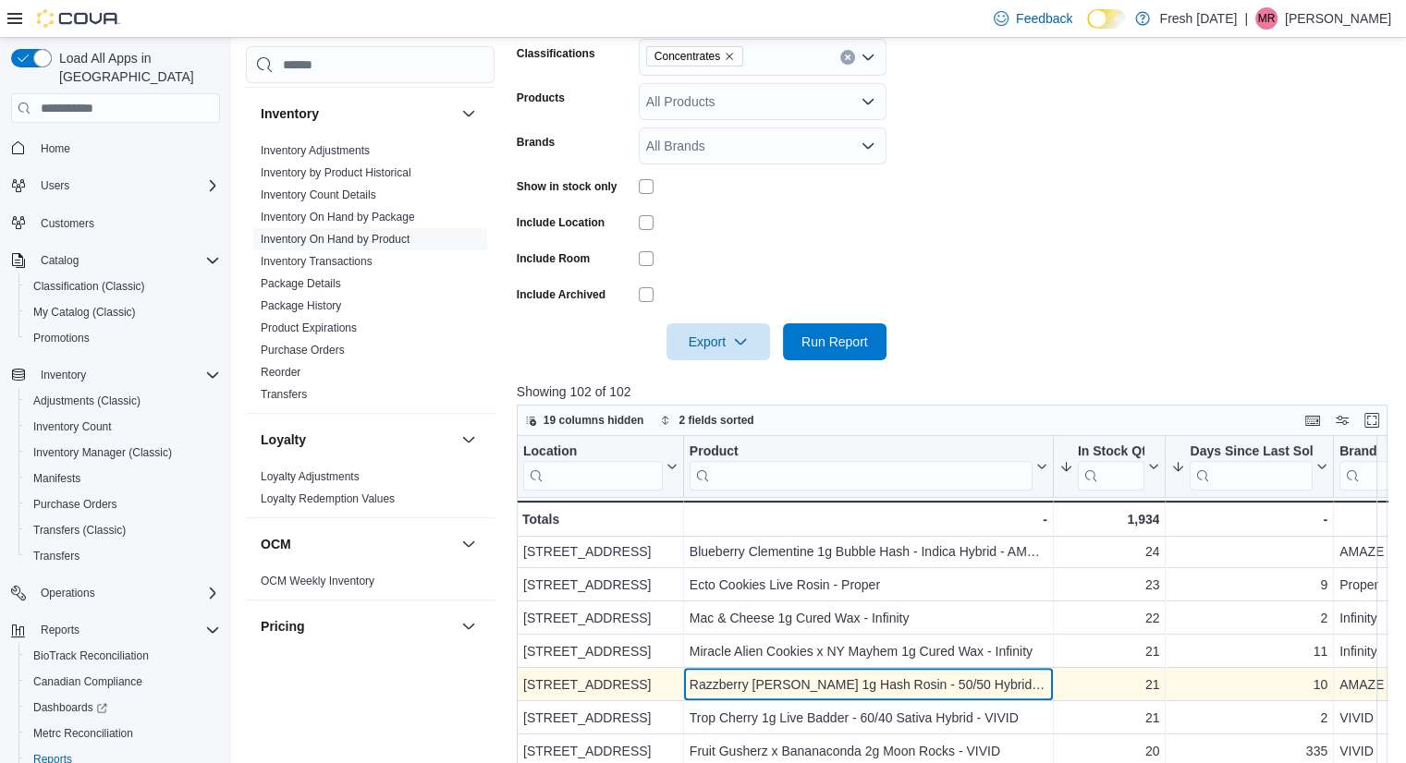
click at [976, 688] on div "Razzberry [PERSON_NAME] 1g Hash Rosin - 50/50 Hybrid - AMAZE" at bounding box center [869, 685] width 358 height 22
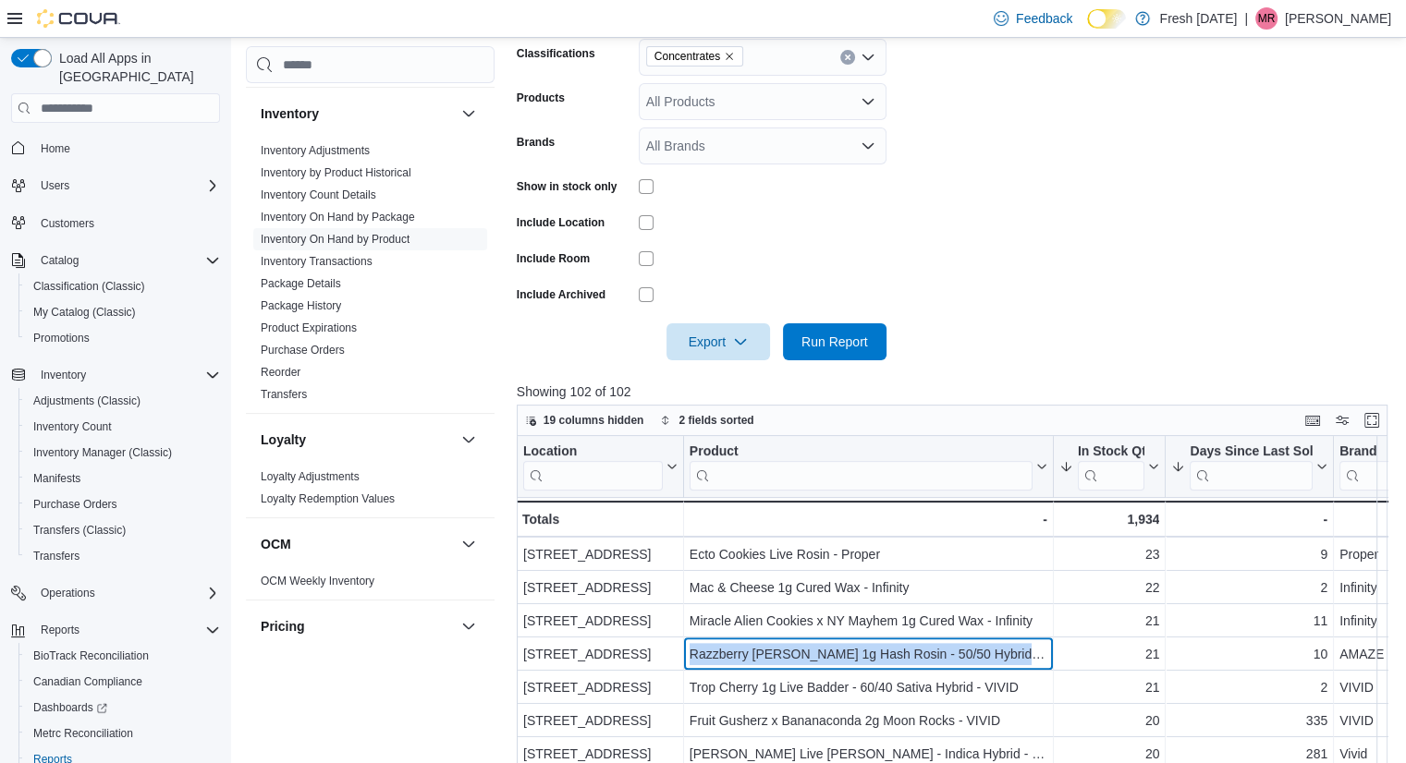
scroll to position [799, 0]
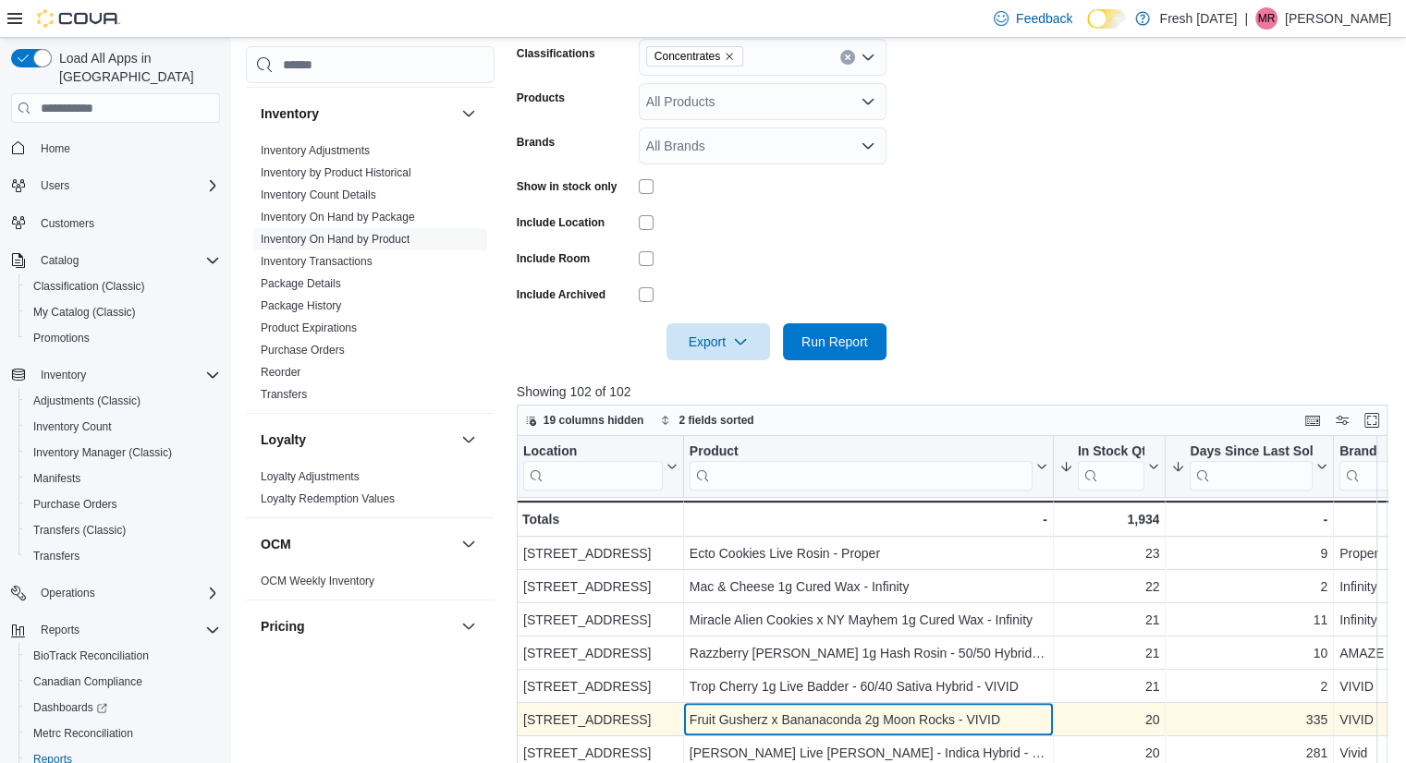
click at [853, 714] on div "Fruit Gusherz x Bananaconda 2g Moon Rocks - VIVID" at bounding box center [869, 720] width 358 height 22
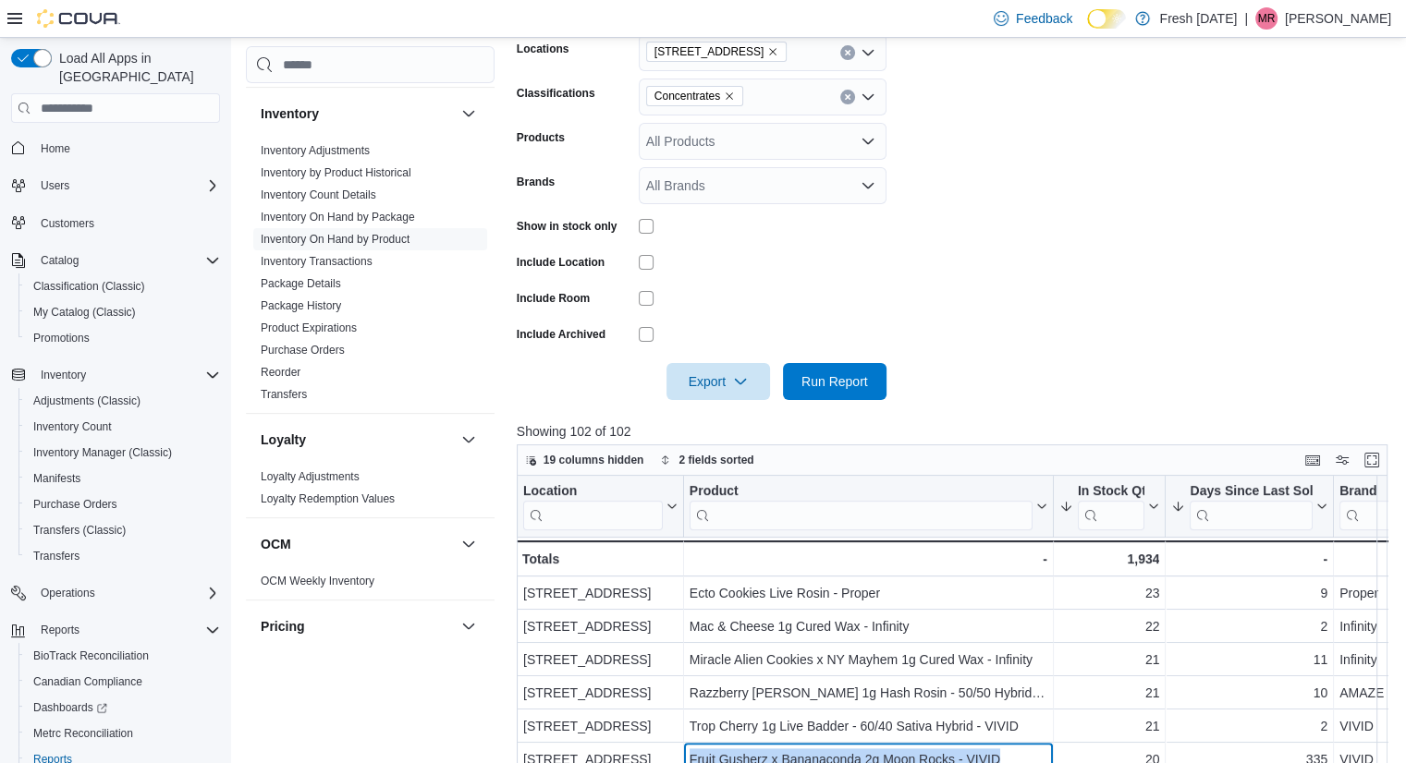
scroll to position [309, 0]
click at [732, 92] on icon "Remove Concentrates from selection in this group" at bounding box center [729, 97] width 11 height 11
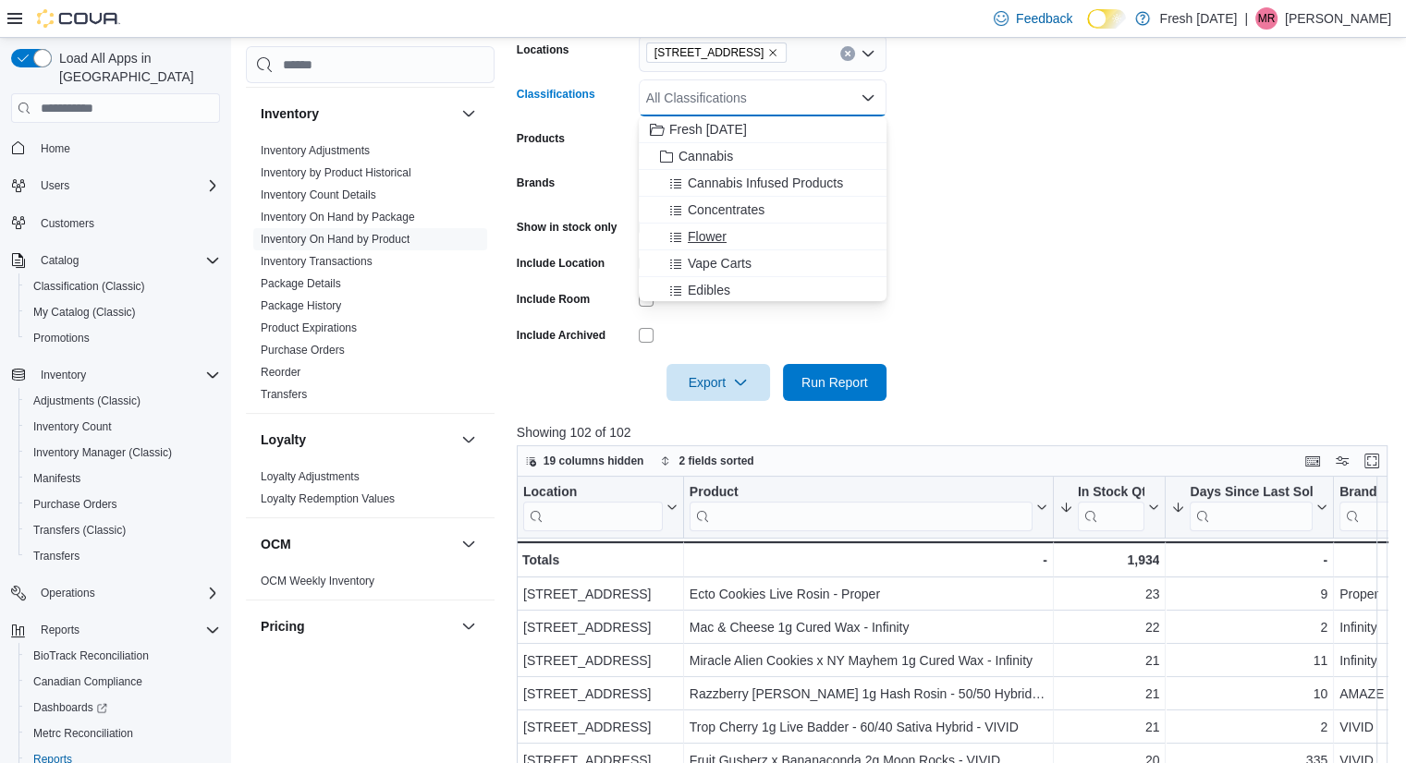
click at [759, 227] on div "Flower" at bounding box center [763, 236] width 226 height 18
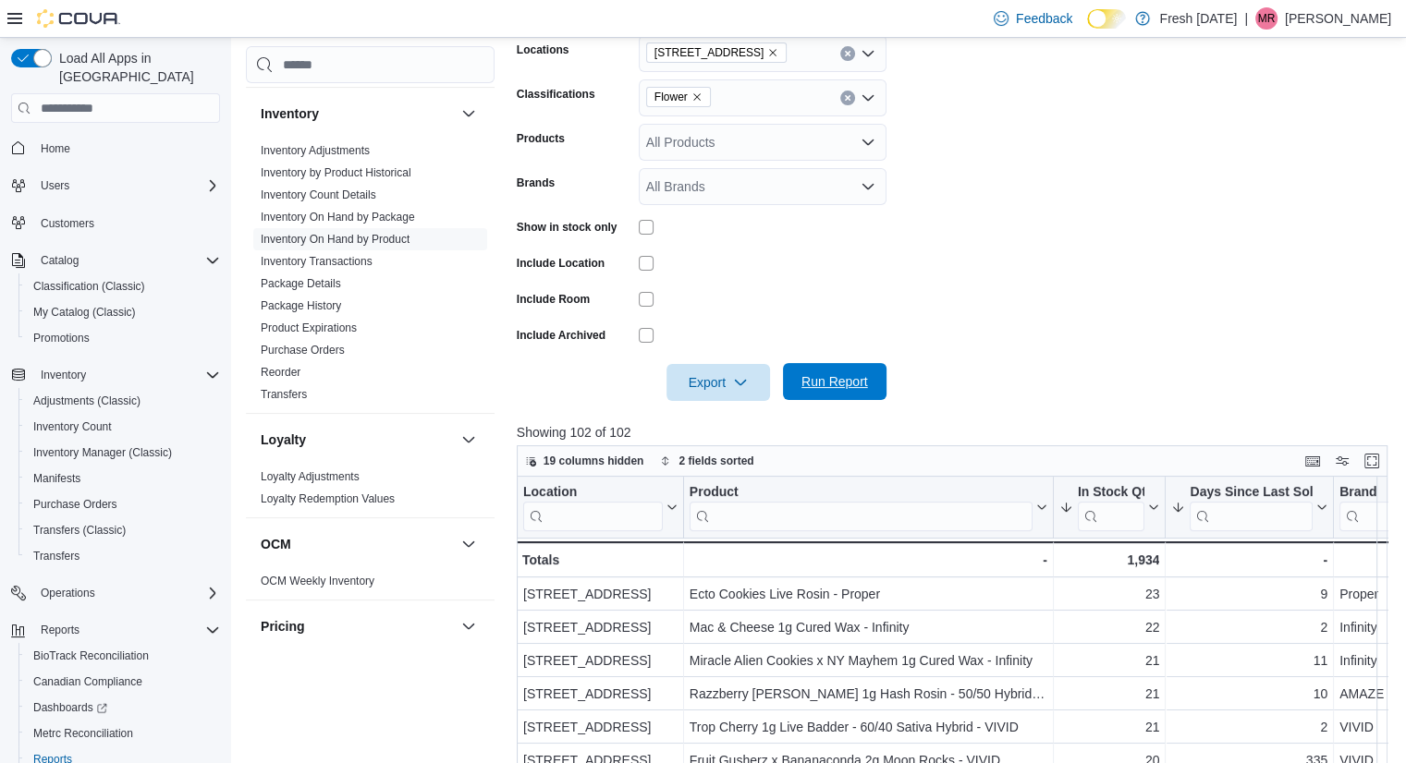
click at [823, 382] on span "Run Report" at bounding box center [834, 381] width 67 height 18
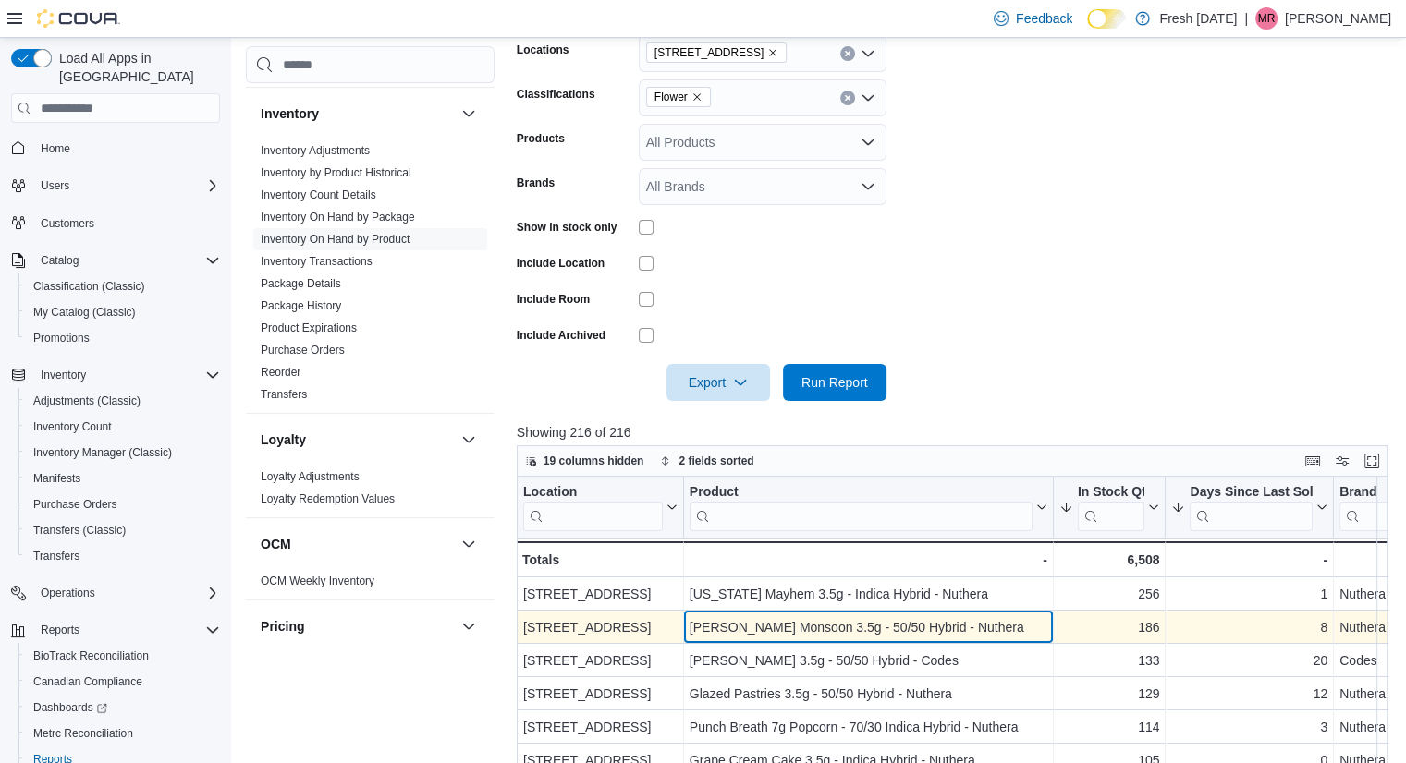
click at [865, 632] on div "[PERSON_NAME] Monsoon 3.5g - 50/50 Hybrid - Nuthera" at bounding box center [869, 628] width 358 height 22
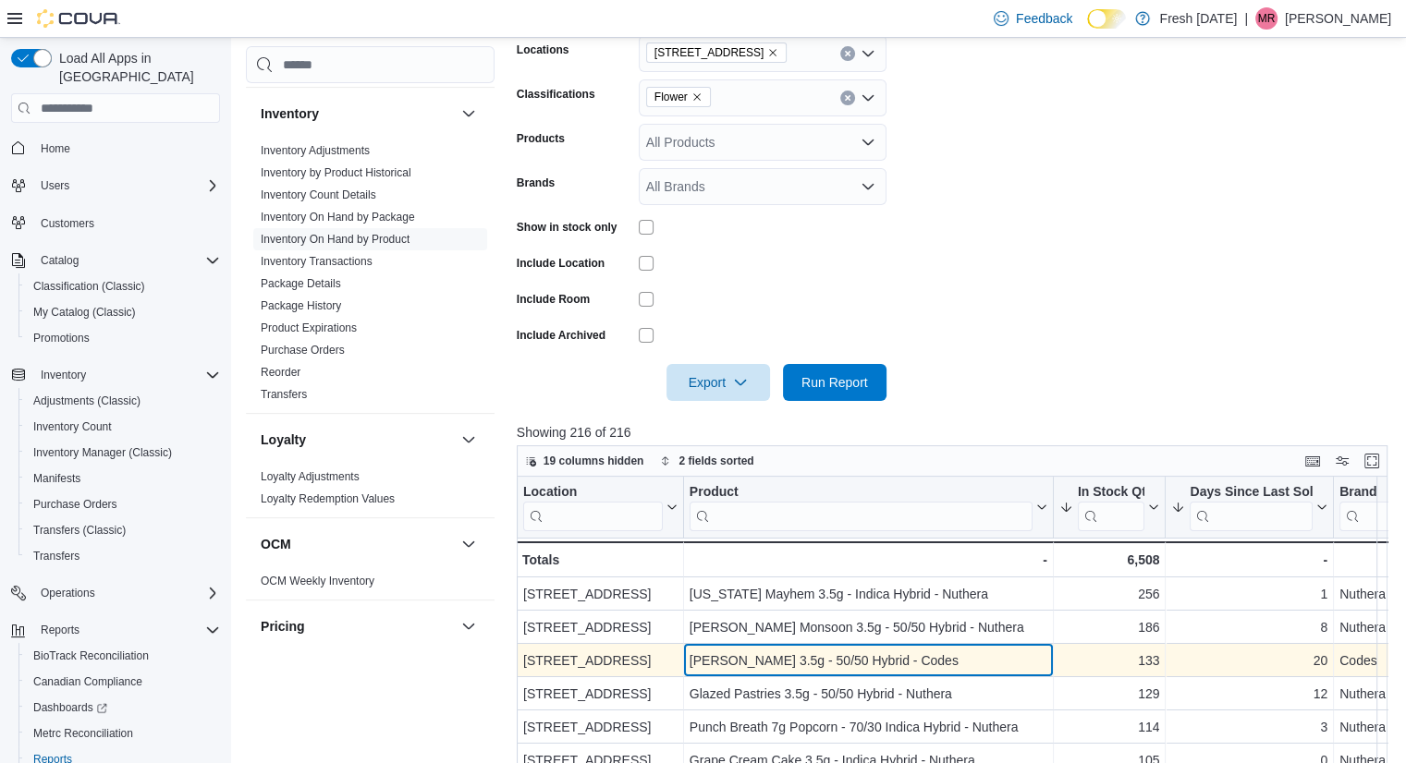
click at [908, 658] on div "[PERSON_NAME] 3.5g - 50/50 Hybrid - Codes" at bounding box center [869, 661] width 358 height 22
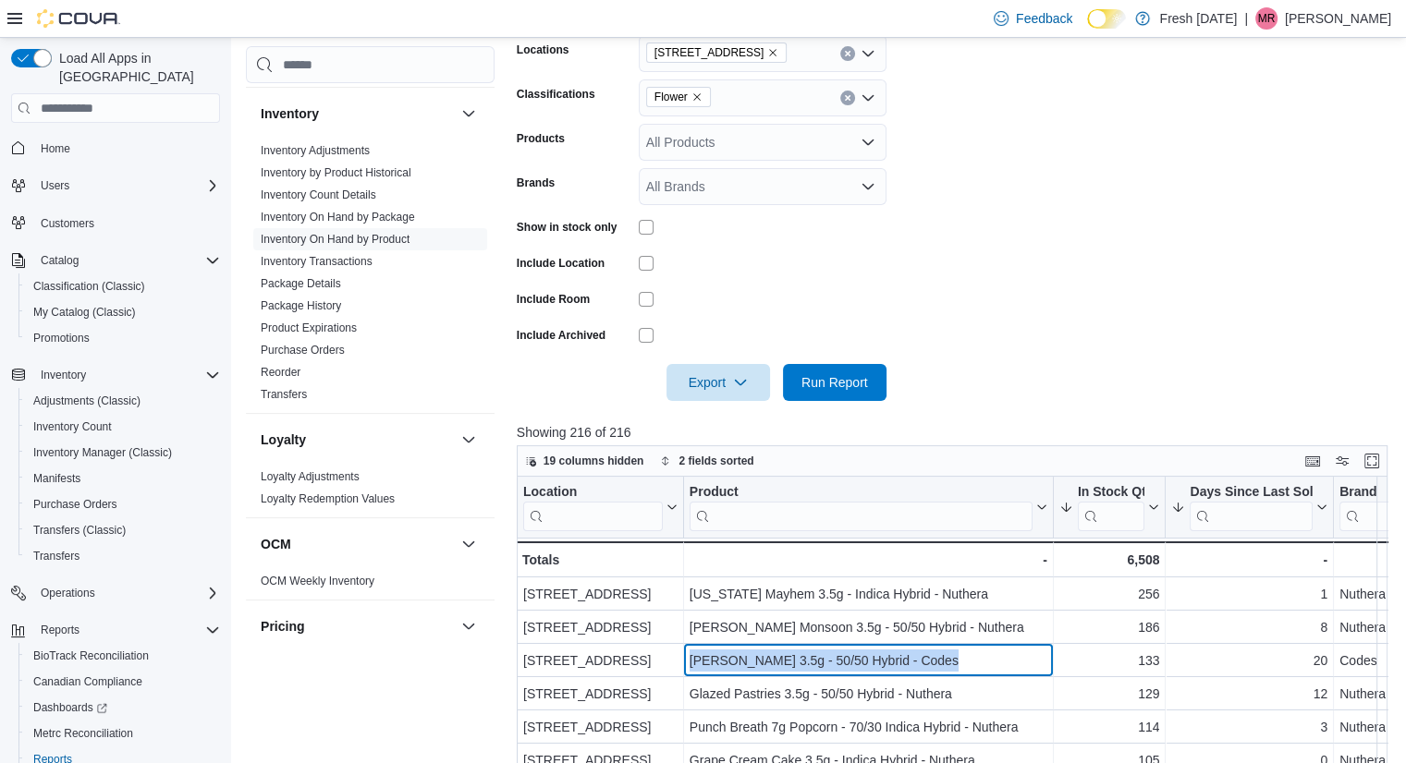
scroll to position [11, 0]
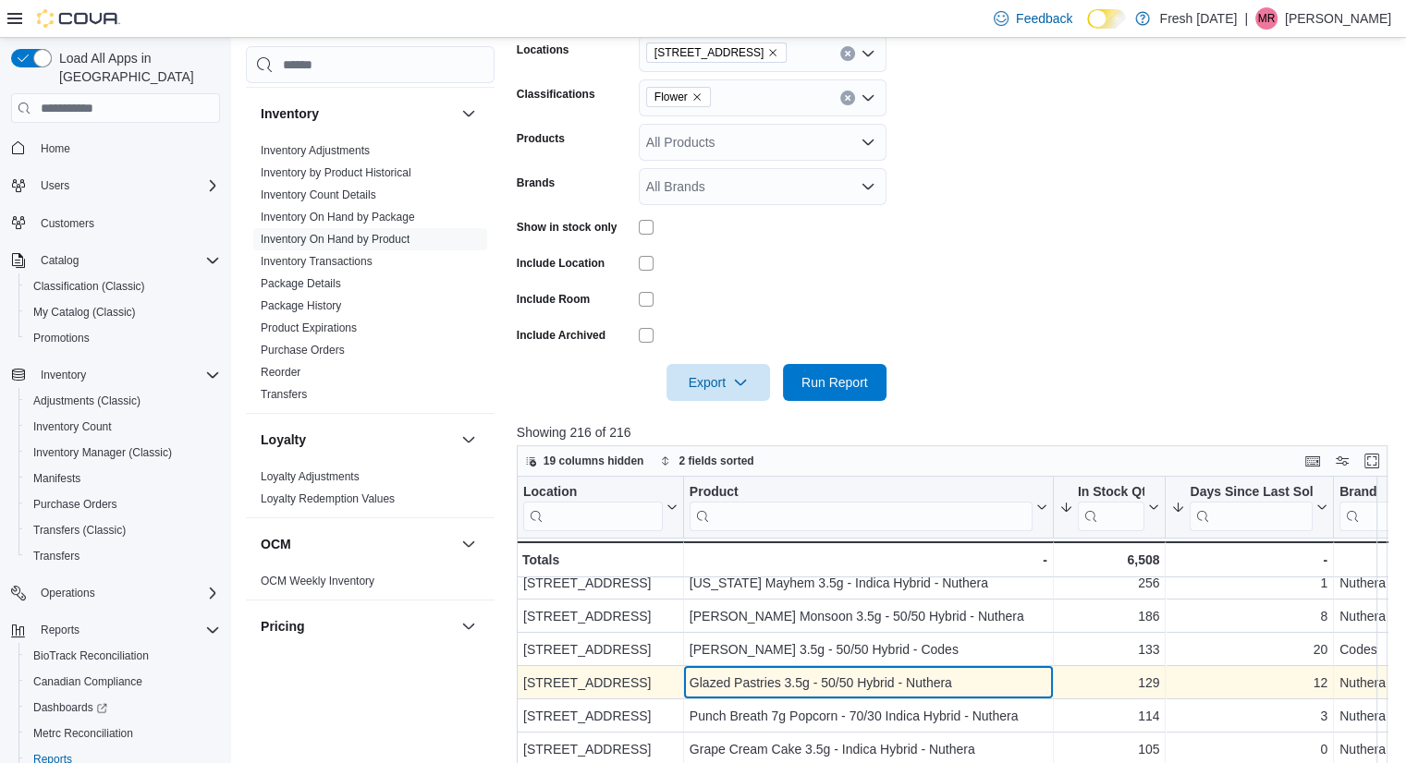
click at [934, 686] on div "Glazed Pastries 3.5g - 50/50 Hybrid - Nuthera" at bounding box center [869, 683] width 358 height 22
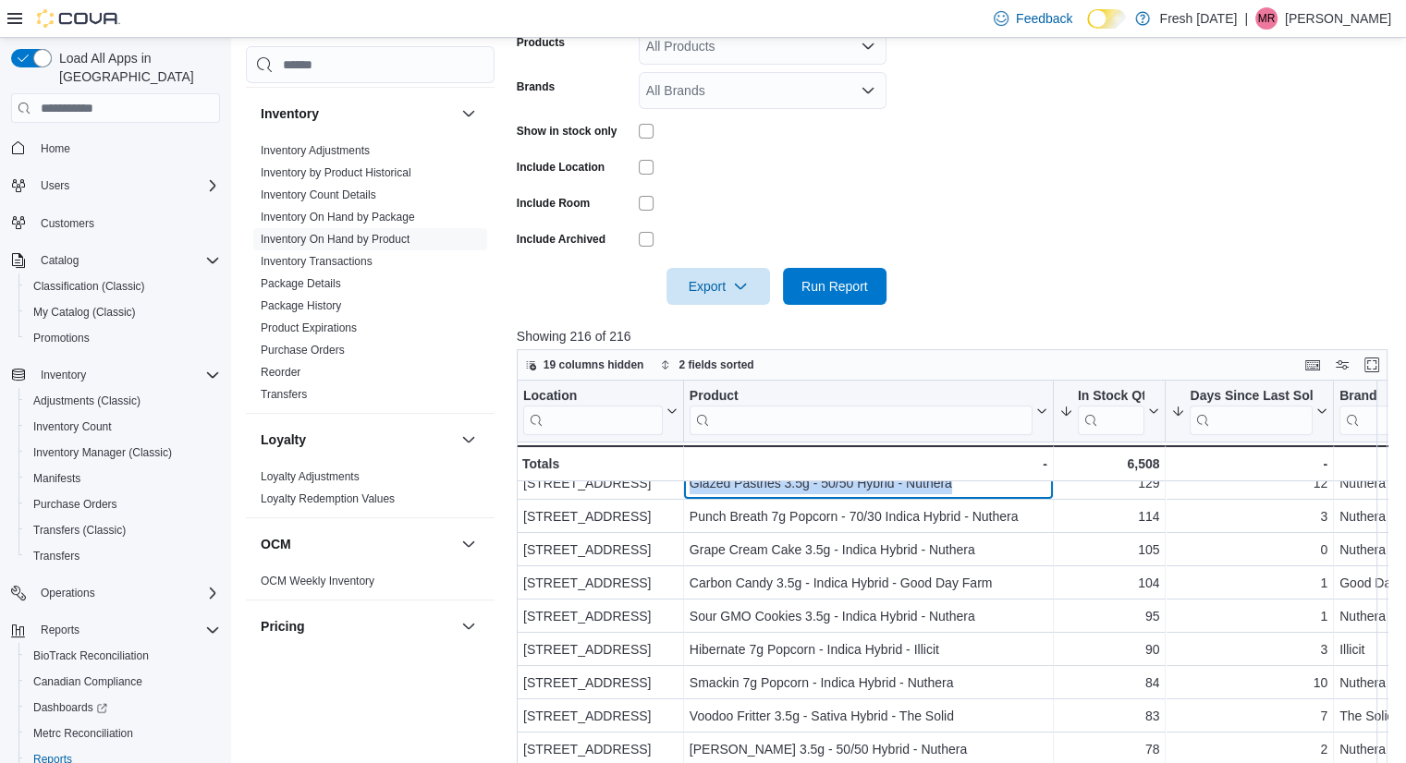
scroll to position [136, 0]
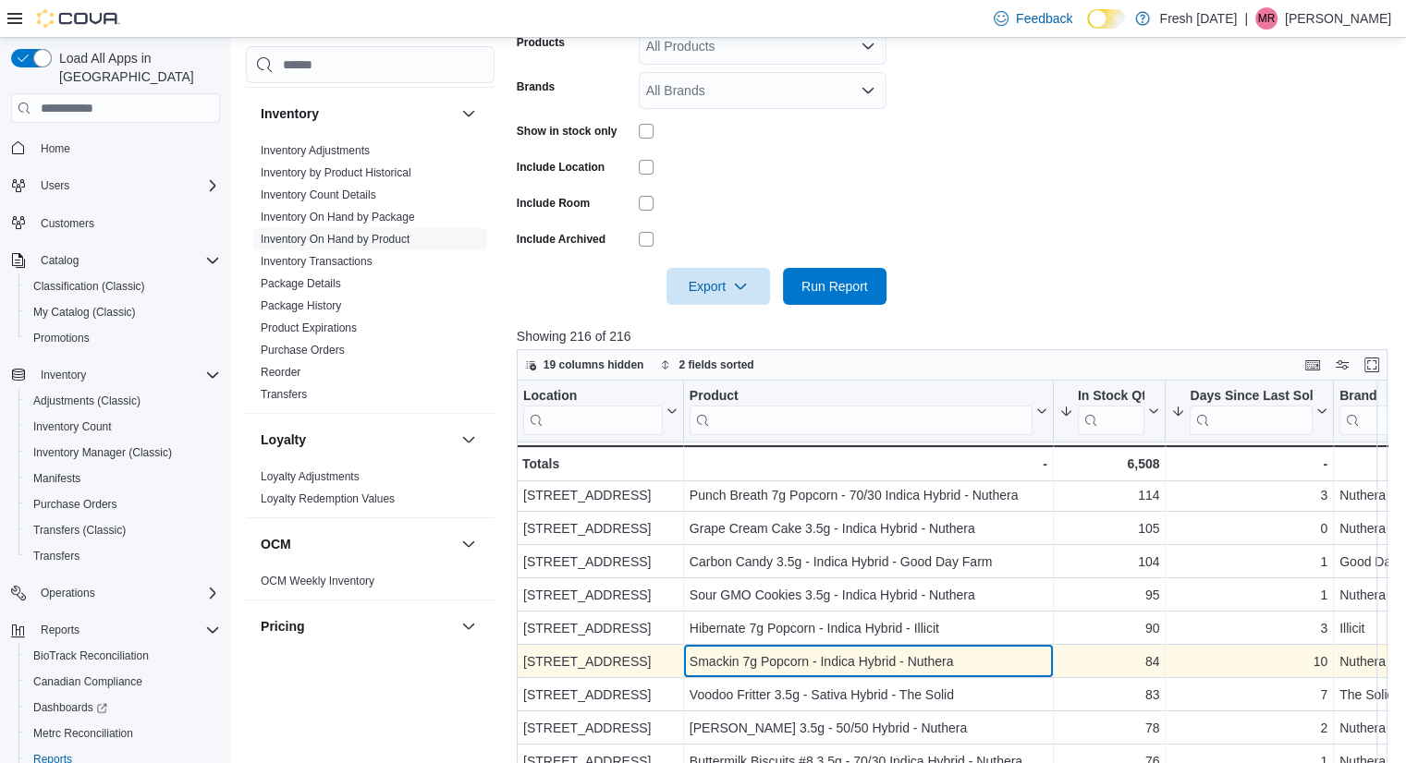
click at [875, 662] on div "Smackin 7g Popcorn - Indica Hybrid - Nuthera" at bounding box center [869, 662] width 358 height 22
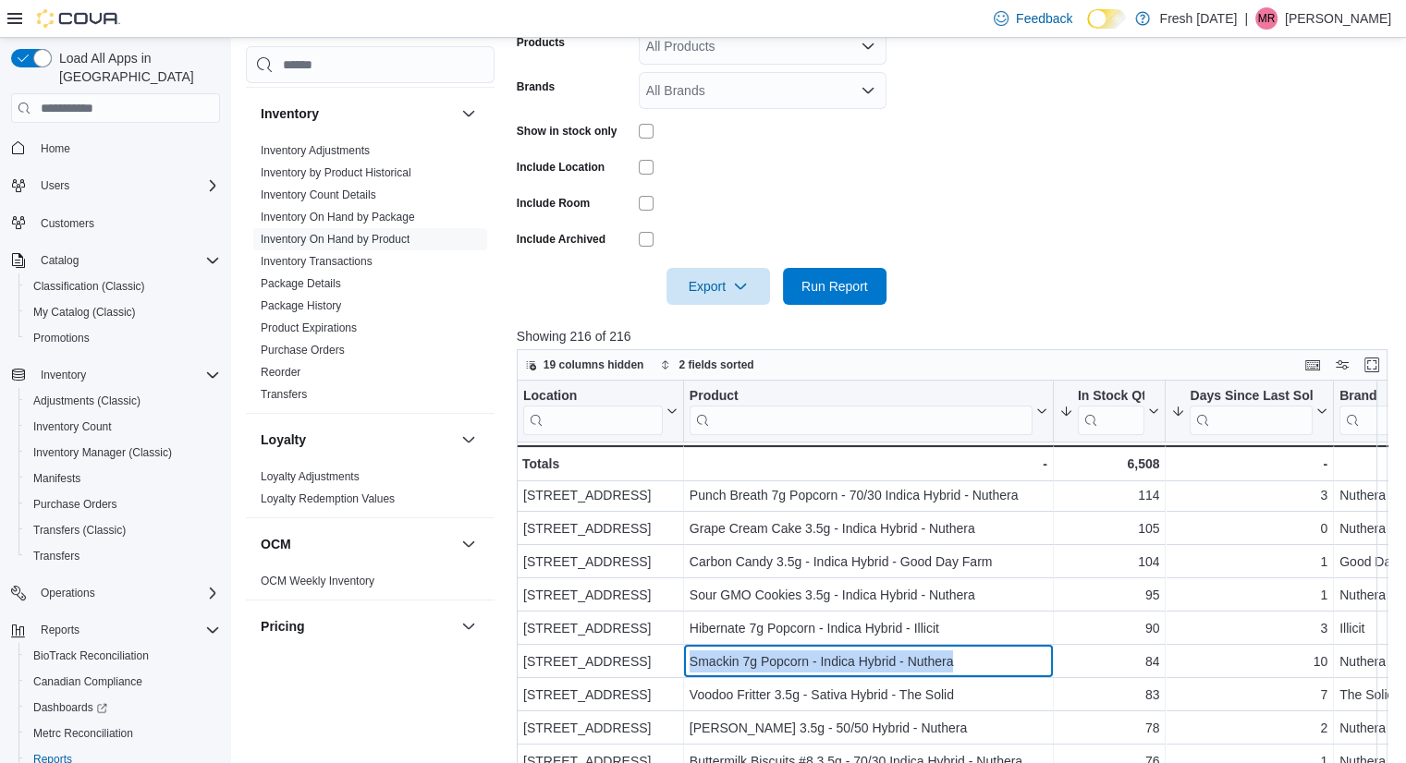
scroll to position [163, 0]
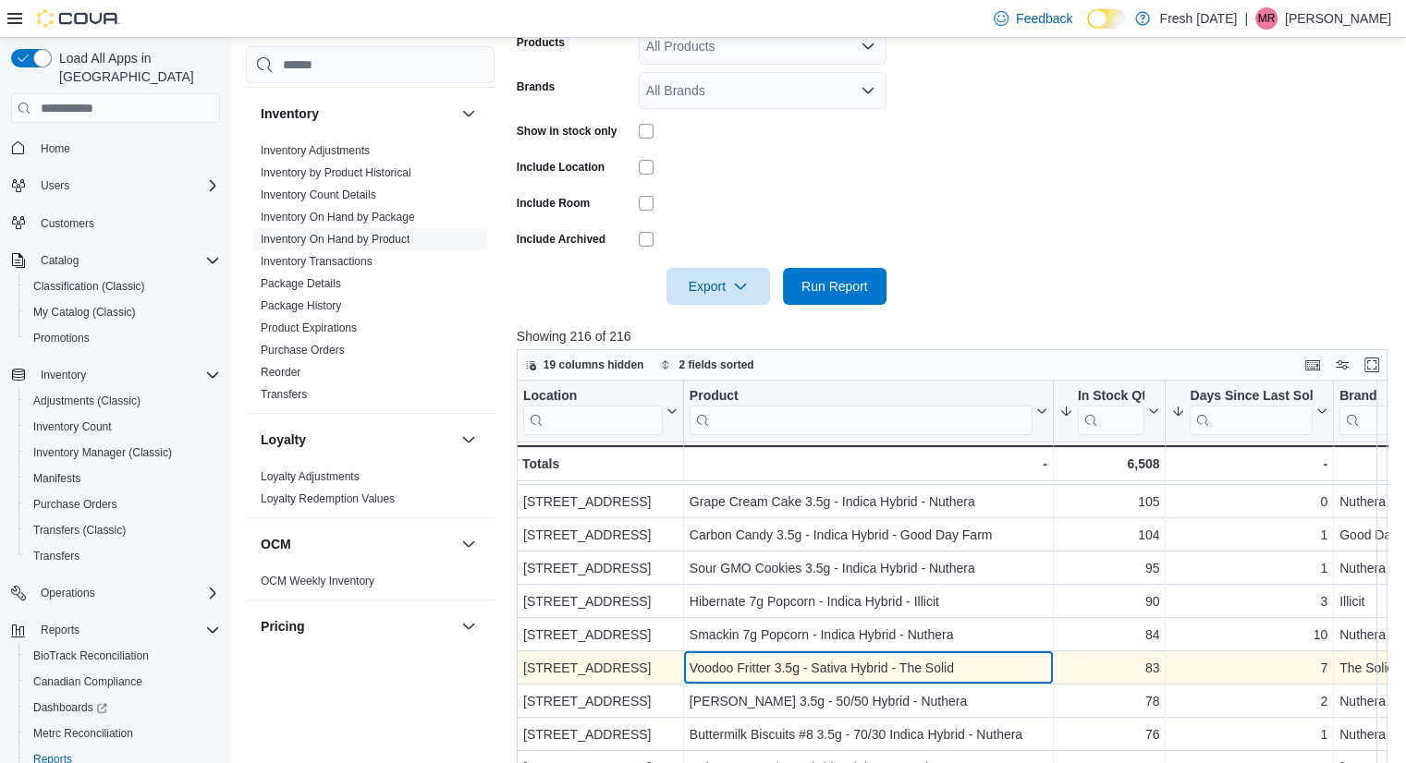
click at [902, 665] on div "Voodoo Fritter 3.5g - Sativa Hybrid - The Solid" at bounding box center [869, 668] width 358 height 22
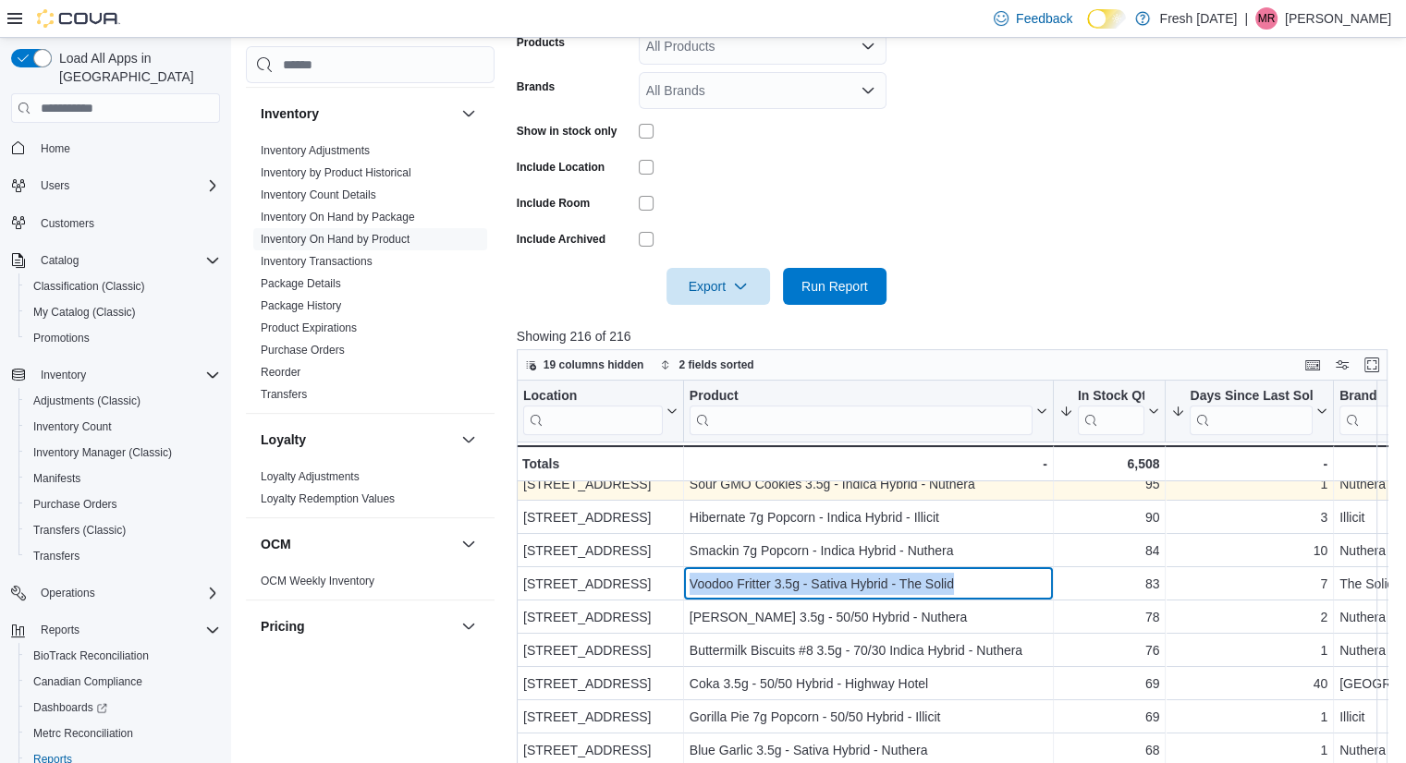
scroll to position [248, 0]
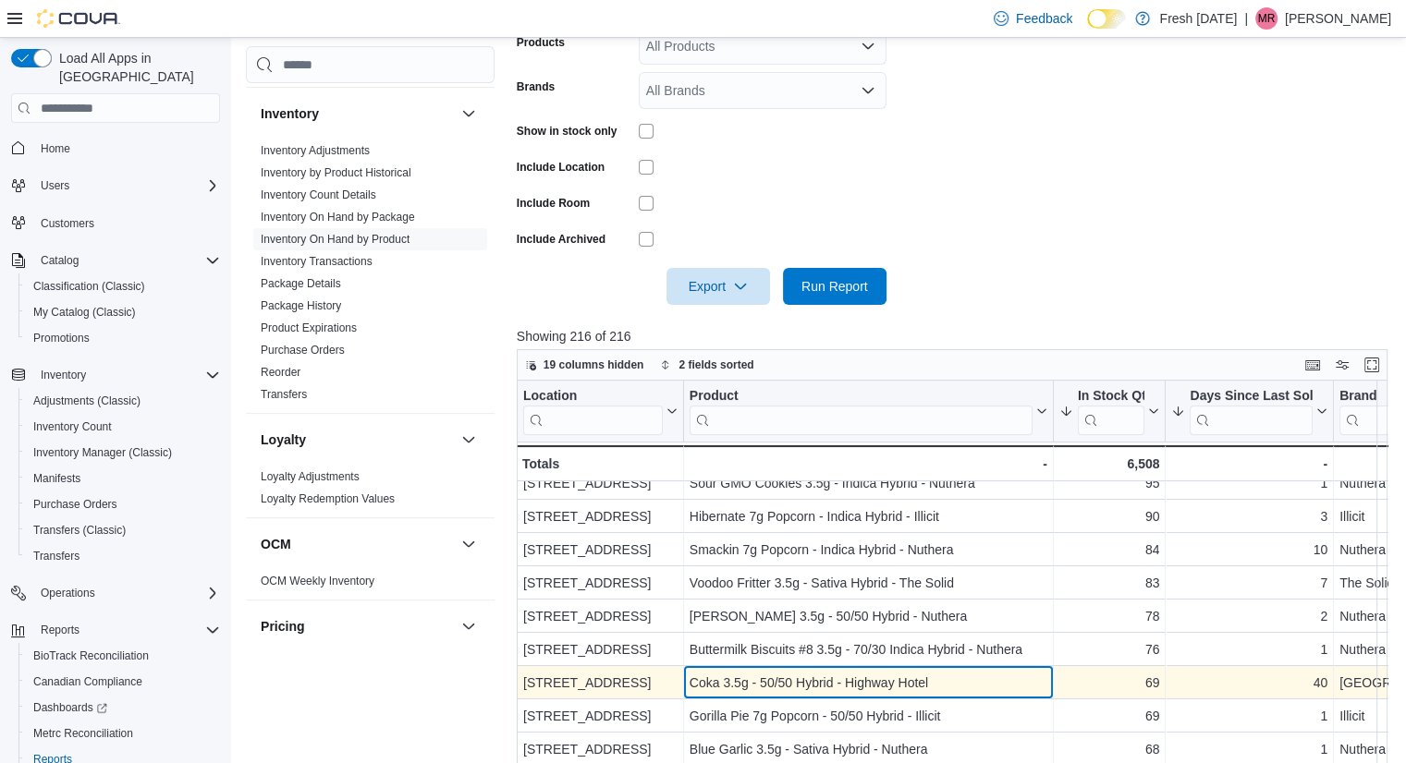
click at [976, 680] on div "Coka 3.5g - 50/50 Hybrid - Highway Hotel" at bounding box center [869, 683] width 358 height 22
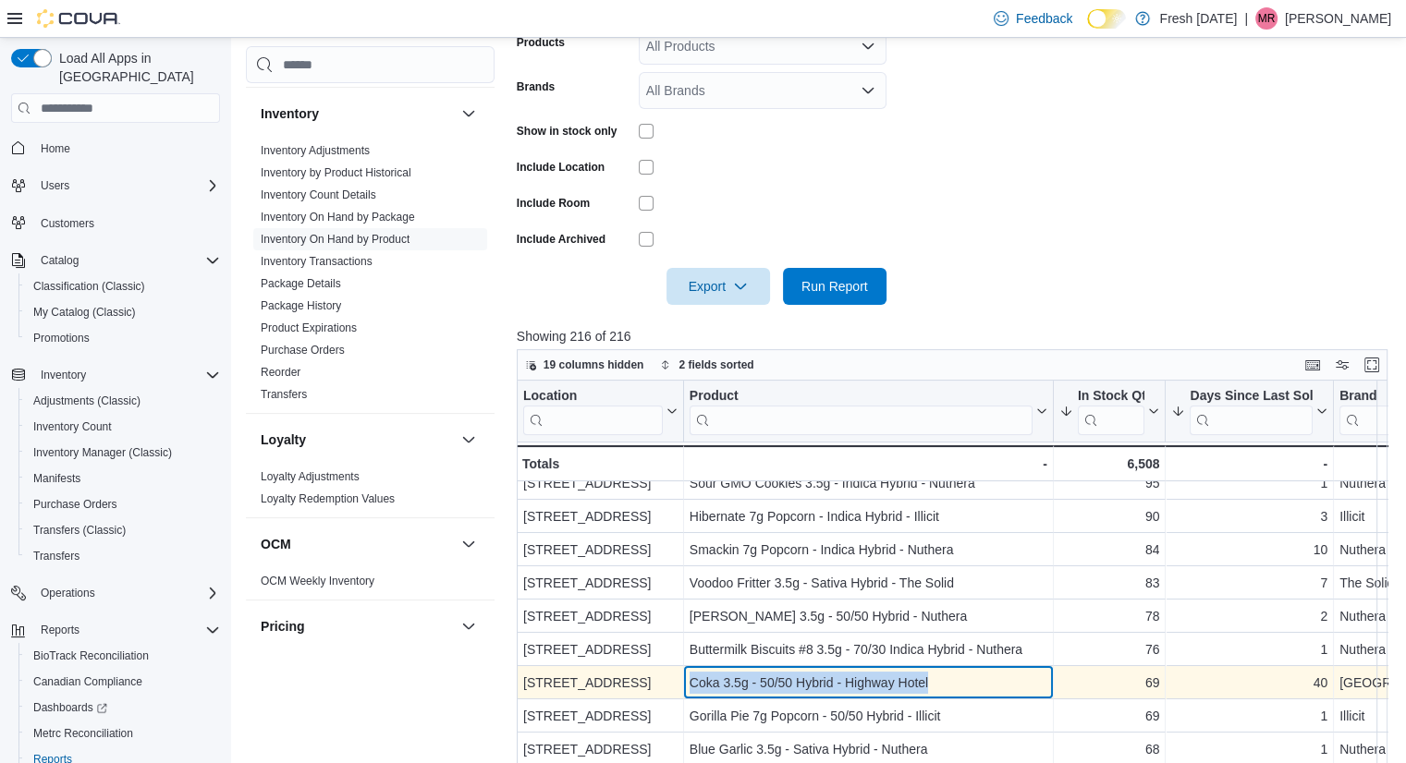
click at [976, 680] on div "Coka 3.5g - 50/50 Hybrid - Highway Hotel" at bounding box center [869, 683] width 358 height 22
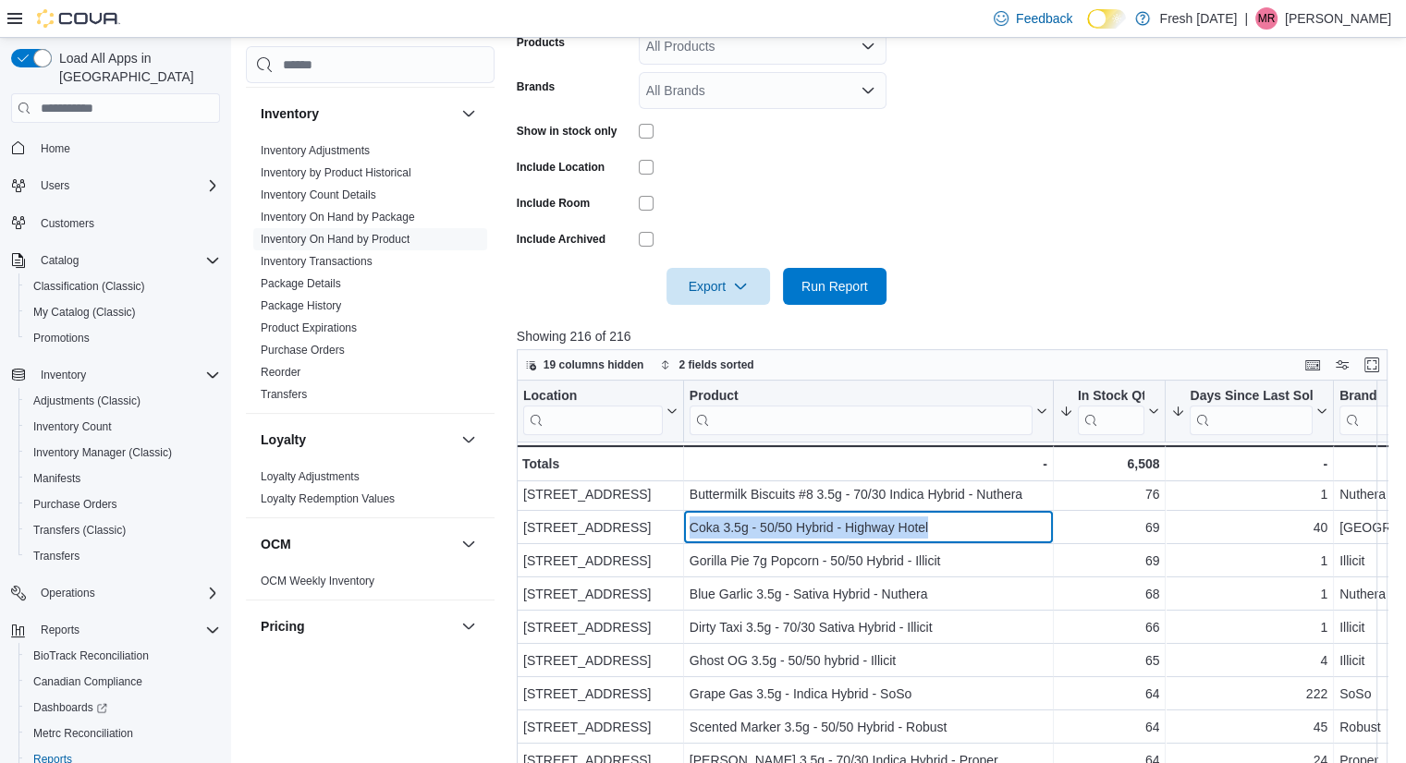
scroll to position [405, 0]
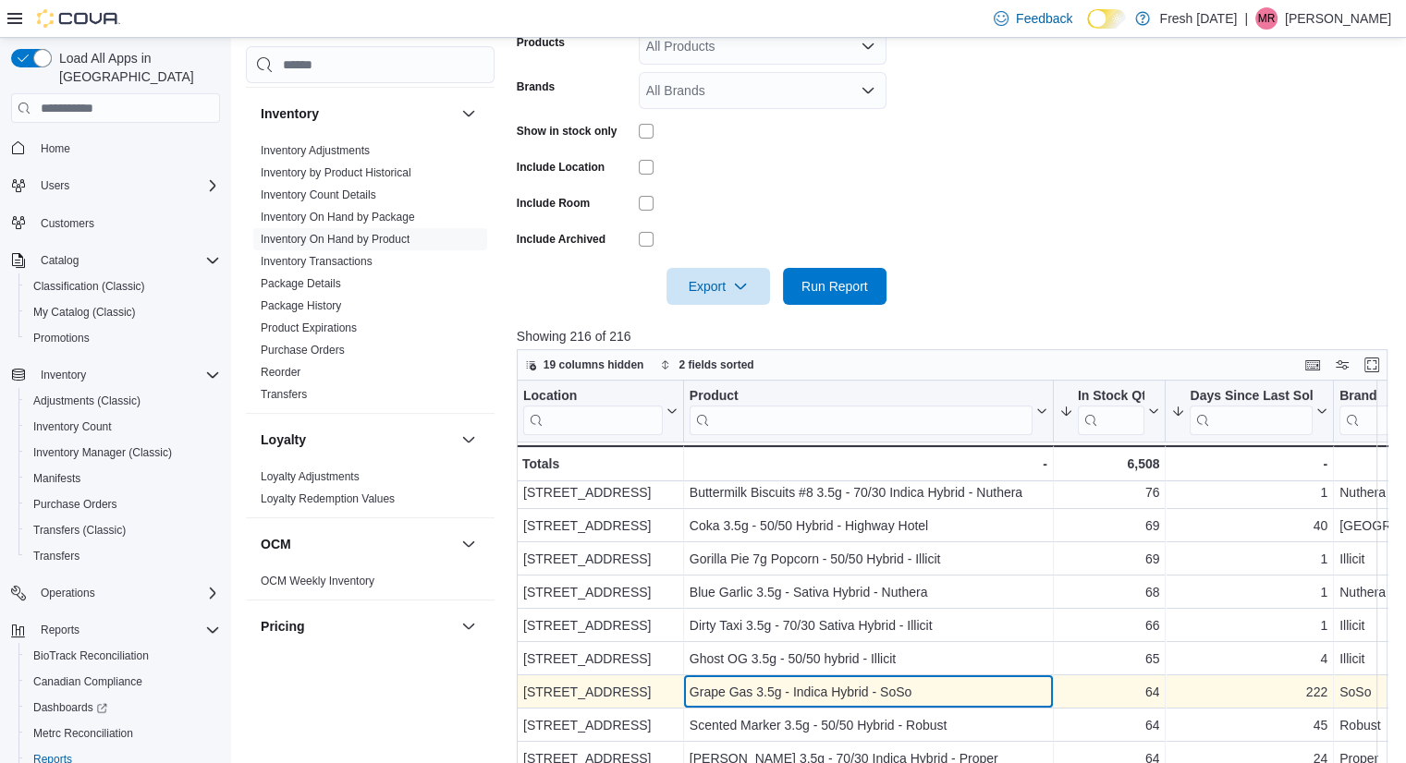
click at [907, 693] on div "Grape Gas 3.5g - Indica Hybrid - SoSo" at bounding box center [869, 692] width 358 height 22
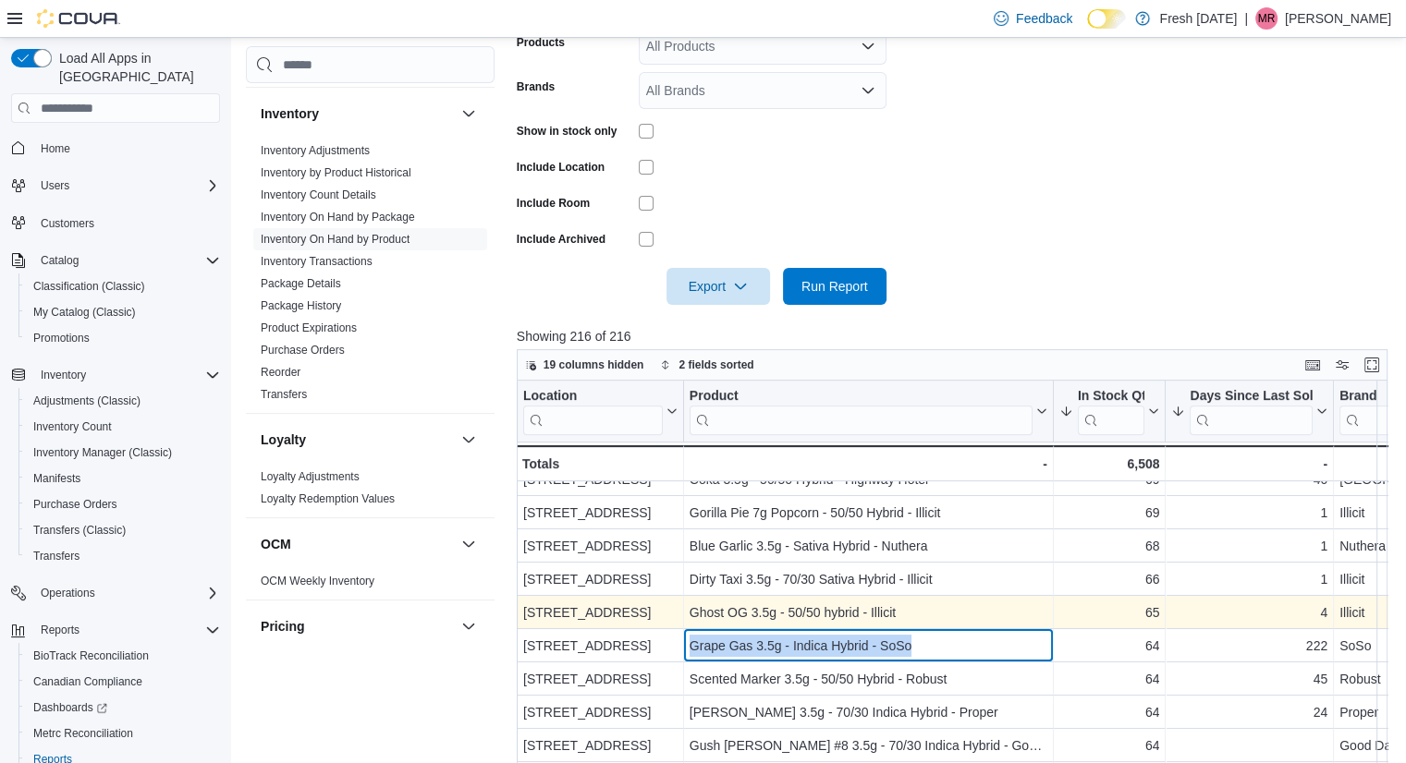
scroll to position [470, 0]
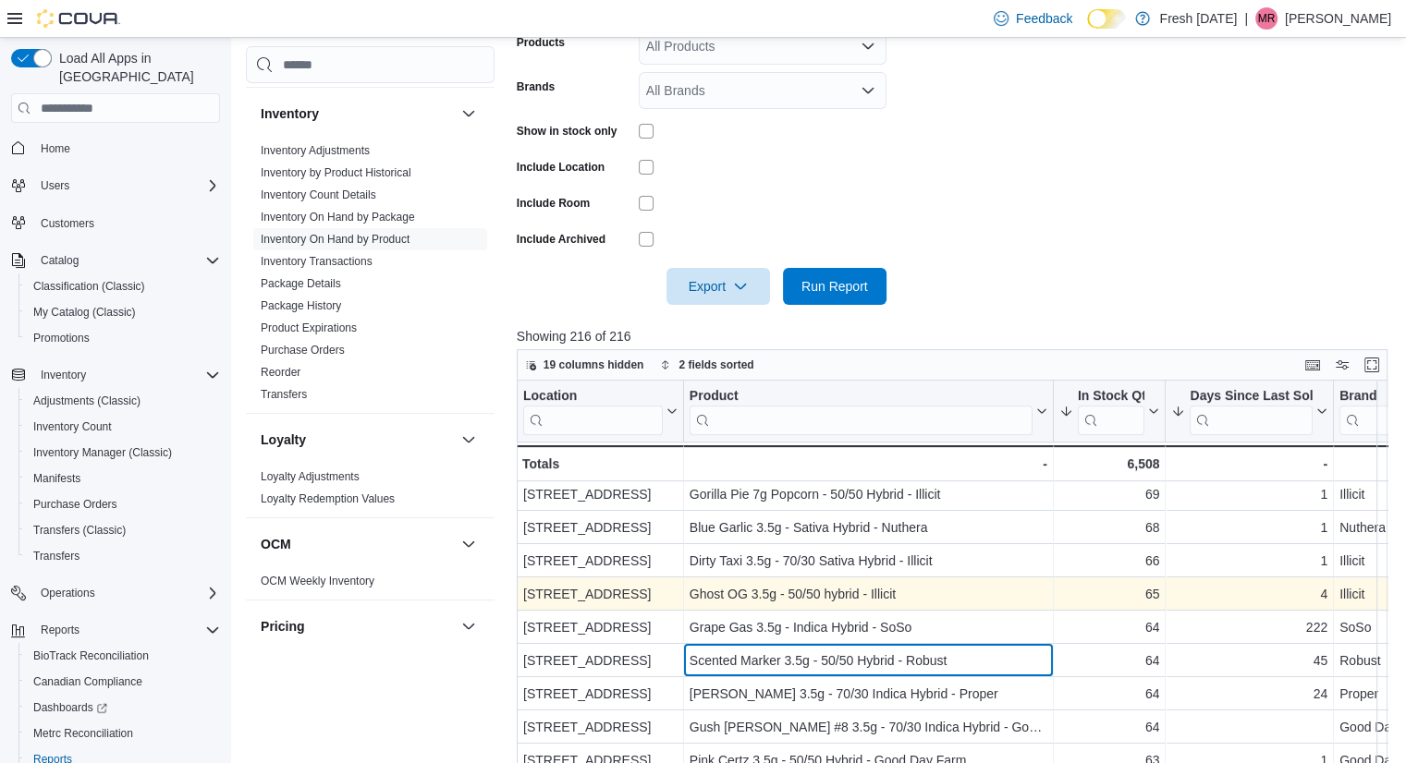
click at [934, 664] on div "Scented Marker 3.5g - 50/50 Hybrid - Robust" at bounding box center [869, 661] width 358 height 22
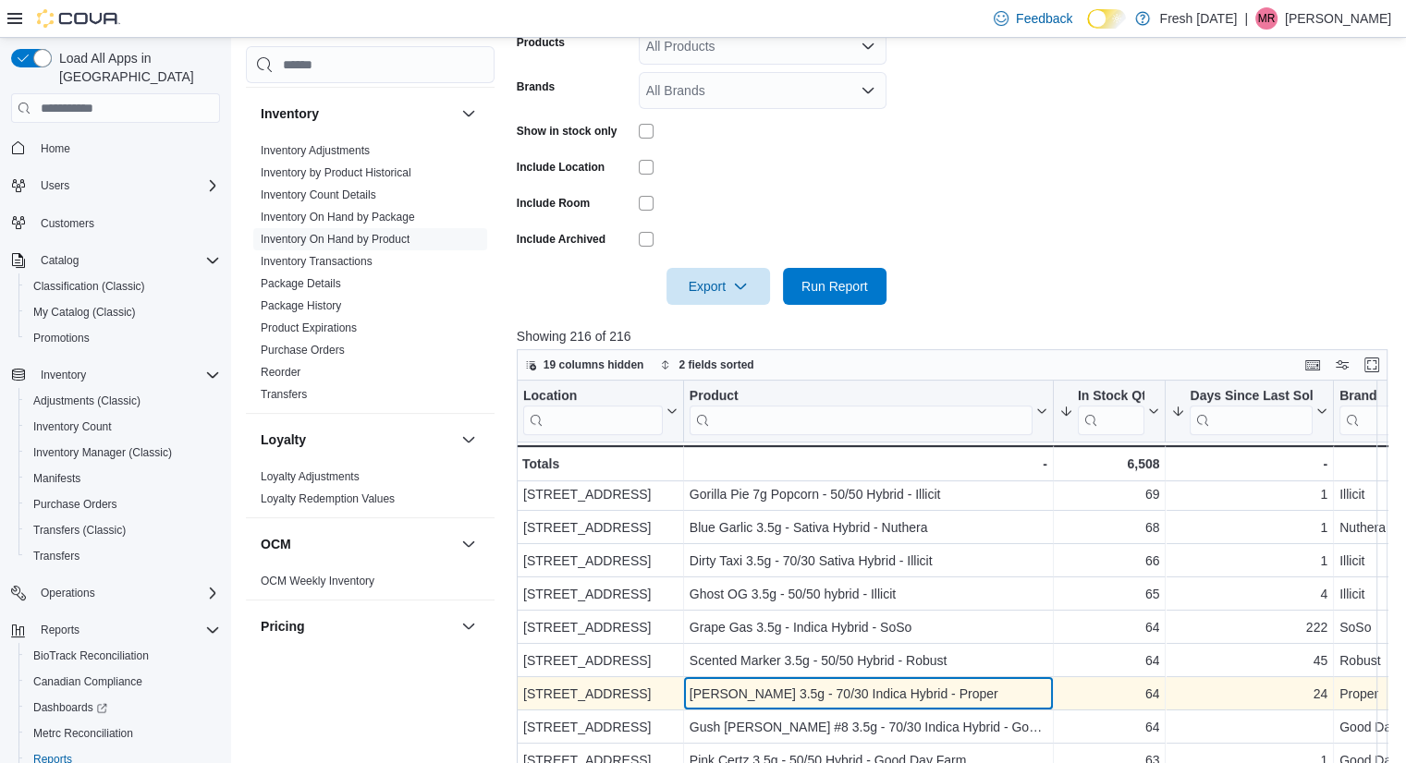
click at [875, 697] on div "[PERSON_NAME] 3.5g - 70/30 Indica Hybrid - Proper" at bounding box center [869, 694] width 358 height 22
click at [875, 700] on div "[PERSON_NAME] 3.5g - 70/30 Indica Hybrid - Proper" at bounding box center [869, 694] width 358 height 22
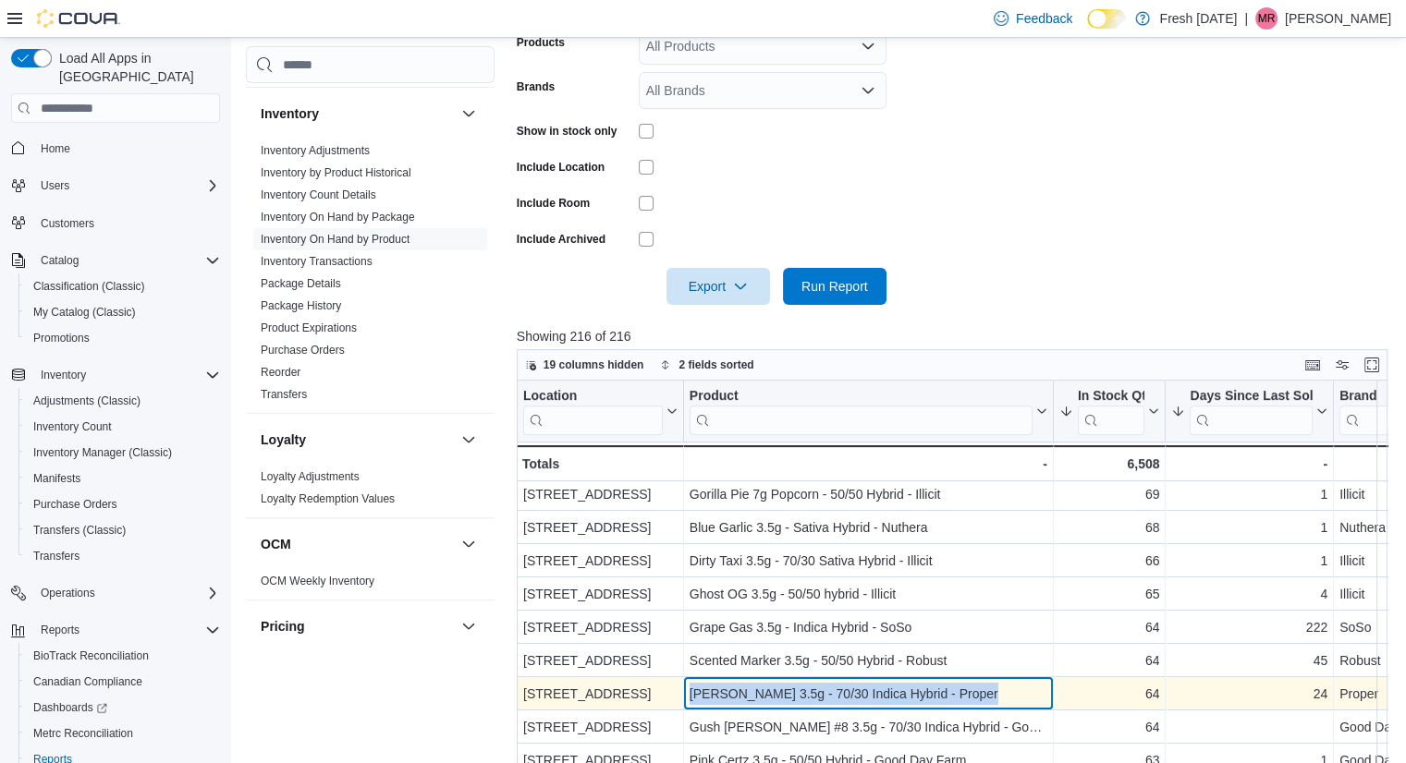
click at [875, 700] on div "[PERSON_NAME] 3.5g - 70/30 Indica Hybrid - Proper" at bounding box center [869, 694] width 358 height 22
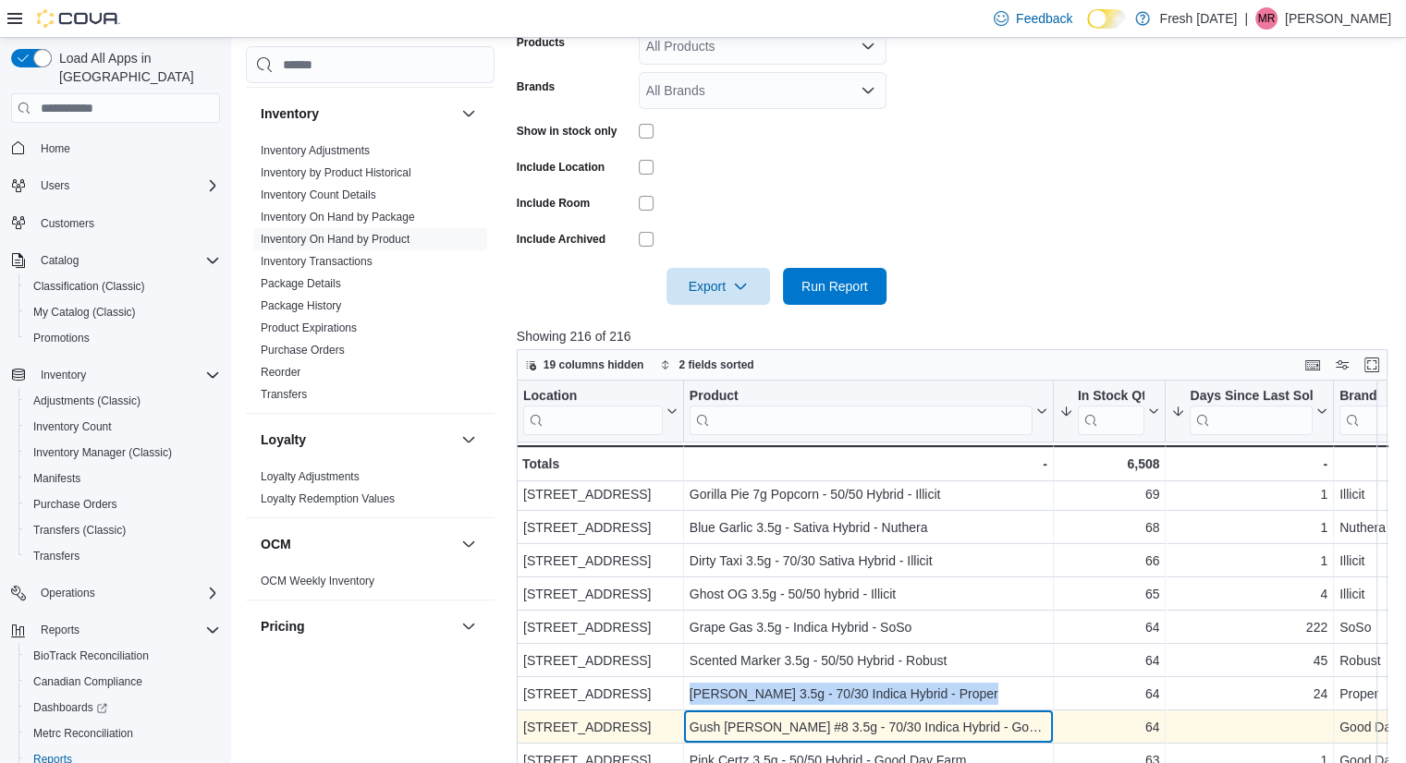
click at [965, 719] on div "Gush [PERSON_NAME] #8 3.5g - 70/30 Indica Hybrid - Good Day Farm" at bounding box center [869, 727] width 358 height 22
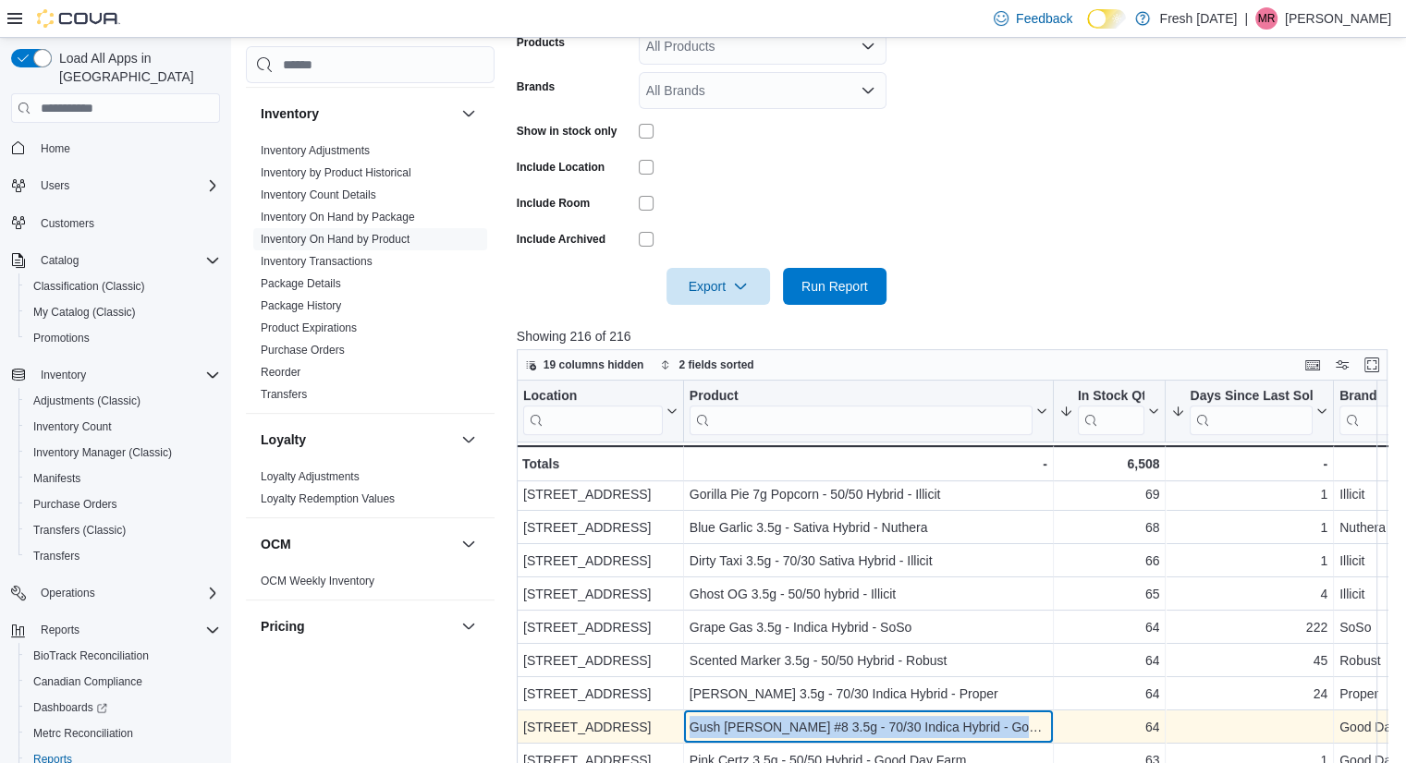
click at [965, 719] on div "Gush [PERSON_NAME] #8 3.5g - 70/30 Indica Hybrid - Good Day Farm" at bounding box center [869, 727] width 358 height 22
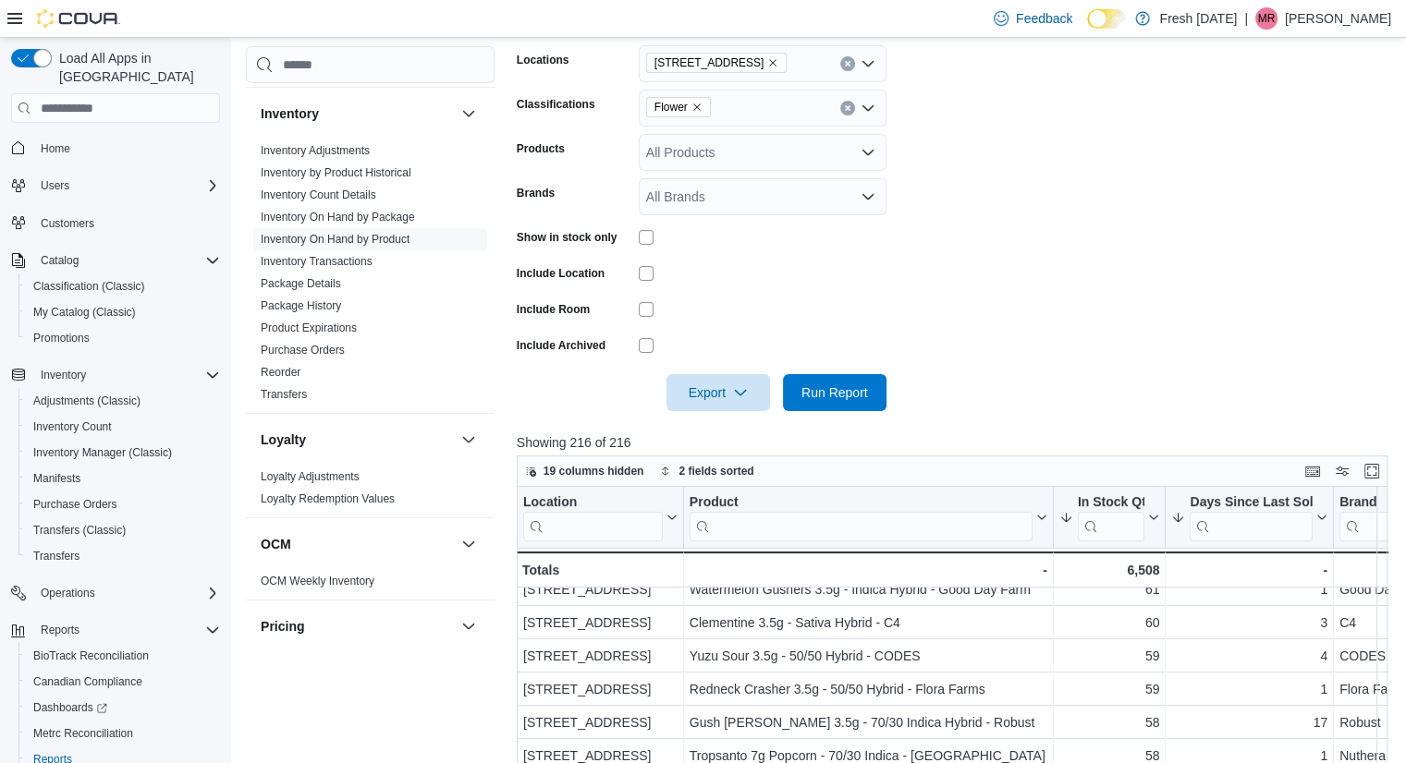
scroll to position [298, 0]
click at [699, 108] on icon "Remove Flower from selection in this group" at bounding box center [696, 108] width 11 height 11
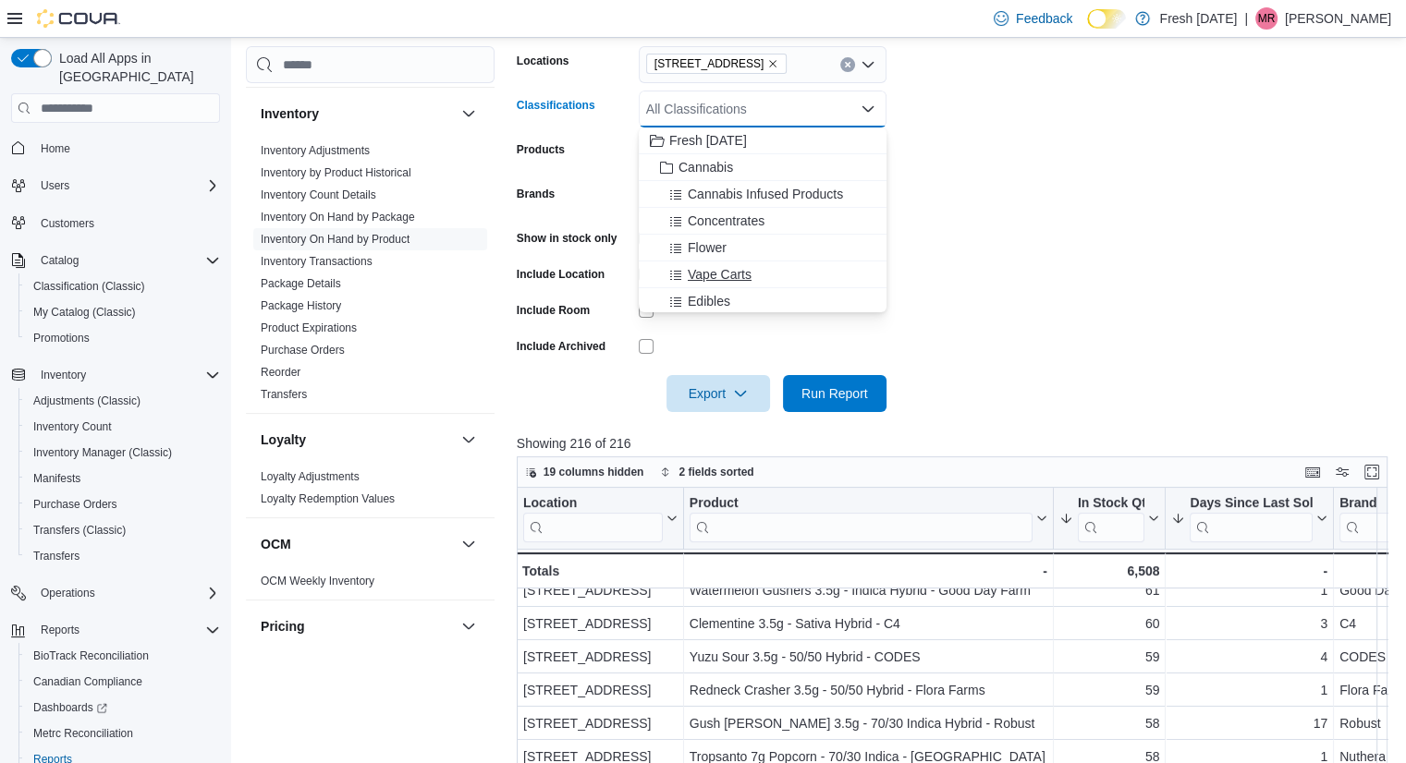
click at [721, 263] on button "Vape Carts" at bounding box center [763, 275] width 248 height 27
click at [1098, 260] on form "Locations [STREET_ADDRESS] Vape Carts Combo box. Selected. Vape Carts. Press Ba…" at bounding box center [957, 218] width 880 height 388
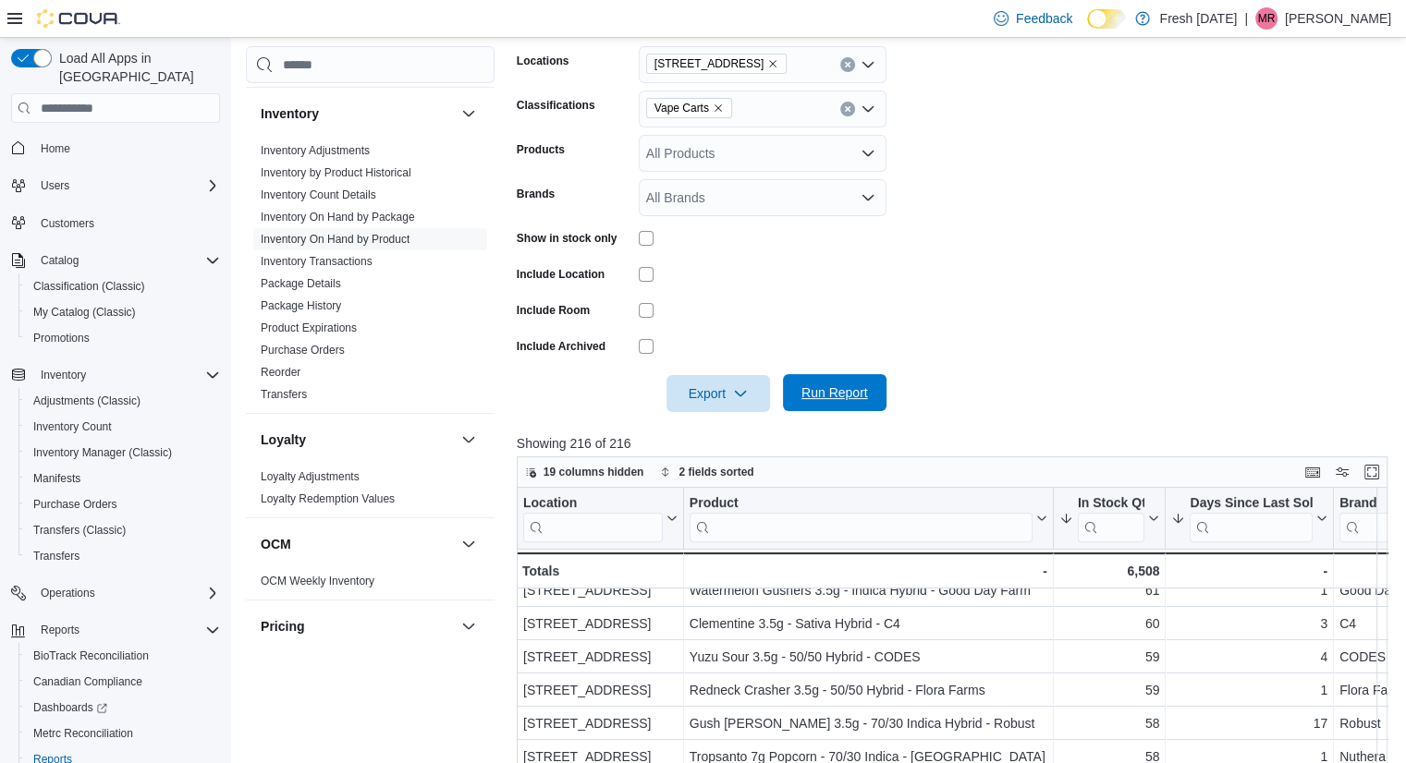
click at [849, 393] on span "Run Report" at bounding box center [834, 393] width 67 height 18
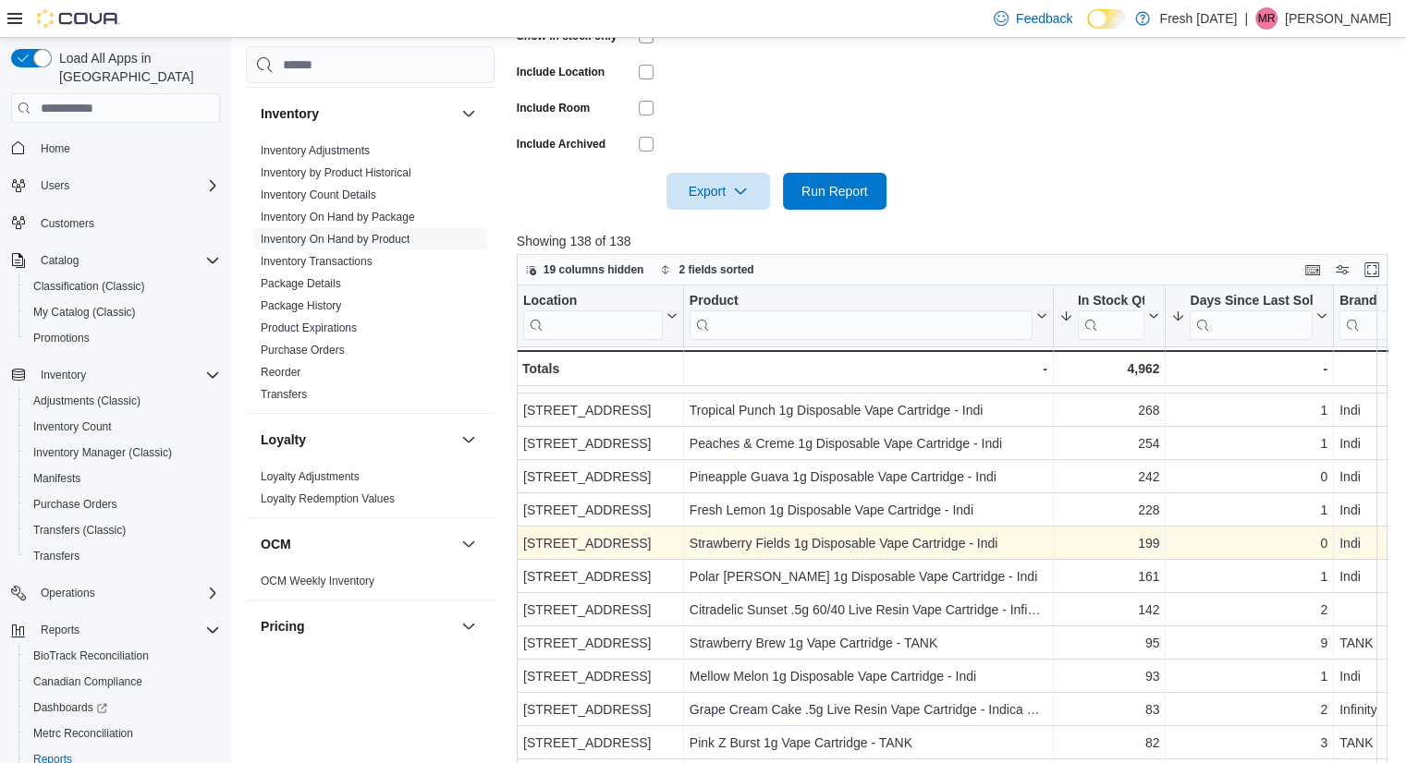
scroll to position [26, 0]
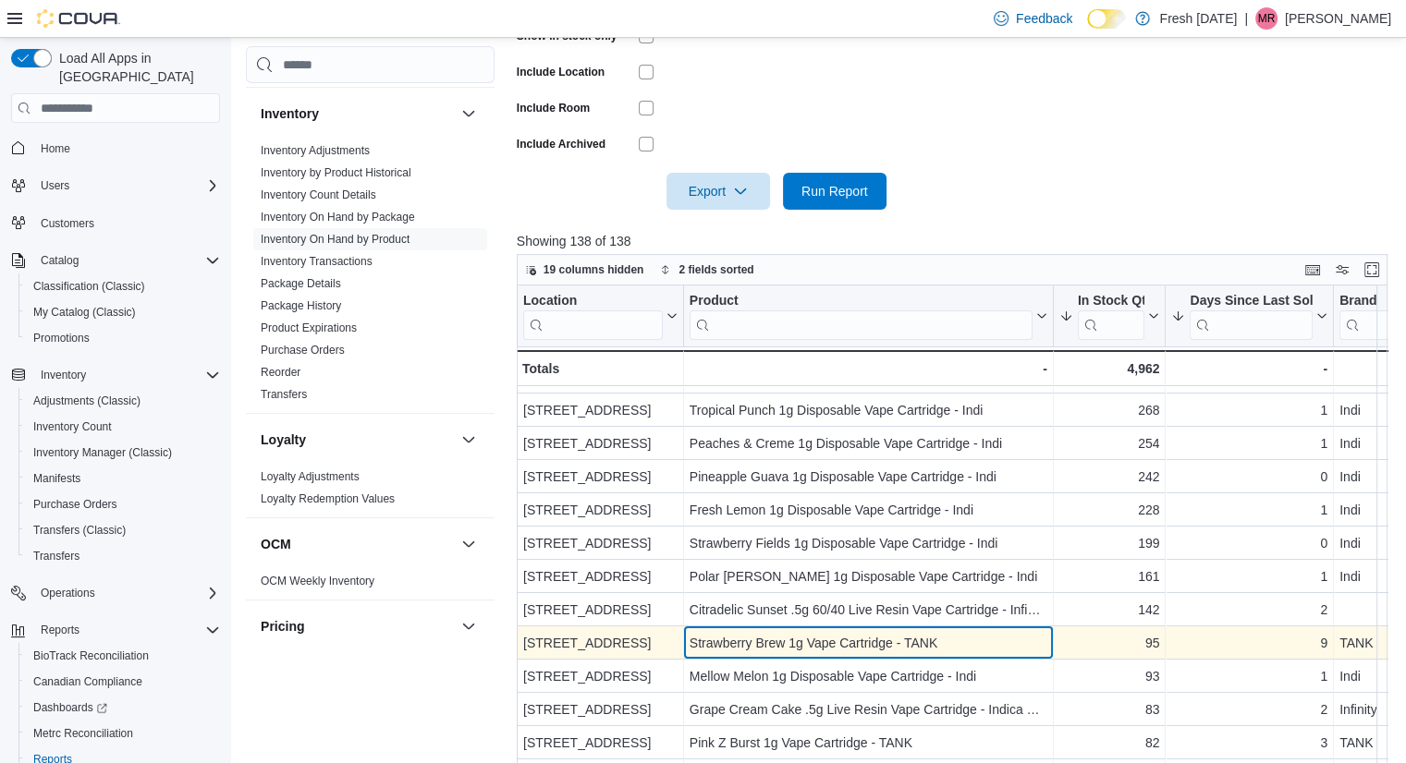
click at [970, 645] on div "Strawberry Brew 1g Vape Cartridge - TANK" at bounding box center [869, 643] width 358 height 22
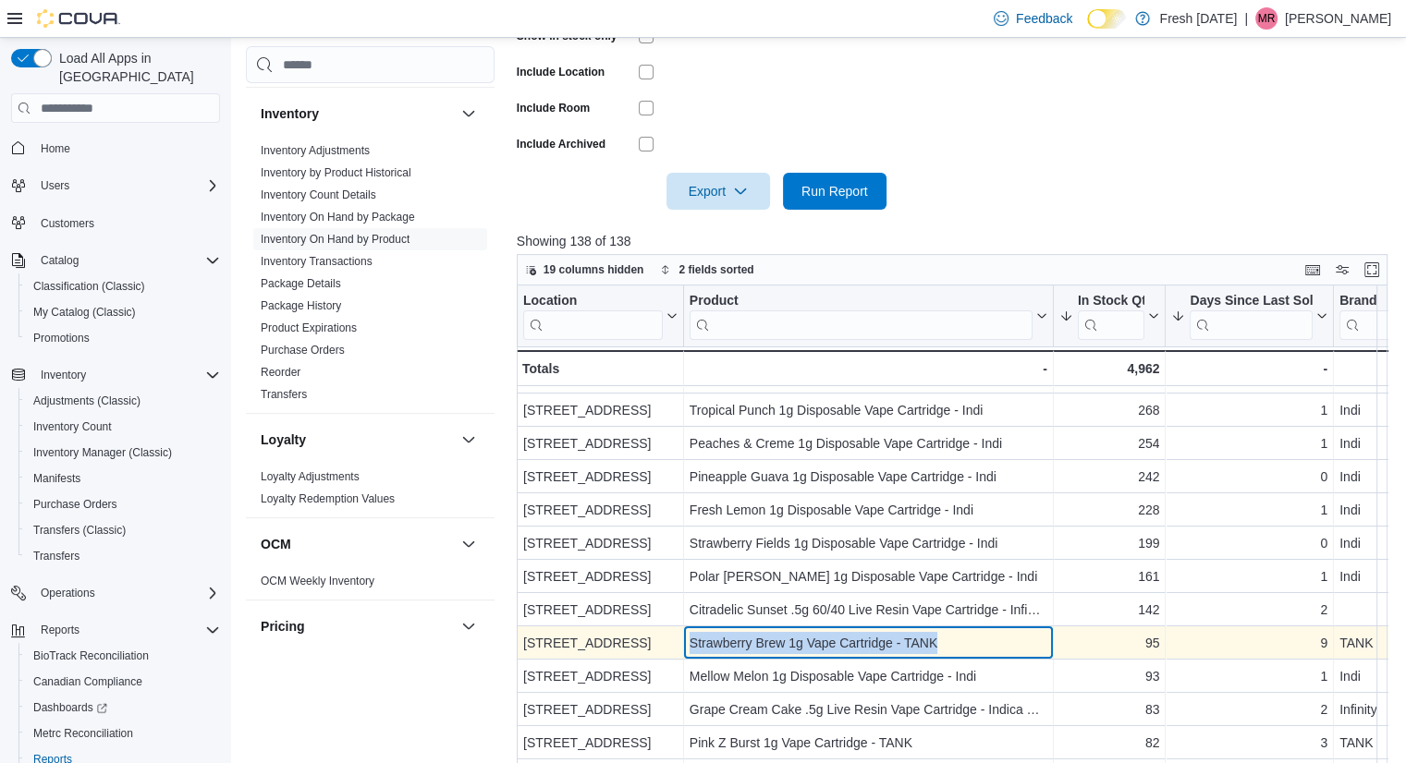
click at [970, 645] on div "Strawberry Brew 1g Vape Cartridge - TANK" at bounding box center [869, 643] width 358 height 22
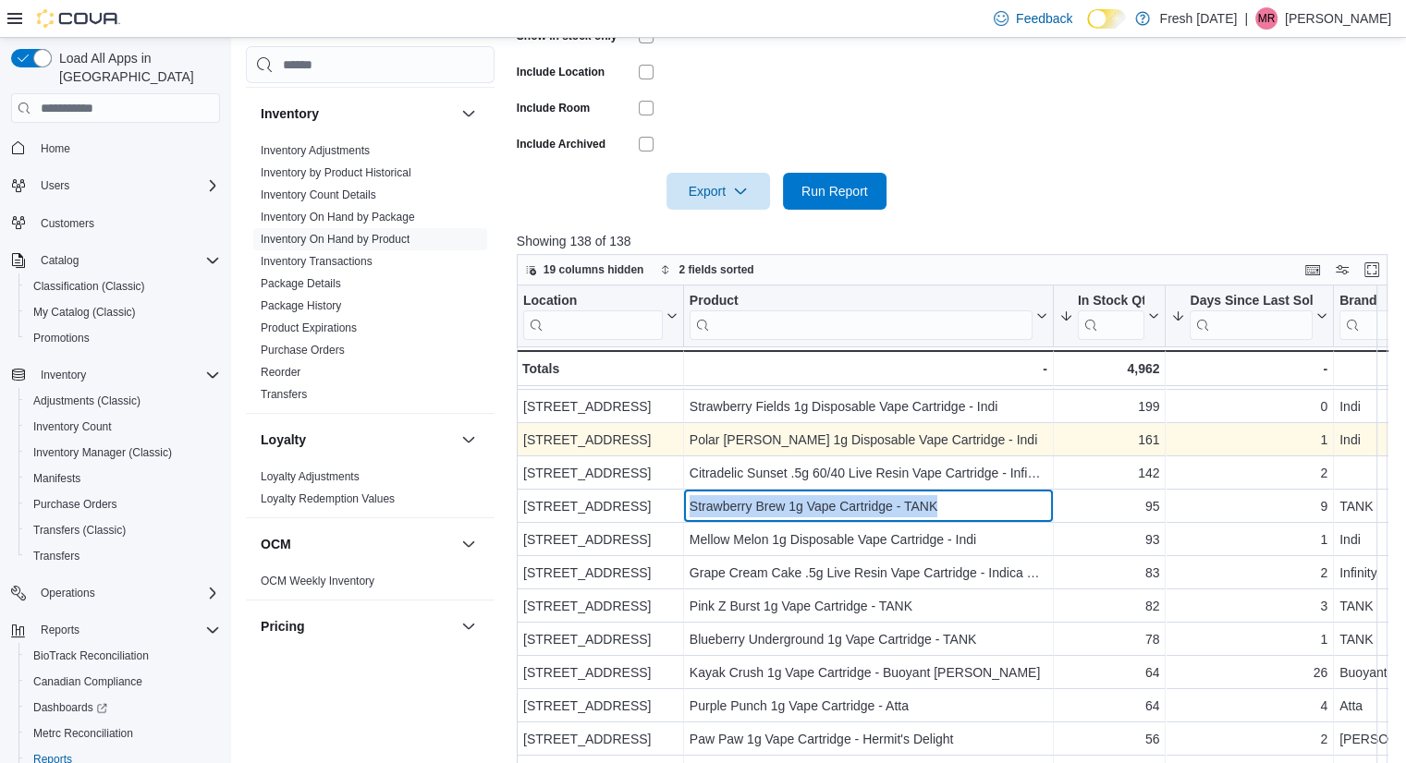
scroll to position [199, 0]
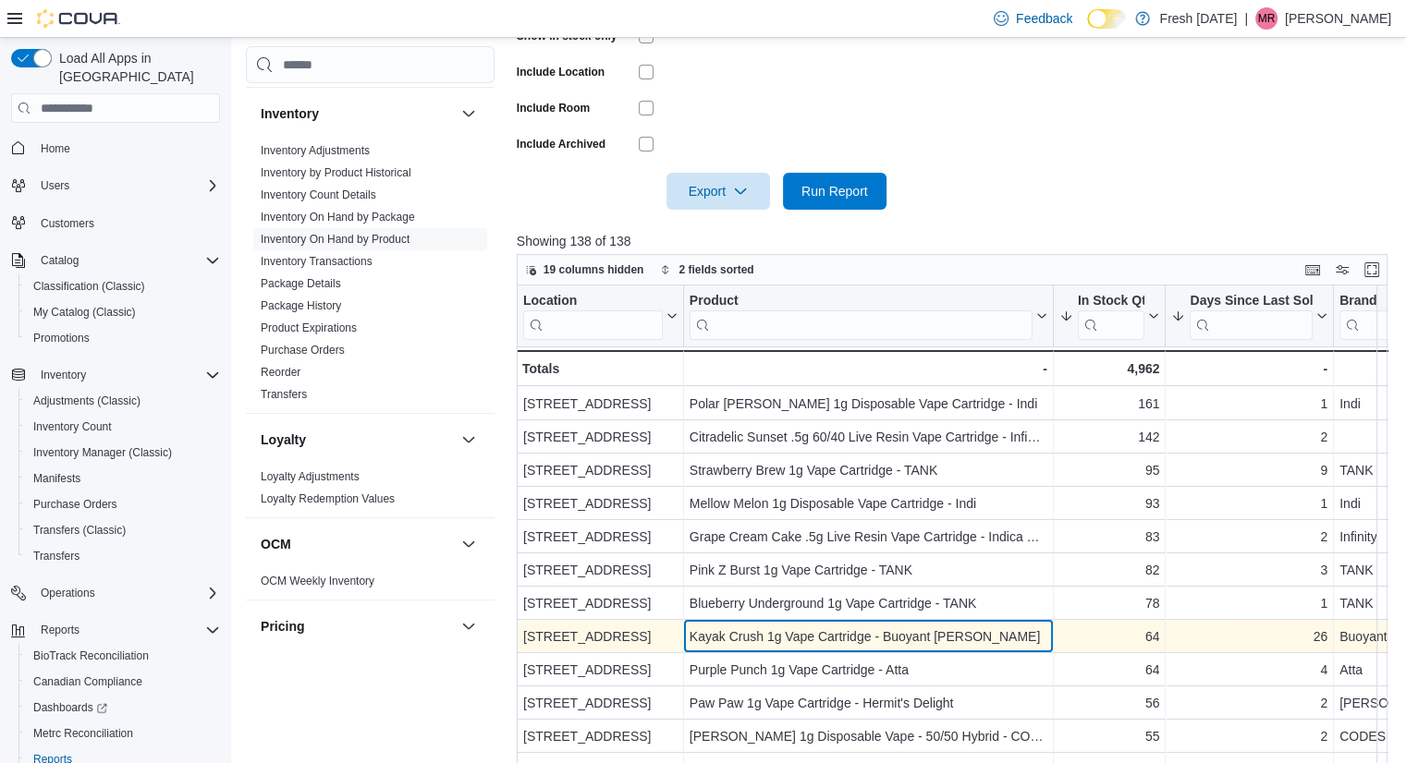
click at [992, 629] on div "Kayak Crush 1g Vape Cartridge - Buoyant [PERSON_NAME]" at bounding box center [869, 637] width 358 height 22
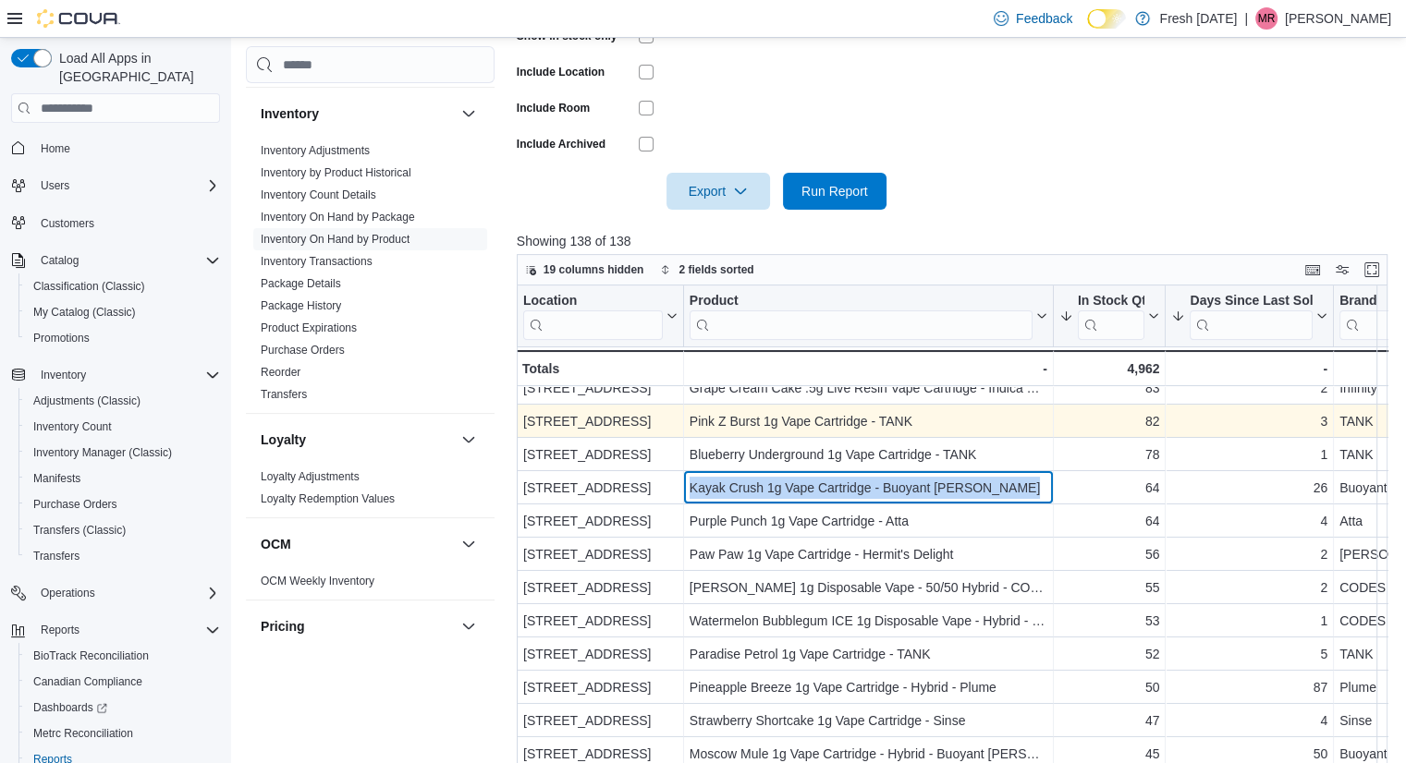
scroll to position [357, 0]
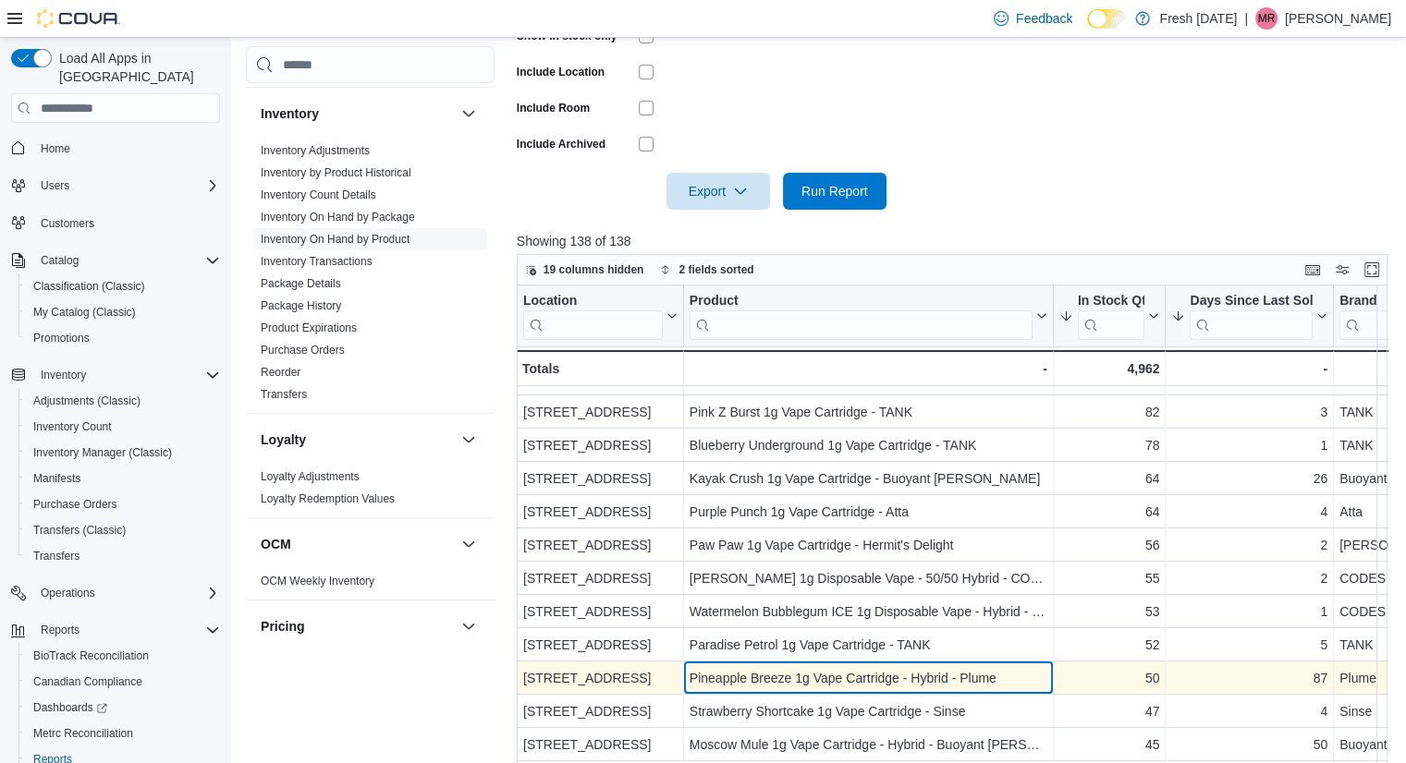
click at [1009, 667] on div "Pineapple Breeze 1g Vape Cartridge - Hybrid - Plume" at bounding box center [869, 678] width 358 height 22
click at [977, 669] on div "Pineapple Breeze 1g Vape Cartridge - Hybrid - Plume" at bounding box center [869, 678] width 358 height 22
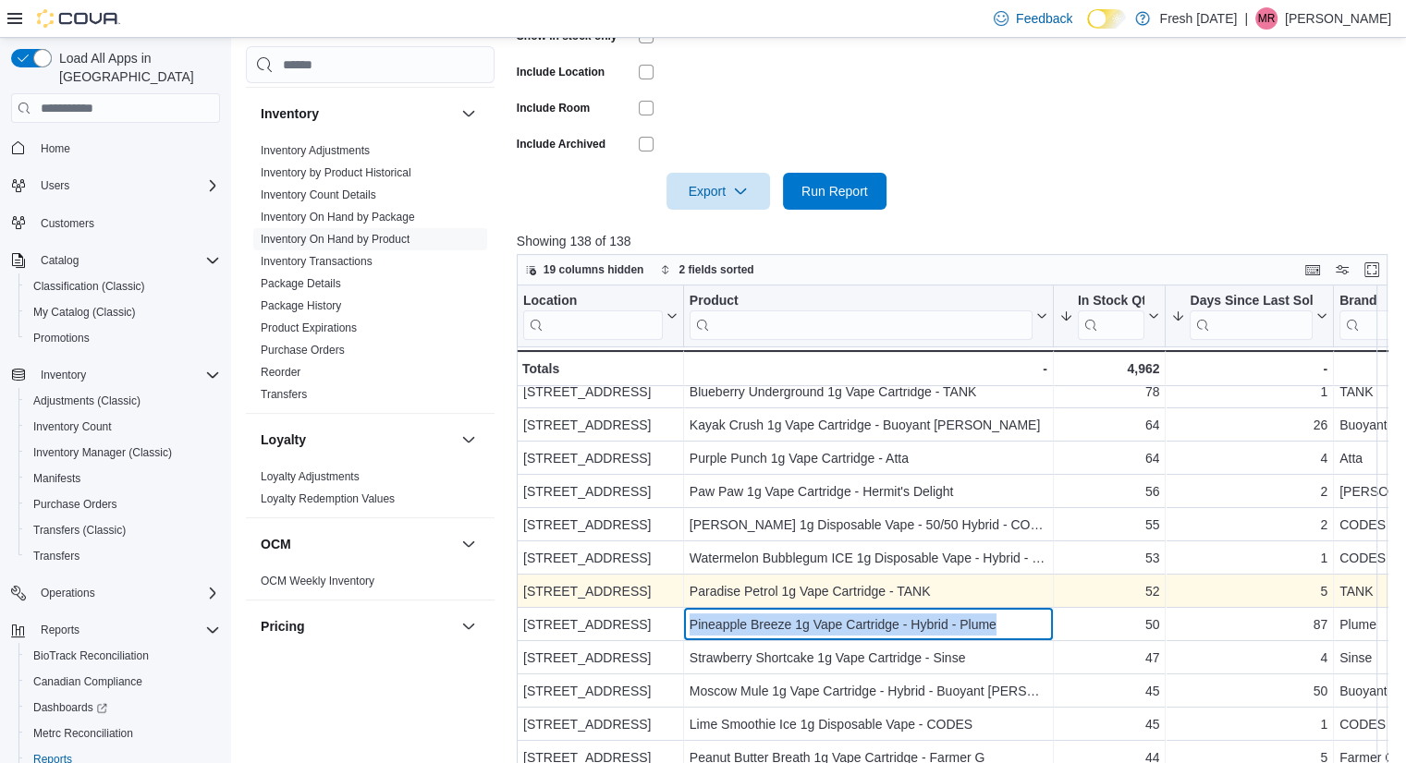
scroll to position [410, 0]
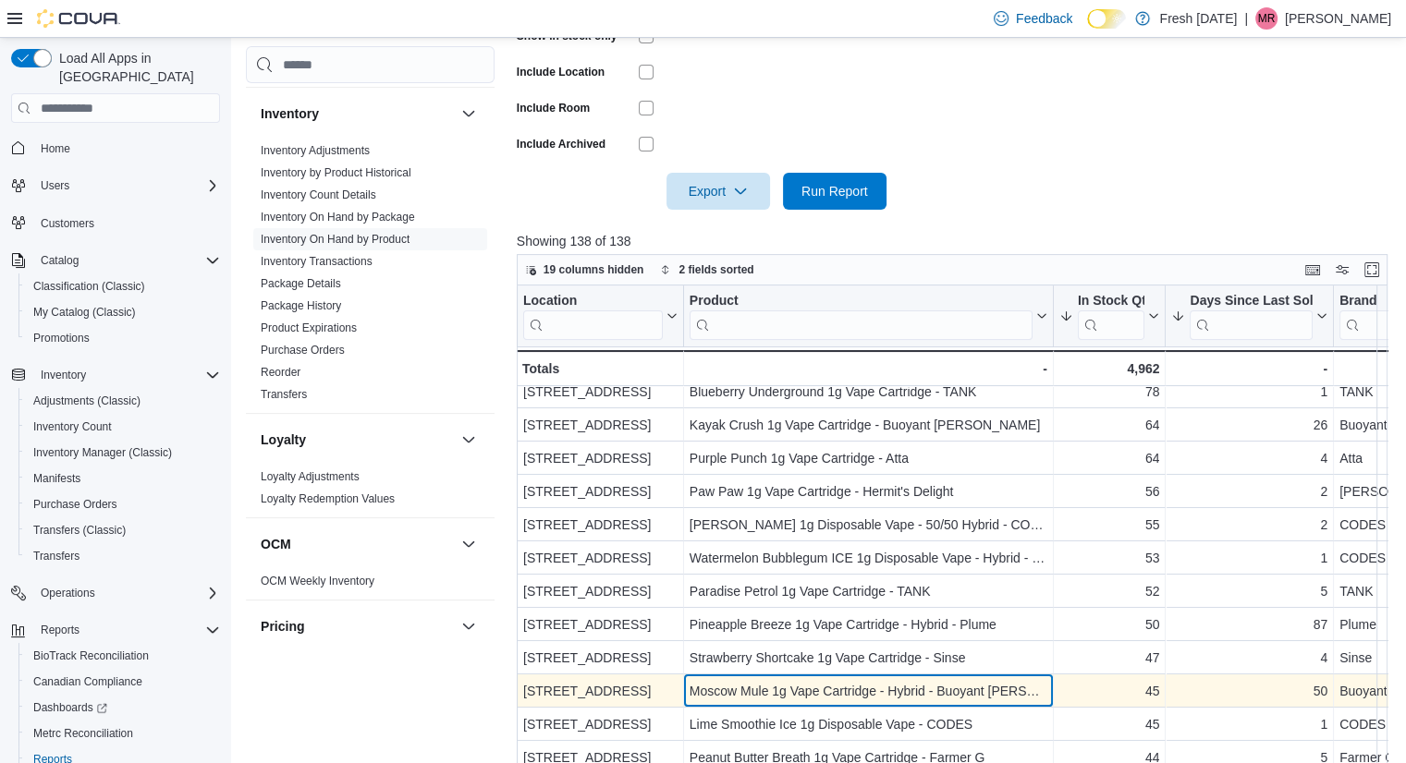
click at [1011, 685] on div "Moscow Mule 1g Vape Cartridge - Hybrid - Buoyant [PERSON_NAME]" at bounding box center [869, 691] width 358 height 22
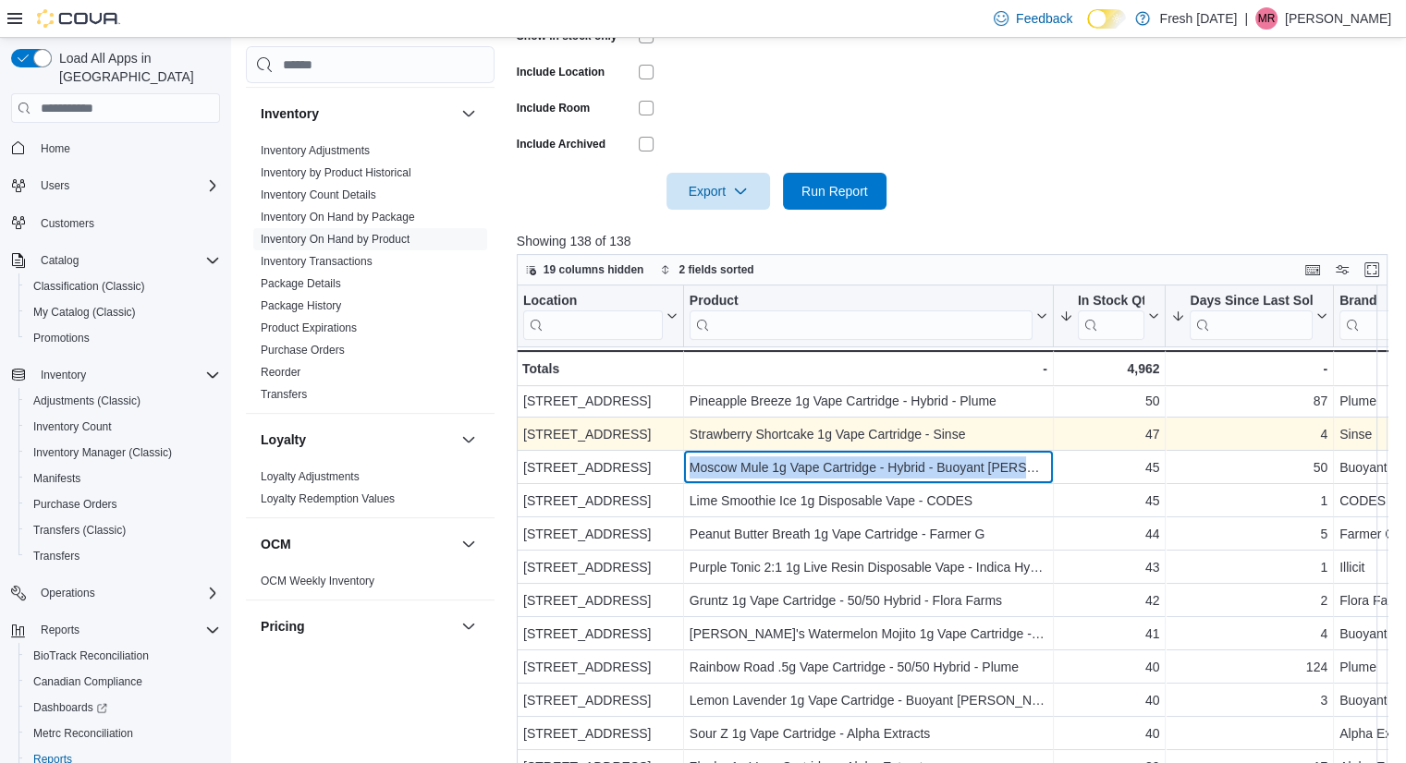
scroll to position [636, 0]
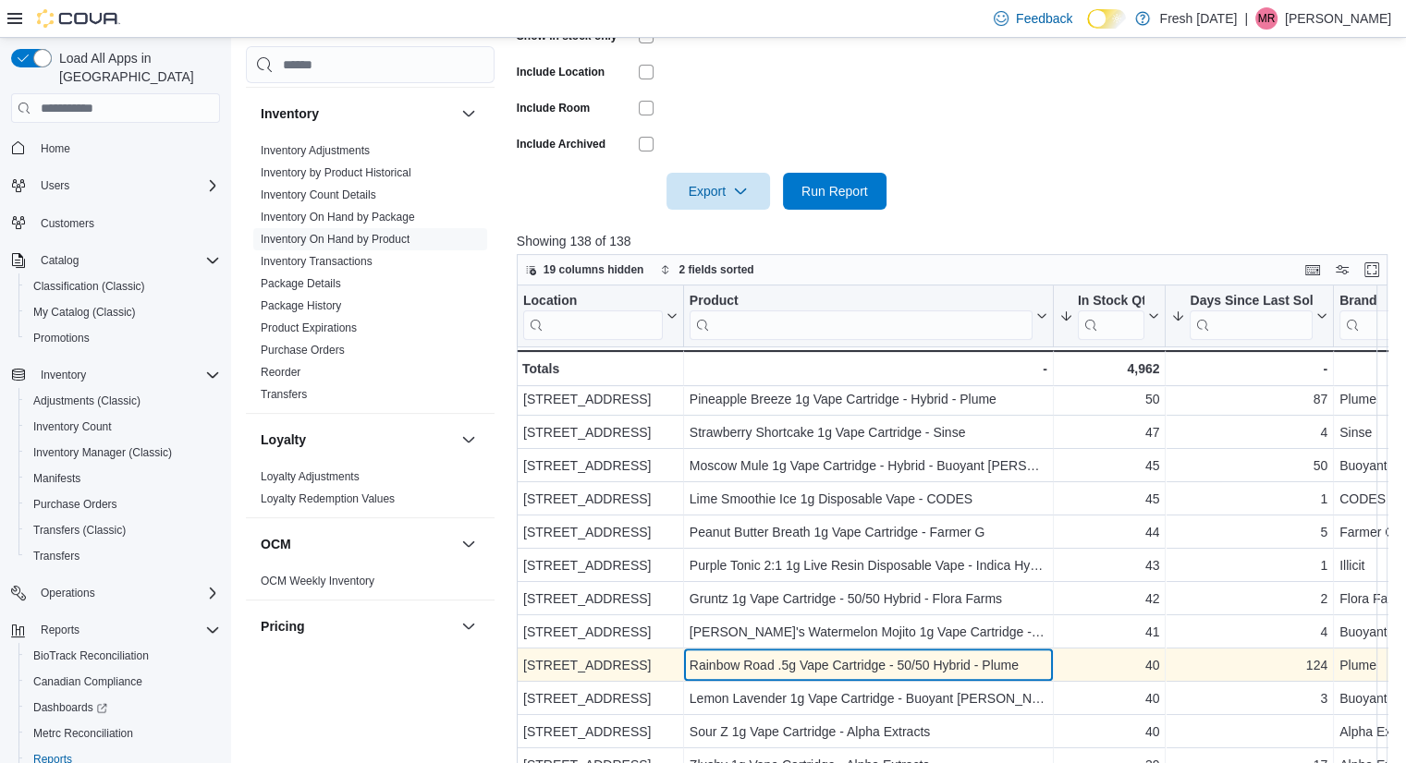
click at [976, 657] on div "Rainbow Road .5g Vape Cartridge - 50/50 Hybrid - Plume" at bounding box center [869, 665] width 358 height 22
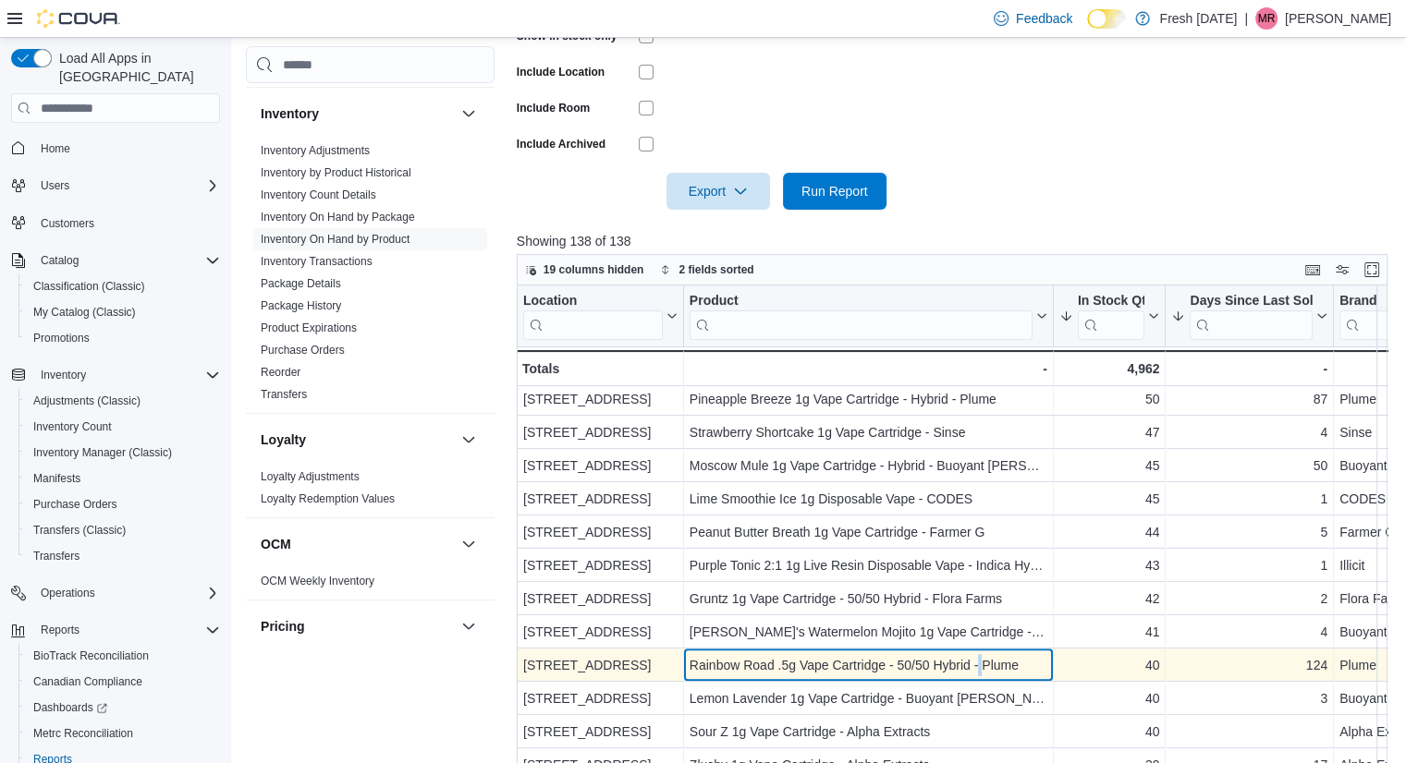
click at [976, 657] on div "Rainbow Road .5g Vape Cartridge - 50/50 Hybrid - Plume" at bounding box center [869, 665] width 358 height 22
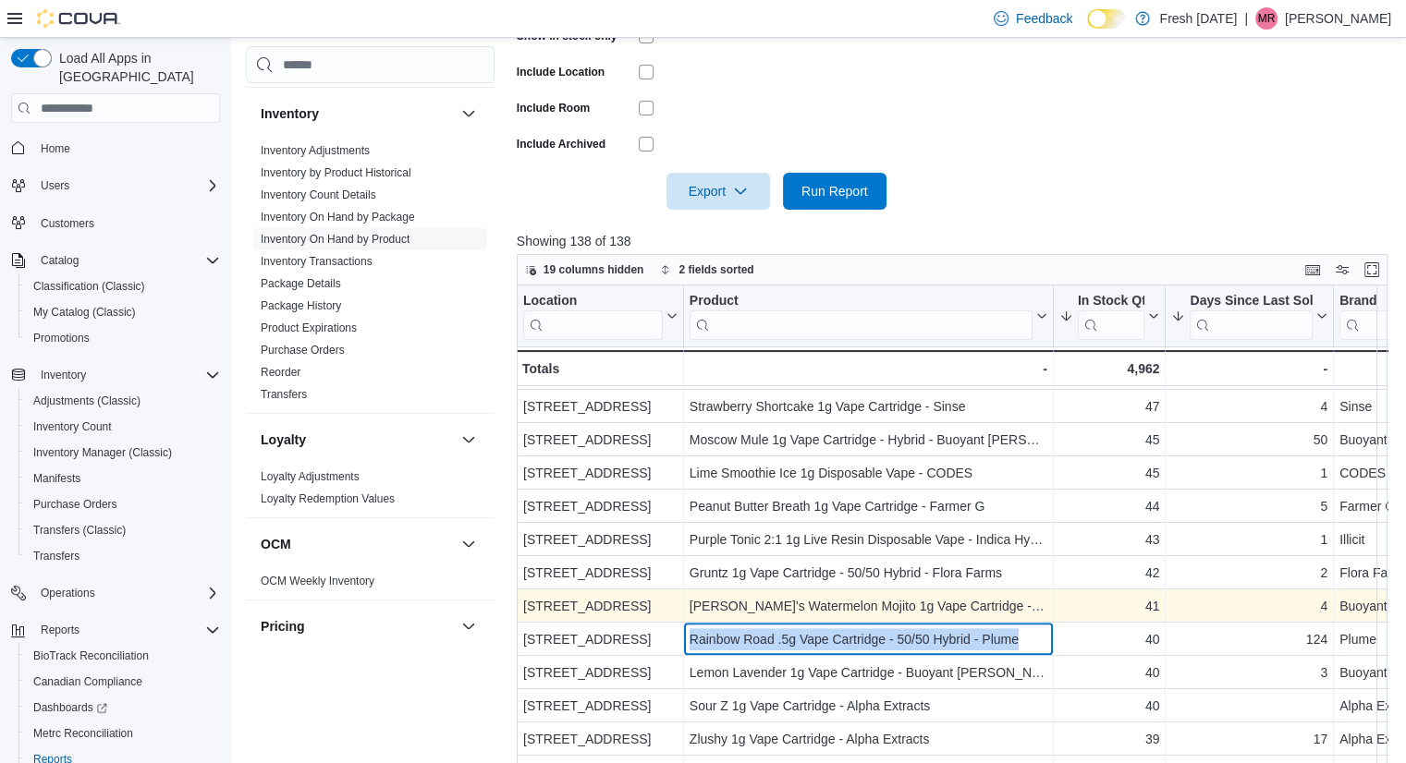
scroll to position [672, 0]
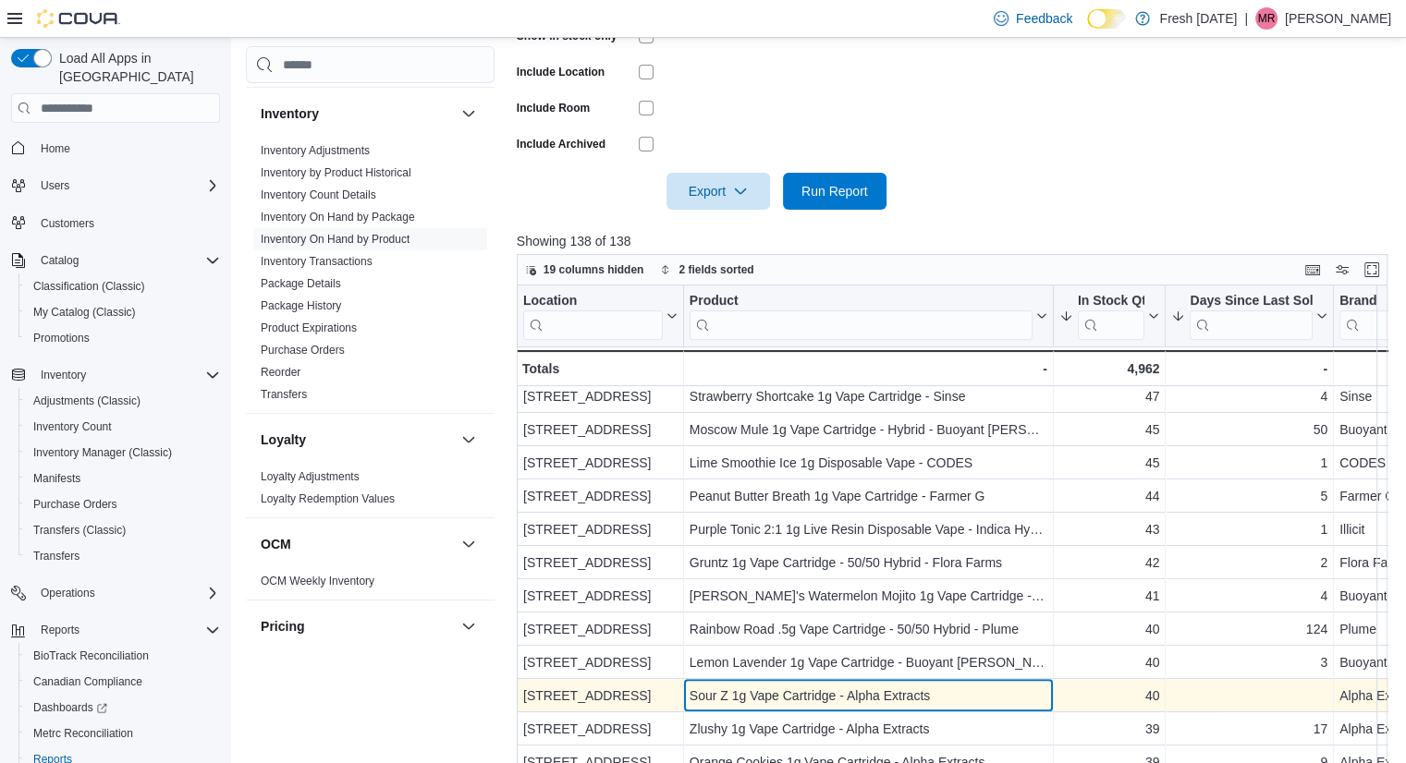
click at [890, 685] on div "Sour Z 1g Vape Cartridge - Alpha Extracts" at bounding box center [869, 696] width 358 height 22
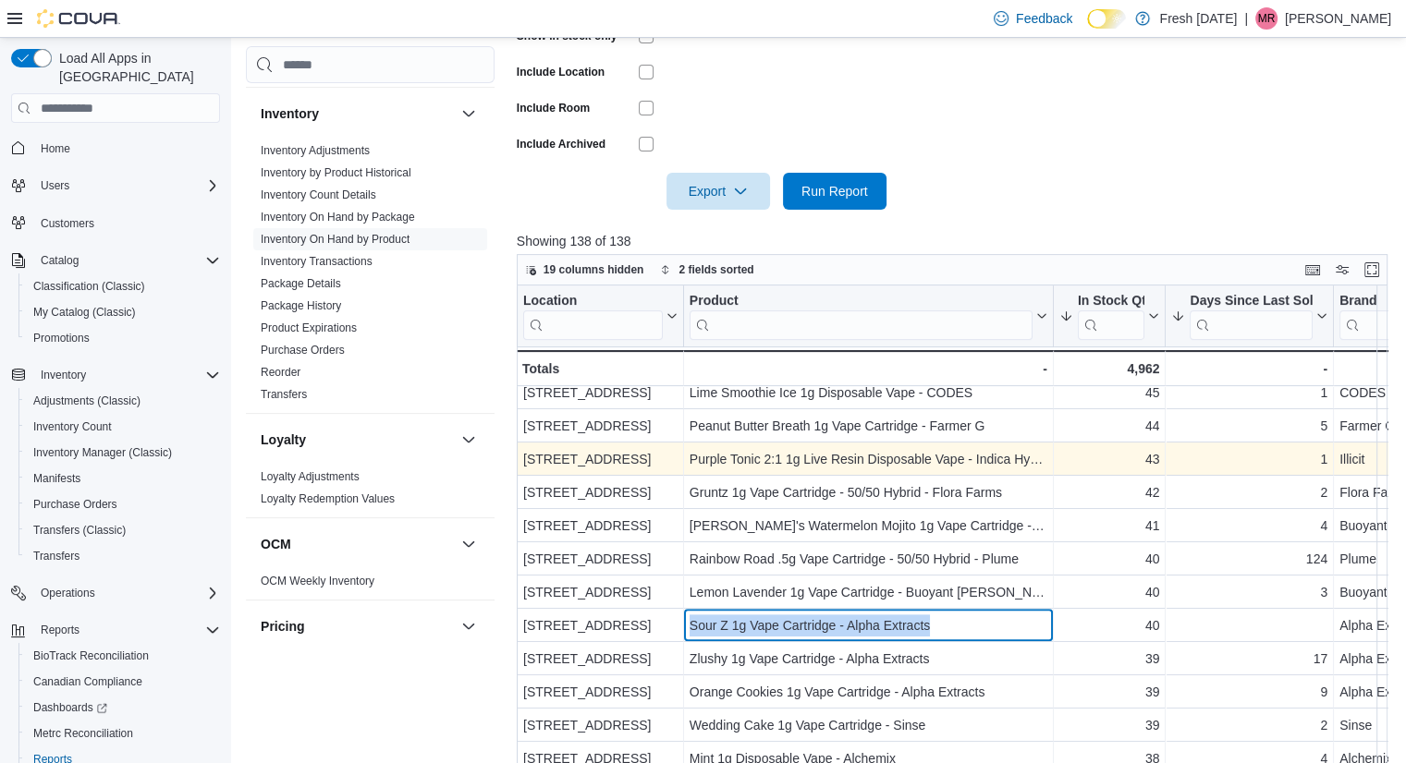
scroll to position [747, 0]
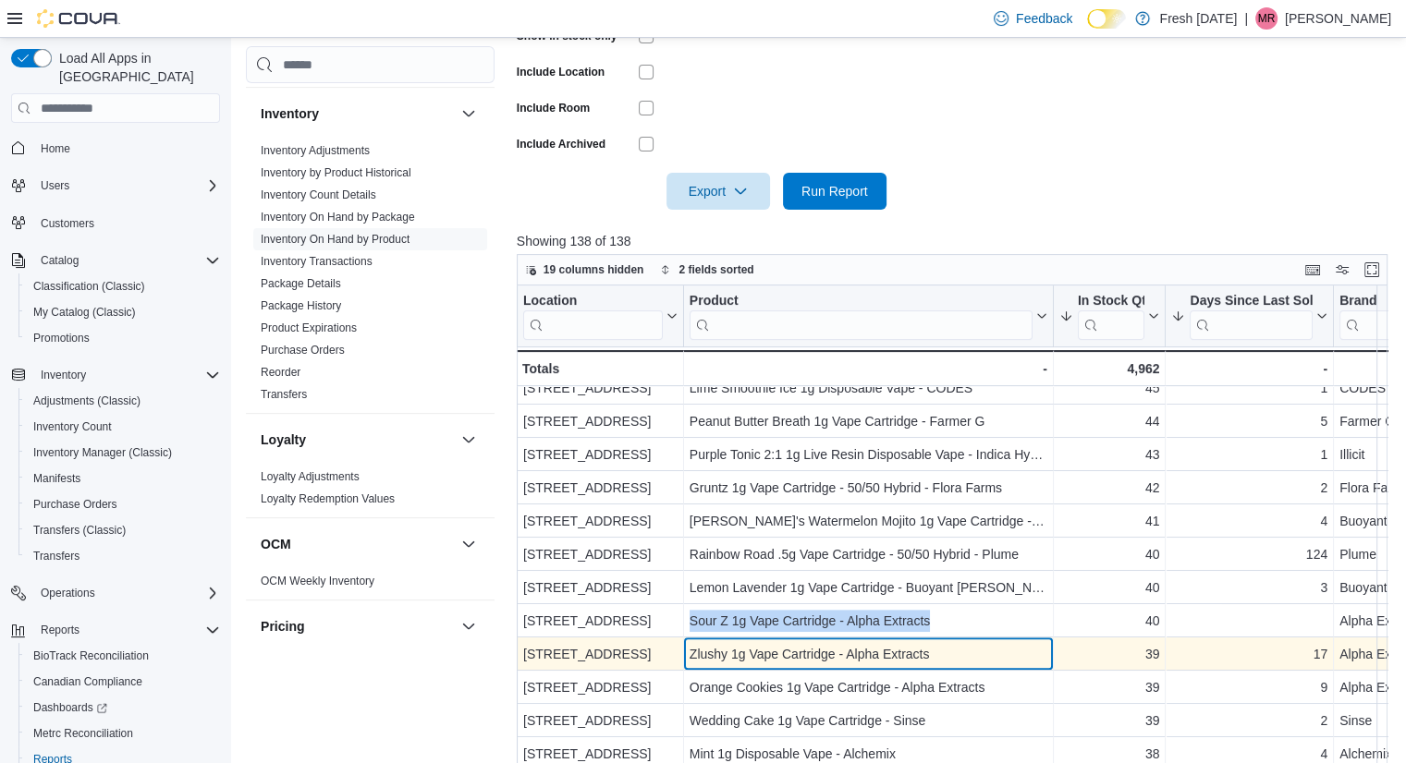
click at [975, 650] on div "Zlushy 1g Vape Cartridge - Alpha Extracts" at bounding box center [869, 654] width 358 height 22
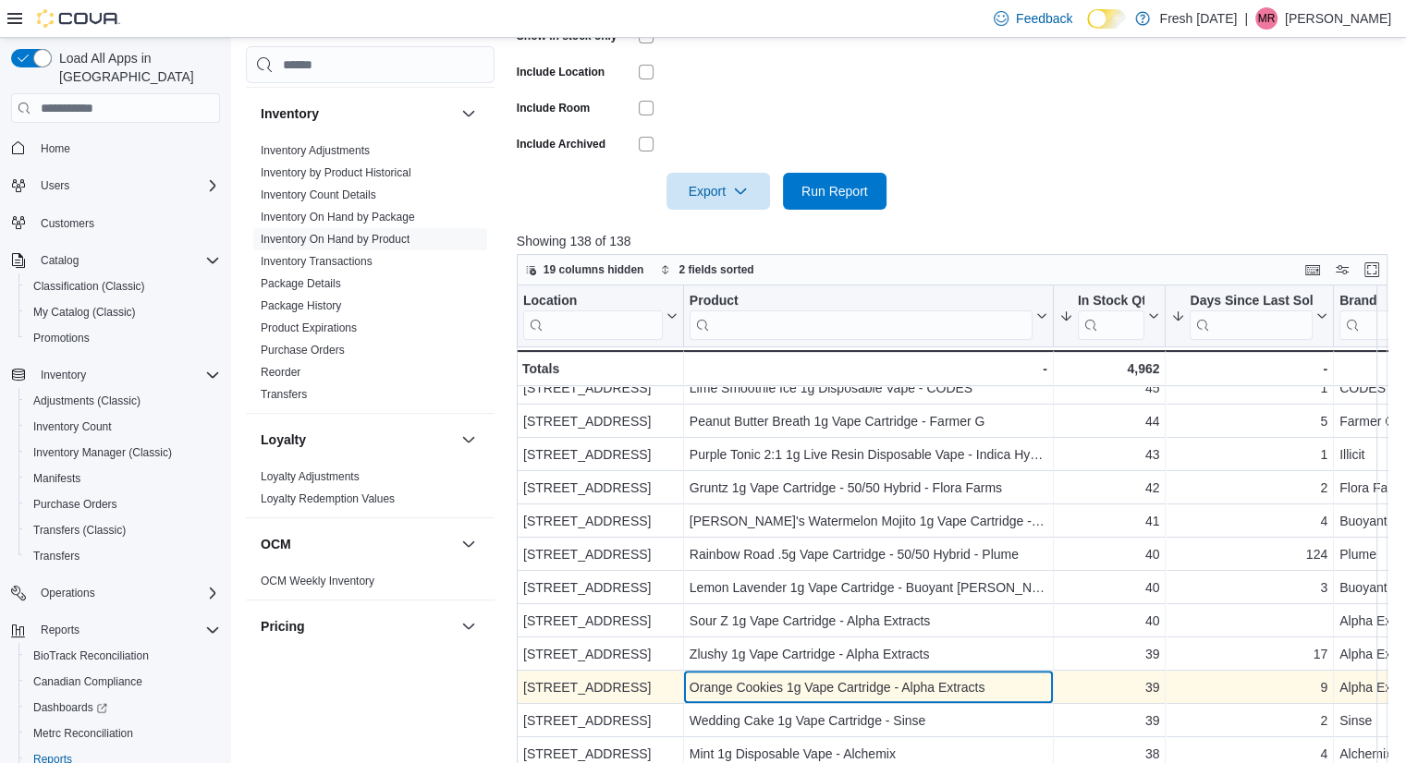
click at [1008, 693] on div "Orange Cookies 1g Vape Cartridge - Alpha Extracts" at bounding box center [869, 688] width 358 height 22
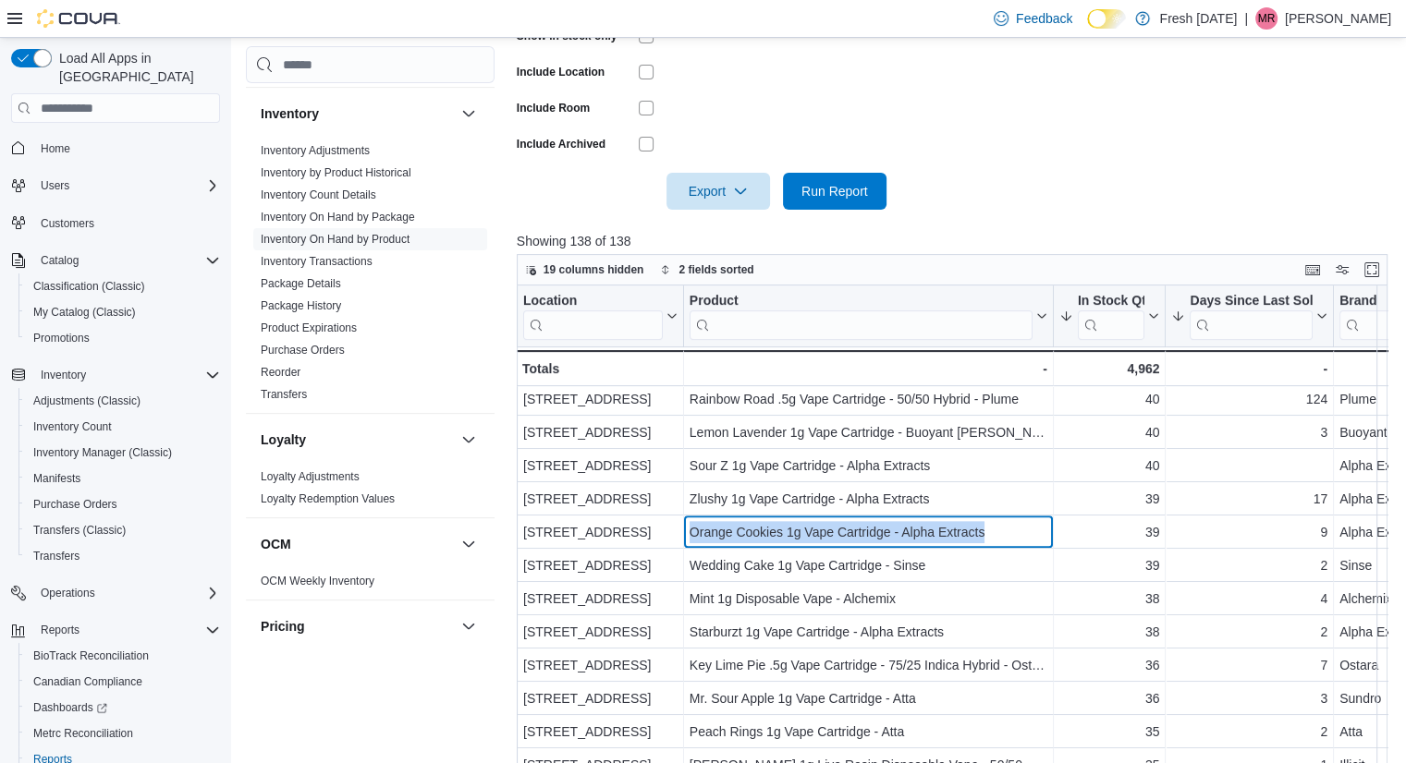
scroll to position [913, 0]
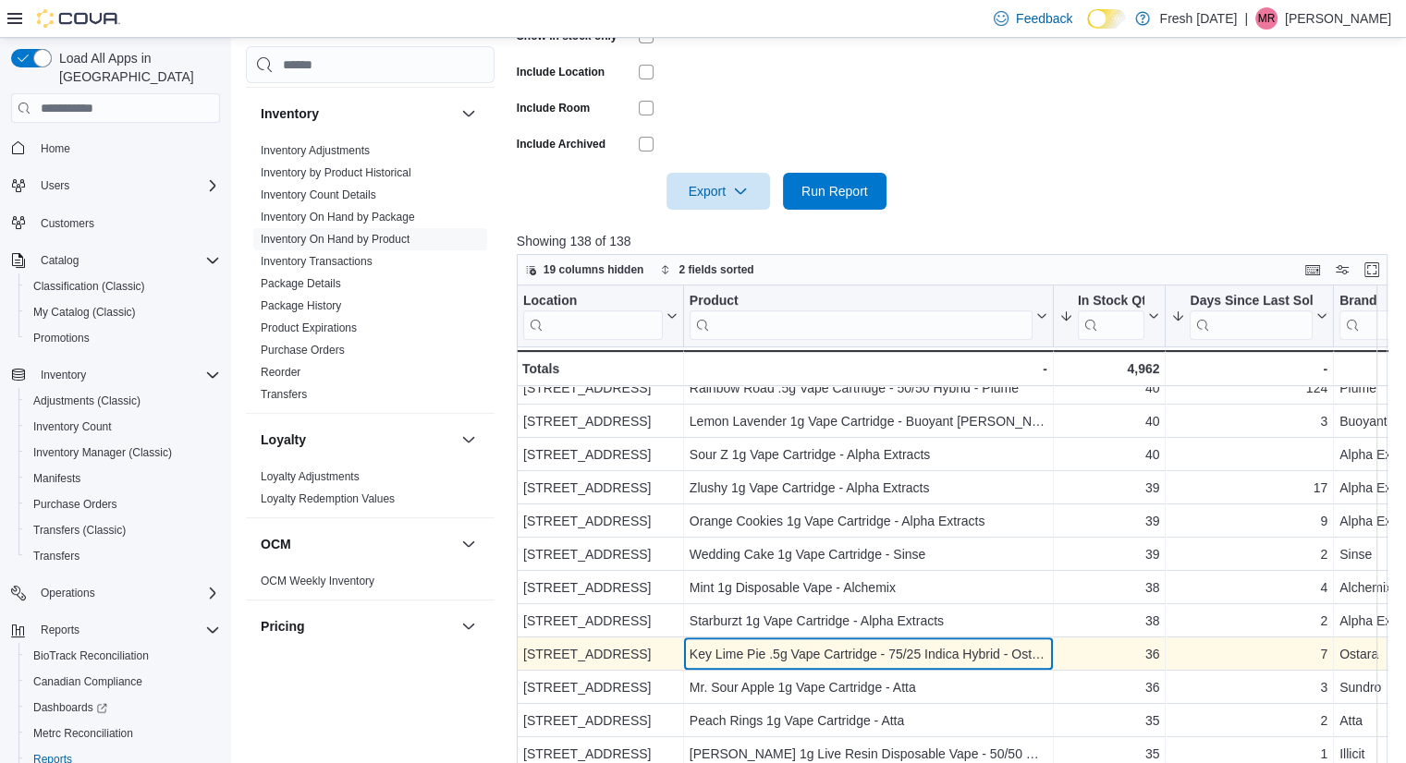
click at [959, 659] on div "Key Lime Pie .5g Vape Cartridge - 75/25 Indica Hybrid - Ostara" at bounding box center [869, 654] width 358 height 22
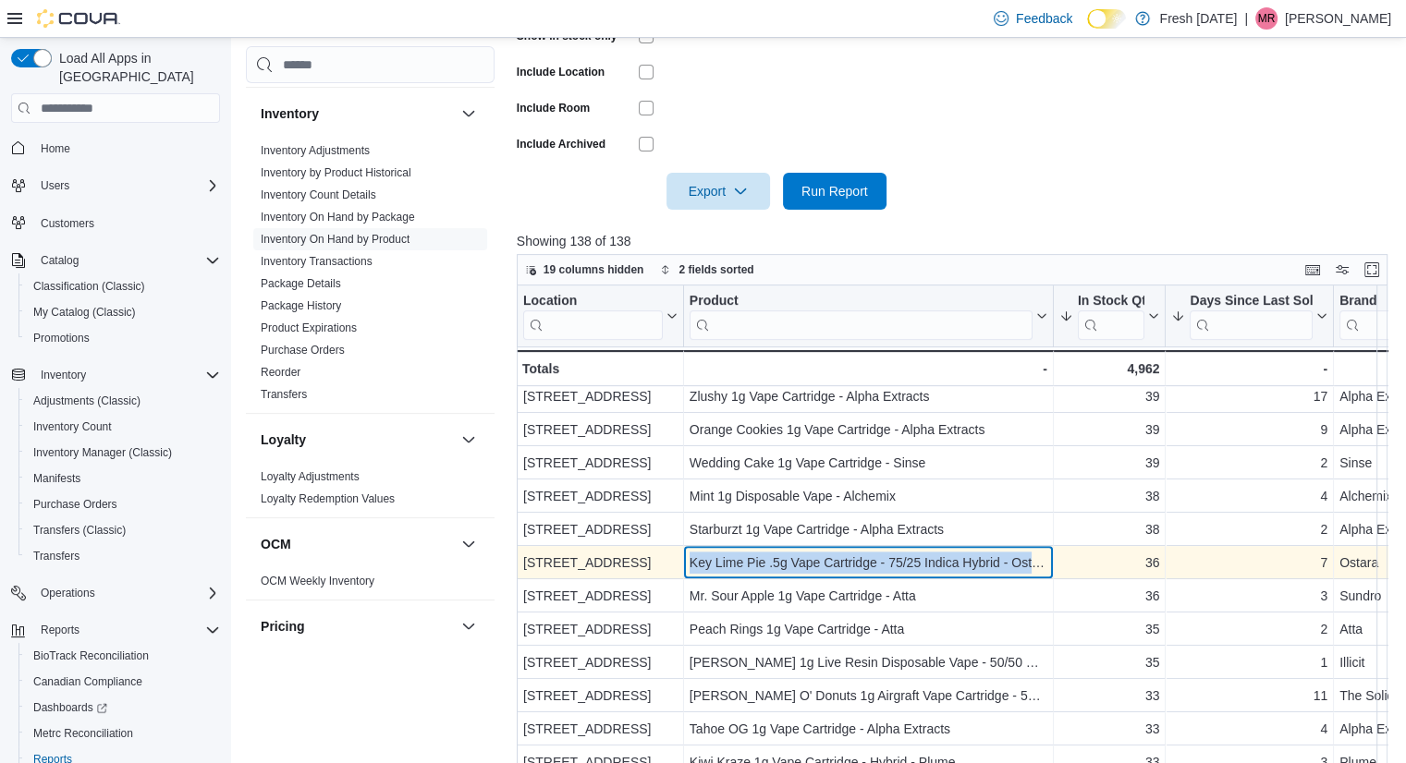
scroll to position [1008, 0]
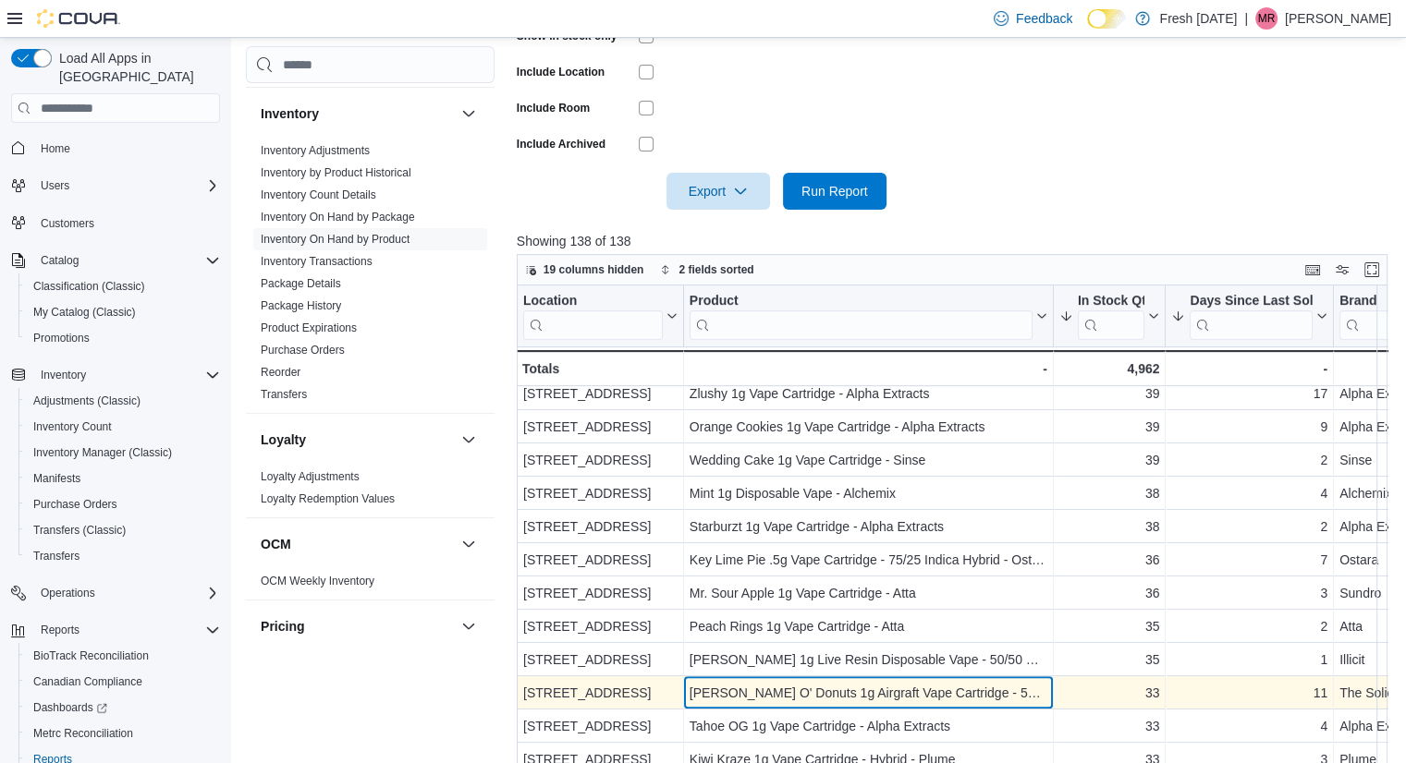
click at [971, 679] on div "[PERSON_NAME] O' Donuts 1g Airgraft Vape Cartridge - 50/50 Hybrid - The Solid -…" at bounding box center [869, 693] width 370 height 33
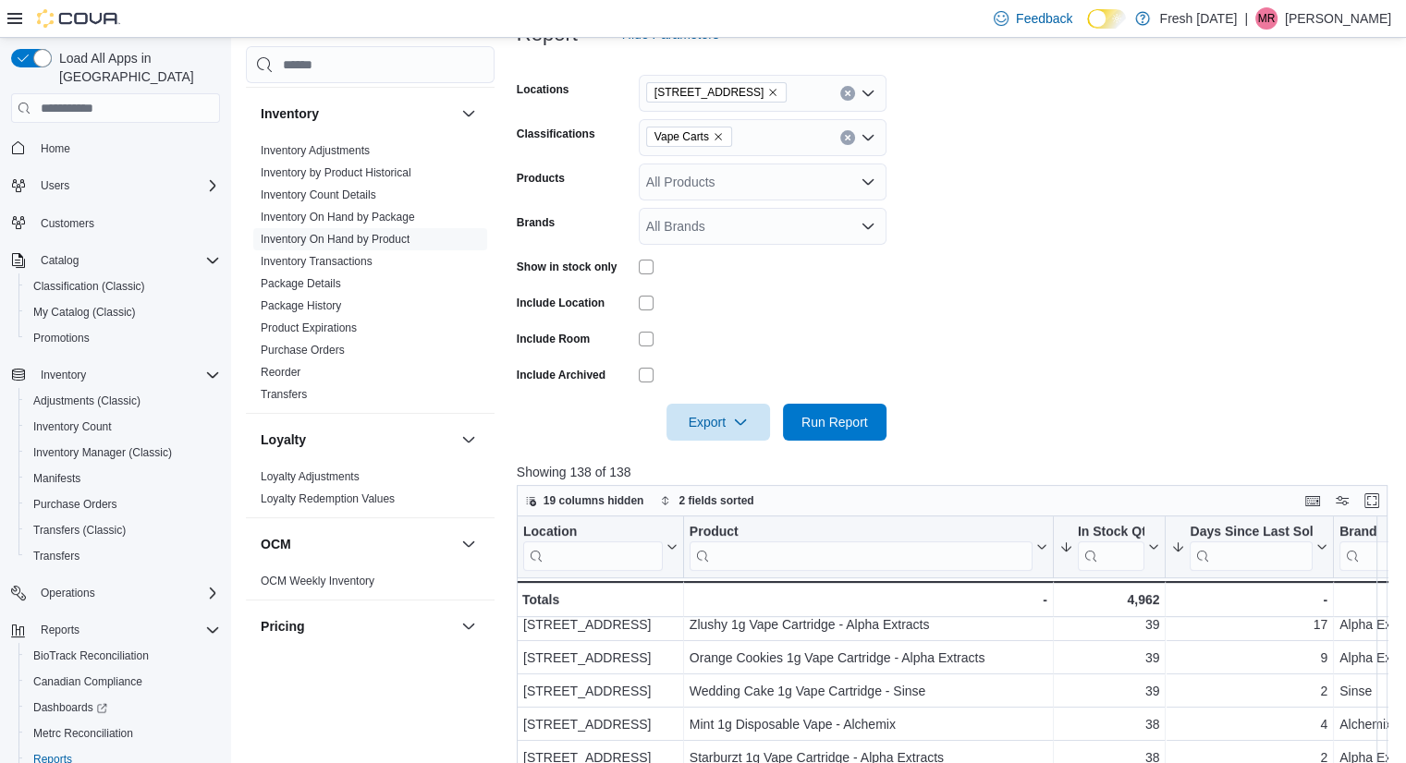
scroll to position [263, 0]
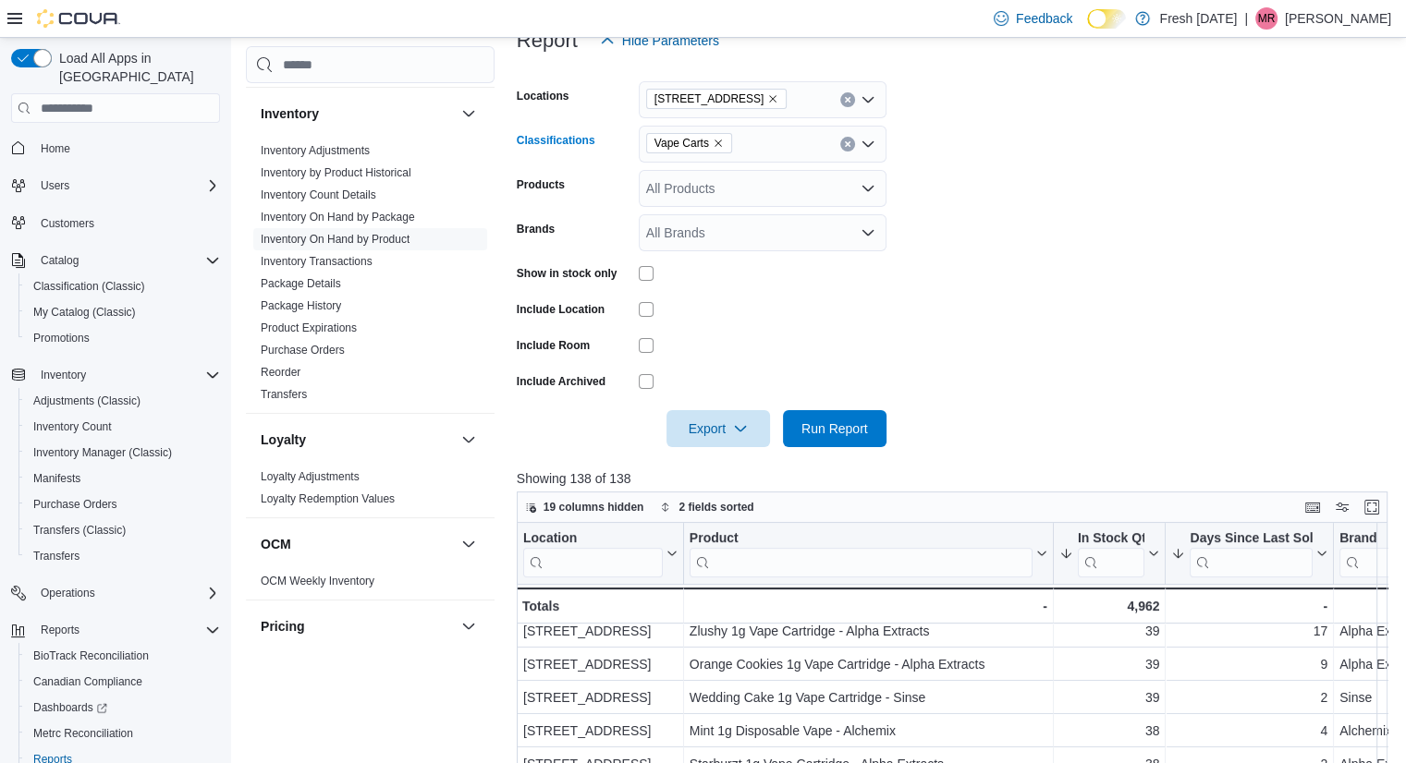
click at [714, 140] on icon "Remove Vape Carts from selection in this group" at bounding box center [718, 143] width 11 height 11
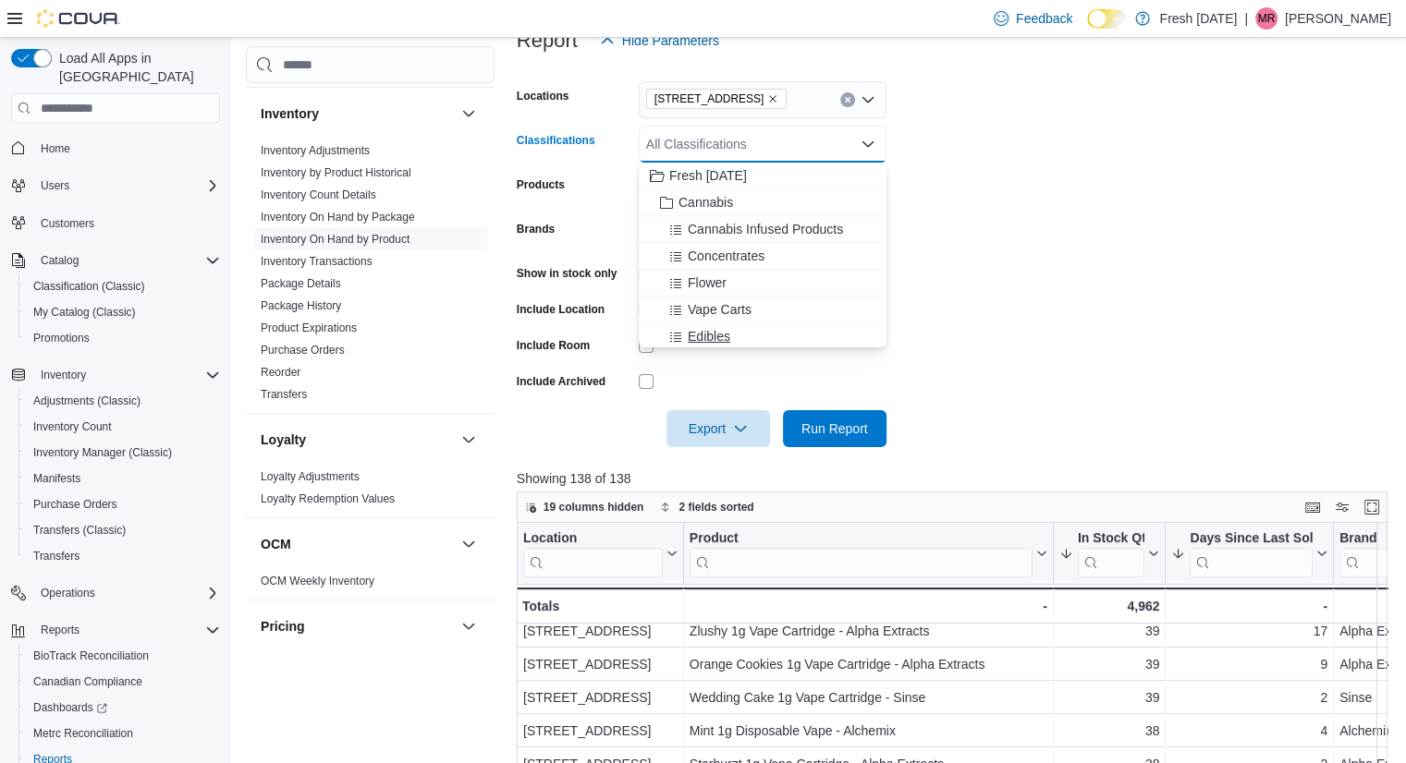
click at [744, 326] on button "Edibles" at bounding box center [763, 337] width 248 height 27
click at [833, 415] on span "Run Report" at bounding box center [834, 427] width 81 height 37
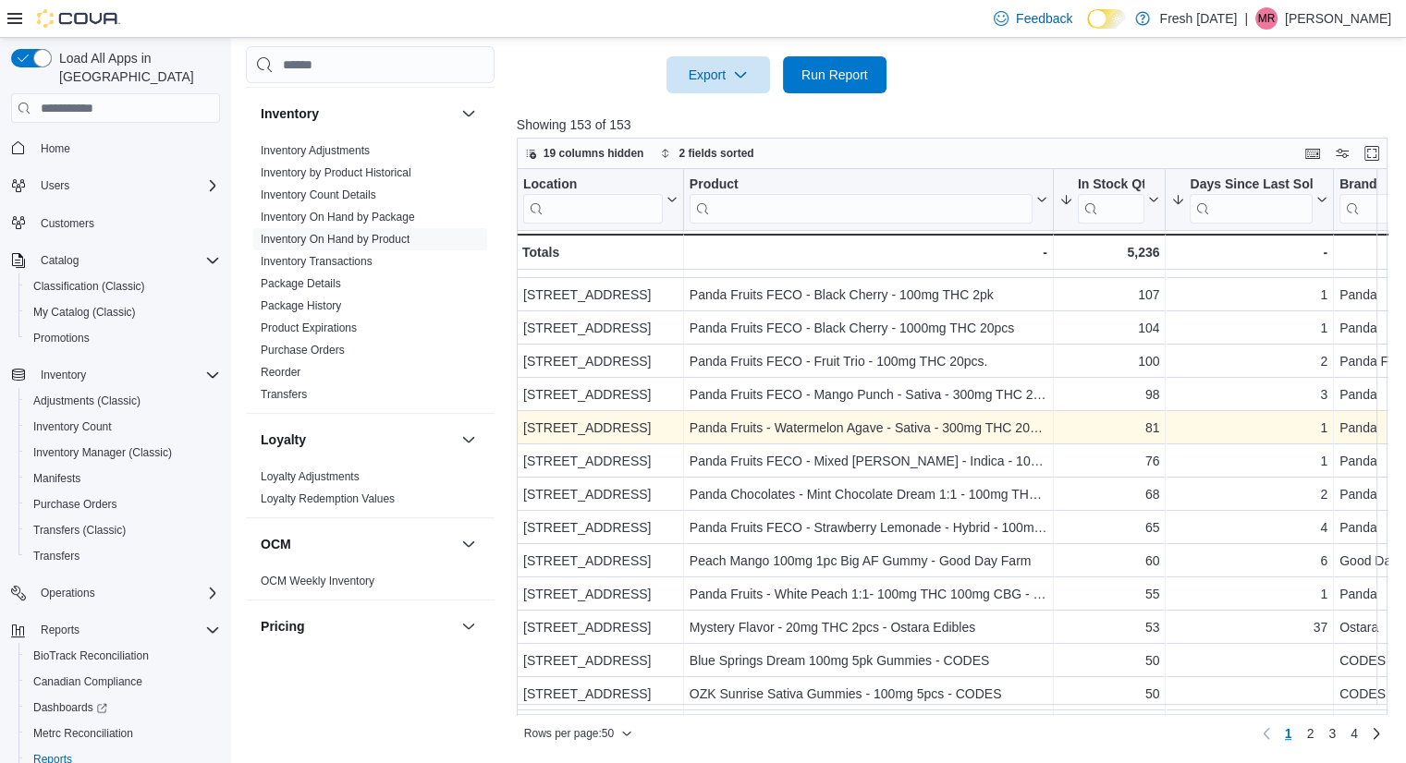
scroll to position [239, 0]
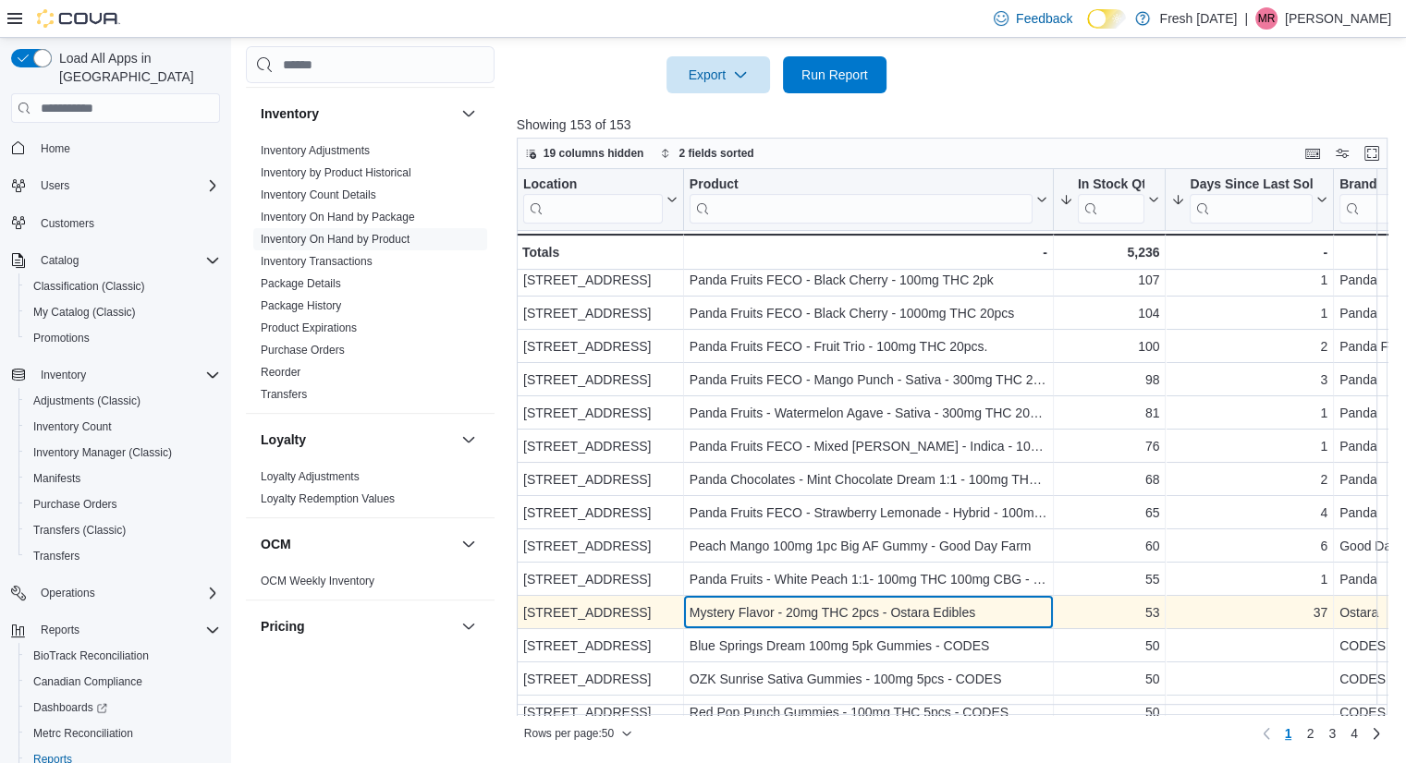
drag, startPoint x: 961, startPoint y: 607, endPoint x: 933, endPoint y: 608, distance: 28.7
click at [933, 608] on div "Mystery Flavor - 20mg THC 2pcs - Ostara Edibles" at bounding box center [869, 613] width 358 height 22
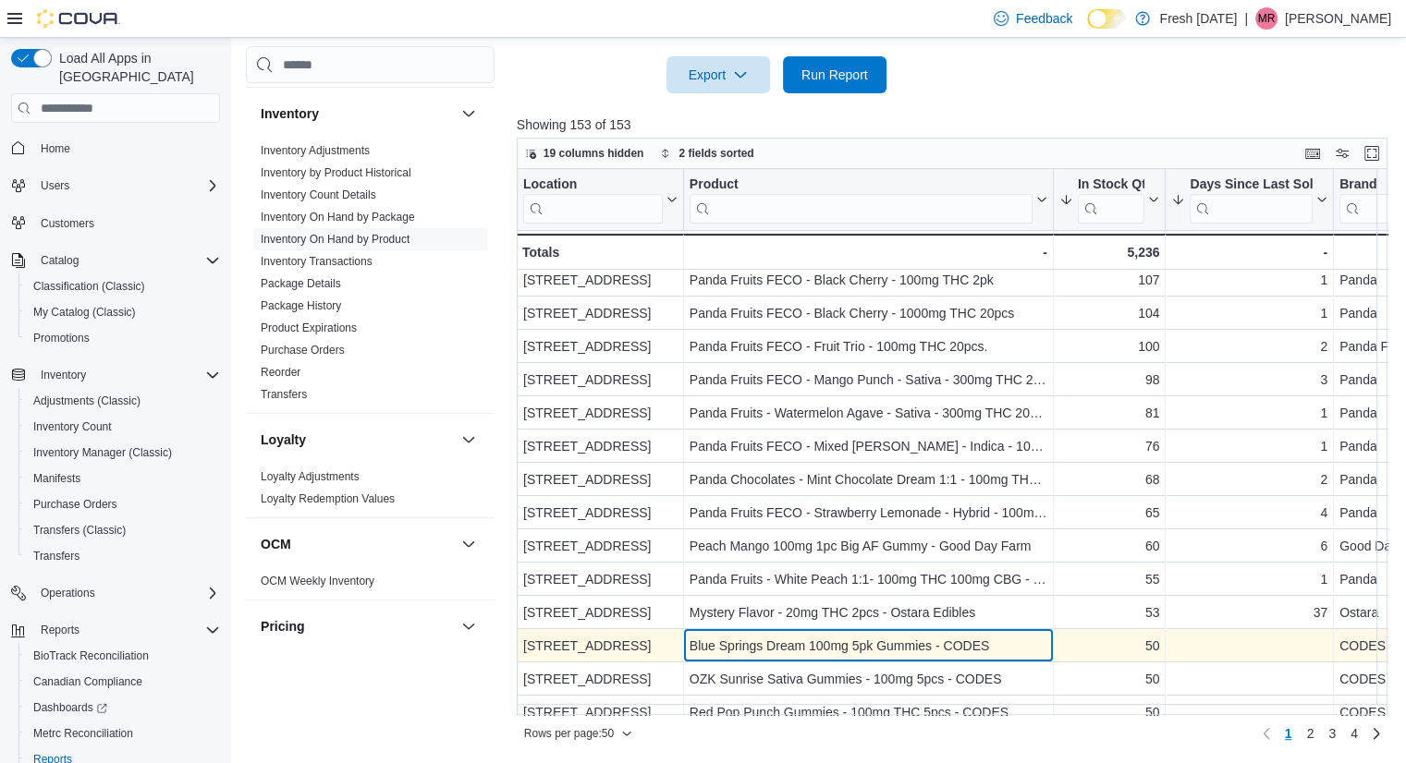
click at [991, 651] on div "Blue Springs Dream 100mg 5pk Gummies - CODES" at bounding box center [869, 646] width 358 height 22
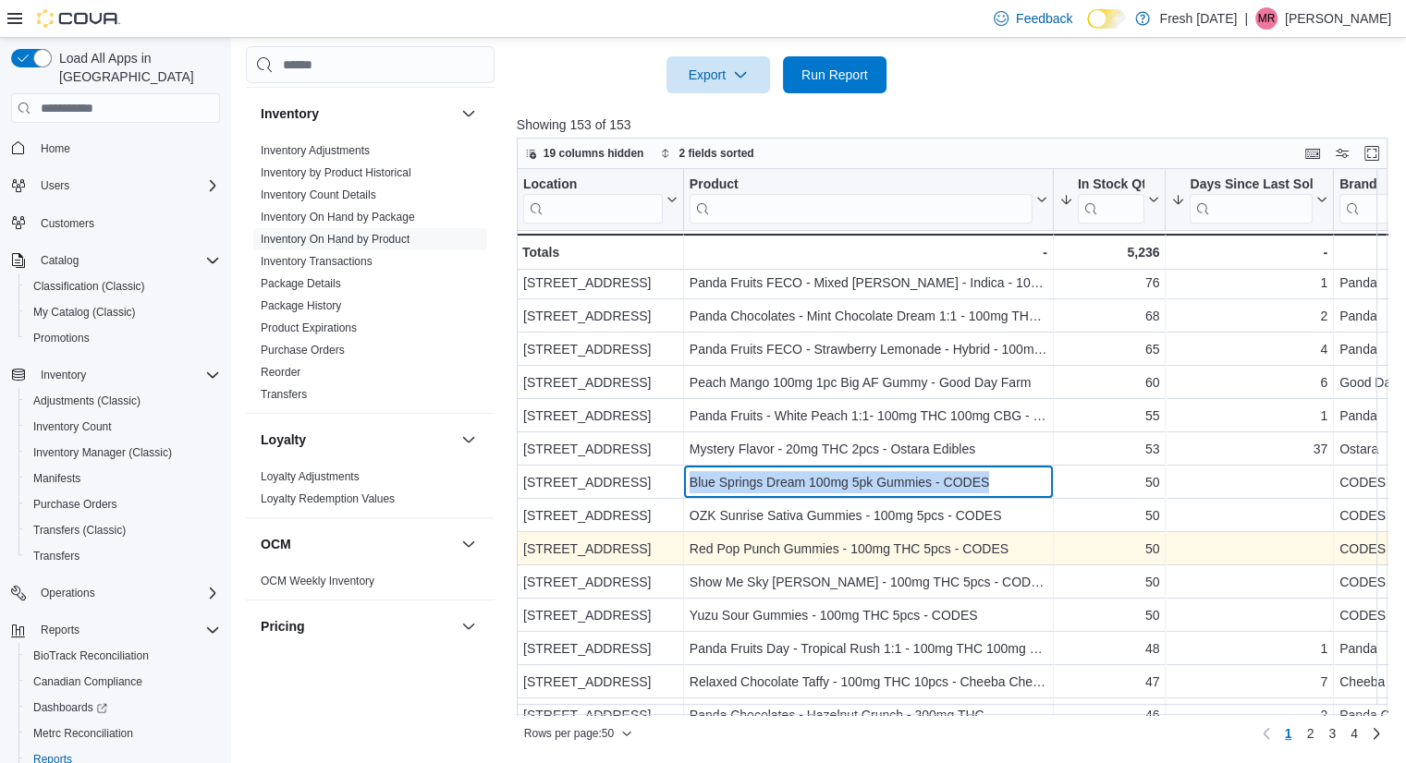
scroll to position [406, 0]
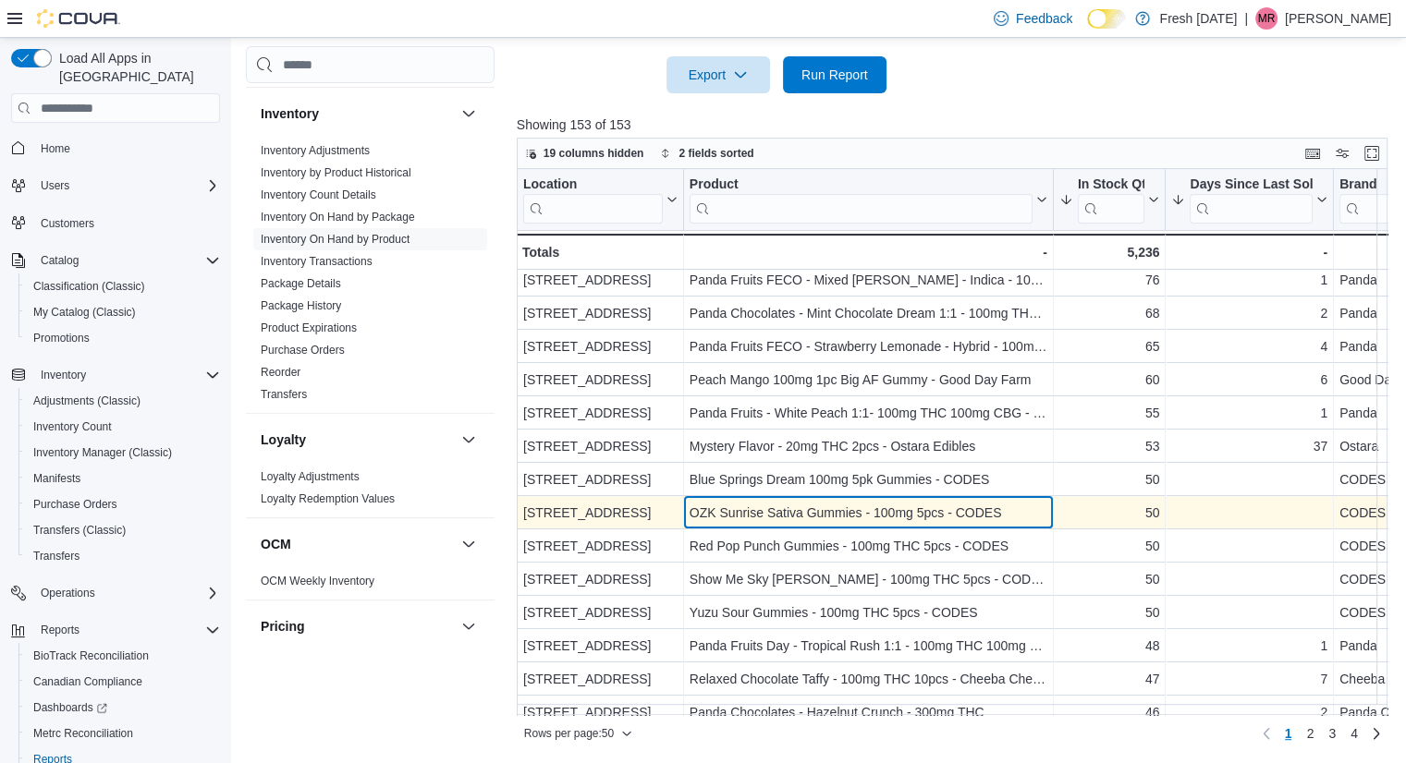
click at [929, 519] on div "OZK Sunrise Sativa Gummies - 100mg 5pcs - CODES" at bounding box center [869, 513] width 358 height 22
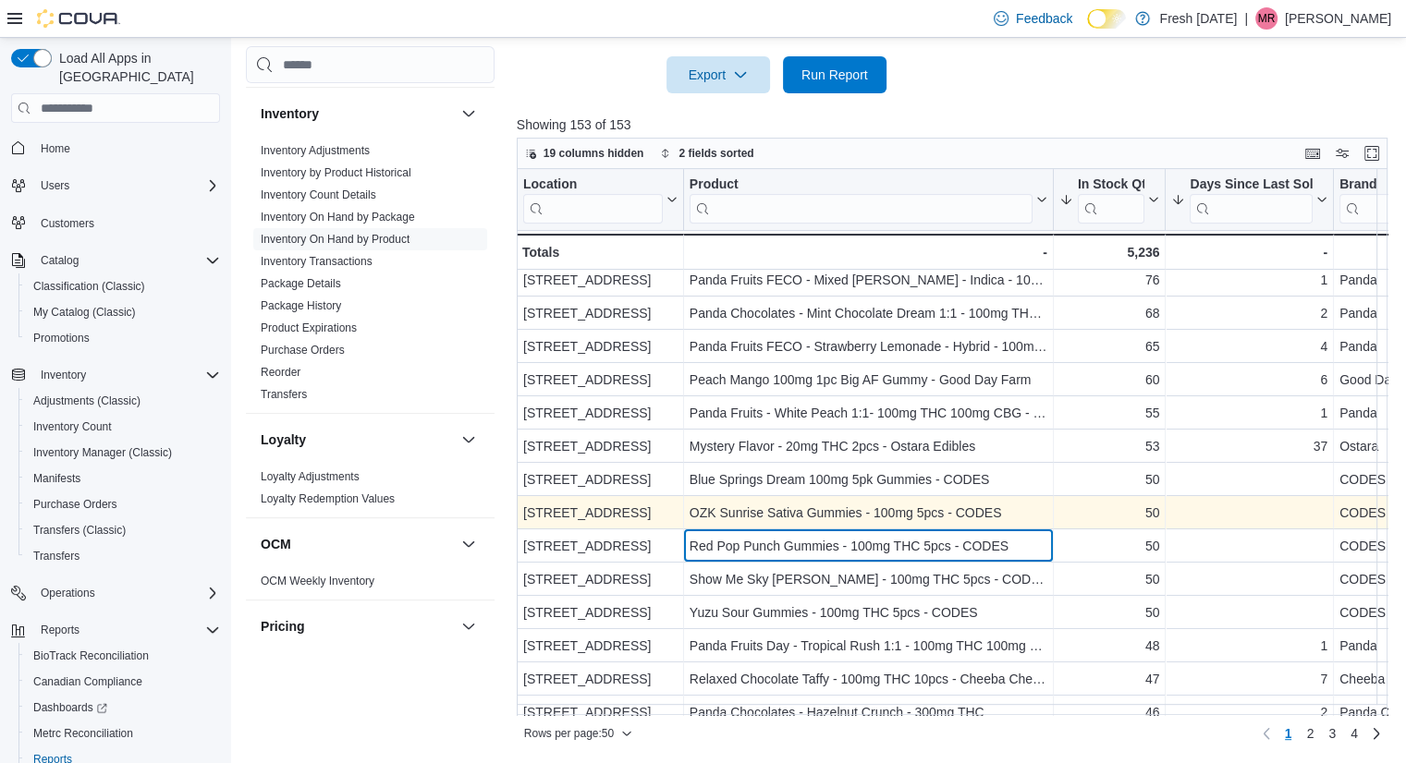
drag, startPoint x: 899, startPoint y: 535, endPoint x: 890, endPoint y: 512, distance: 24.9
click at [890, 512] on div "Location Click to view column header actions Product Click to view column heade…" at bounding box center [1130, 774] width 1227 height 2023
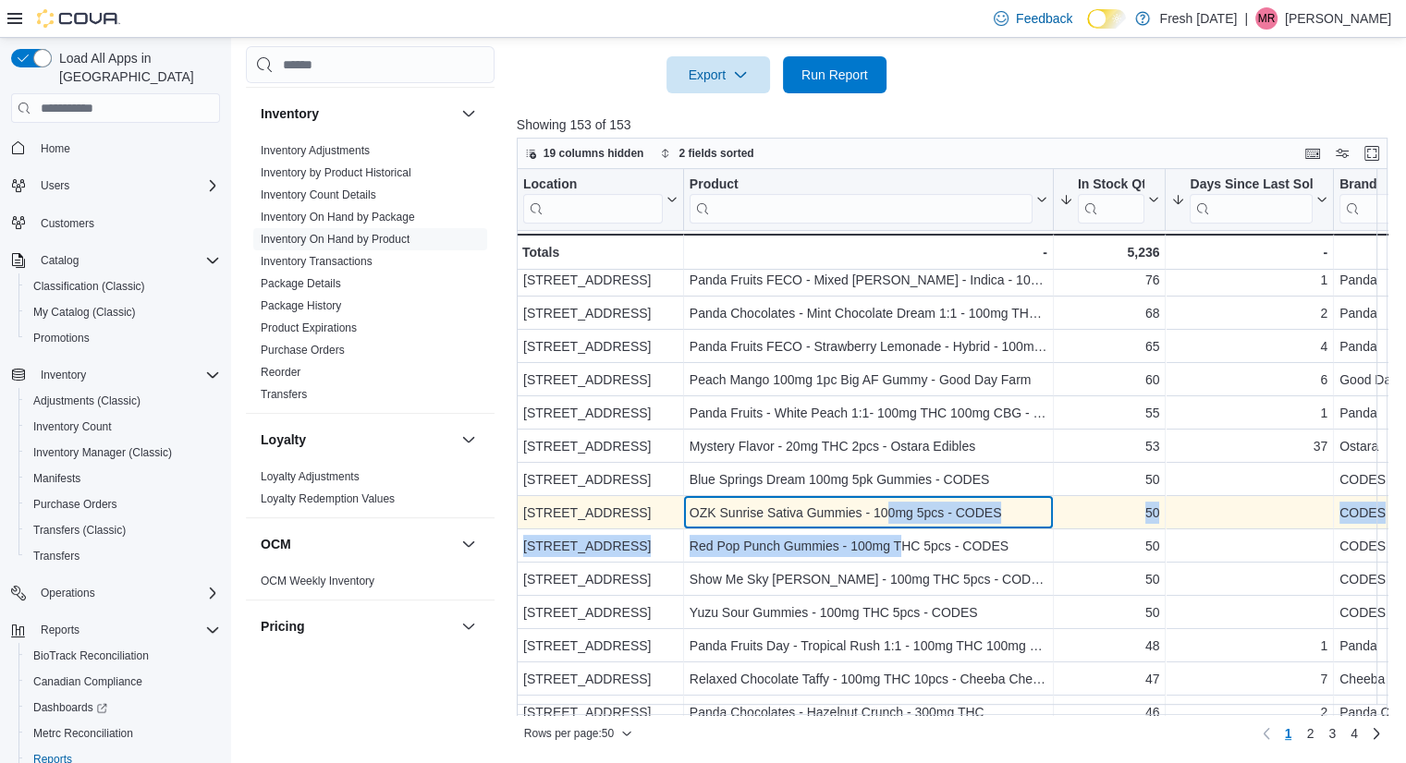
click at [890, 512] on div "OZK Sunrise Sativa Gummies - 100mg 5pcs - CODES" at bounding box center [869, 513] width 358 height 22
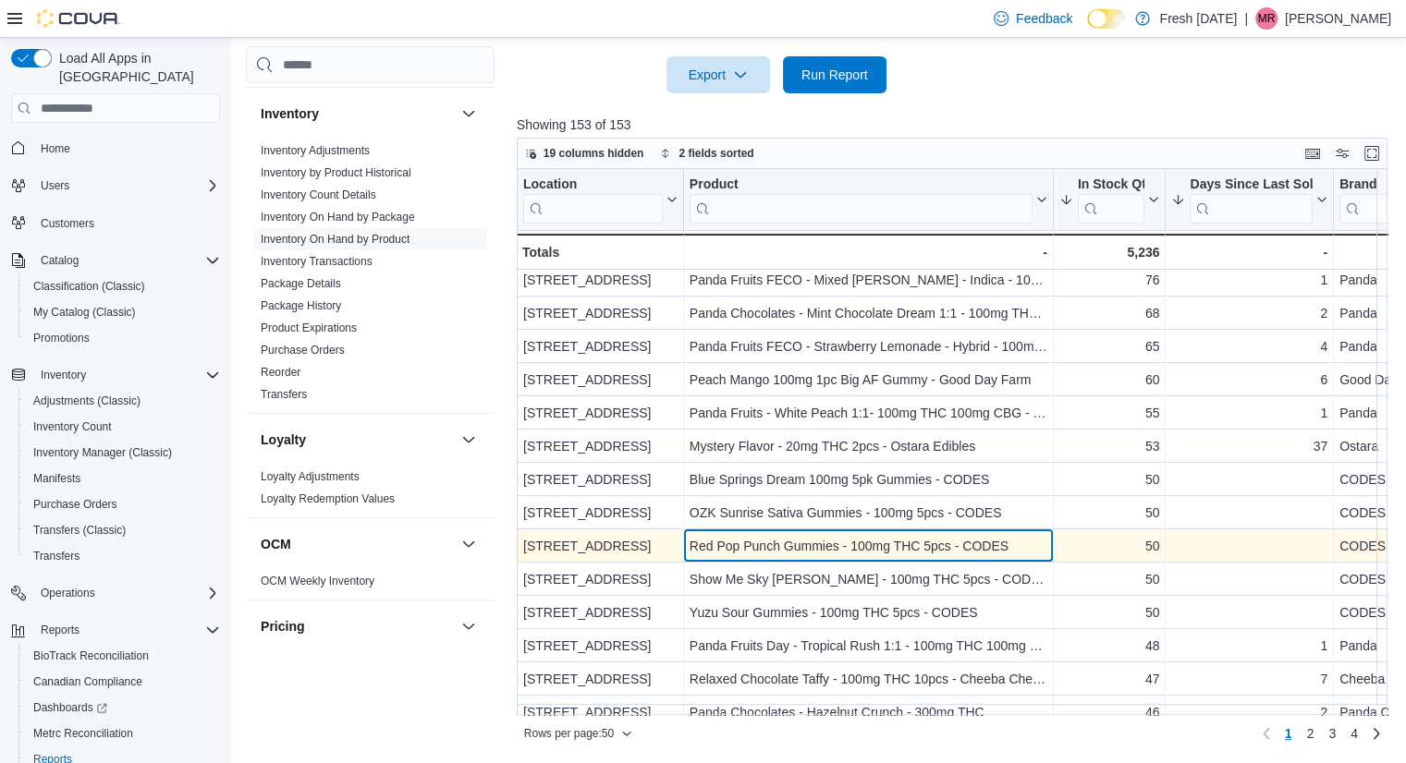
click at [890, 530] on div "Red Pop Punch Gummies - 100mg THC 5pcs - CODES - Product, column 2, row 21" at bounding box center [869, 546] width 370 height 33
click at [888, 535] on div "Red Pop Punch Gummies - 100mg THC 5pcs - CODES" at bounding box center [869, 546] width 358 height 22
click at [876, 550] on div "Red Pop Punch Gummies - 100mg THC 5pcs - CODES" at bounding box center [869, 546] width 358 height 22
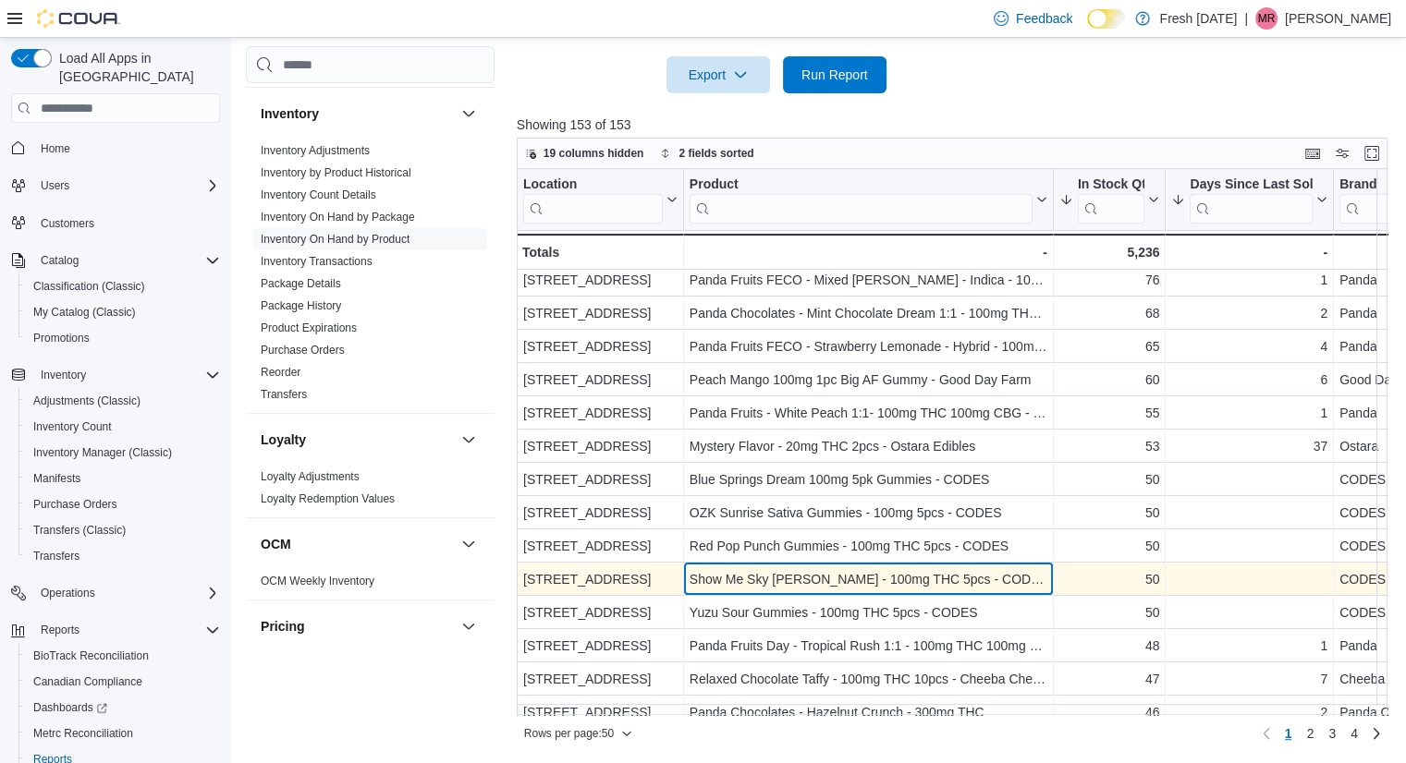
click at [911, 578] on div "Show Me Sky [PERSON_NAME] - 100mg THC 5pcs - CODES" at bounding box center [869, 579] width 358 height 22
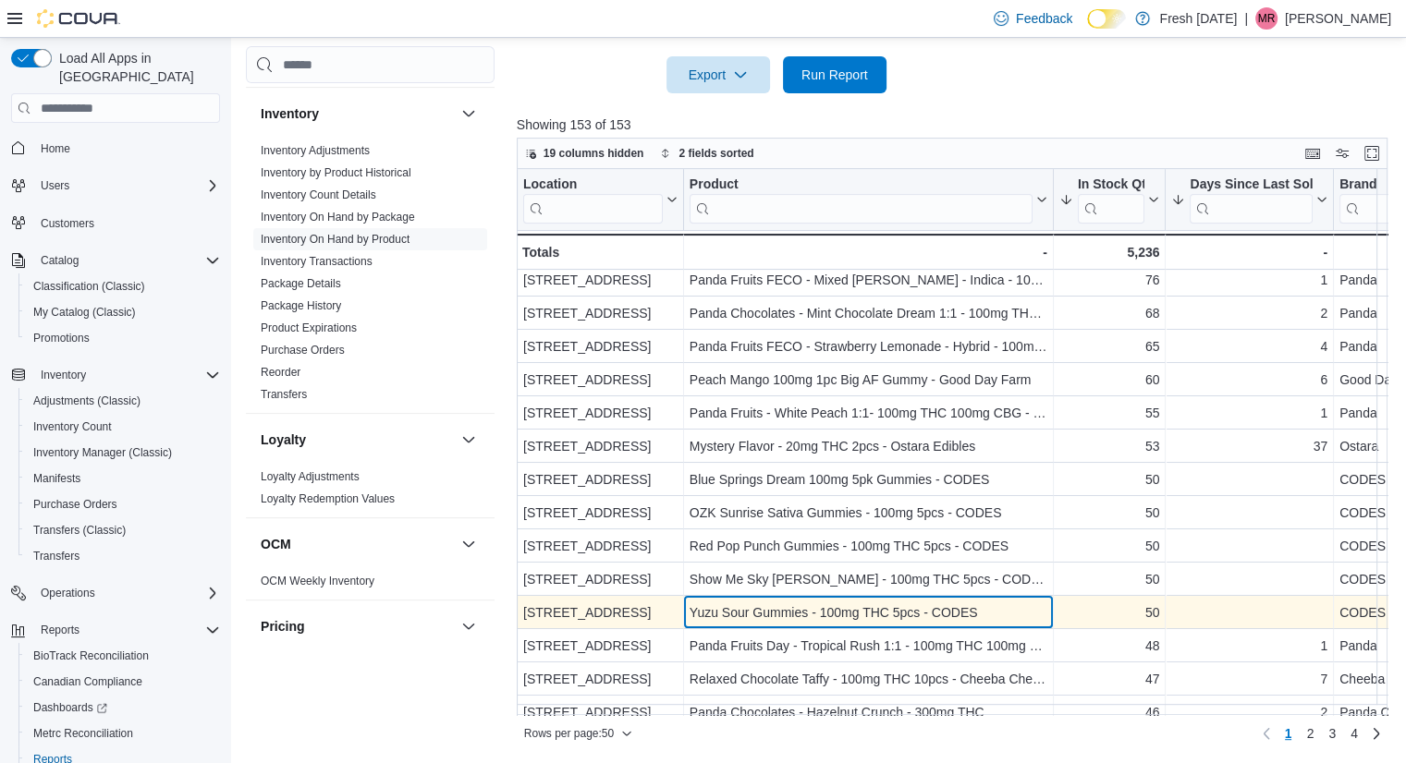
click at [927, 608] on div "Yuzu Sour Gummies - 100mg THC 5pcs - CODES" at bounding box center [869, 613] width 358 height 22
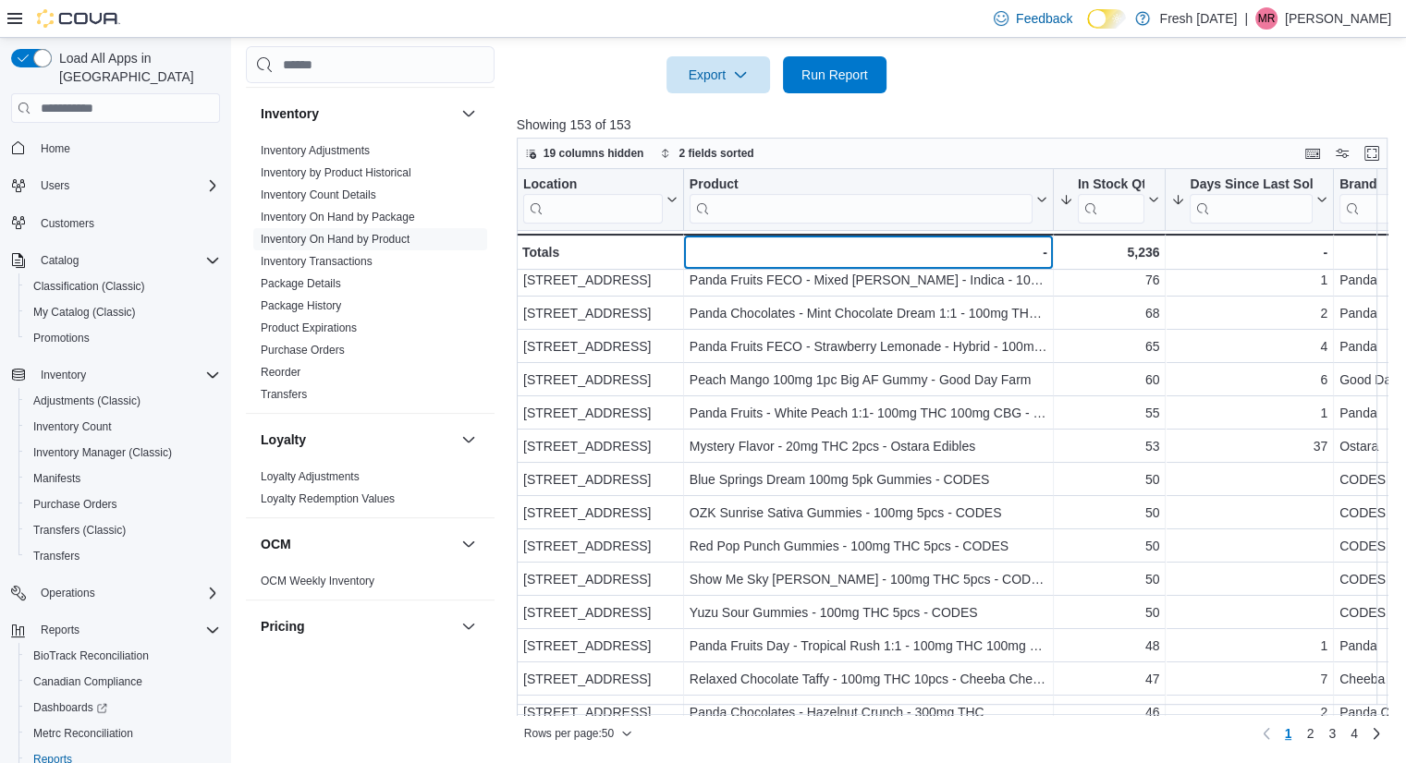
click at [960, 253] on div "-" at bounding box center [869, 252] width 358 height 22
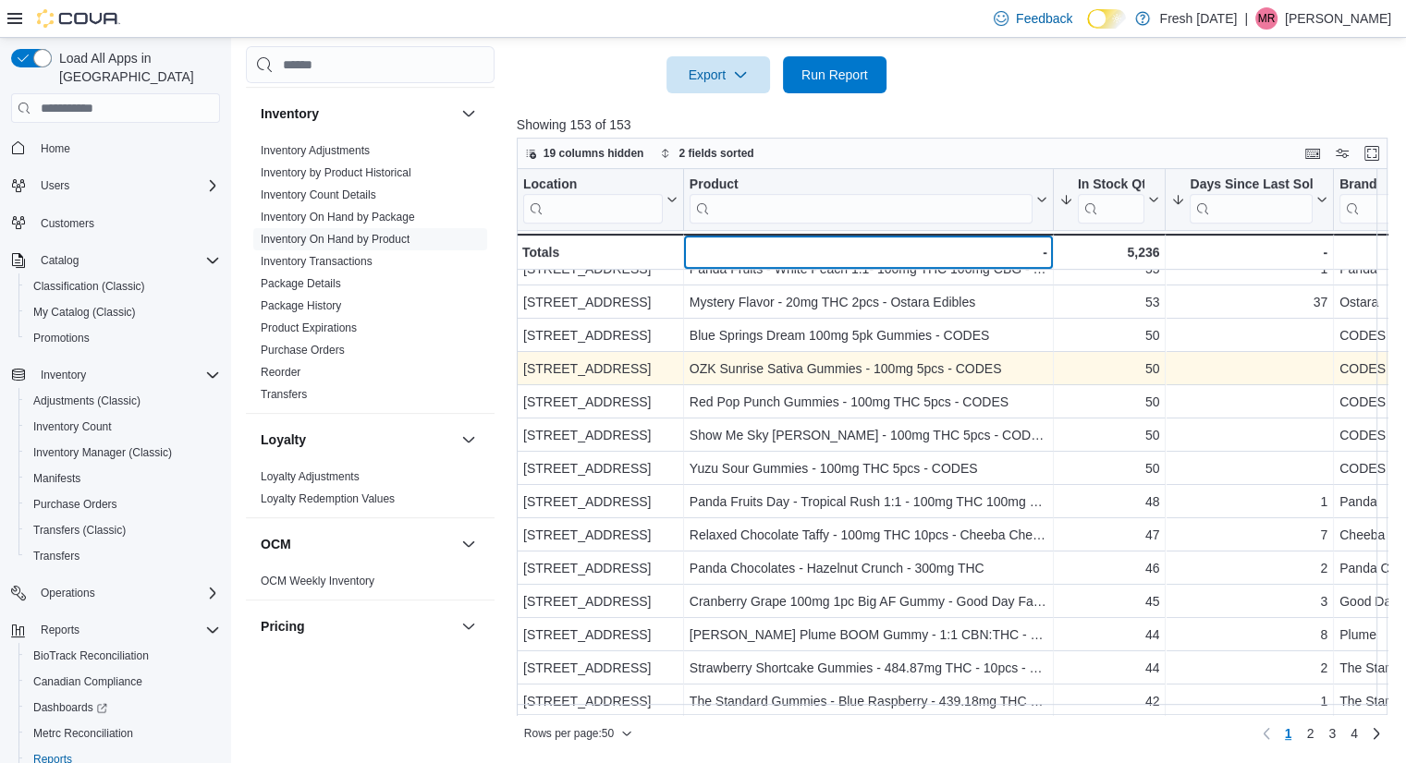
scroll to position [549, 0]
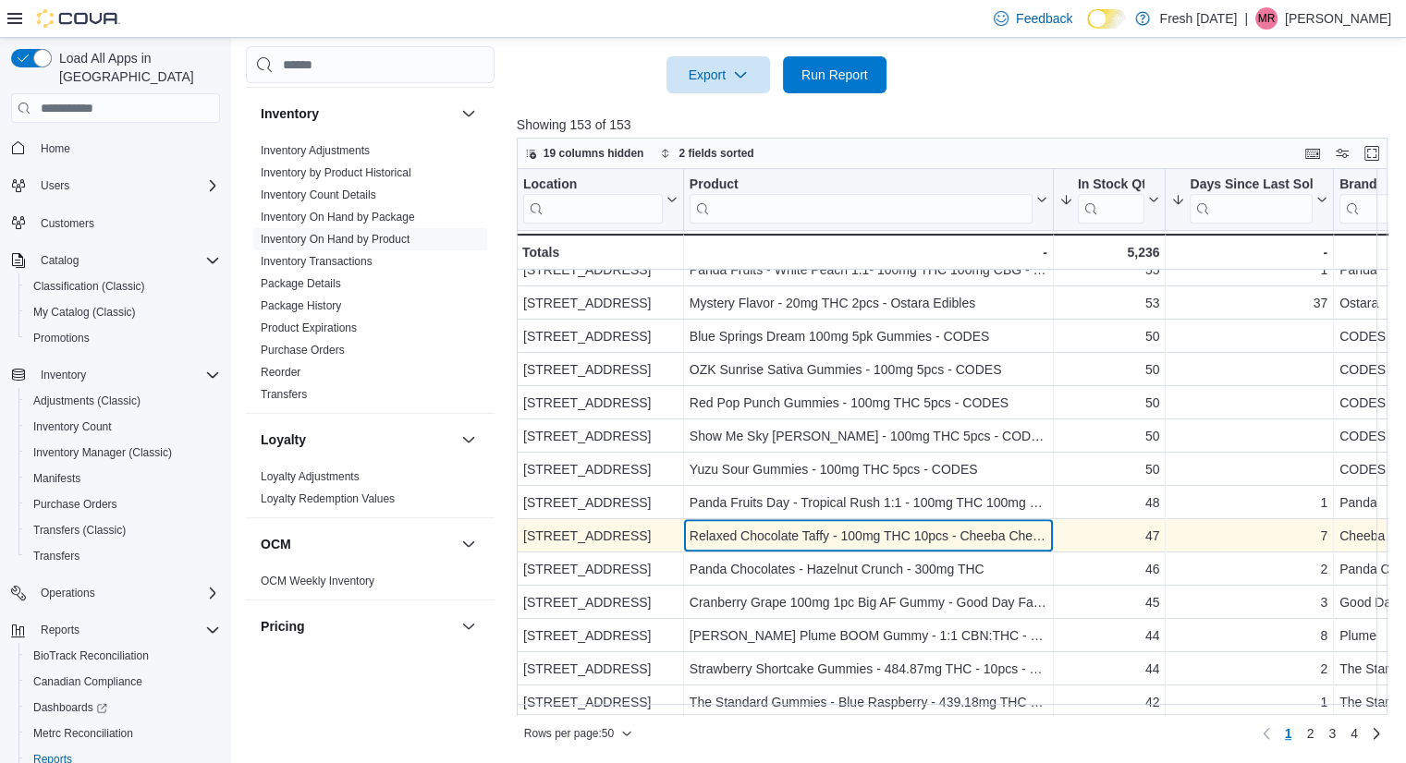
click at [972, 542] on div "Relaxed Chocolate Taffy - 100mg THC 10pcs - Cheeba Chews" at bounding box center [869, 536] width 358 height 22
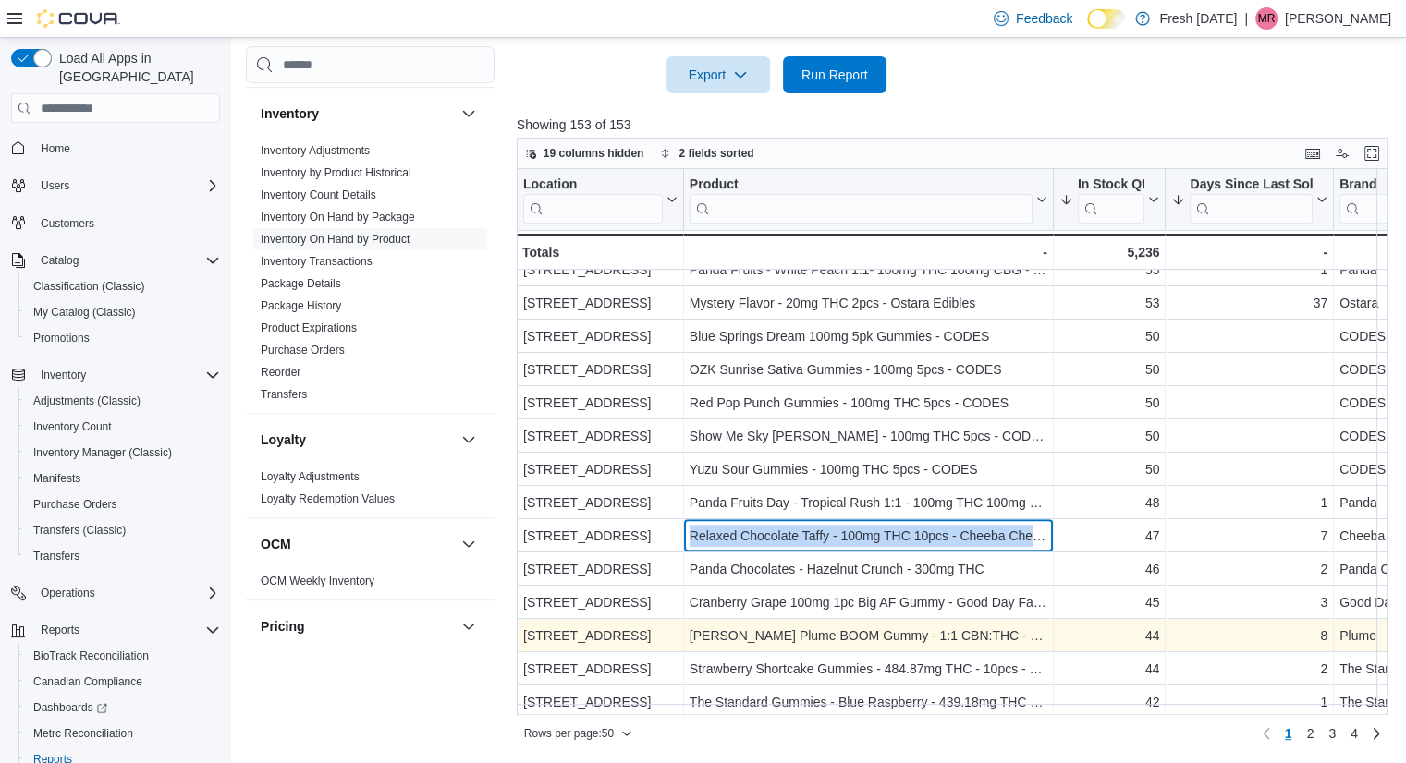
scroll to position [558, 0]
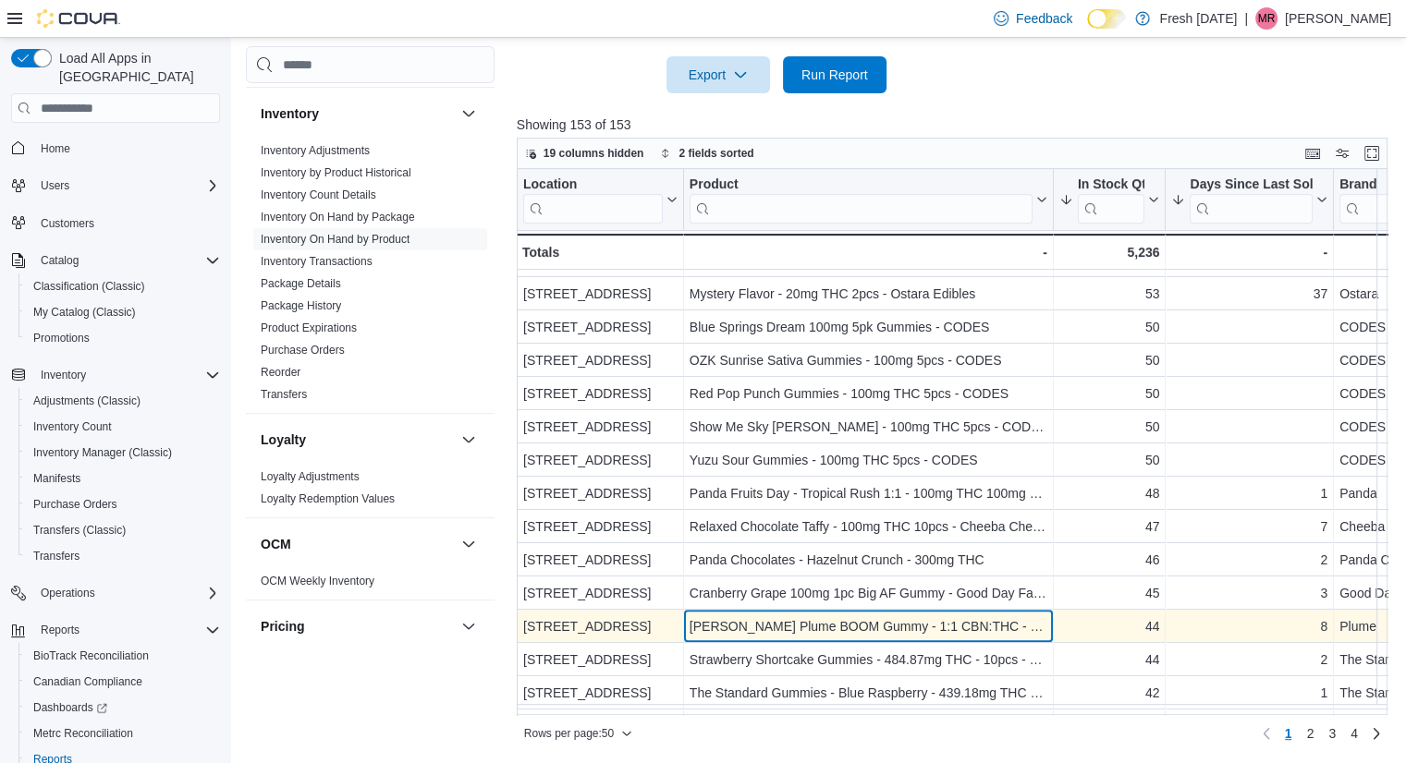
click at [989, 626] on div "[PERSON_NAME] Plume BOOM Gummy - 1:1 CBN:THC - 100mg THC 1pc. - Plume" at bounding box center [869, 627] width 358 height 22
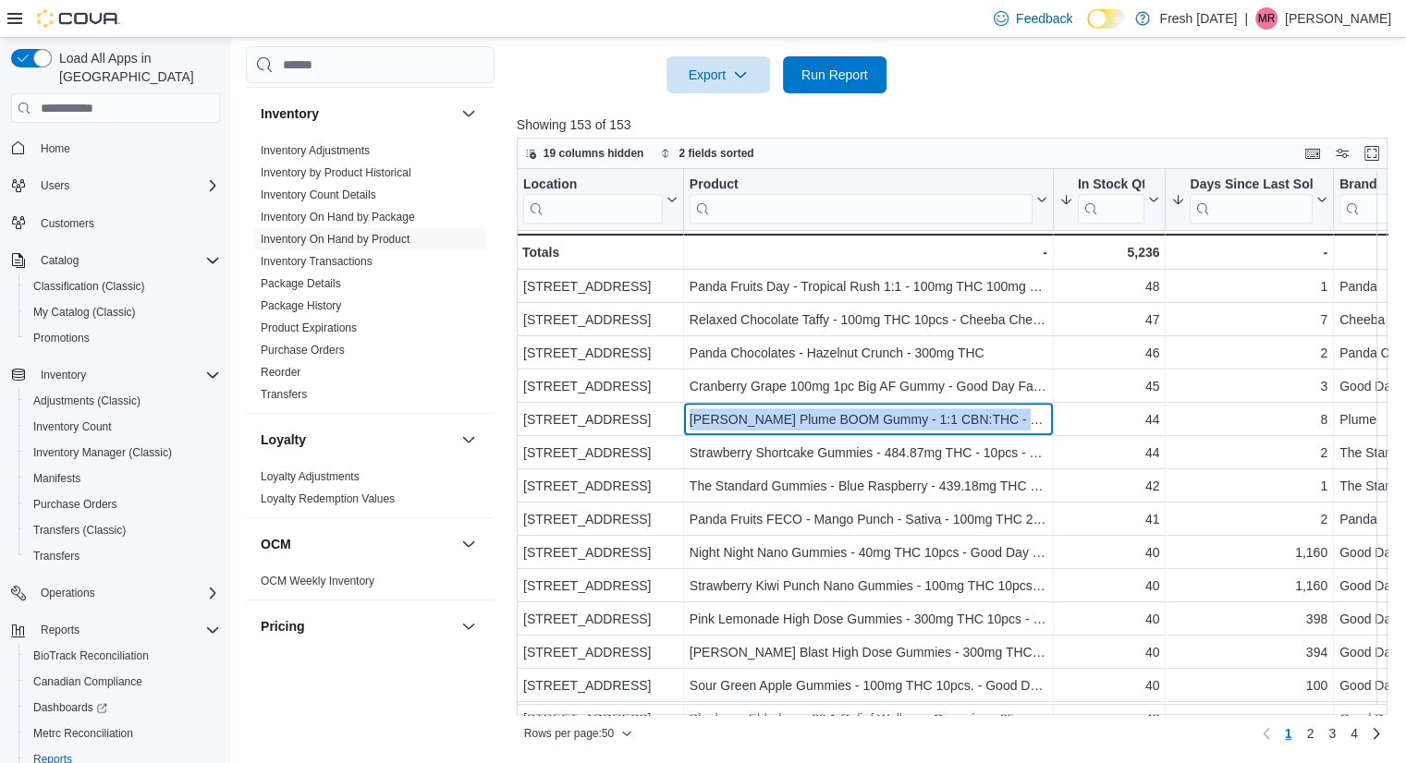
scroll to position [765, 0]
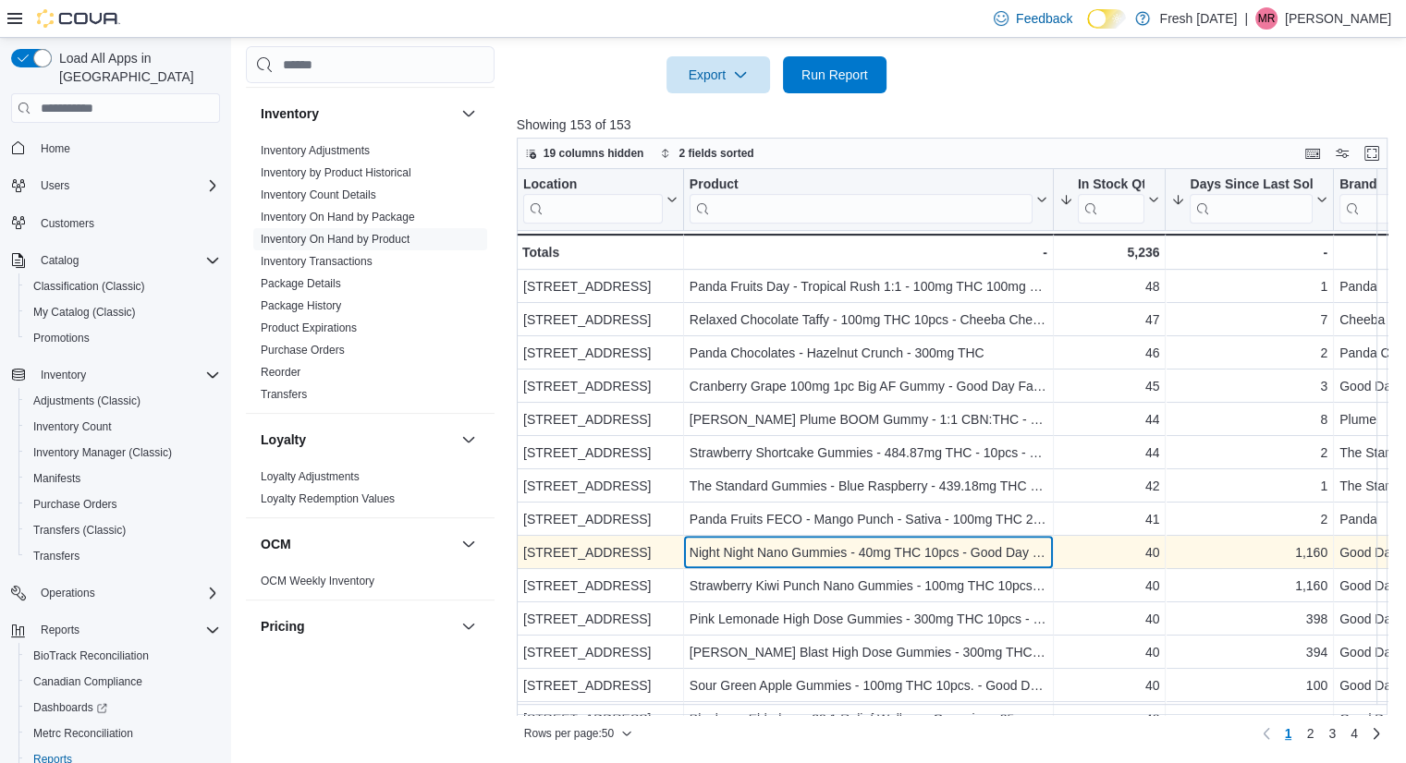
click at [991, 542] on div "Night Night Nano Gummies - 40mg THC 10pcs - Good Day Farm" at bounding box center [869, 553] width 358 height 22
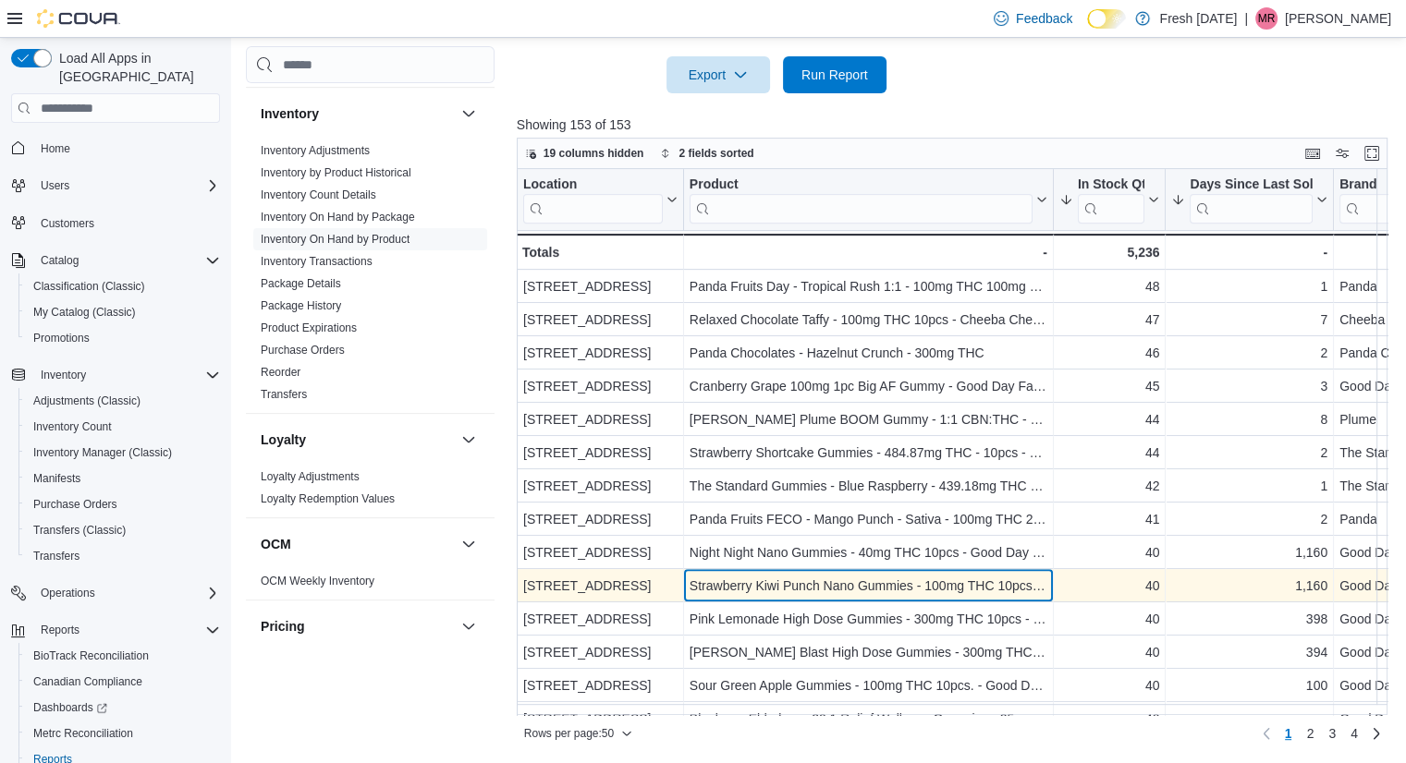
click at [913, 592] on div "Strawberry Kiwi Punch Nano Gummies - 100mg THC 10pcs - Good Day Farm" at bounding box center [869, 586] width 358 height 22
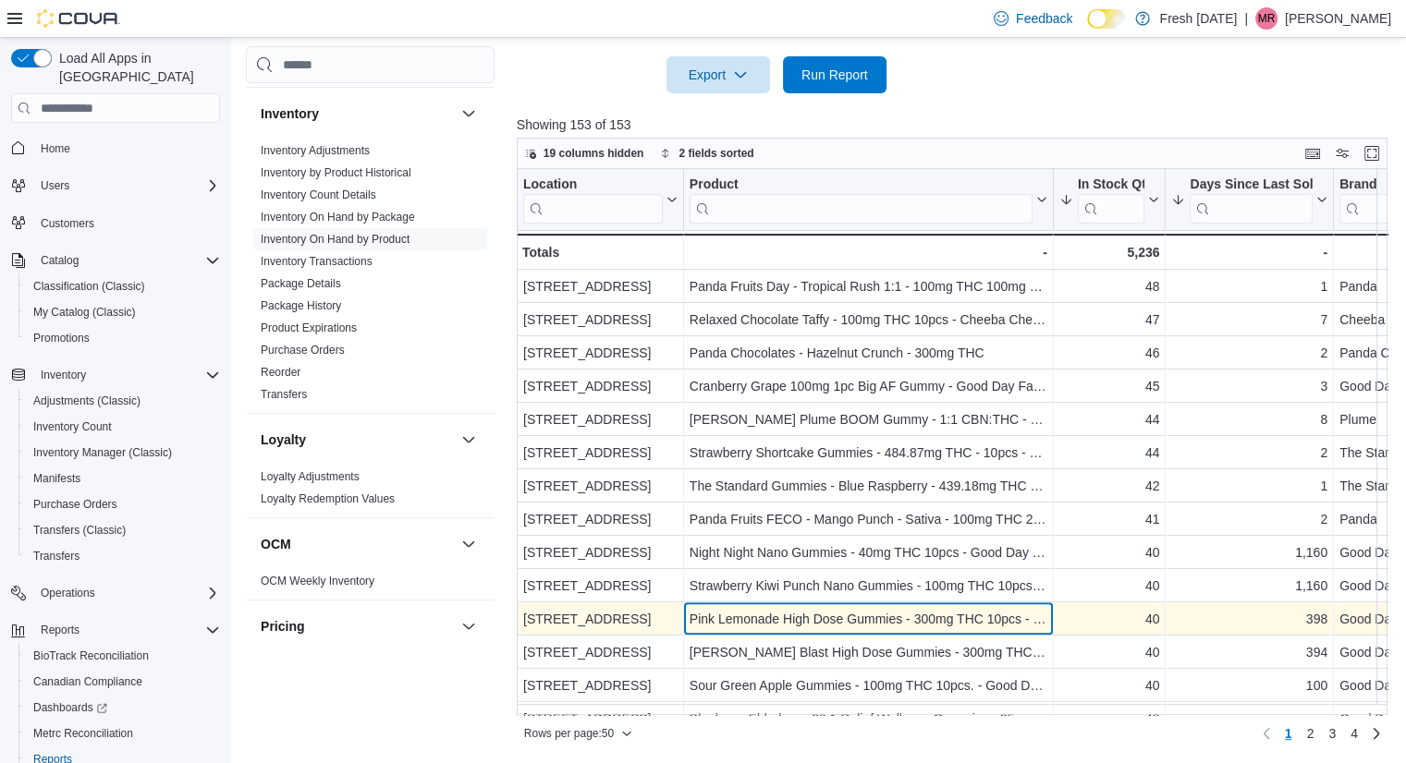
click at [906, 614] on div "Pink Lemonade High Dose Gummies - 300mg THC 10pcs - Good Day Farm" at bounding box center [869, 619] width 358 height 22
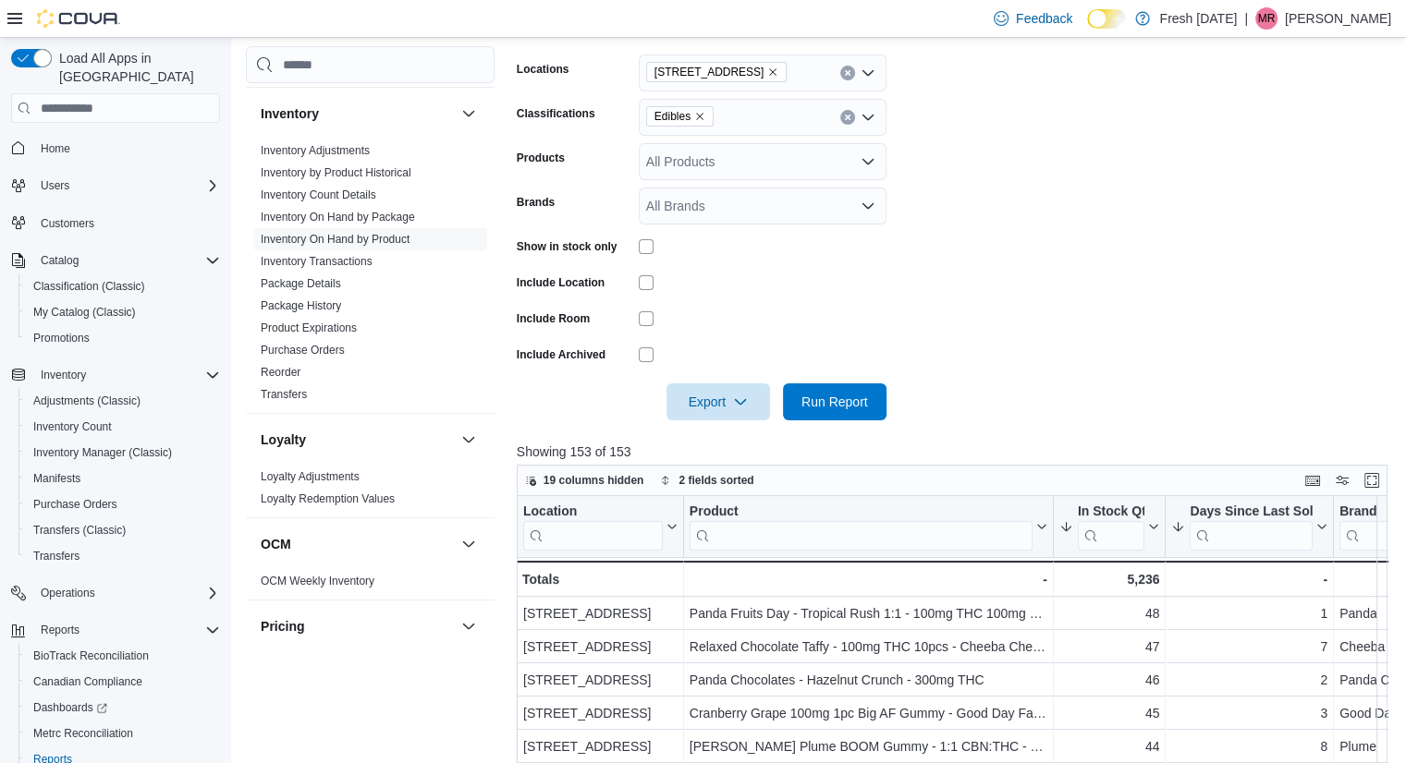
scroll to position [288, 0]
click at [702, 113] on icon "Remove Edibles from selection in this group" at bounding box center [699, 117] width 11 height 11
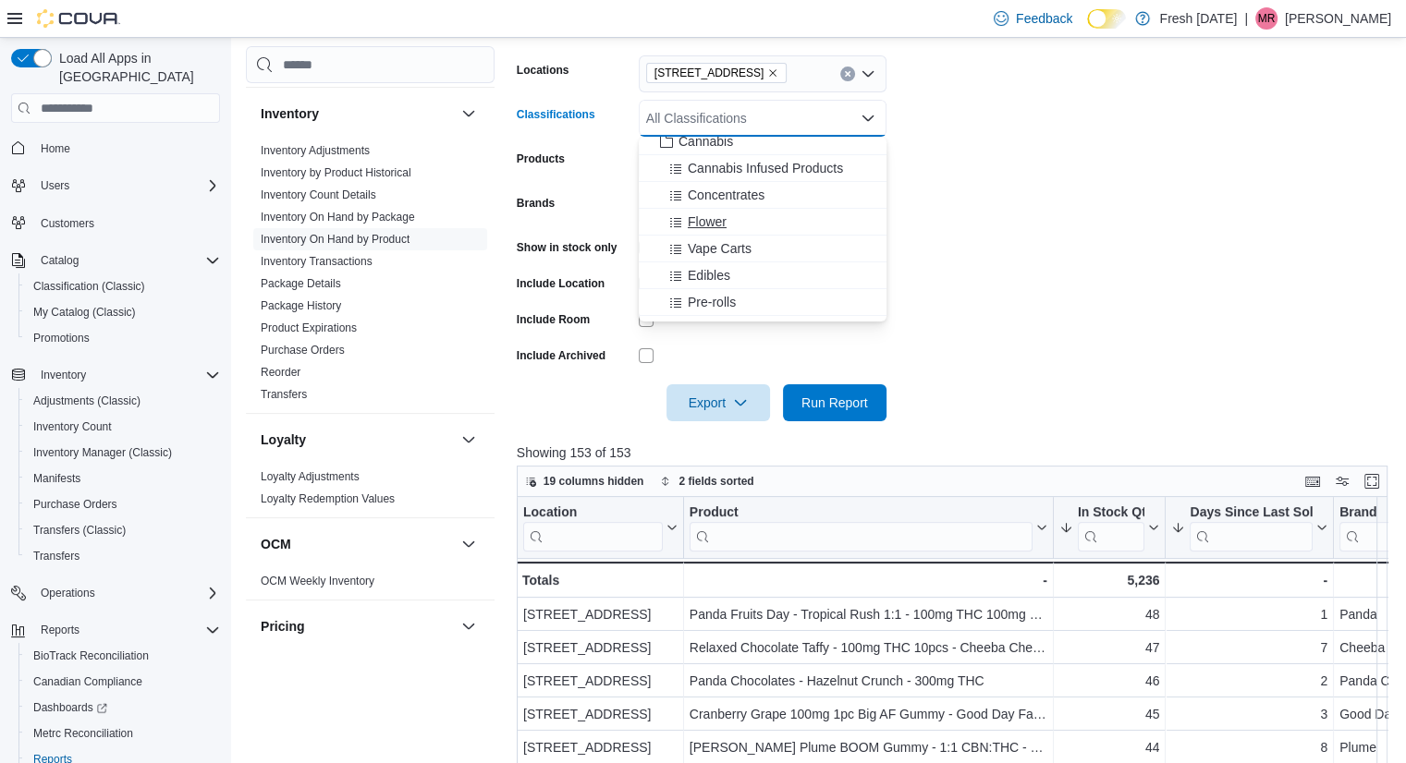
scroll to position [36, 0]
click at [743, 289] on button "Pre-rolls" at bounding box center [763, 301] width 248 height 27
click at [743, 289] on button "Pre-Rolls - Infused" at bounding box center [763, 301] width 248 height 27
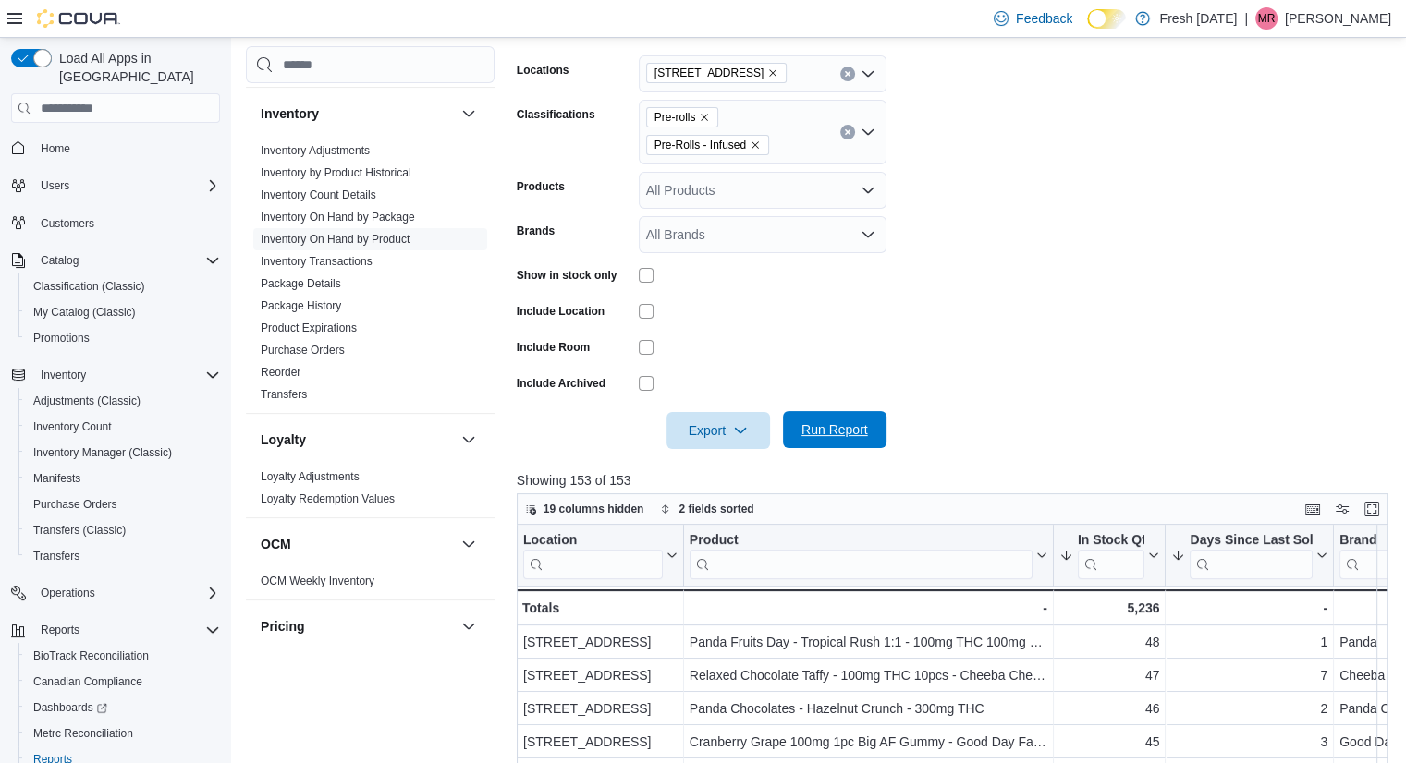
click at [843, 424] on span "Run Report" at bounding box center [834, 430] width 67 height 18
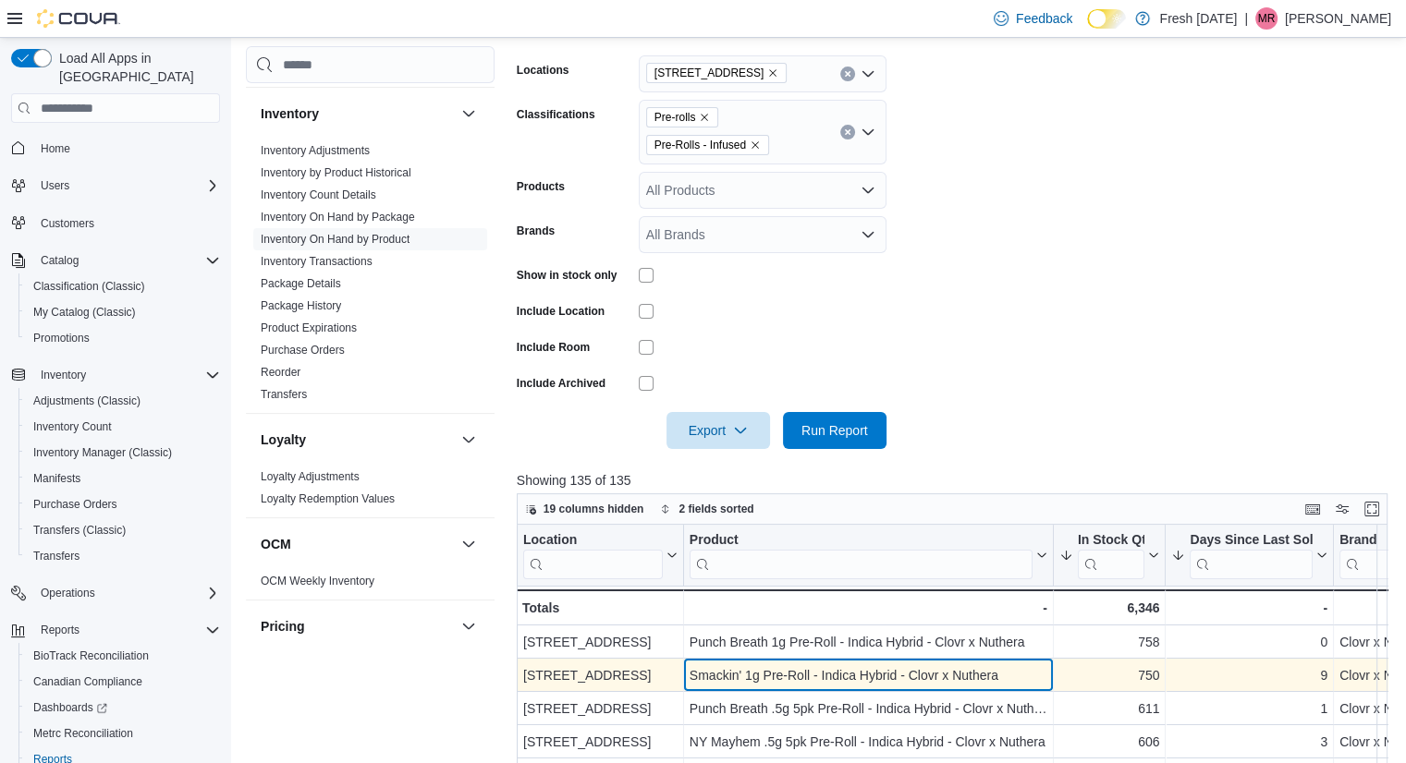
click at [769, 670] on div "Smackin' 1g Pre-Roll - Indica Hybrid - Clovr x Nuthera" at bounding box center [869, 676] width 358 height 22
click at [777, 670] on div "Smackin' 1g Pre-Roll - Indica Hybrid - Clovr x Nuthera" at bounding box center [869, 676] width 358 height 22
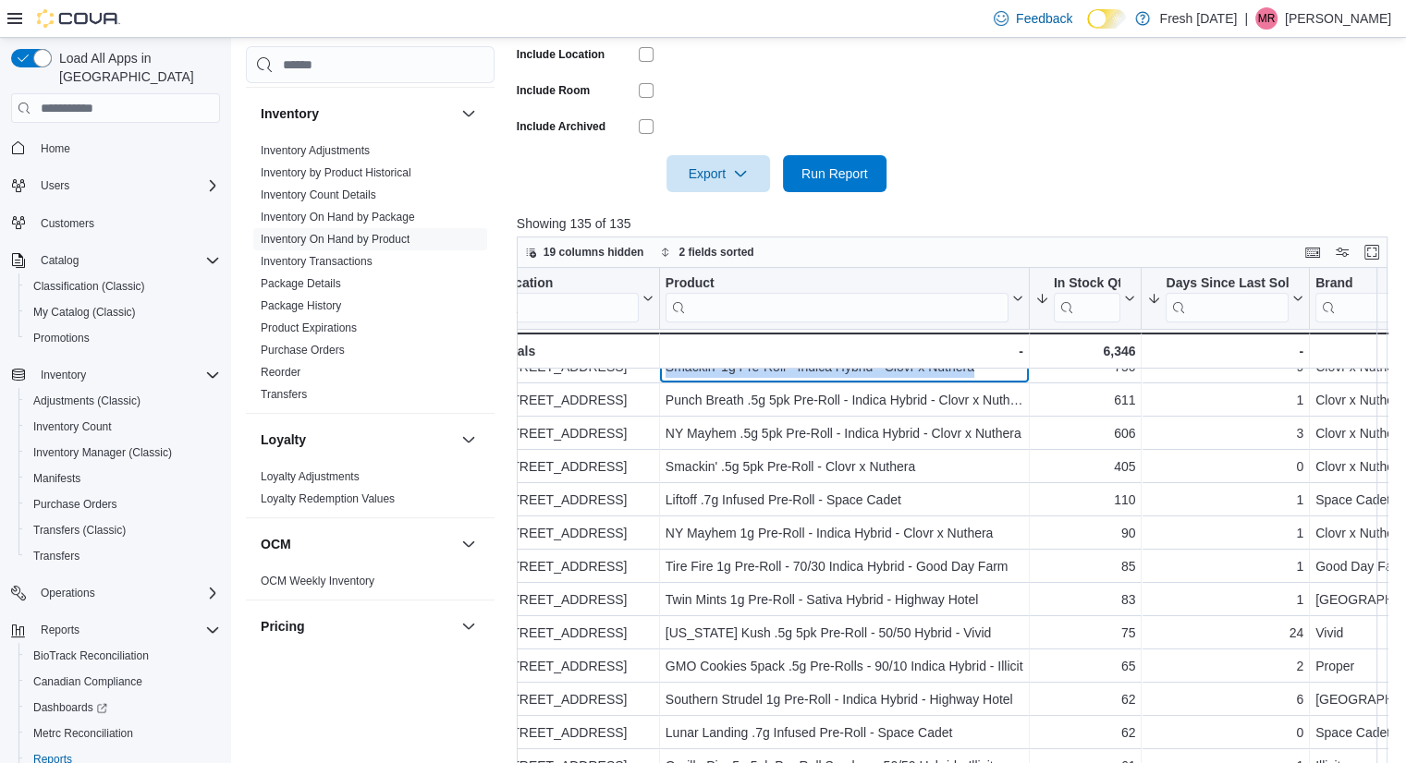
scroll to position [59, 26]
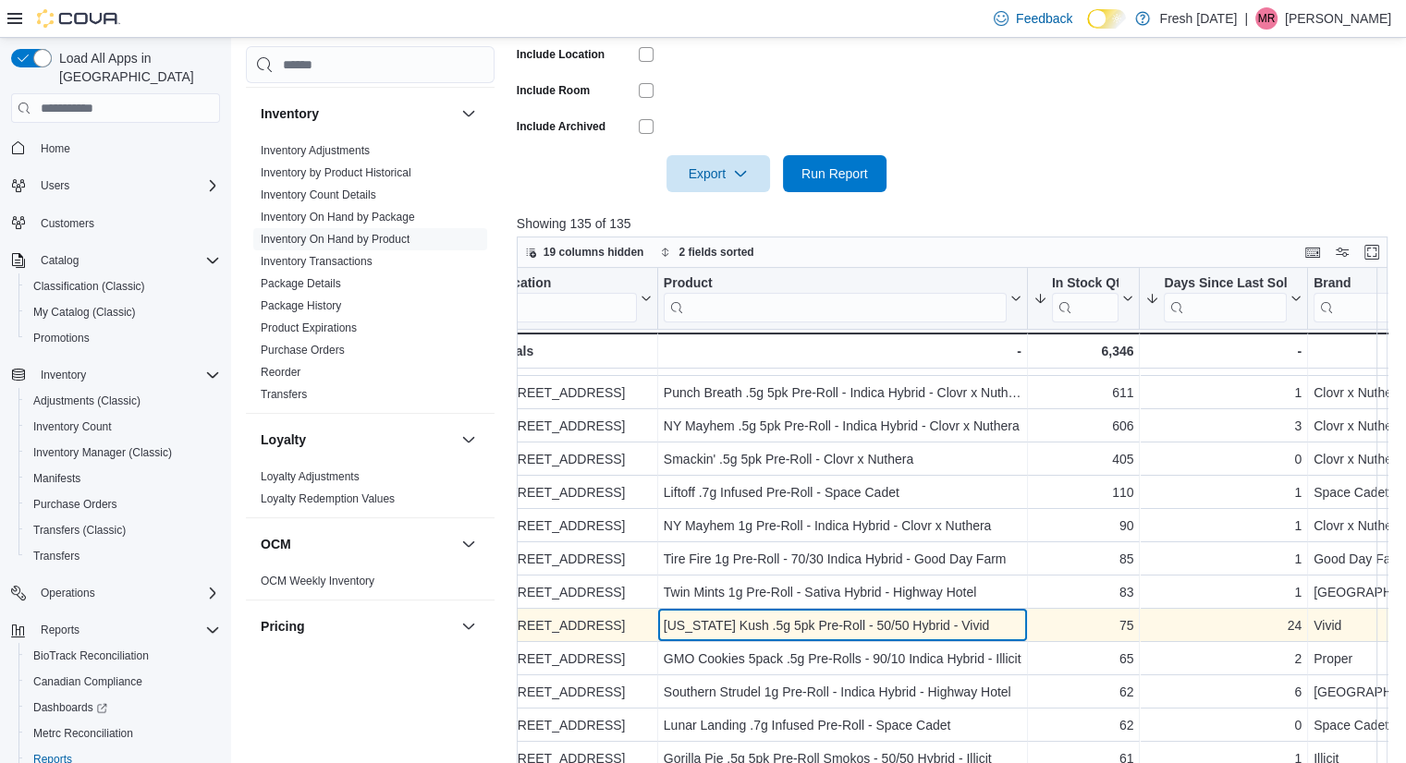
click at [956, 632] on div "[US_STATE] Kush .5g 5pk Pre-Roll - 50/50 Hybrid - Vivid" at bounding box center [843, 626] width 358 height 22
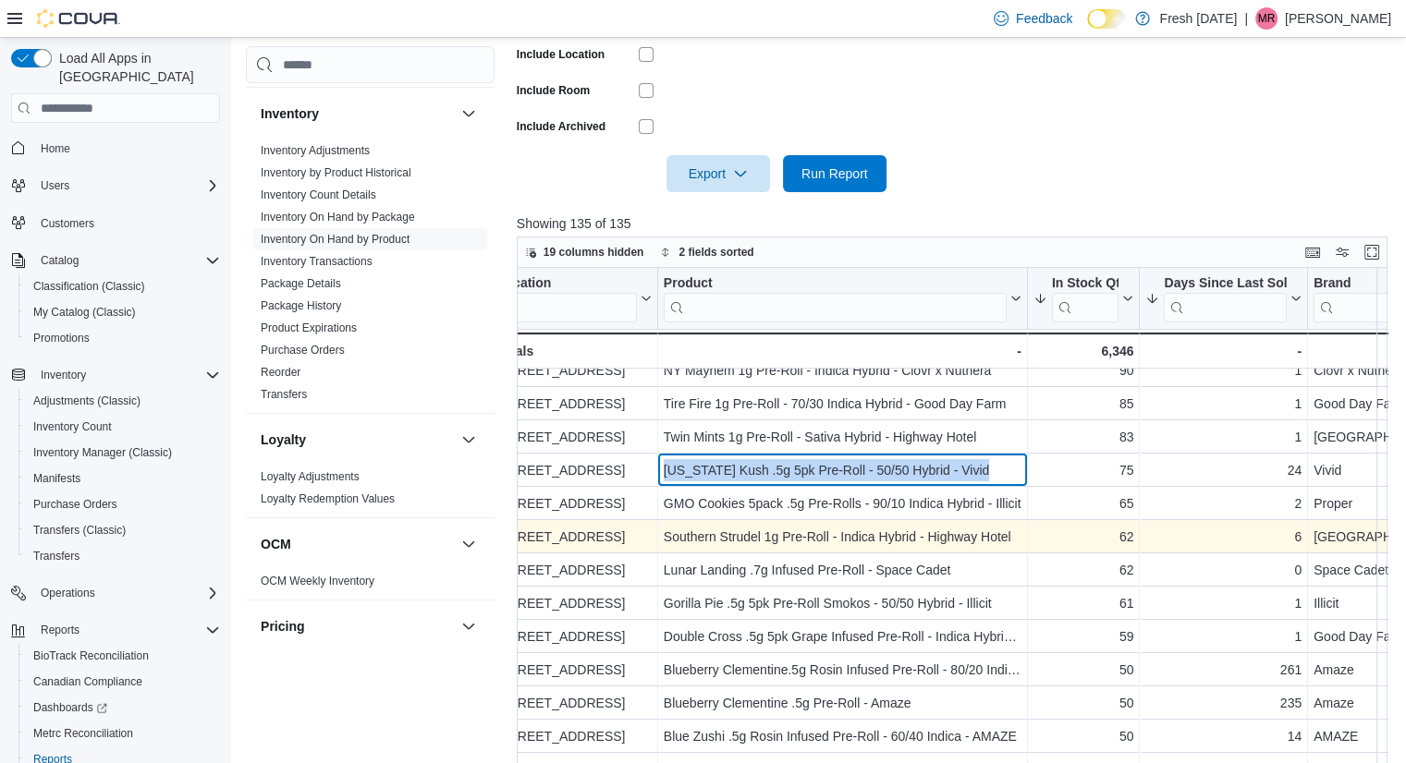
scroll to position [218, 26]
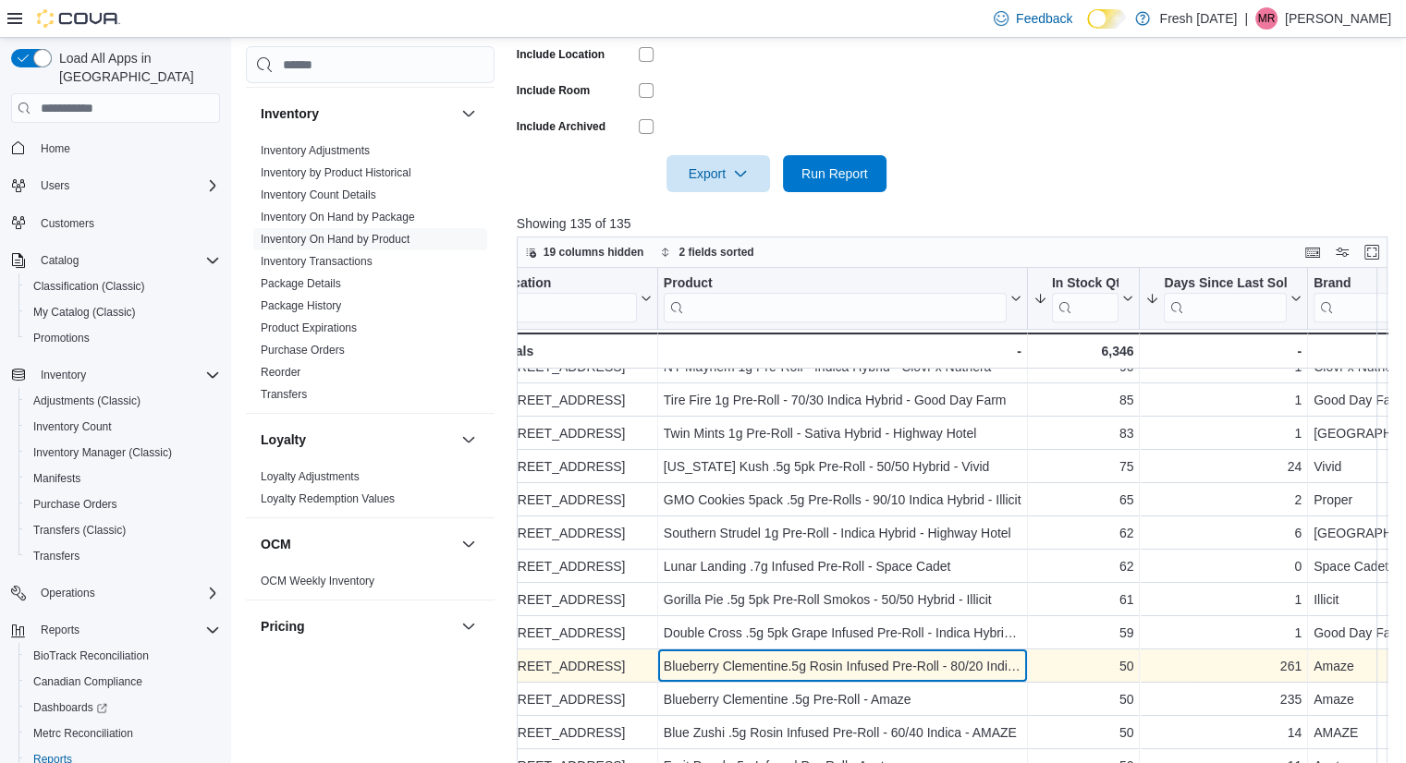
click at [1013, 655] on div "Blueberry Clementine.5g Rosin Infused Pre-Roll - 80/20 Indica Hybrid - Amaze" at bounding box center [843, 666] width 358 height 22
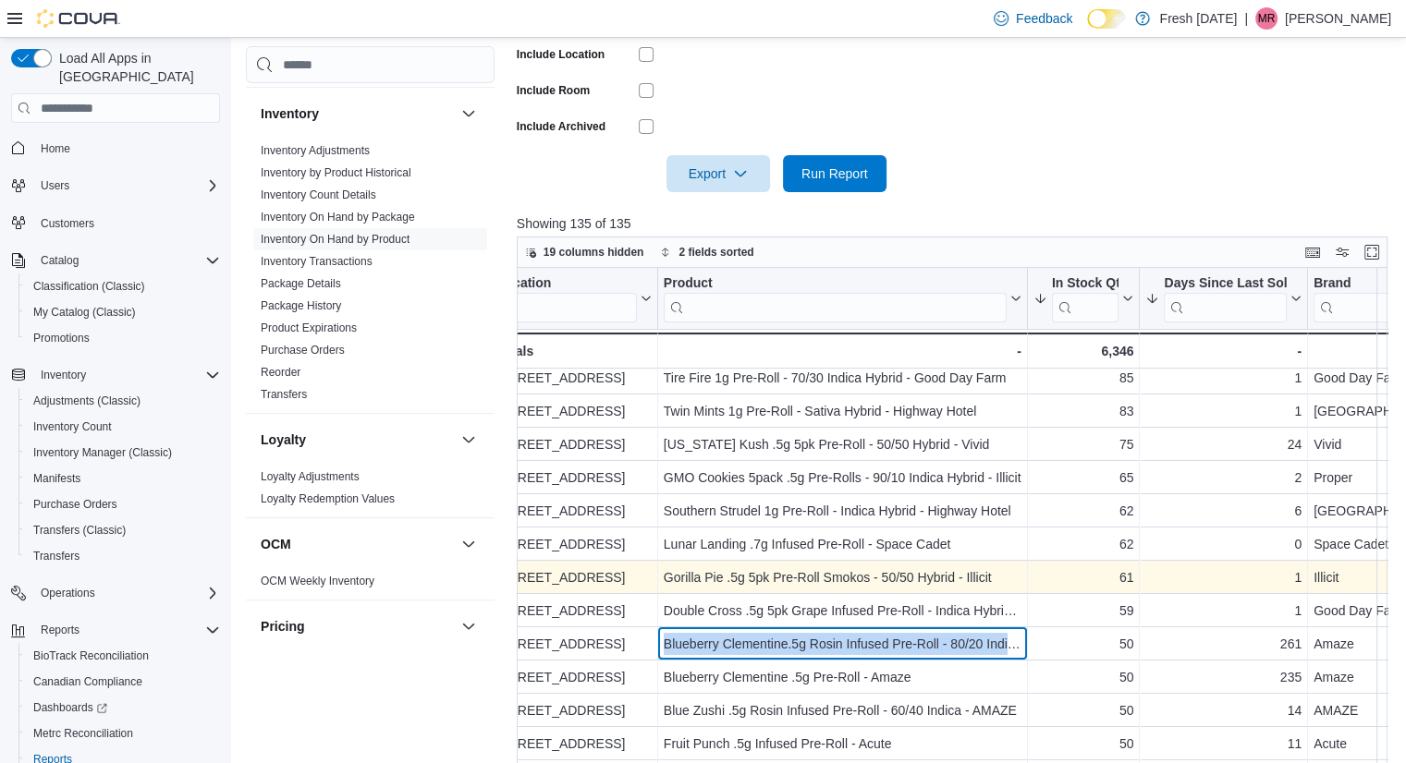
scroll to position [242, 26]
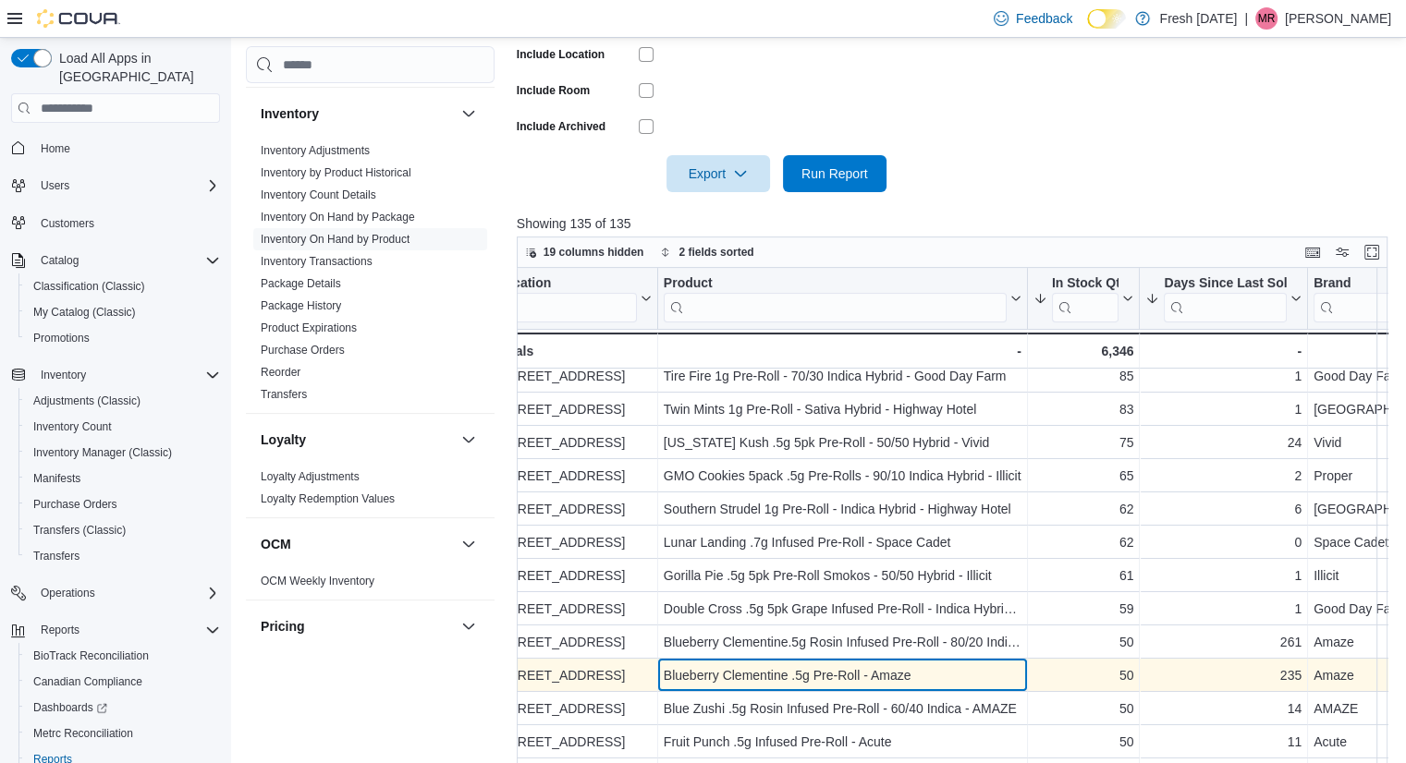
click at [914, 672] on div "Blueberry Clementine .5g Pre-Roll - Amaze" at bounding box center [843, 676] width 358 height 22
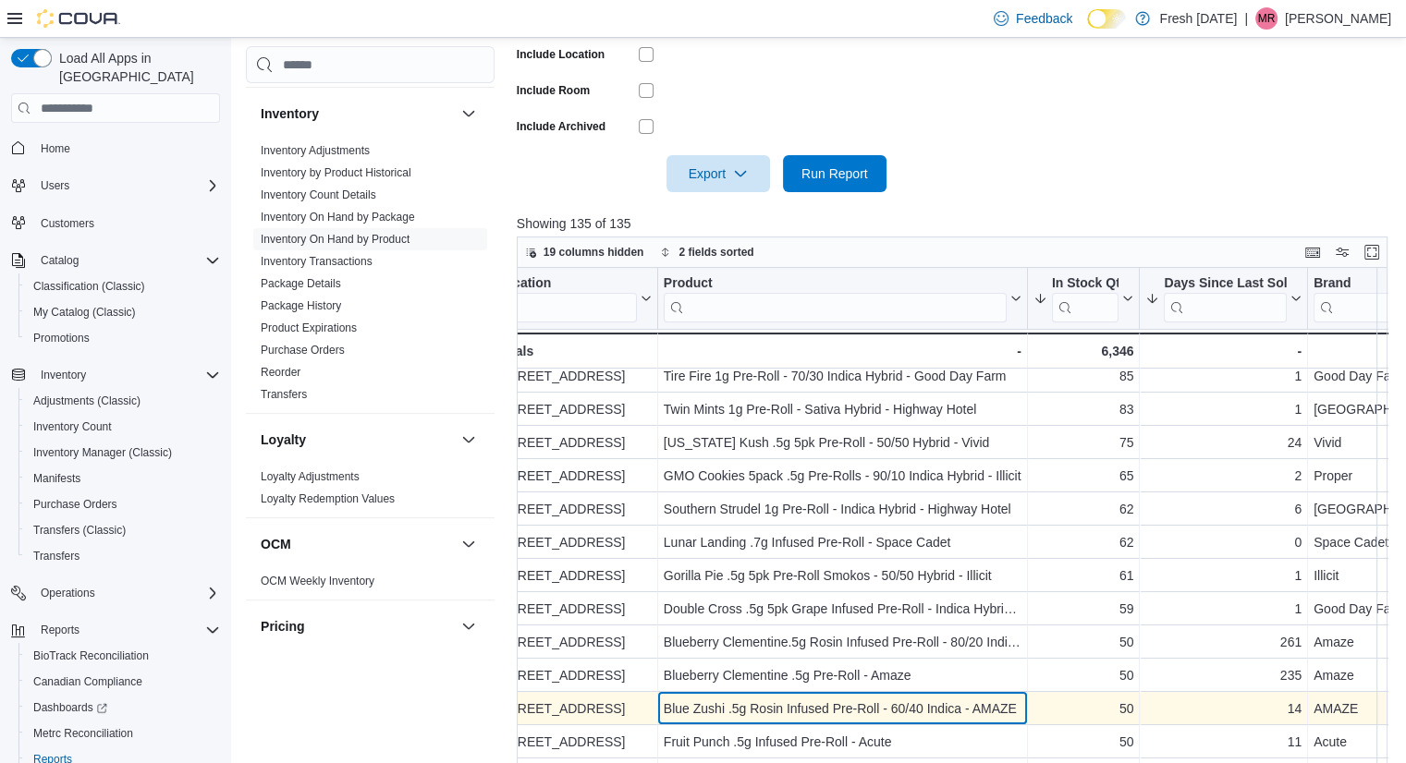
click at [898, 700] on div "Blue Zushi .5g Rosin Infused Pre-Roll - 60/40 Indica - AMAZE" at bounding box center [843, 709] width 358 height 22
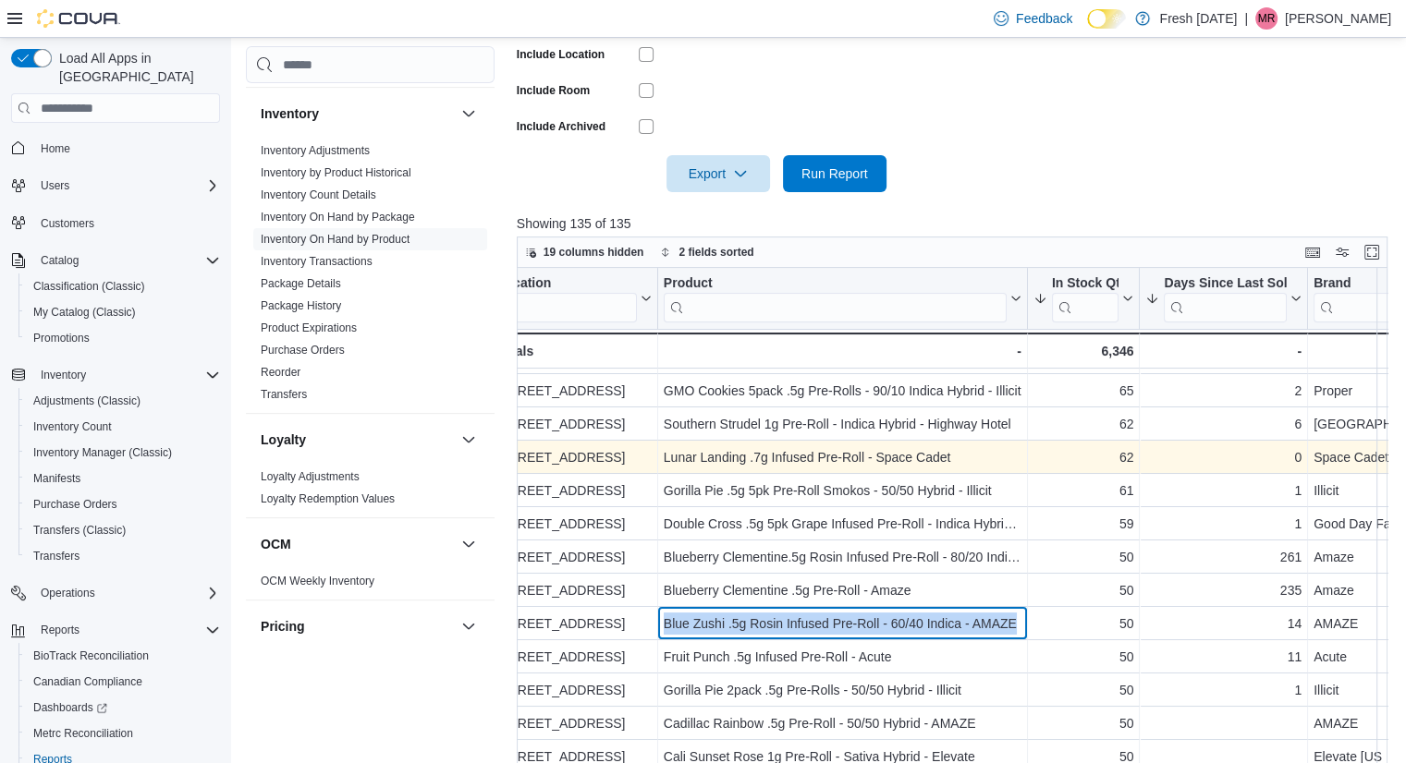
scroll to position [333, 26]
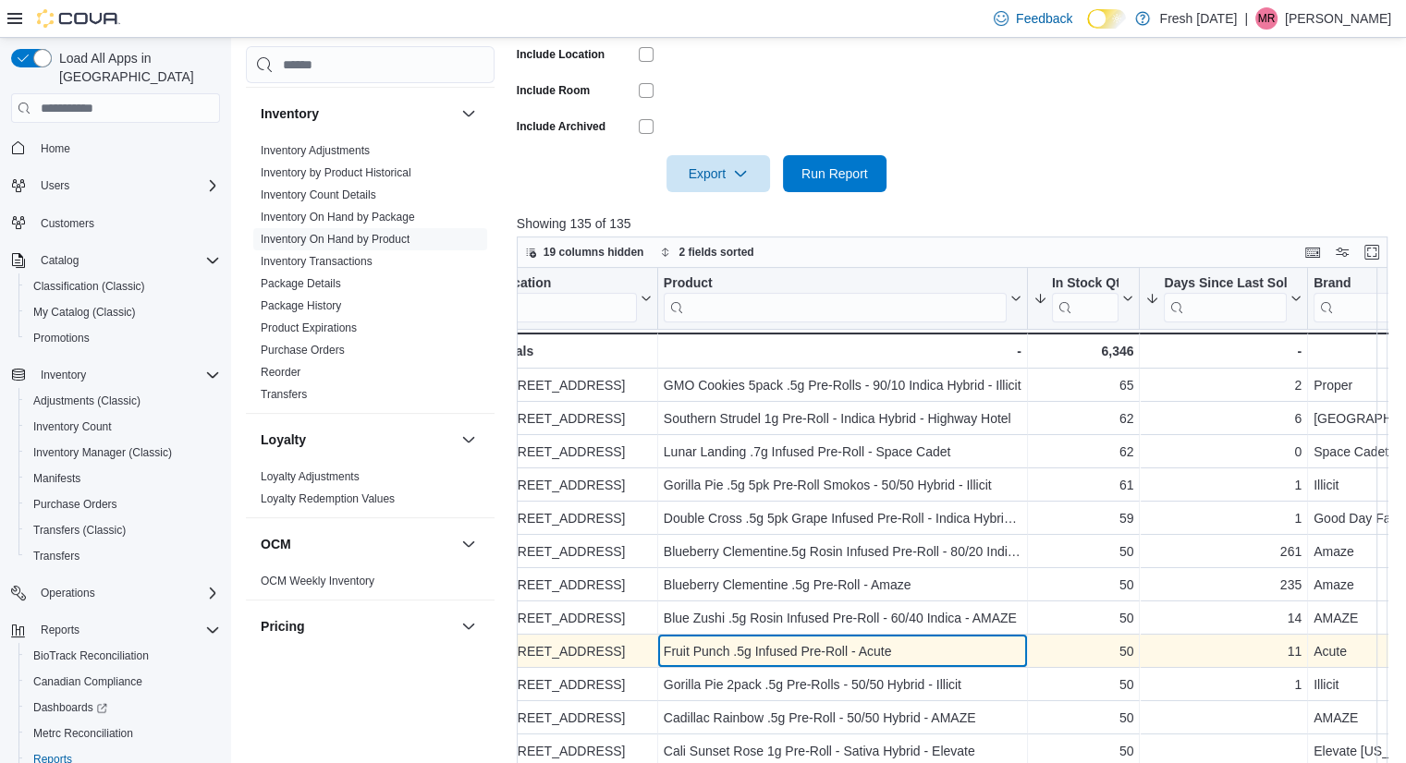
click at [942, 639] on div "Fruit Punch .5g Infused Pre-Roll - Acute - Product, column 2, row 19" at bounding box center [843, 651] width 370 height 33
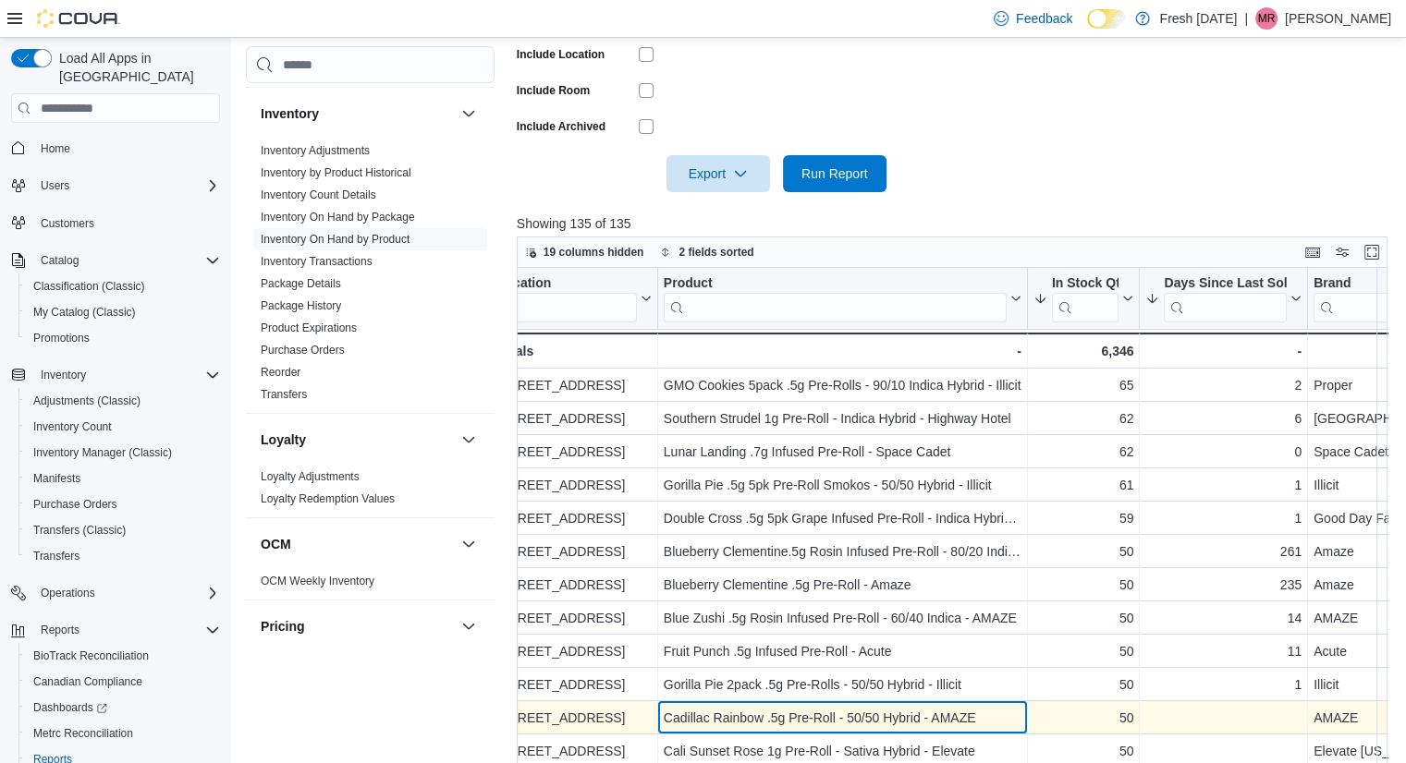
click at [869, 722] on div "Cadillac Rainbow .5g Pre-Roll - 50/50 Hybrid - AMAZE" at bounding box center [843, 718] width 358 height 22
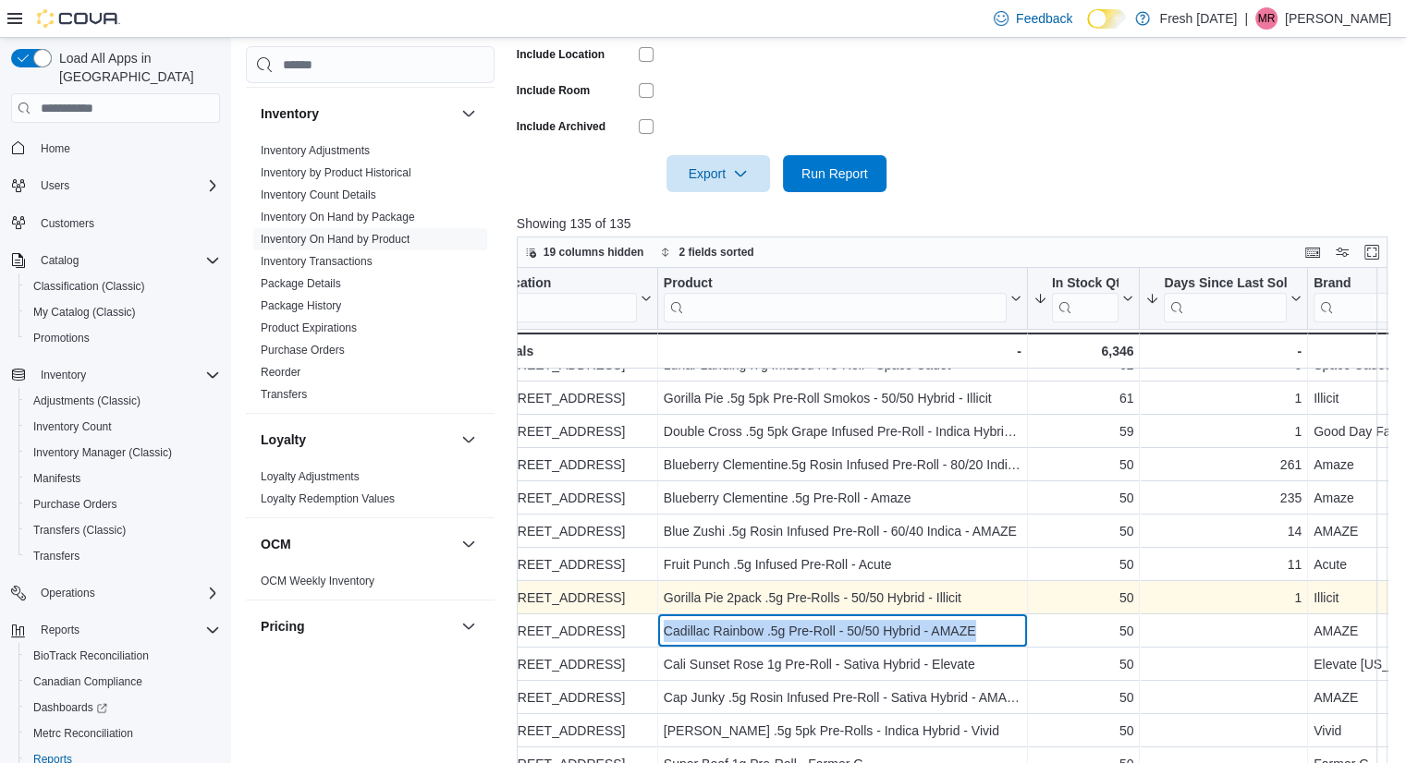
scroll to position [421, 26]
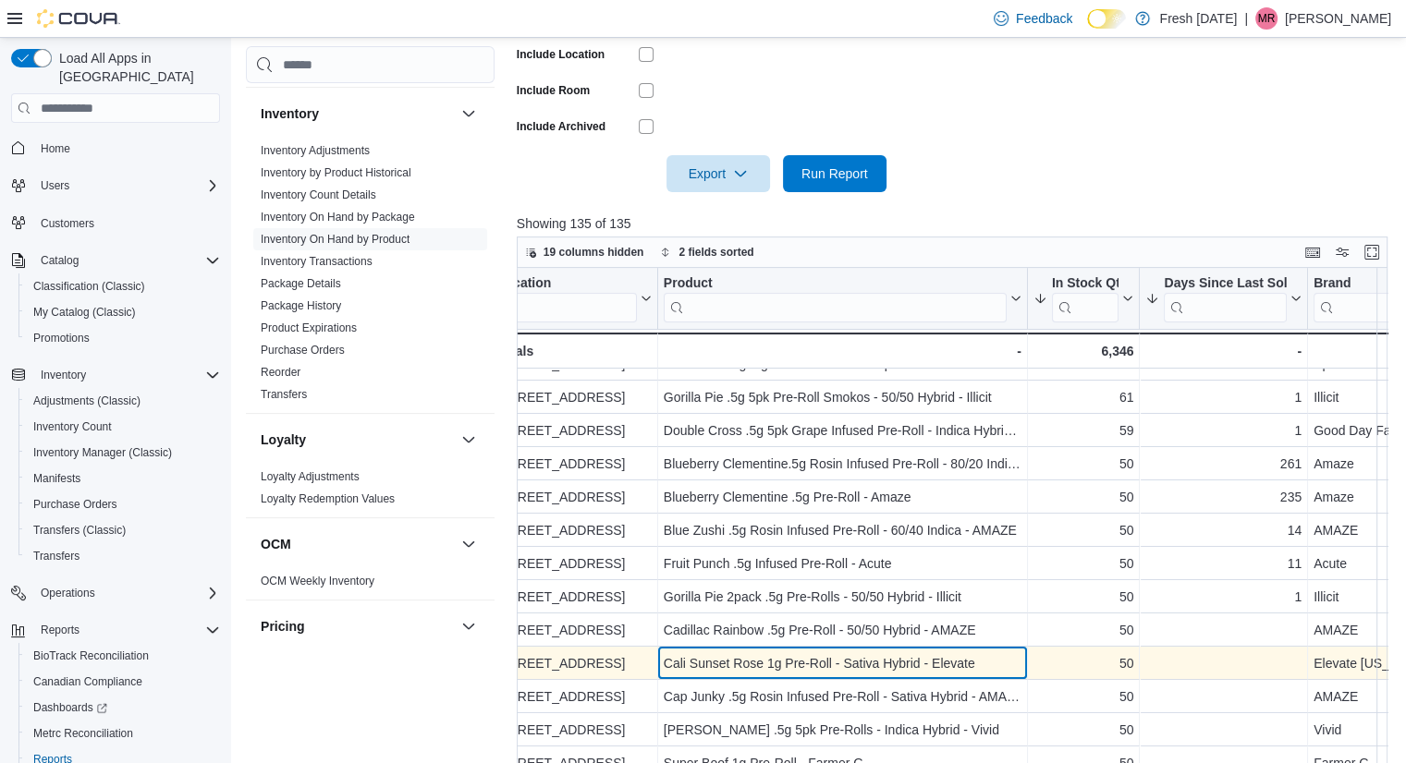
click at [962, 653] on div "Cali Sunset Rose 1g Pre-Roll - Sativa Hybrid - Elevate" at bounding box center [843, 664] width 358 height 22
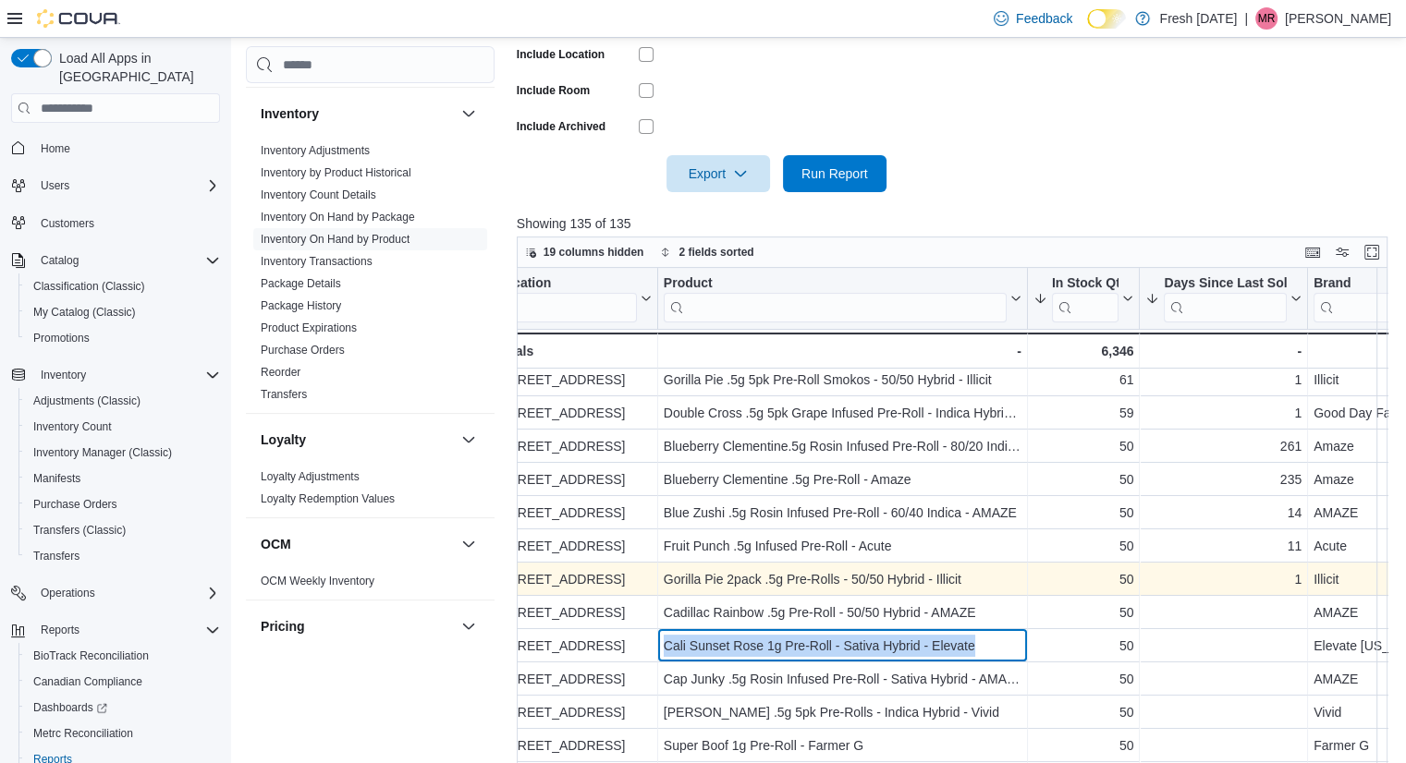
scroll to position [458, 26]
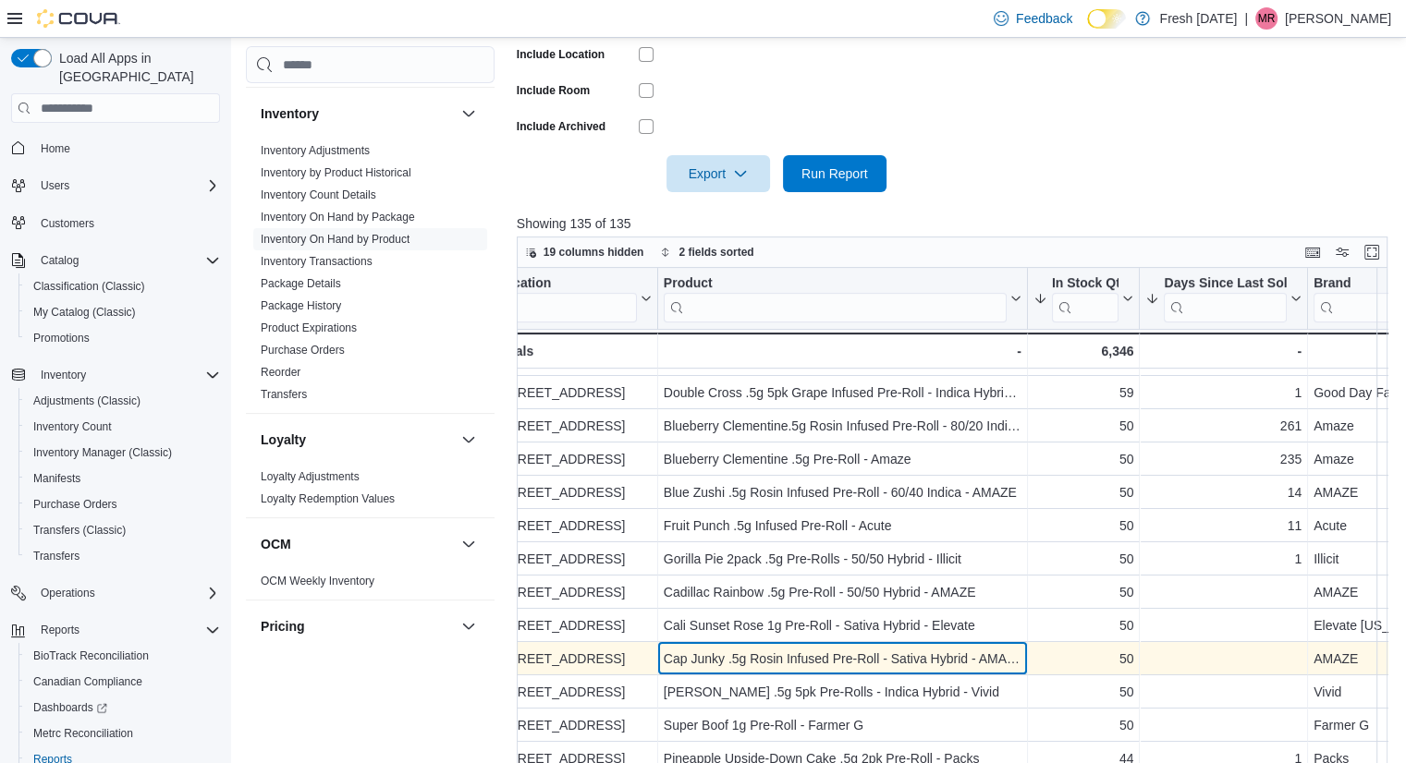
click at [914, 652] on div "Cap Junky .5g Rosin Infused Pre-Roll - Sativa Hybrid - AMAZE" at bounding box center [843, 659] width 358 height 22
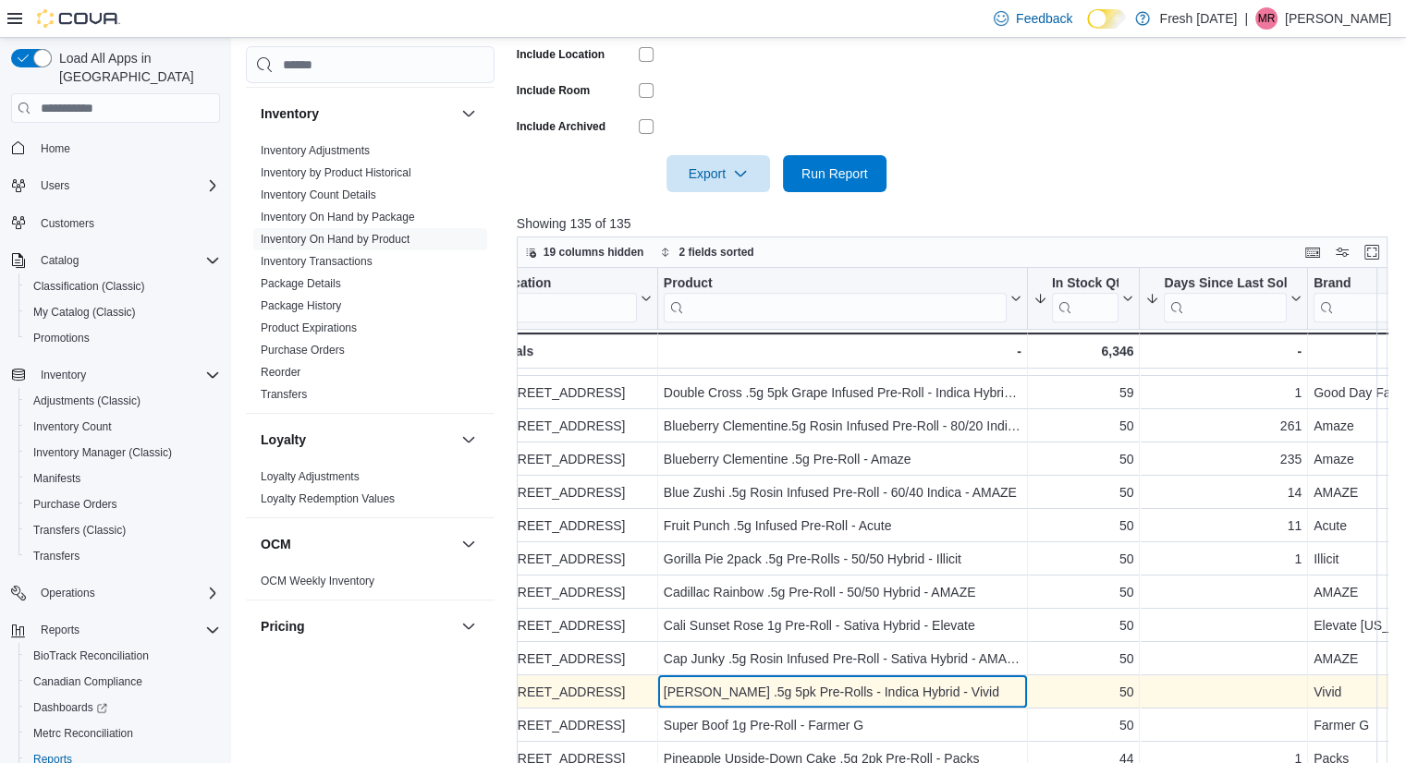
click at [924, 685] on div "[PERSON_NAME] .5g 5pk Pre-Rolls - Indica Hybrid - Vivid" at bounding box center [843, 692] width 358 height 22
